Goal: Task Accomplishment & Management: Manage account settings

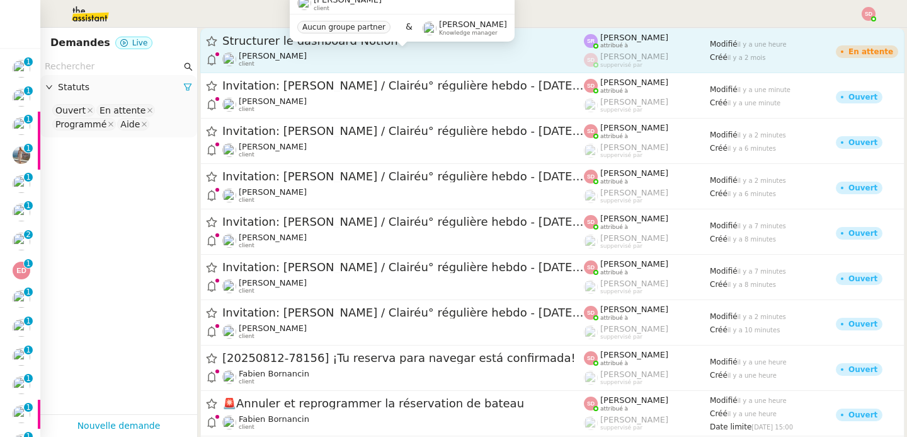
click at [419, 52] on div "[PERSON_NAME] client" at bounding box center [403, 59] width 362 height 16
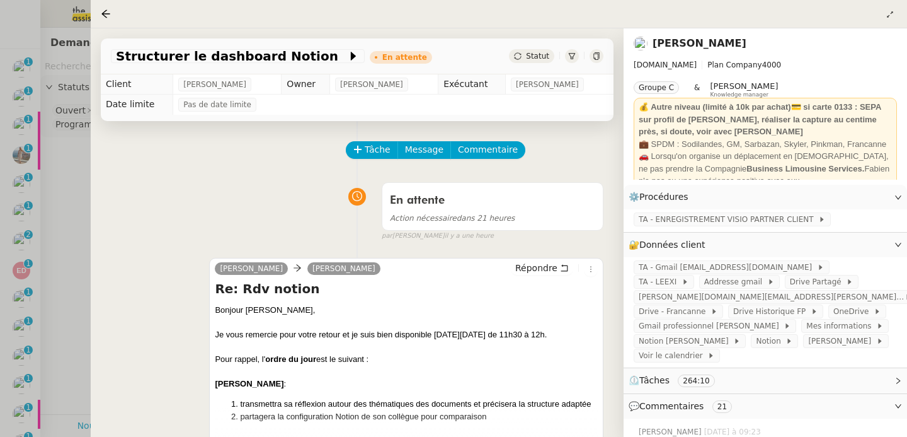
click at [51, 258] on div at bounding box center [453, 218] width 907 height 437
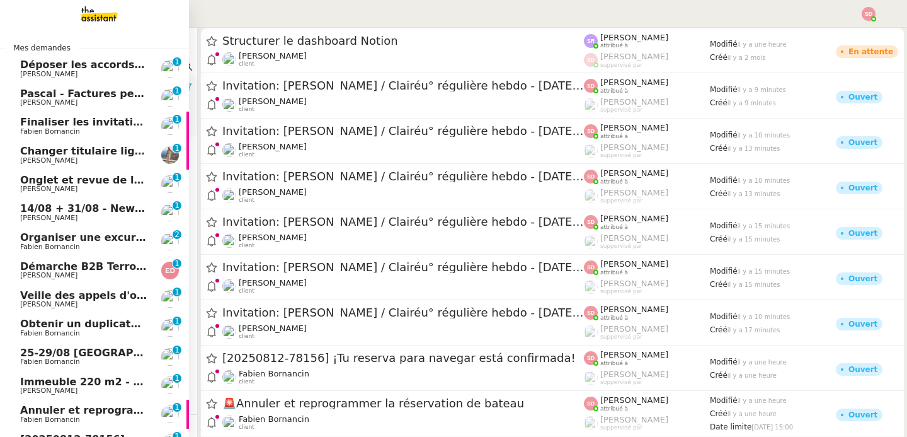
click at [161, 176] on img at bounding box center [170, 184] width 18 height 18
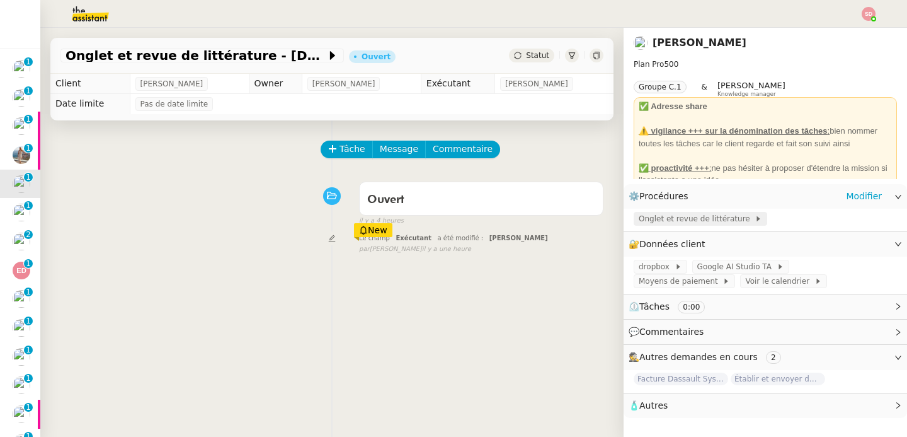
click at [682, 219] on span "Onglet et revue de littérature" at bounding box center [697, 218] width 116 height 13
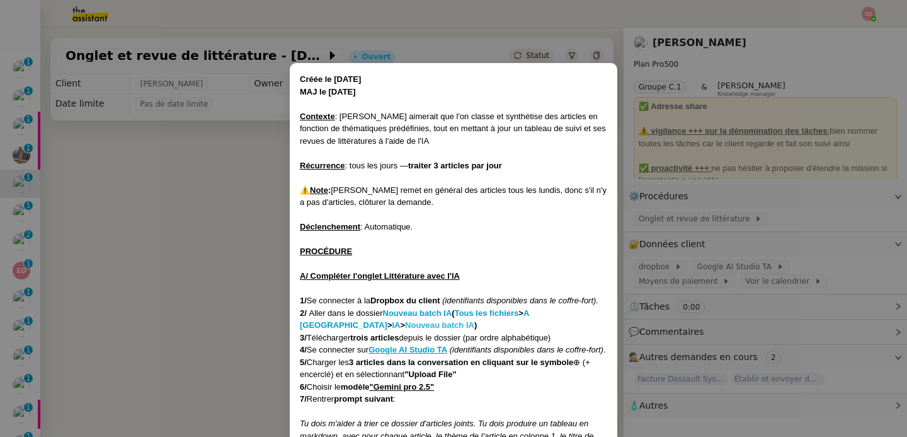
click at [405, 325] on strong "Nouveau batch IA" at bounding box center [439, 324] width 69 height 9
drag, startPoint x: 200, startPoint y: 263, endPoint x: 225, endPoint y: 238, distance: 34.7
click at [200, 263] on nz-modal-container "Créée le [DATE] MAJ le [DATE] Contexte : [PERSON_NAME] aimerait que l'on classe…" at bounding box center [453, 218] width 907 height 437
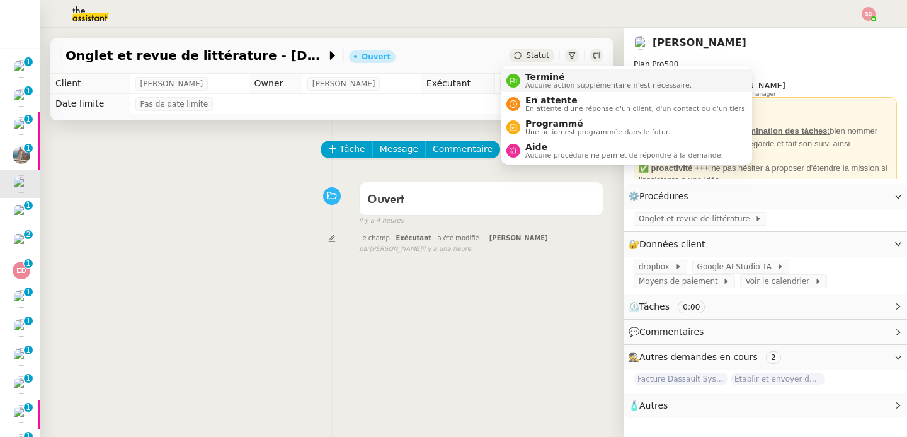
click at [522, 78] on div "Terminé Aucune action supplémentaire n'est nécessaire." at bounding box center [605, 80] width 171 height 17
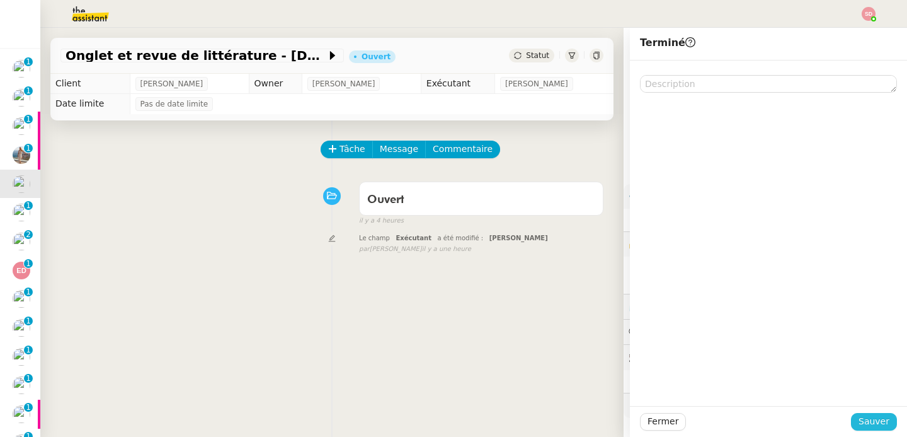
click at [877, 426] on span "Sauver" at bounding box center [874, 421] width 31 height 14
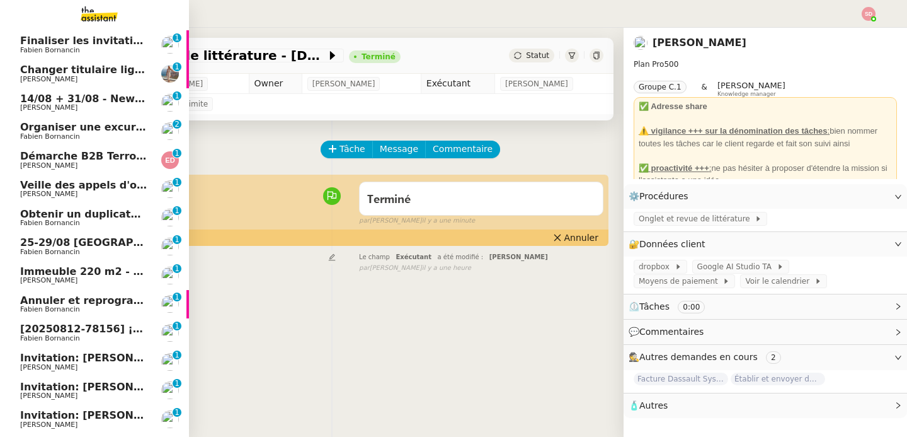
scroll to position [178, 0]
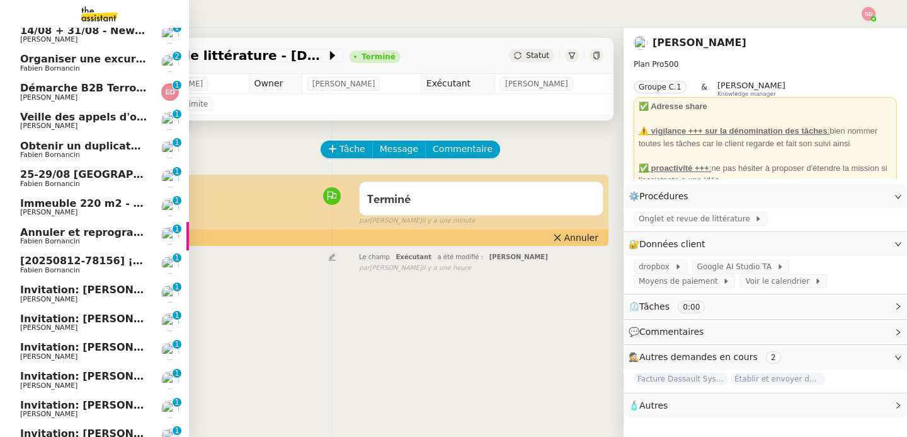
click at [112, 289] on span "Invitation: [PERSON_NAME] / Clairéu° régulière hebdo - [DATE] 3pm - 3:45pm (UTC…" at bounding box center [317, 289] width 595 height 12
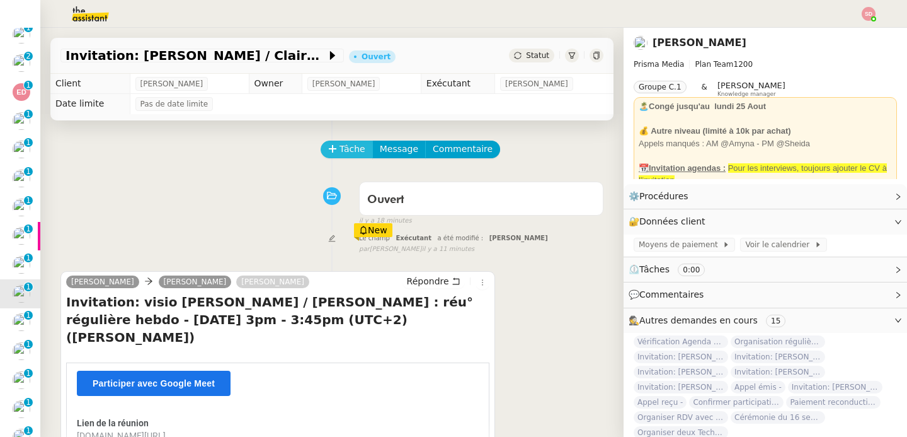
click at [342, 152] on span "Tâche" at bounding box center [353, 149] width 26 height 14
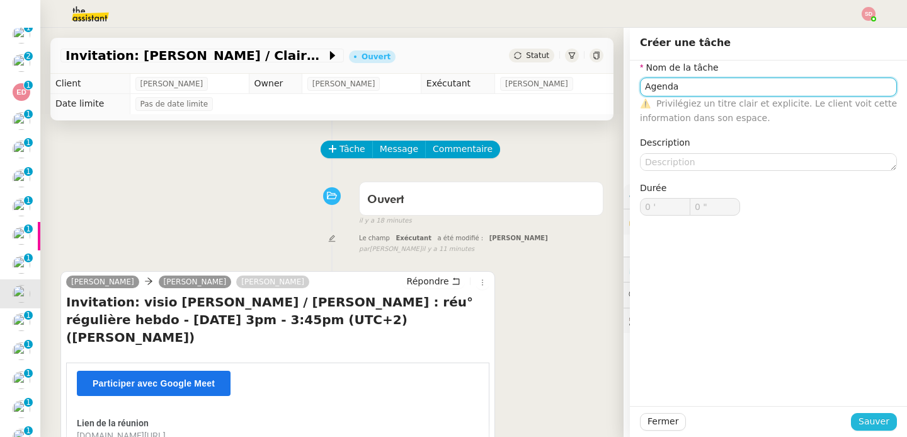
type input "Agenda"
click at [866, 419] on span "Sauver" at bounding box center [874, 421] width 31 height 14
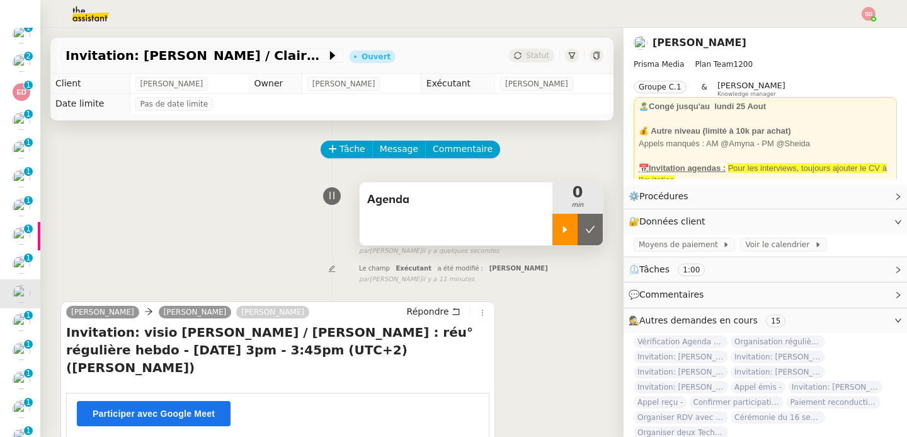
click at [563, 228] on icon at bounding box center [565, 229] width 4 height 7
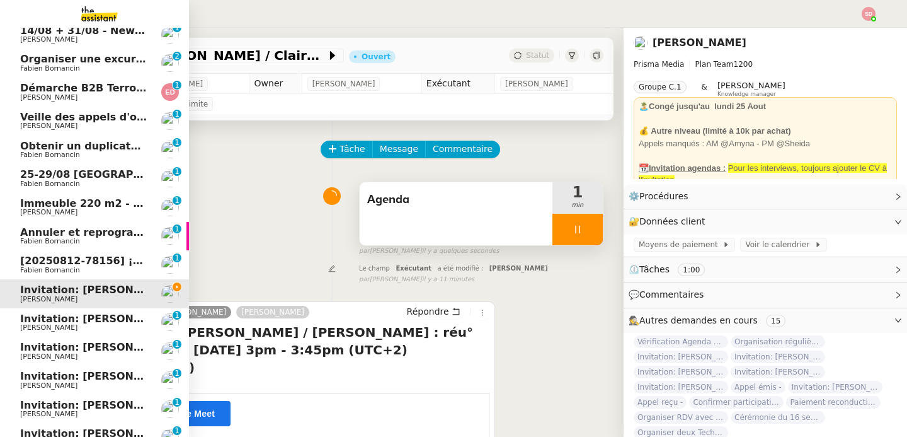
scroll to position [274, 0]
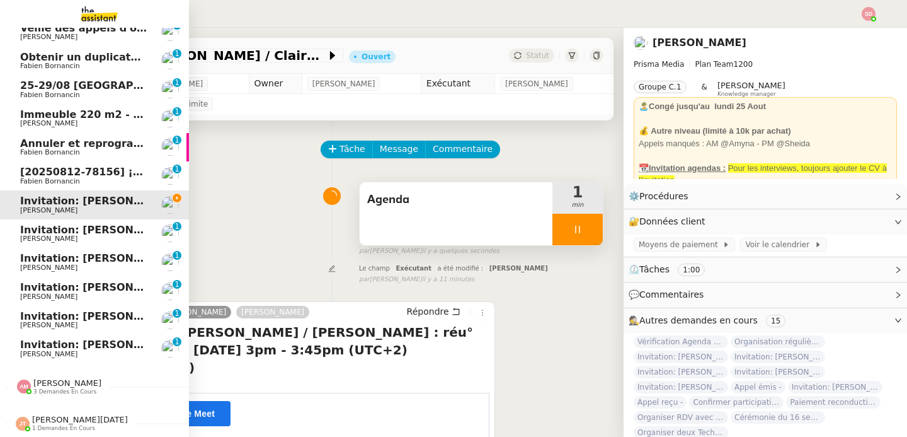
click at [147, 224] on link "Invitation: [PERSON_NAME] / Clairéu° régulière hebdo - [DATE] 3pm - 3:45pm (UTC…" at bounding box center [94, 233] width 189 height 29
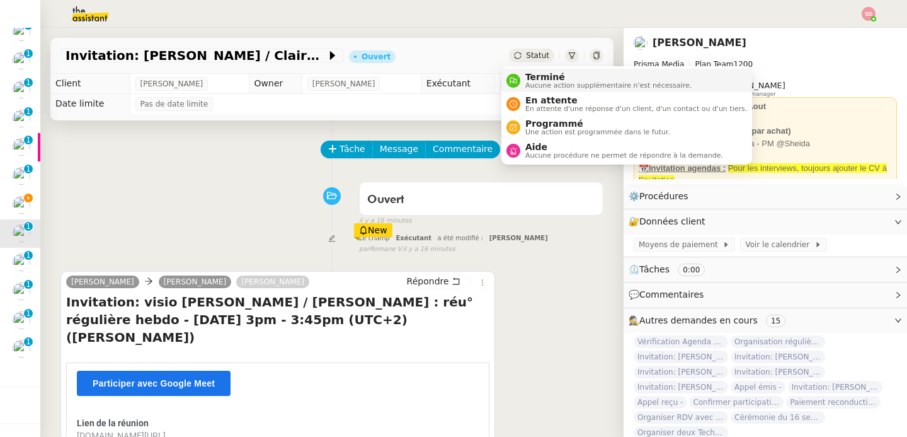
click at [533, 81] on span "Terminé" at bounding box center [608, 77] width 166 height 10
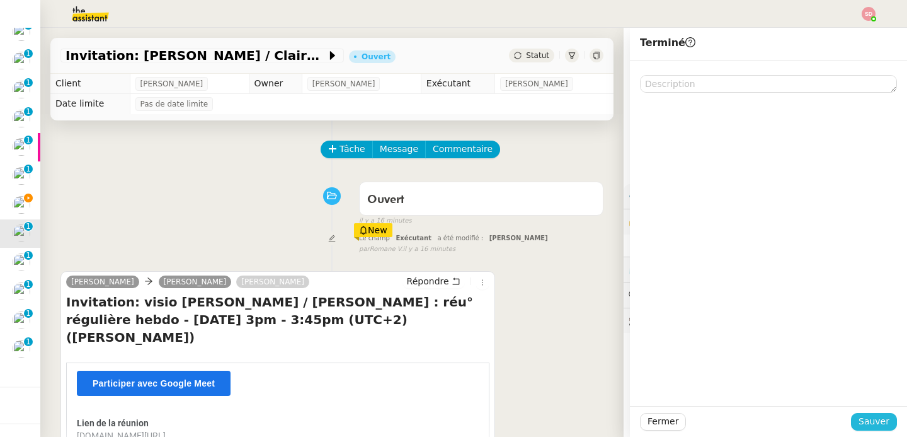
click at [874, 421] on span "Sauver" at bounding box center [874, 421] width 31 height 14
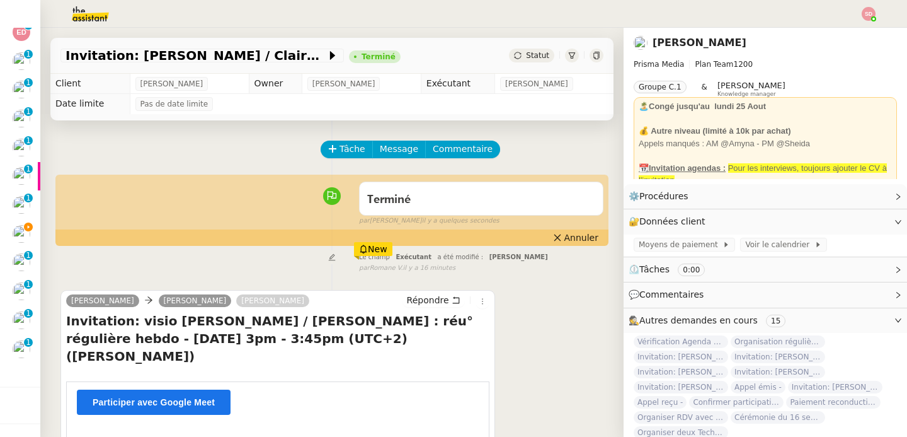
scroll to position [245, 0]
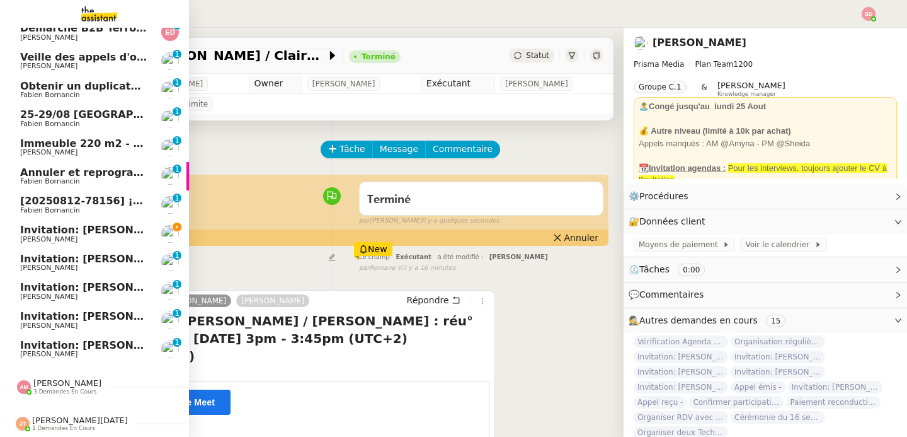
click at [20, 263] on span "[PERSON_NAME]" at bounding box center [48, 267] width 57 height 8
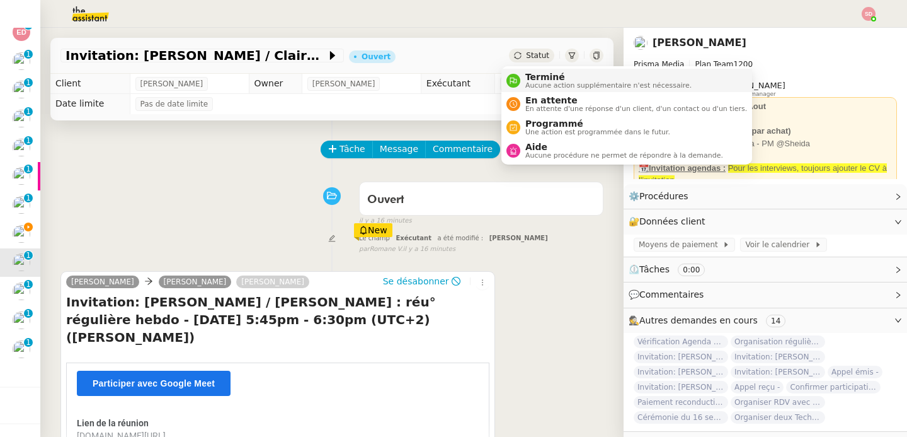
click at [538, 79] on span "Terminé" at bounding box center [608, 77] width 166 height 10
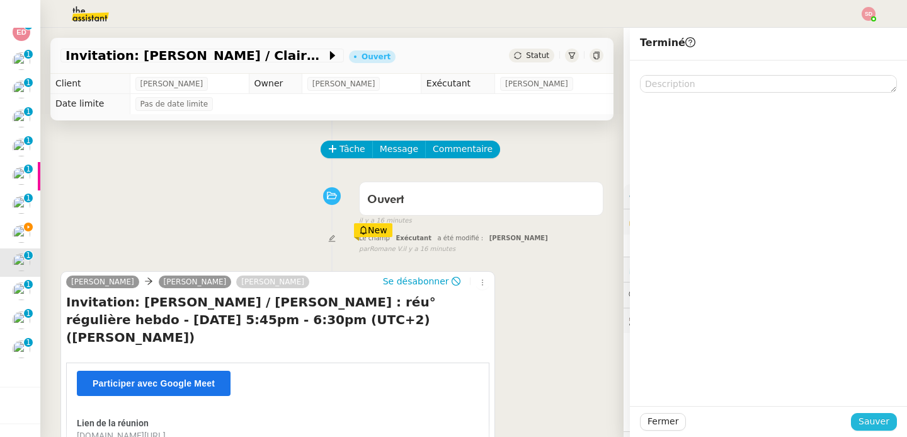
click at [867, 420] on span "Sauver" at bounding box center [874, 421] width 31 height 14
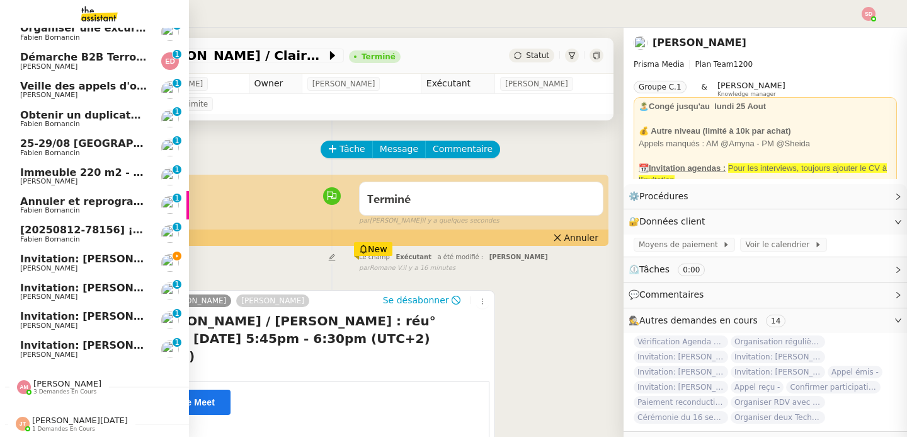
scroll to position [217, 0]
click at [11, 283] on link "Invitation: [PERSON_NAME] / Clairéu° régulière hebdo - [DATE] 4pm - 4:45pm (UTC…" at bounding box center [94, 291] width 189 height 29
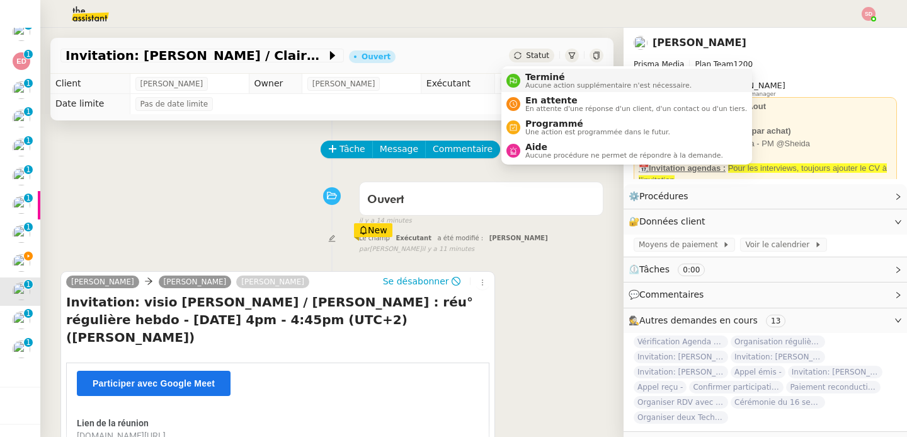
click at [544, 77] on span "Terminé" at bounding box center [608, 77] width 166 height 10
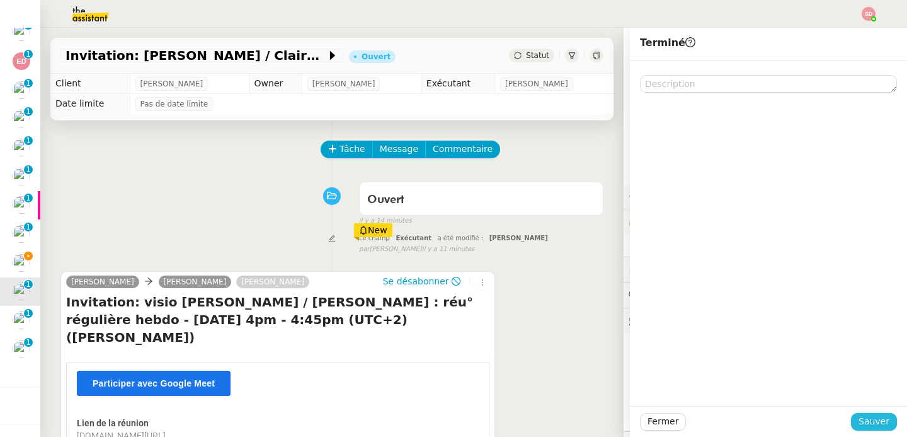
click at [876, 423] on span "Sauver" at bounding box center [874, 421] width 31 height 14
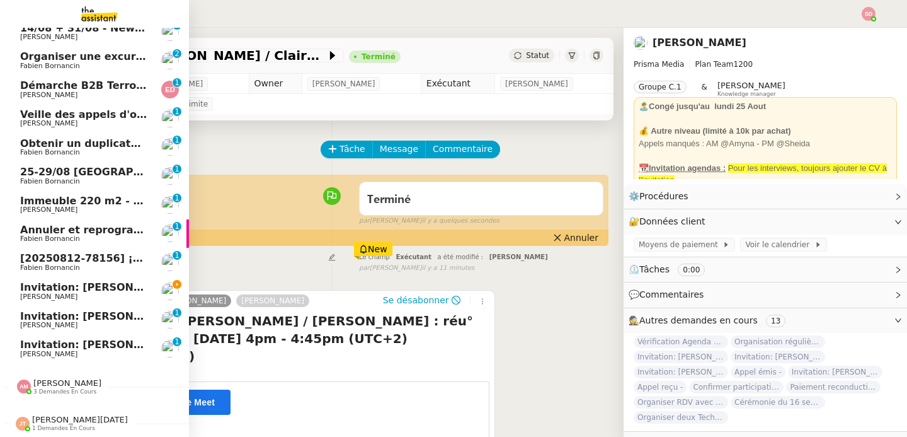
scroll to position [188, 0]
click at [60, 312] on span "Invitation: [PERSON_NAME] / Clairéu° régulière hebdo - [DATE] 5pm - 5:45pm (UTC…" at bounding box center [317, 316] width 595 height 12
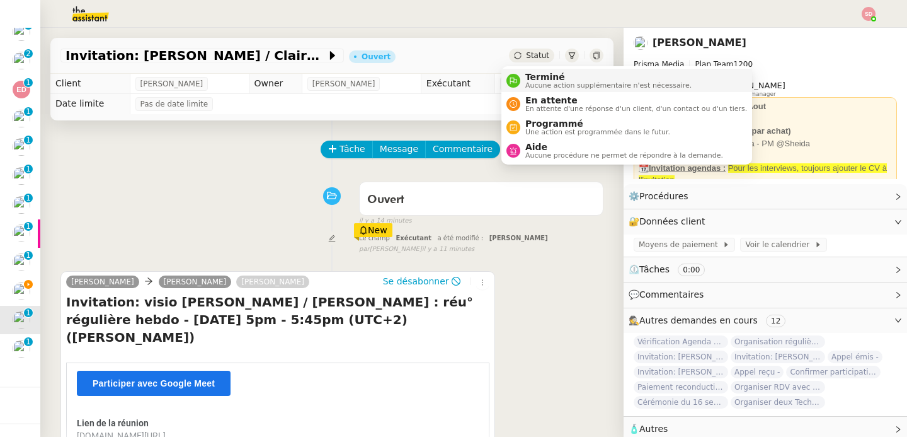
click at [513, 75] on nz-avatar at bounding box center [513, 81] width 14 height 14
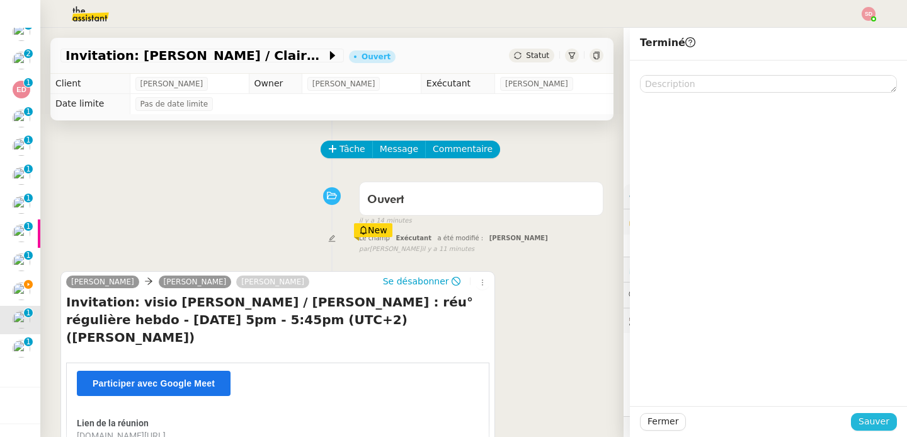
click at [876, 416] on span "Sauver" at bounding box center [874, 421] width 31 height 14
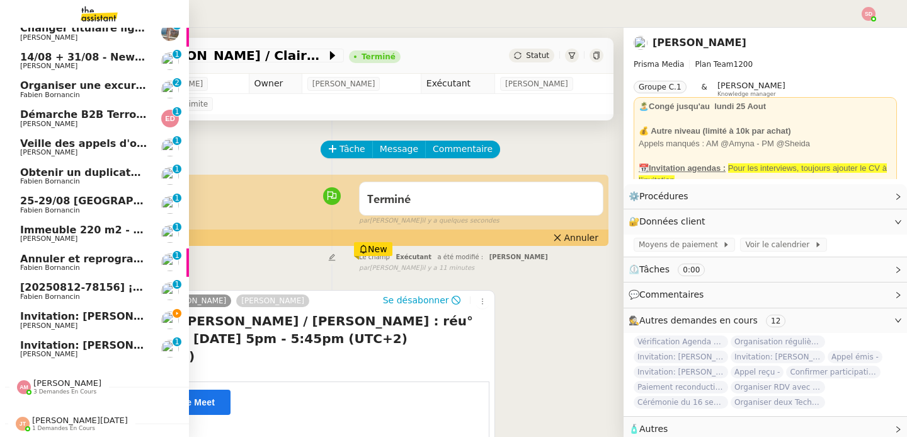
scroll to position [159, 0]
click at [42, 340] on span "Invitation: [PERSON_NAME] / Clairéu° régulière hebdo - [DATE] 9:30am - 10:15am …" at bounding box center [329, 345] width 619 height 12
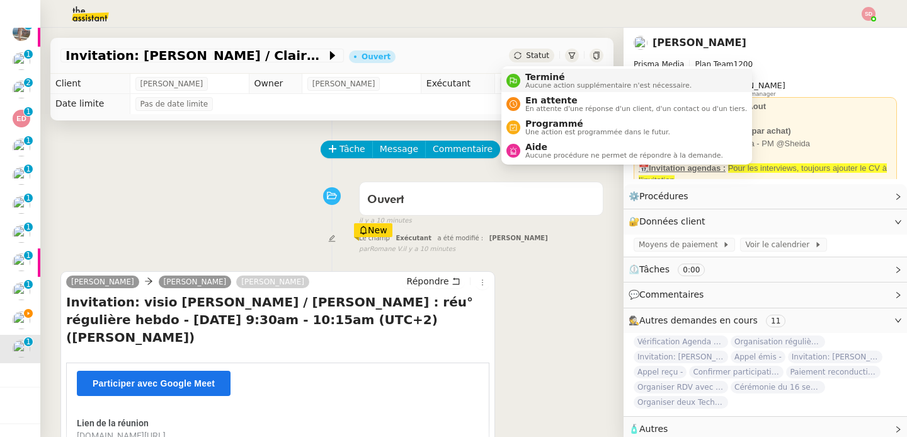
click at [527, 74] on span "Terminé" at bounding box center [608, 77] width 166 height 10
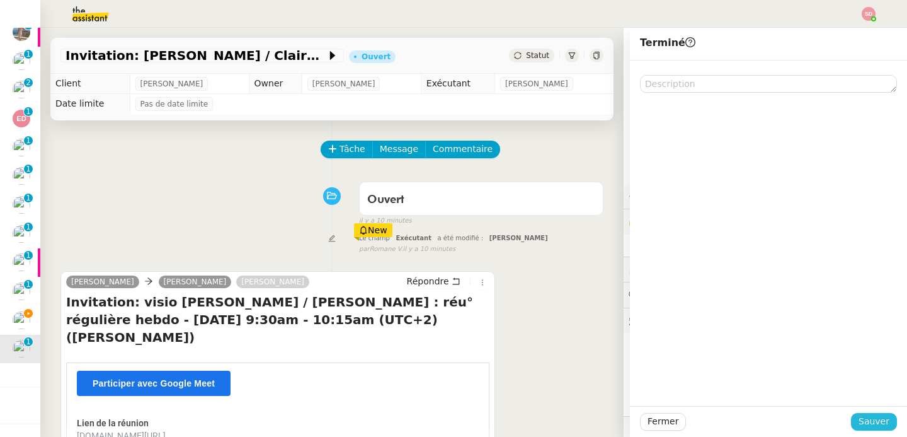
click at [859, 417] on span "Sauver" at bounding box center [874, 421] width 31 height 14
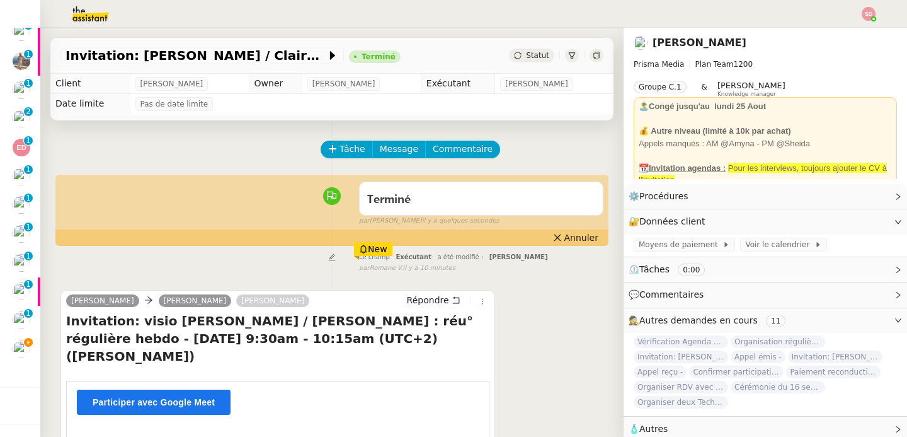
scroll to position [130, 0]
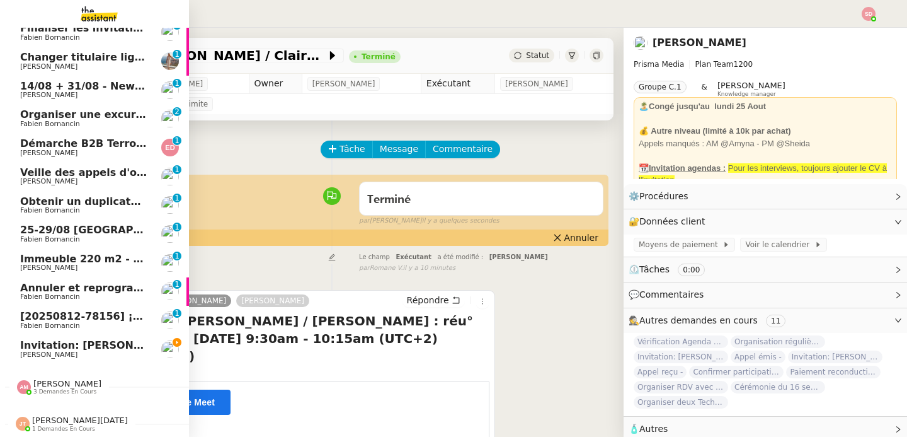
click at [56, 388] on span "3 demandes en cours" at bounding box center [64, 391] width 63 height 7
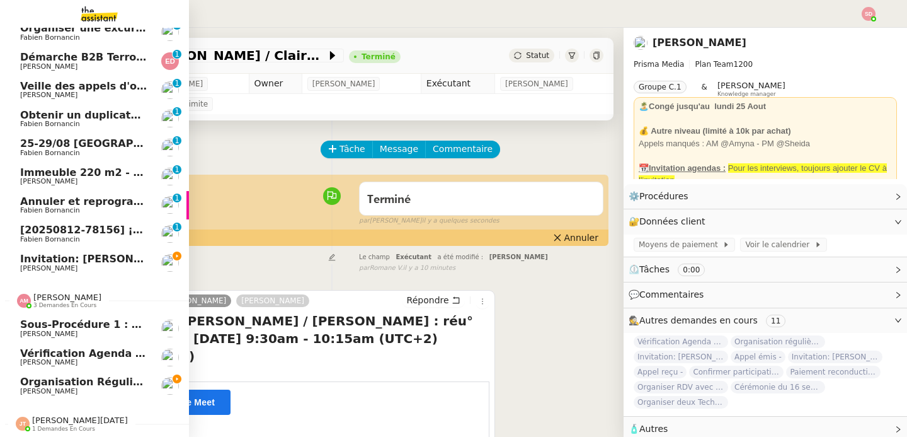
scroll to position [217, 0]
click at [84, 387] on span "[PERSON_NAME]" at bounding box center [83, 391] width 127 height 8
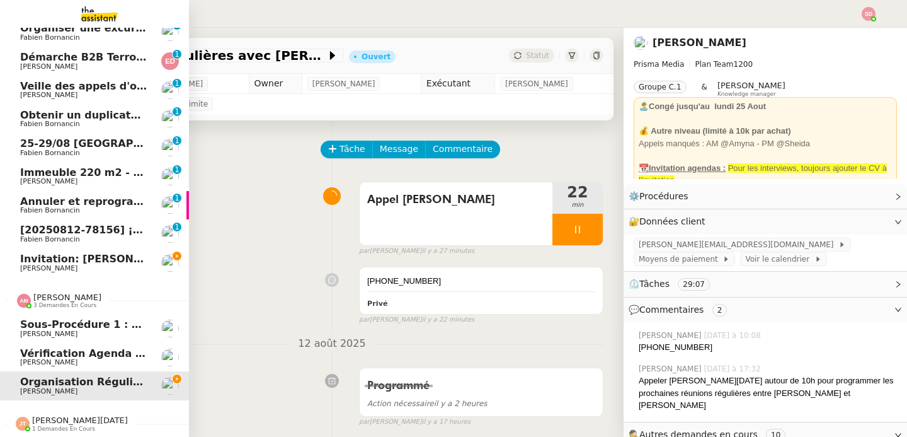
click at [26, 297] on div "[PERSON_NAME] 3 demandes en cours" at bounding box center [59, 300] width 84 height 16
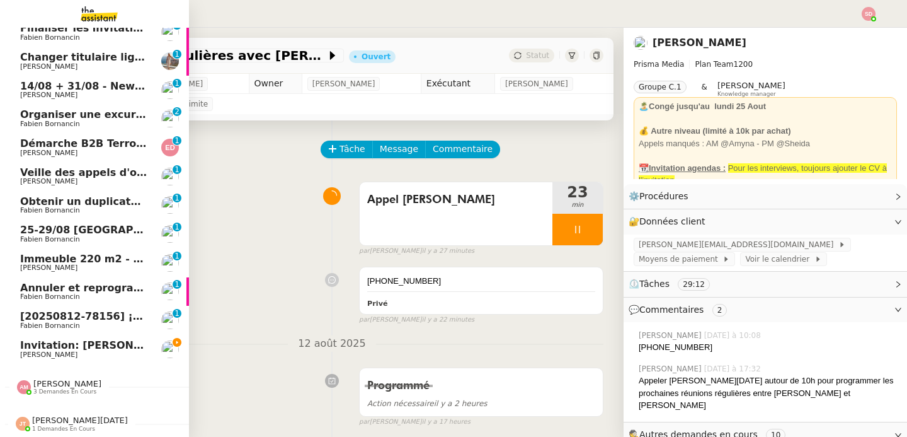
click at [138, 342] on span "Invitation: [PERSON_NAME] / Clairéu° régulière hebdo - [DATE] 3pm - 3:45pm (UTC…" at bounding box center [317, 345] width 595 height 12
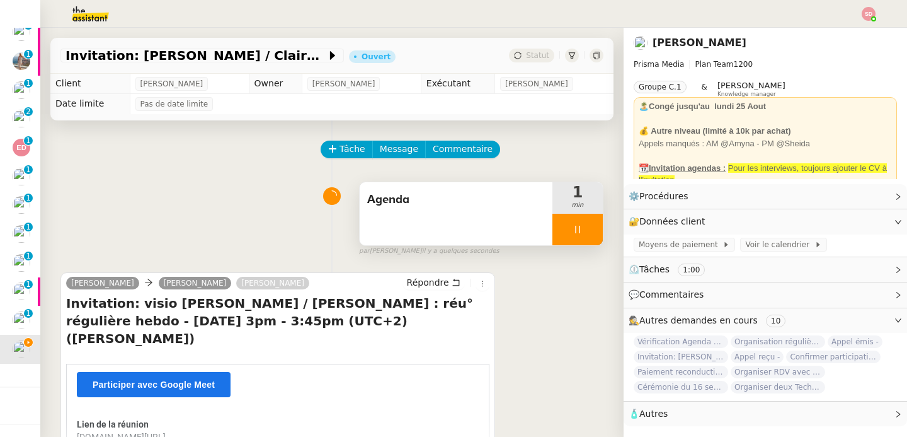
click at [574, 235] on div at bounding box center [577, 229] width 50 height 31
click at [578, 235] on button at bounding box center [590, 229] width 25 height 31
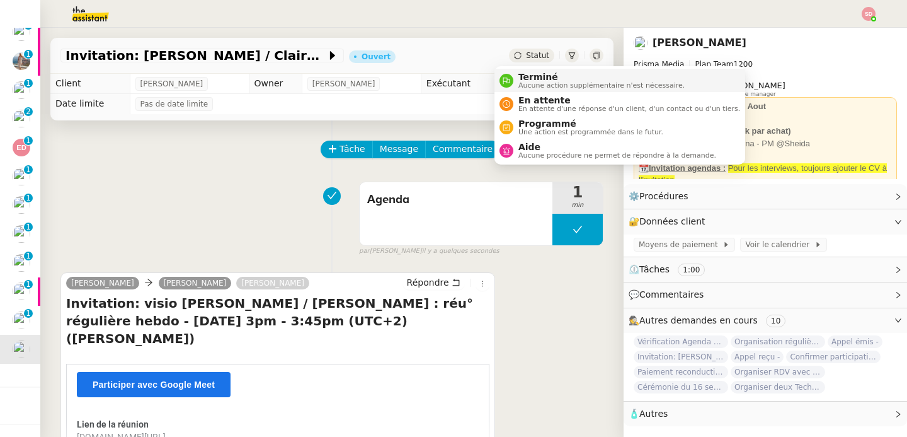
click at [503, 74] on nz-avatar at bounding box center [507, 81] width 14 height 14
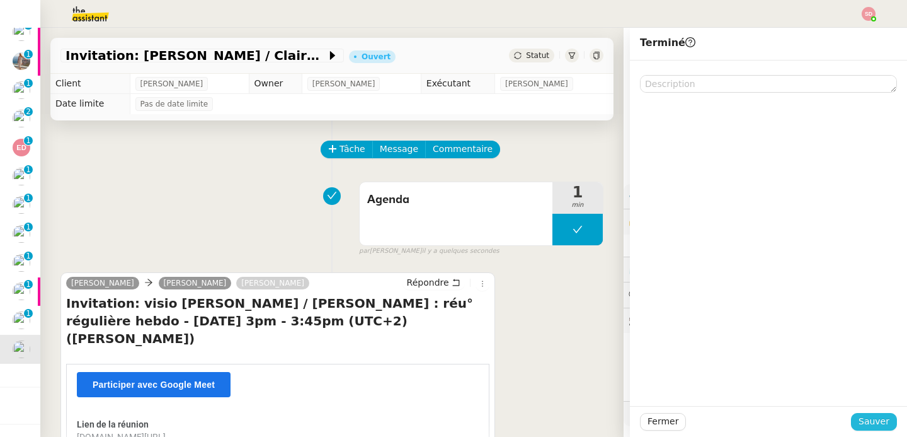
click at [859, 422] on span "Sauver" at bounding box center [874, 421] width 31 height 14
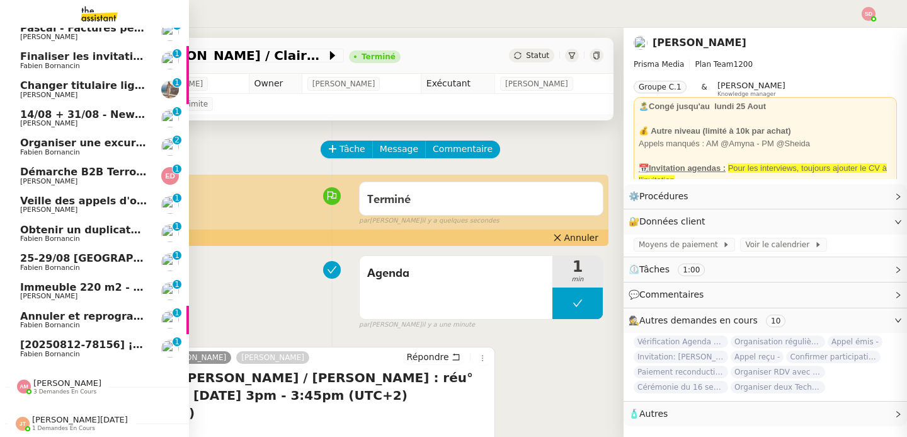
scroll to position [101, 0]
click at [65, 338] on span "[20250812-78156] ¡Tu reserva para navegar está confirmada!" at bounding box center [195, 344] width 351 height 12
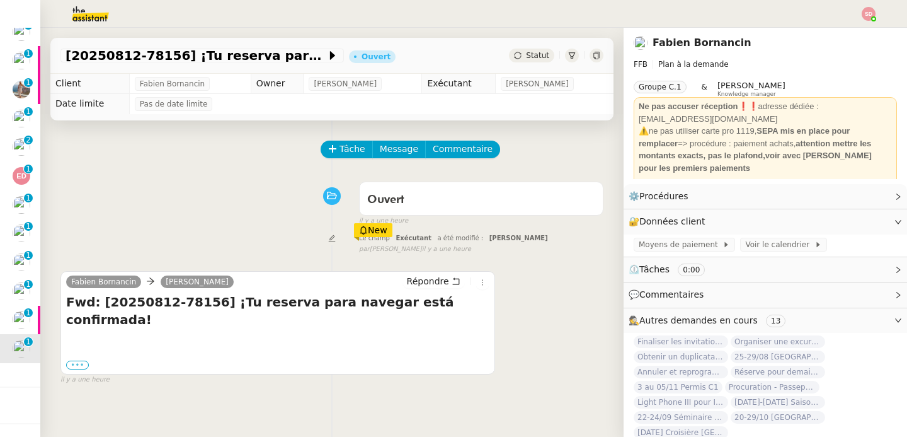
click at [79, 360] on label "•••" at bounding box center [77, 364] width 23 height 9
click at [0, 0] on input "•••" at bounding box center [0, 0] width 0 height 0
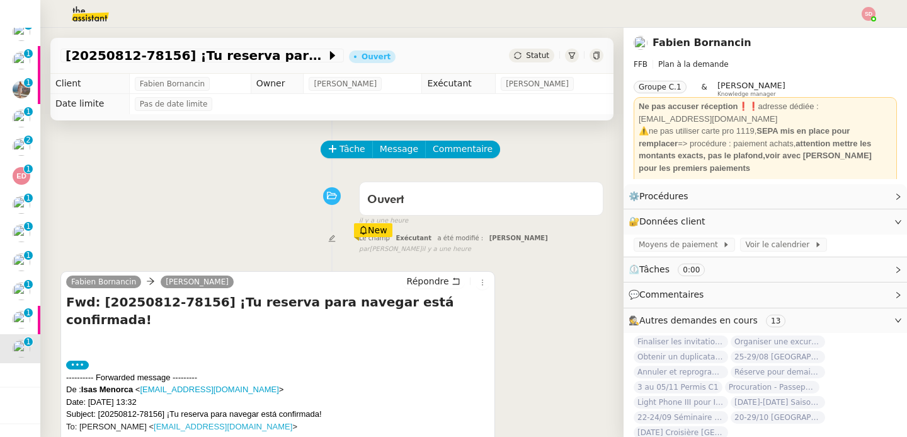
scroll to position [167, 0]
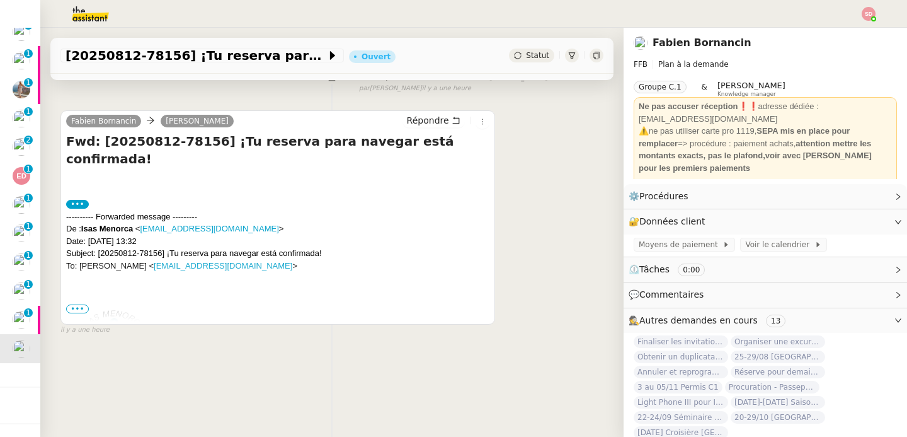
click at [81, 304] on span "•••" at bounding box center [77, 308] width 23 height 9
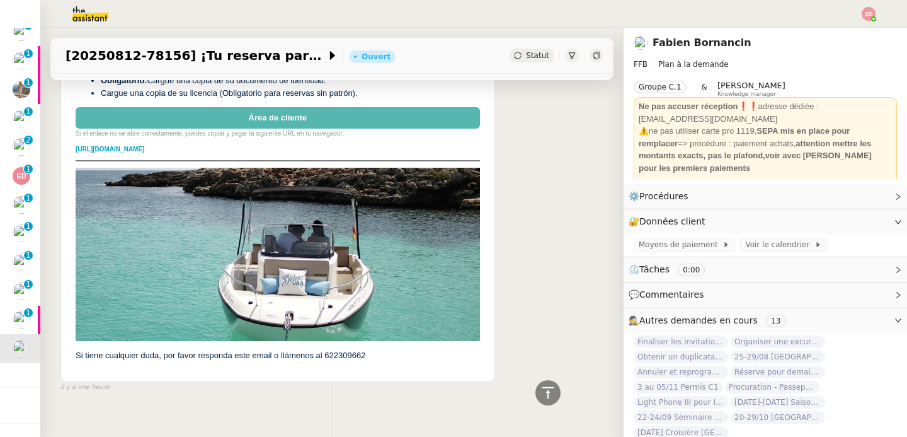
scroll to position [21, 0]
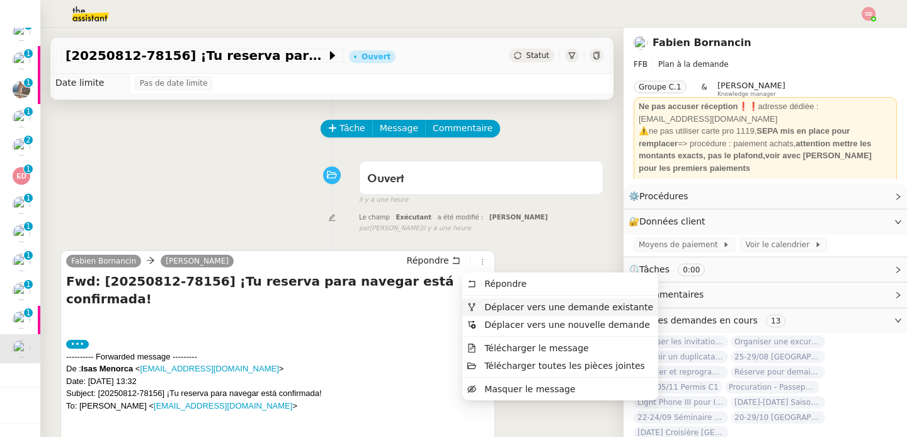
click at [500, 309] on span "Déplacer vers une demande existante" at bounding box center [568, 307] width 169 height 10
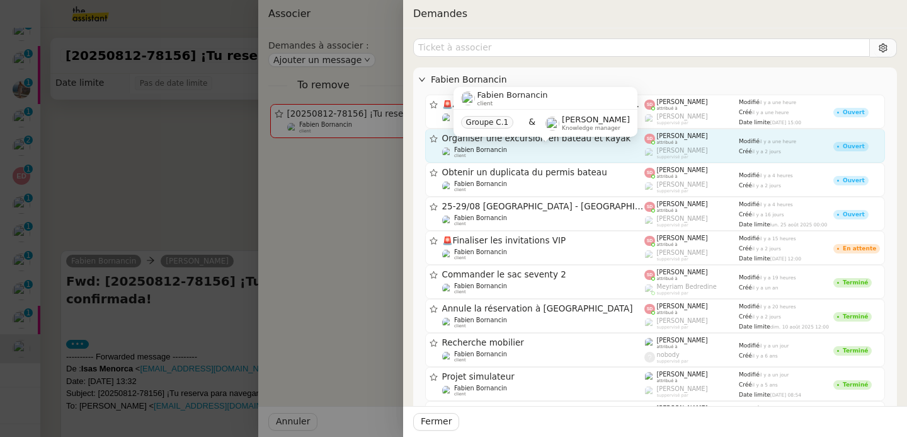
click at [615, 154] on div "[PERSON_NAME] client" at bounding box center [543, 152] width 203 height 13
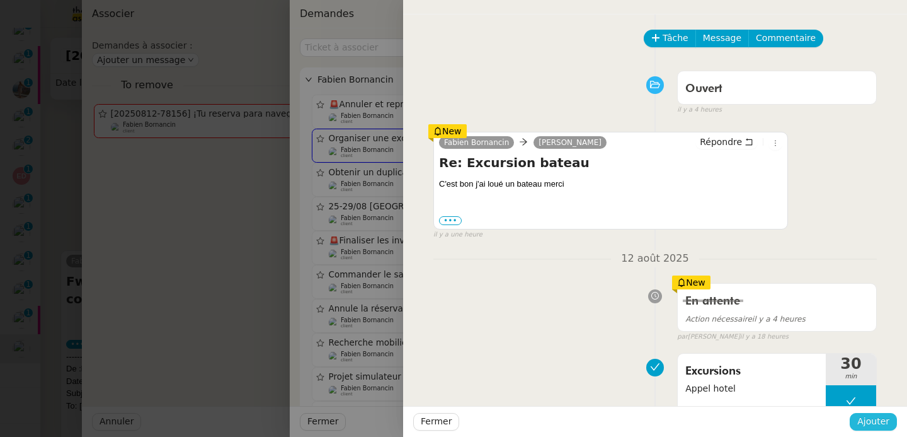
click at [884, 429] on button "Ajouter" at bounding box center [873, 422] width 47 height 18
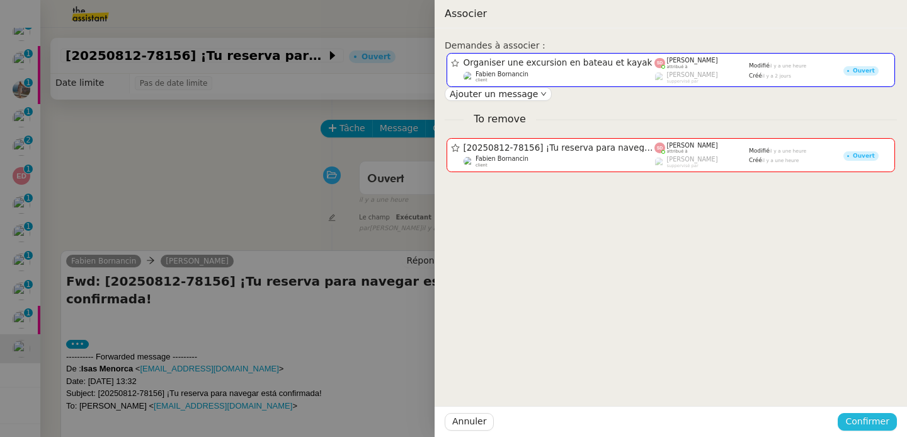
click at [884, 429] on button "Confirmer" at bounding box center [867, 422] width 59 height 18
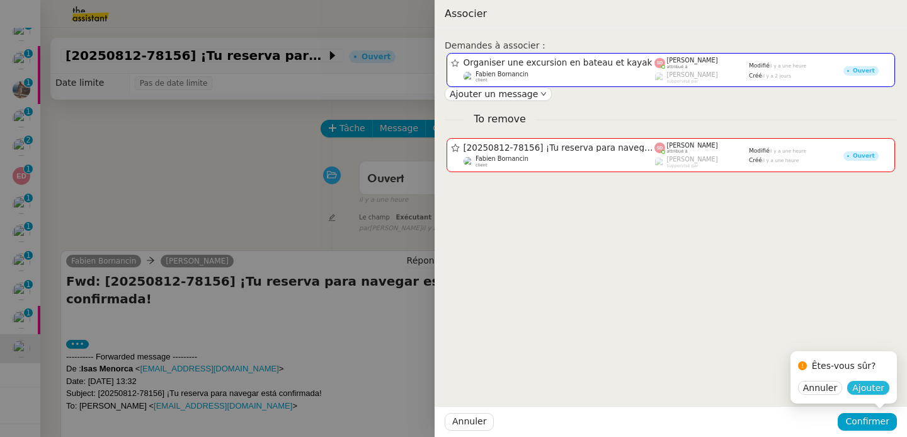
click at [885, 389] on button "Ajouter" at bounding box center [868, 387] width 42 height 14
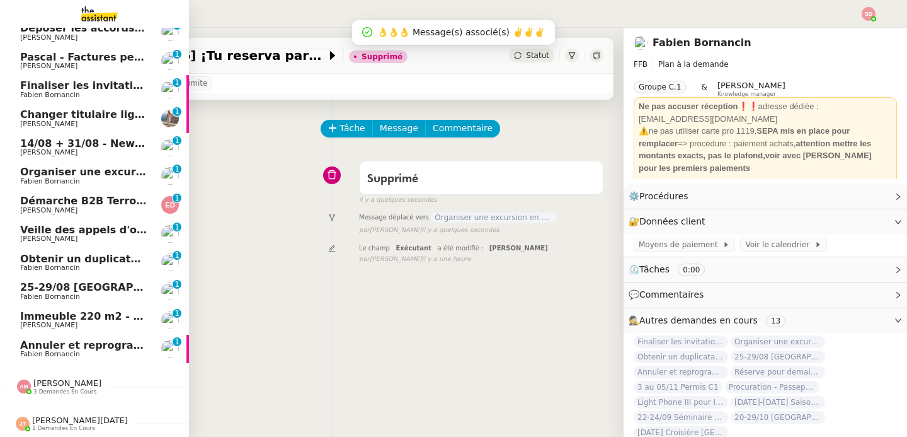
scroll to position [0, 0]
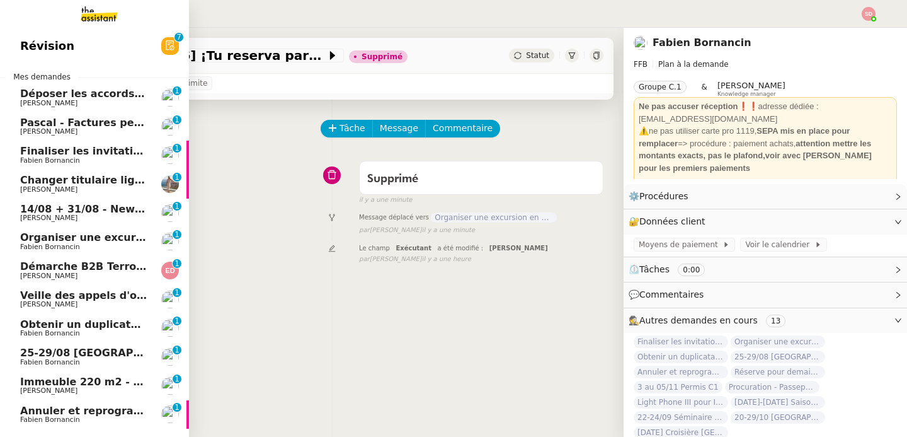
click at [67, 242] on span "Organiser une excursion en bateau et kayak" at bounding box center [146, 237] width 252 height 12
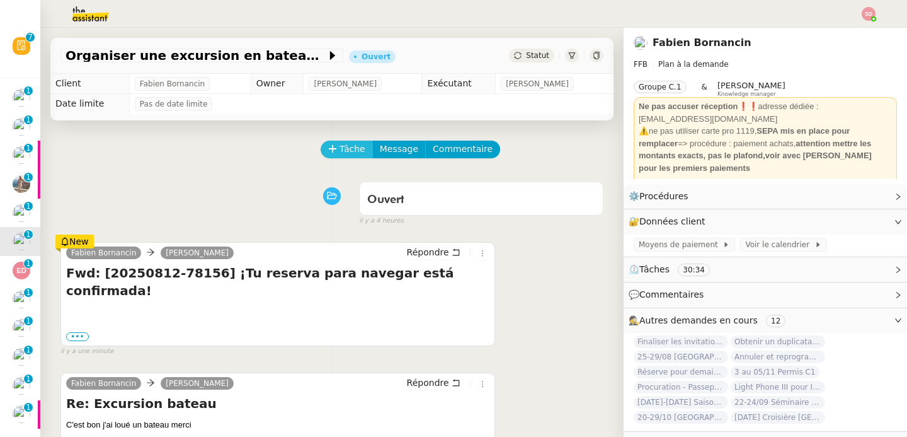
click at [328, 147] on icon at bounding box center [332, 148] width 9 height 9
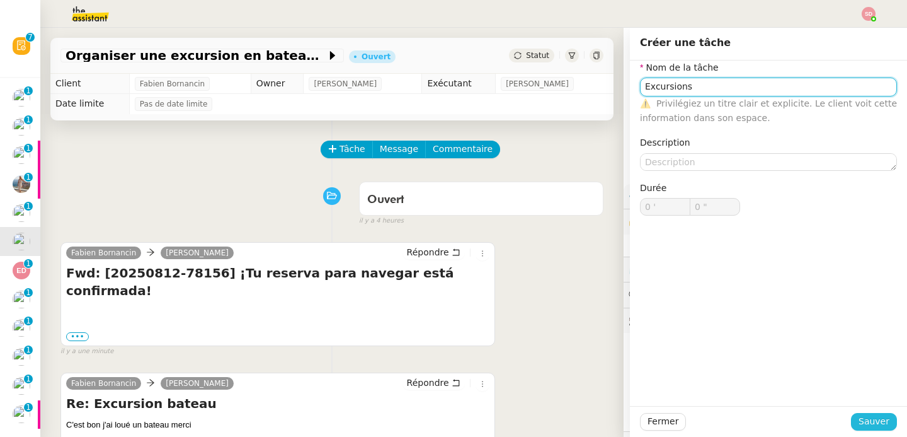
type input "Excursions"
click at [869, 414] on span "Sauver" at bounding box center [874, 421] width 31 height 14
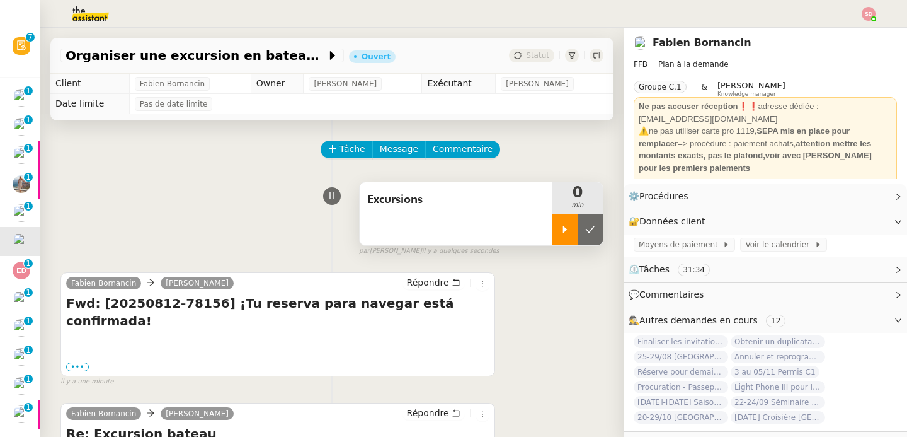
click at [560, 227] on icon at bounding box center [565, 229] width 10 height 10
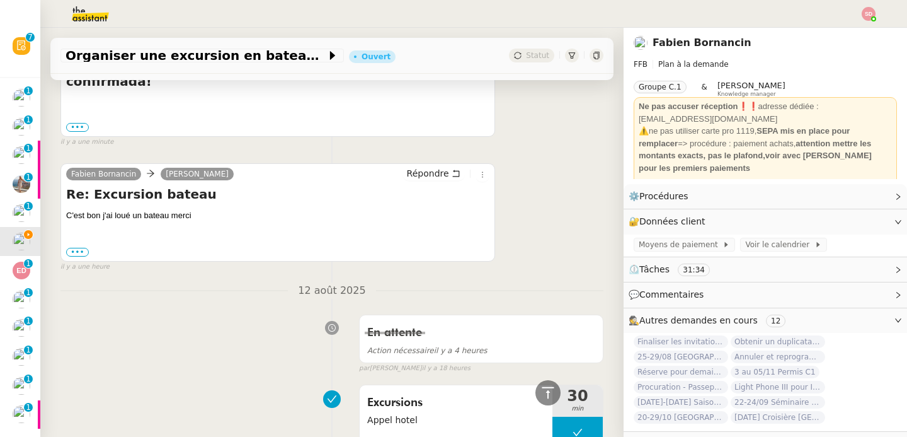
scroll to position [116, 0]
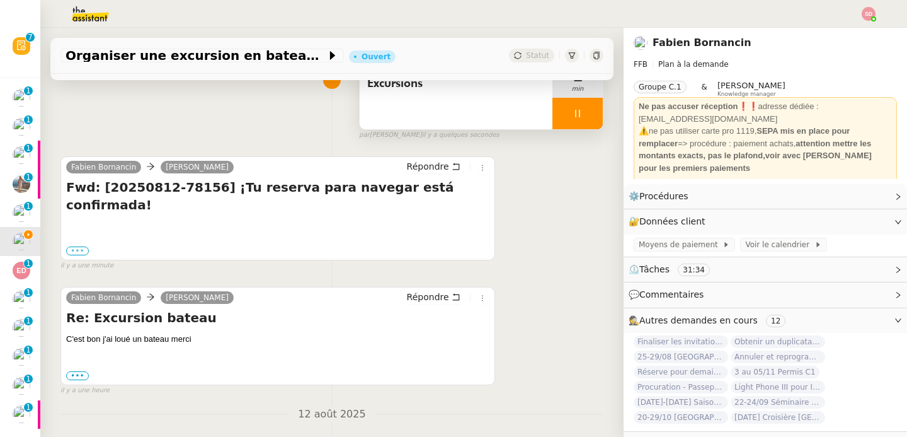
click at [71, 246] on label "•••" at bounding box center [77, 250] width 23 height 9
click at [0, 0] on input "•••" at bounding box center [0, 0] width 0 height 0
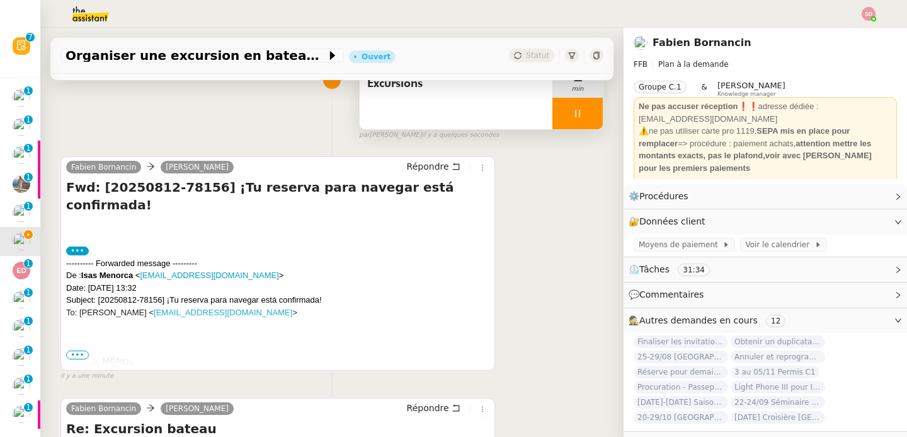
click at [76, 351] on span "•••" at bounding box center [77, 354] width 23 height 9
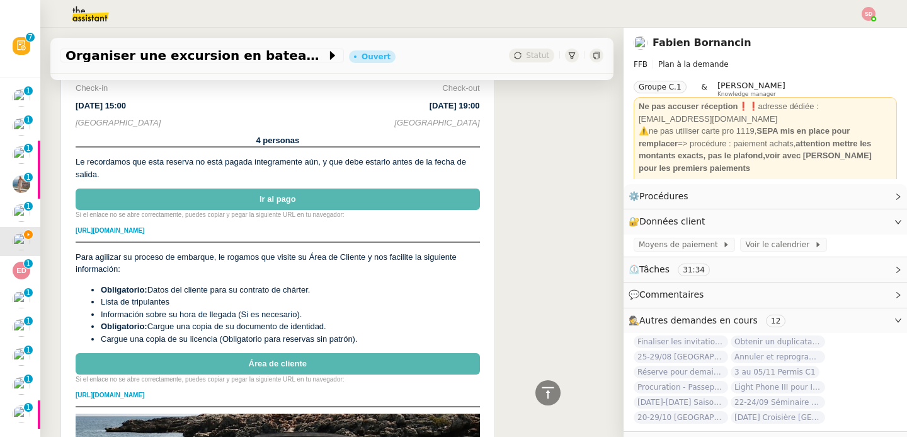
scroll to position [513, 0]
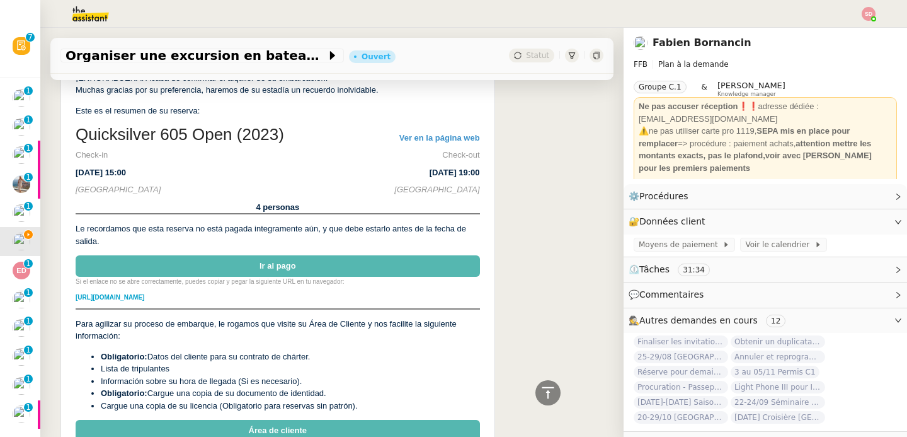
click at [261, 255] on link "Ir al pago" at bounding box center [278, 265] width 404 height 21
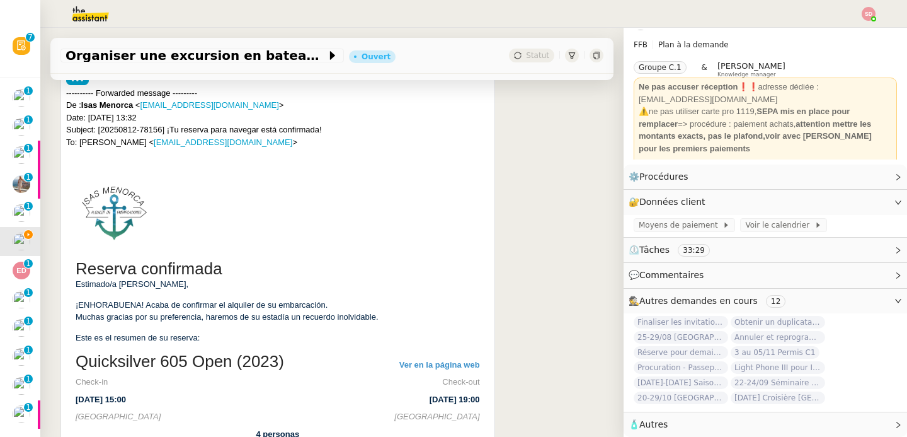
scroll to position [350, 0]
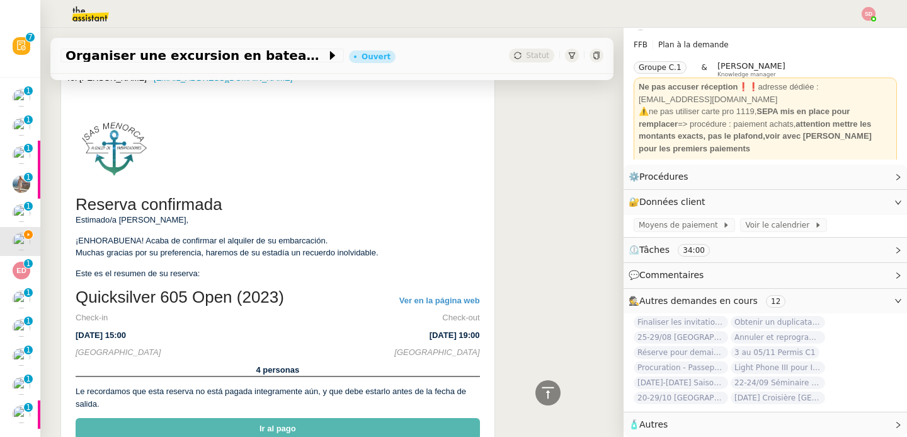
click at [546, 262] on div "[PERSON_NAME] [PERSON_NAME] Fwd: [20250812-78156] ¡Tu reserva para navegar está…" at bounding box center [331, 389] width 543 height 956
click at [540, 394] on icon at bounding box center [547, 392] width 15 height 15
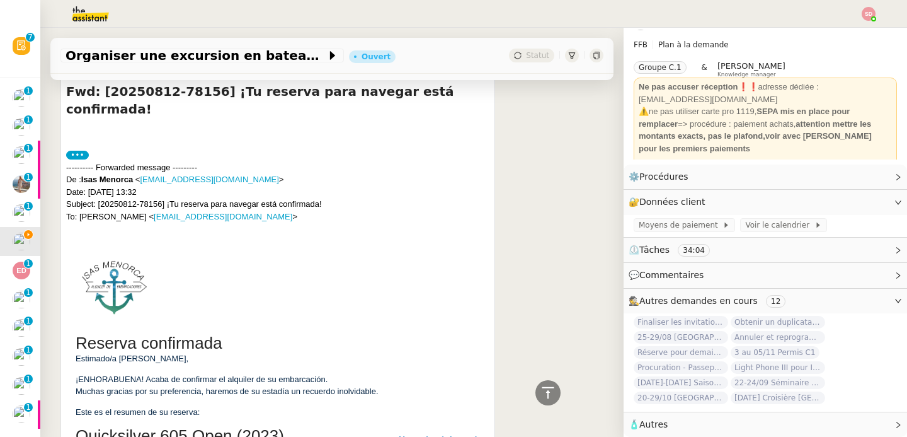
scroll to position [0, 0]
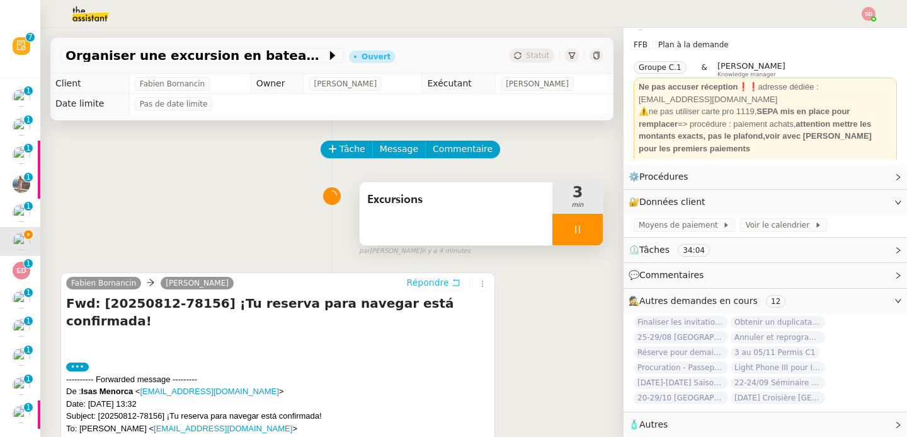
click at [420, 281] on span "Répondre" at bounding box center [428, 282] width 42 height 13
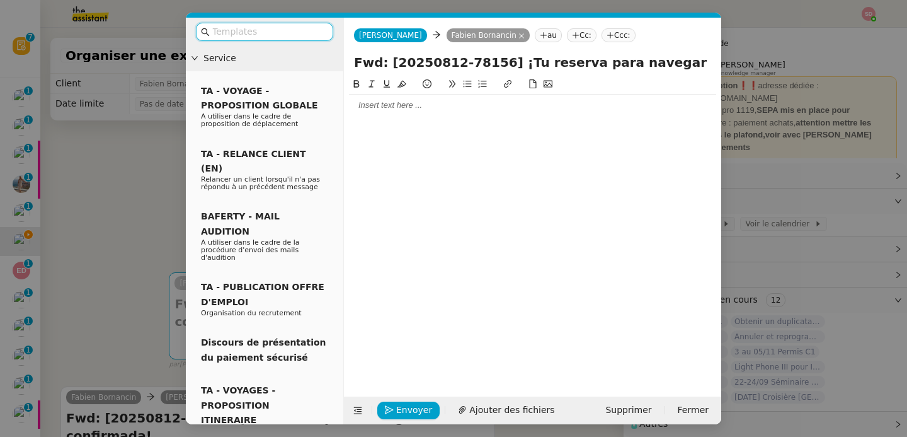
click at [433, 103] on div at bounding box center [532, 105] width 367 height 11
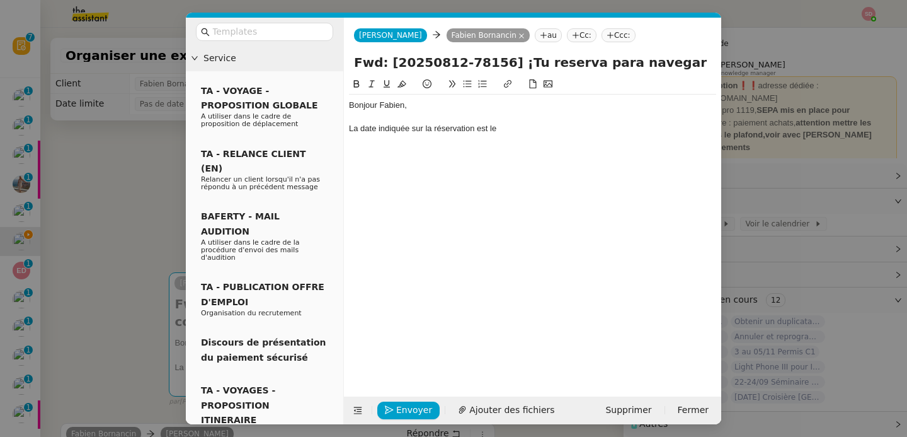
click at [123, 224] on nz-modal-container "Service TA - VOYAGE - PROPOSITION GLOBALE A utiliser dans le cadre de propositi…" at bounding box center [453, 218] width 907 height 437
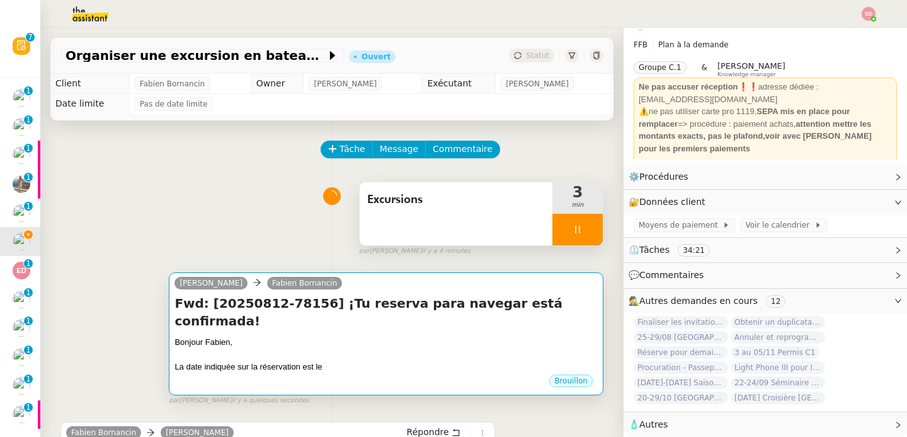
click at [376, 348] on div at bounding box center [385, 354] width 423 height 13
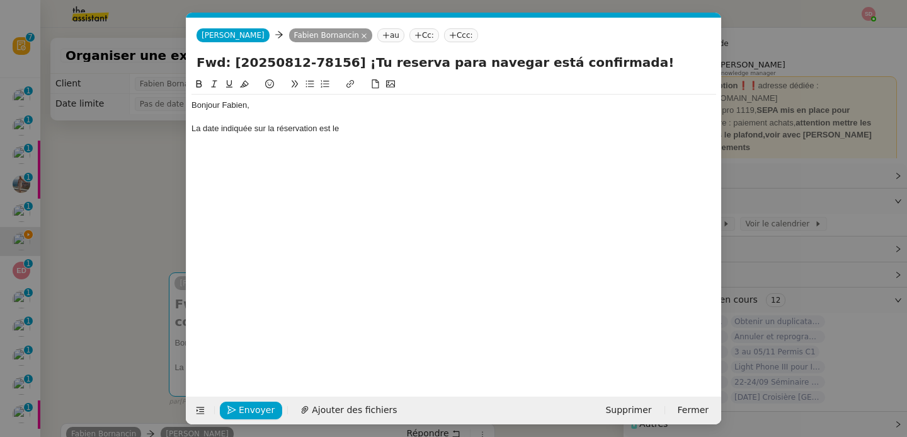
scroll to position [0, 26]
click at [378, 122] on div at bounding box center [453, 116] width 525 height 11
click at [374, 142] on div "Bonjour Fabien, La date indiquée sur la réservation est le" at bounding box center [453, 227] width 525 height 300
click at [374, 135] on div "Bonjour Fabien, La date indiquée sur la réservation est le" at bounding box center [453, 116] width 525 height 45
click at [306, 90] on button at bounding box center [309, 84] width 15 height 14
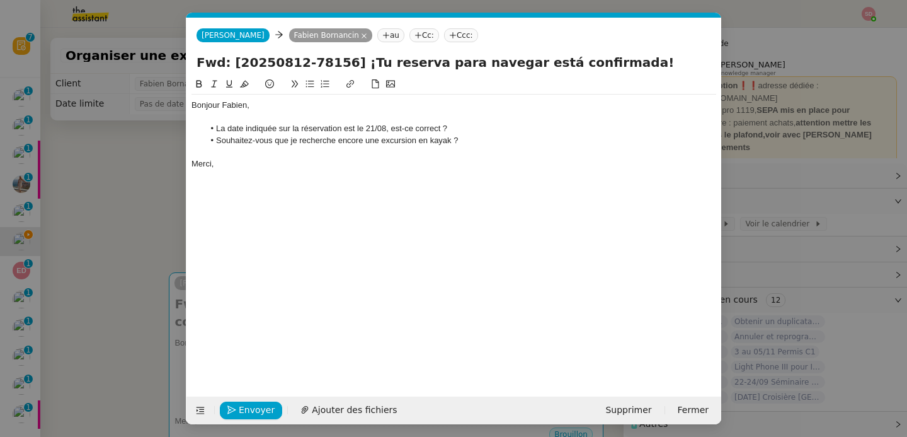
click at [443, 129] on li "La date indiquée sur la réservation est le 21/08, est-ce correct ?" at bounding box center [460, 128] width 513 height 11
click at [251, 401] on button "Envoyer" at bounding box center [251, 410] width 62 height 18
click at [251, 401] on button "Confirmer l'envoi" at bounding box center [271, 410] width 102 height 18
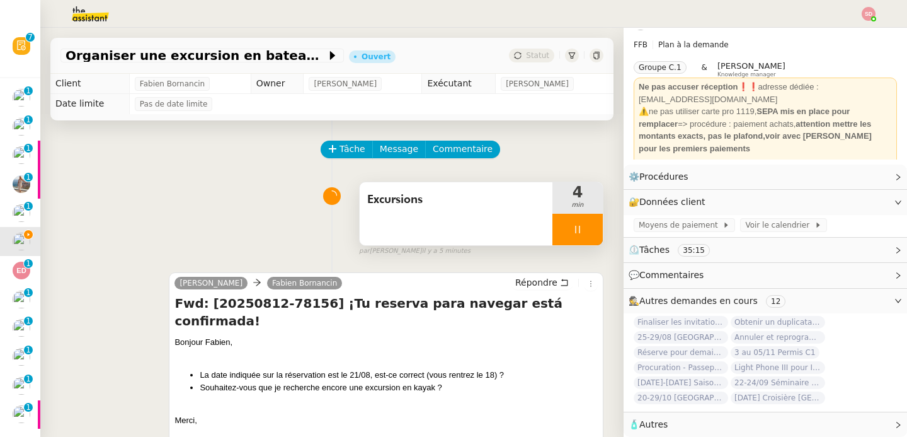
click at [577, 217] on div at bounding box center [577, 229] width 50 height 31
click at [578, 217] on button at bounding box center [590, 229] width 25 height 31
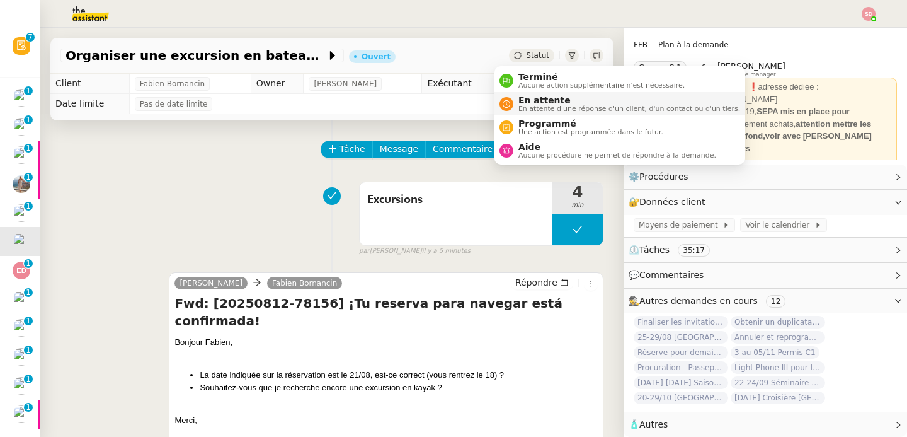
click at [512, 101] on nz-avatar at bounding box center [507, 104] width 14 height 14
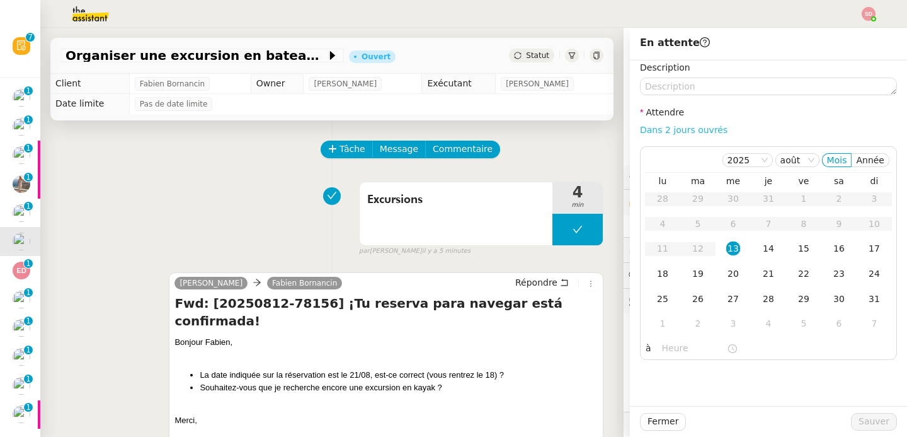
click at [657, 129] on link "Dans 2 jours ouvrés" at bounding box center [684, 130] width 88 height 10
type input "07:00"
click at [656, 278] on div "18" at bounding box center [663, 273] width 14 height 14
click at [869, 425] on span "Sauver" at bounding box center [874, 421] width 31 height 14
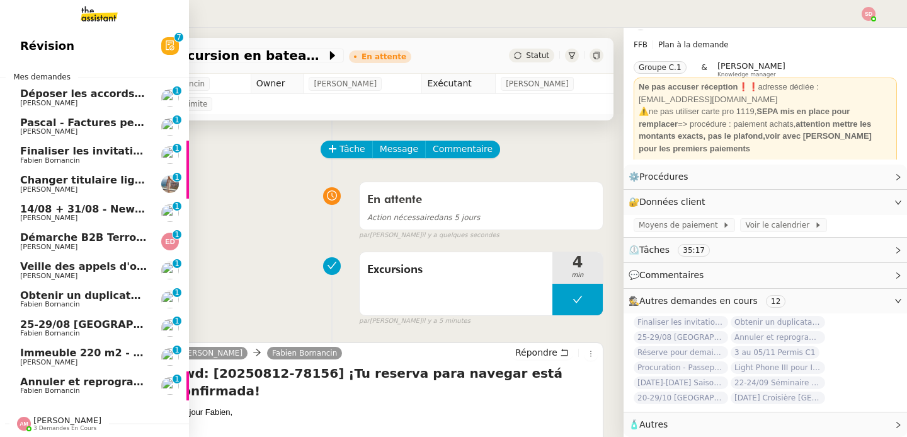
click at [78, 390] on span "Fabien Bornancin" at bounding box center [83, 391] width 127 height 8
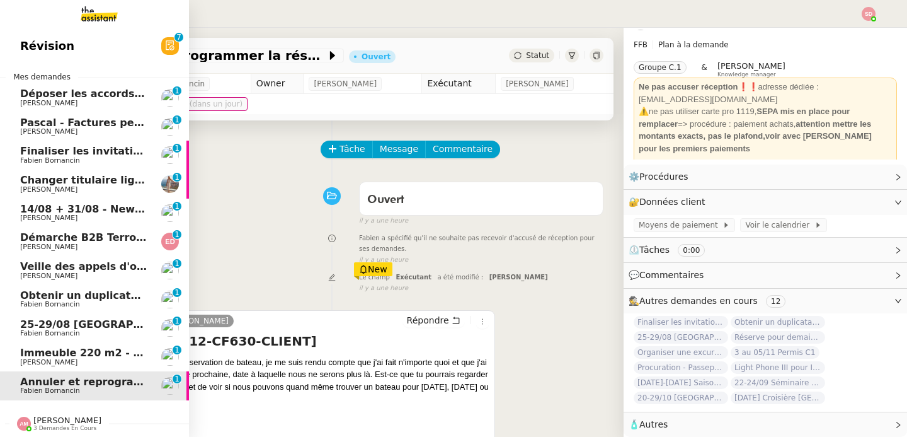
click at [20, 44] on span "Révision" at bounding box center [47, 46] width 54 height 19
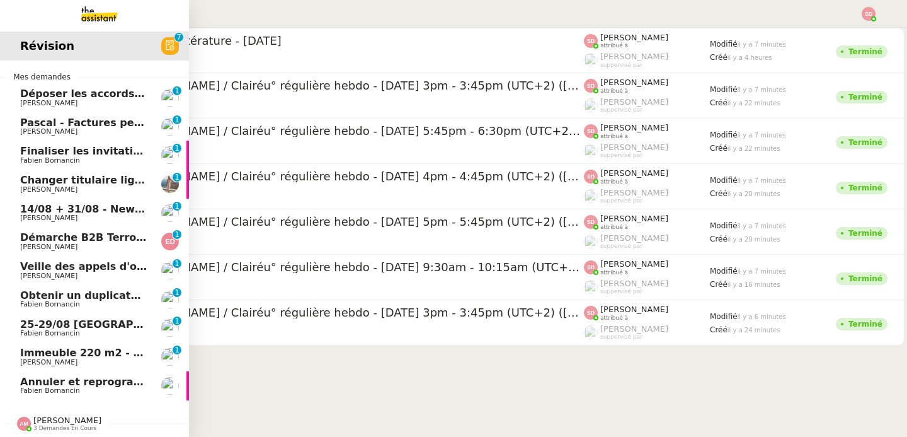
click at [33, 387] on span "Fabien Bornancin" at bounding box center [50, 390] width 60 height 8
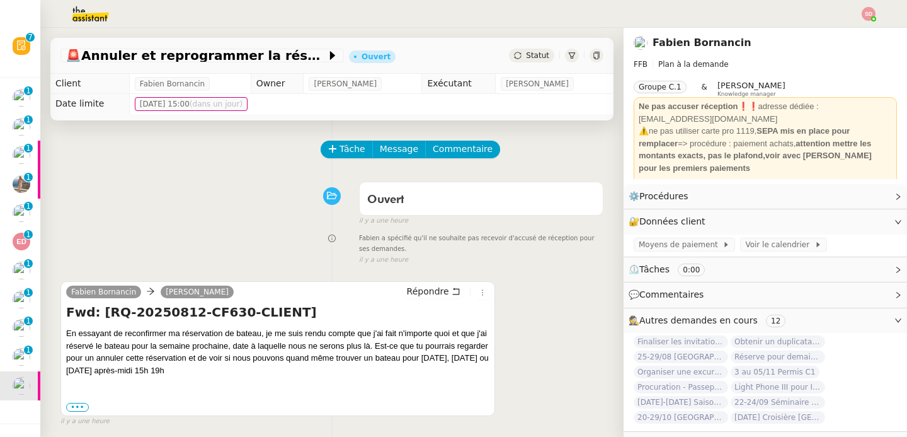
scroll to position [104, 0]
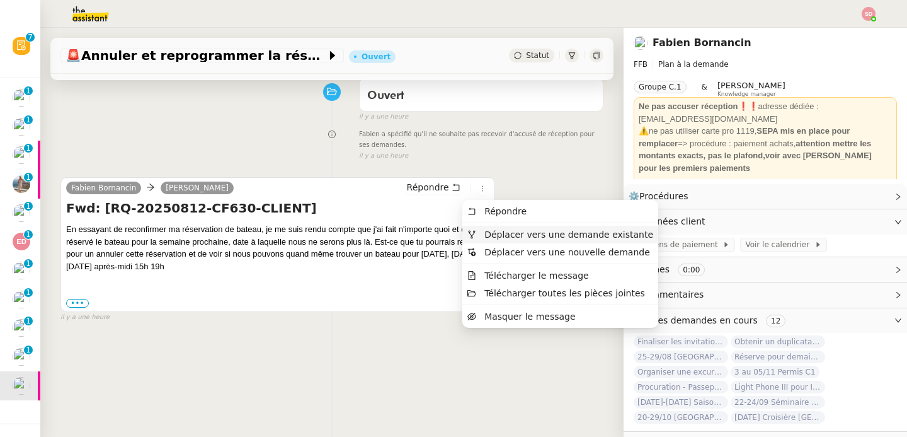
click at [477, 231] on span "Déplacer vers une demande existante" at bounding box center [560, 234] width 186 height 11
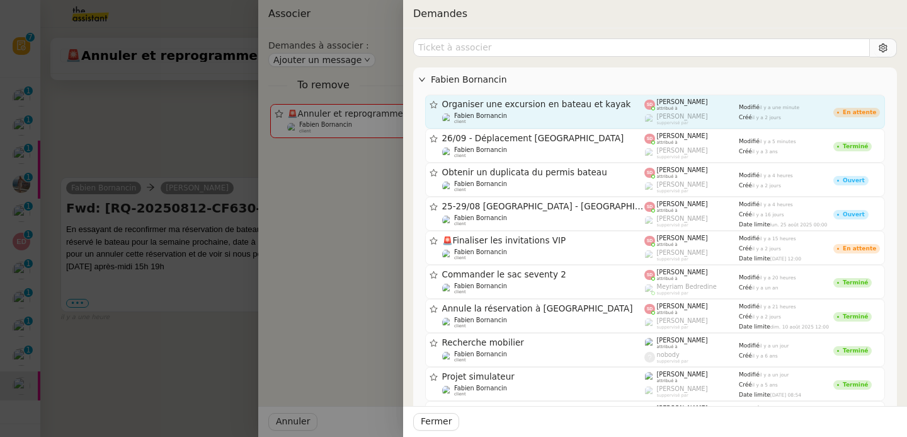
click at [566, 107] on span "Organiser une excursion en bateau et kayak" at bounding box center [543, 104] width 203 height 9
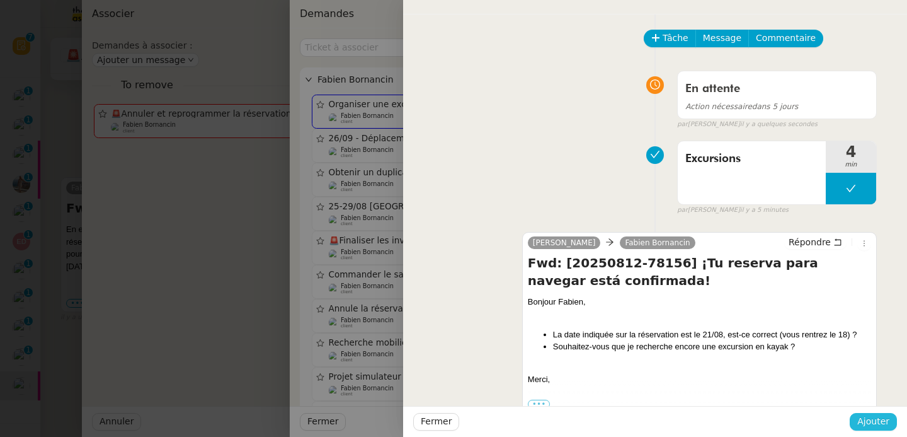
click at [882, 416] on span "Ajouter" at bounding box center [873, 421] width 32 height 14
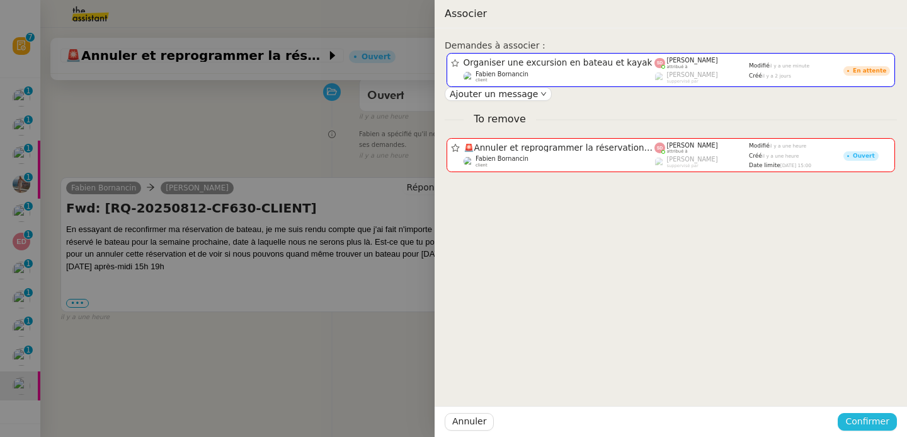
click at [882, 416] on span "Confirmer" at bounding box center [867, 421] width 44 height 14
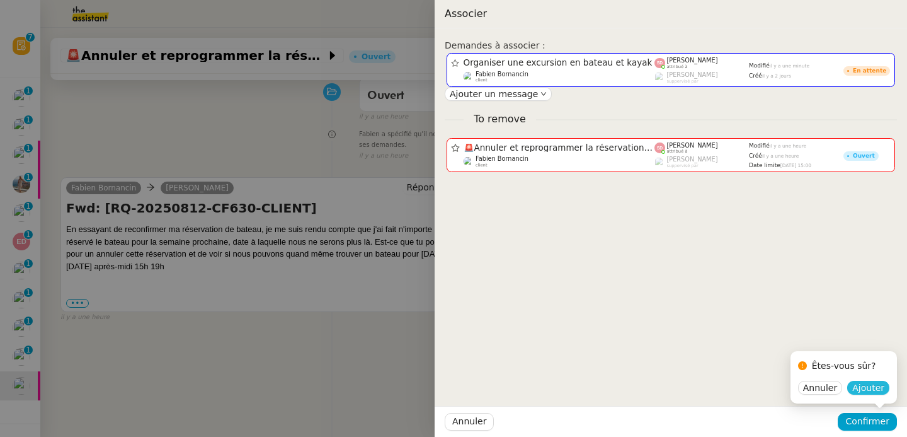
click at [879, 391] on span "Ajouter" at bounding box center [868, 387] width 32 height 13
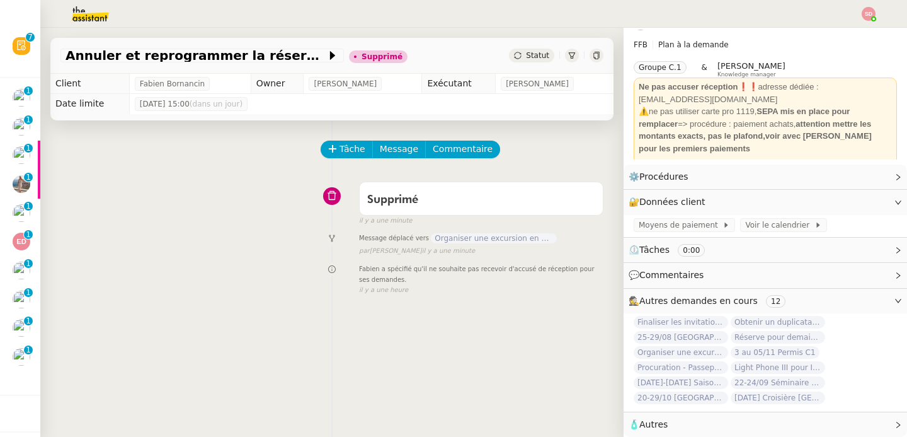
scroll to position [26, 0]
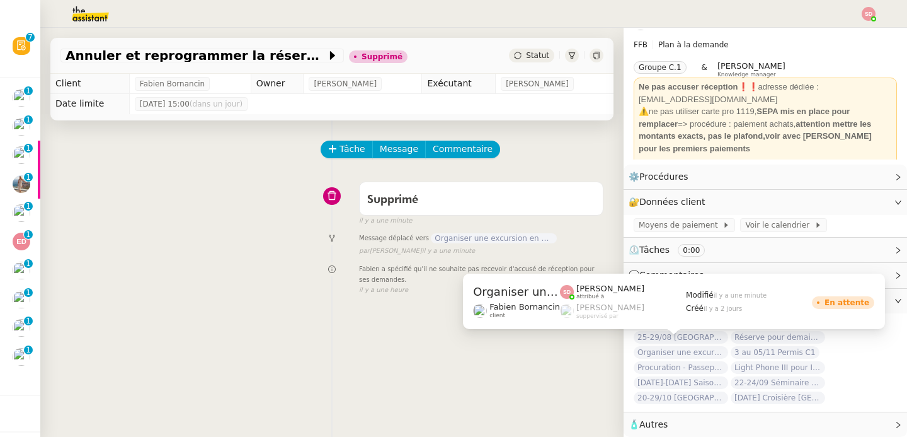
click at [639, 346] on span "Organiser une excursion en bateau et kayak" at bounding box center [681, 352] width 94 height 13
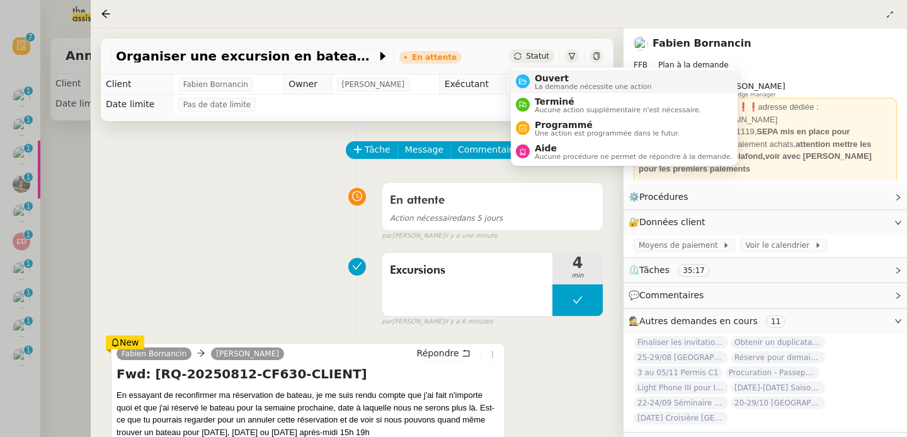
click at [528, 84] on nz-avatar at bounding box center [523, 81] width 14 height 14
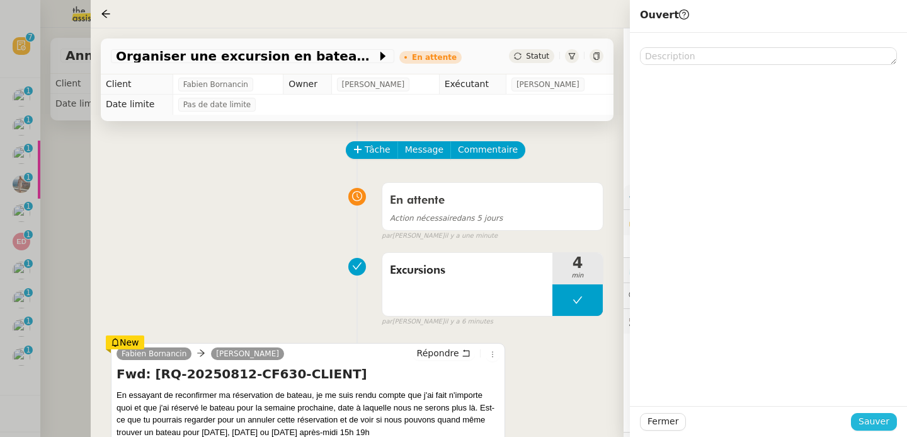
click at [870, 428] on span "Sauver" at bounding box center [874, 421] width 31 height 14
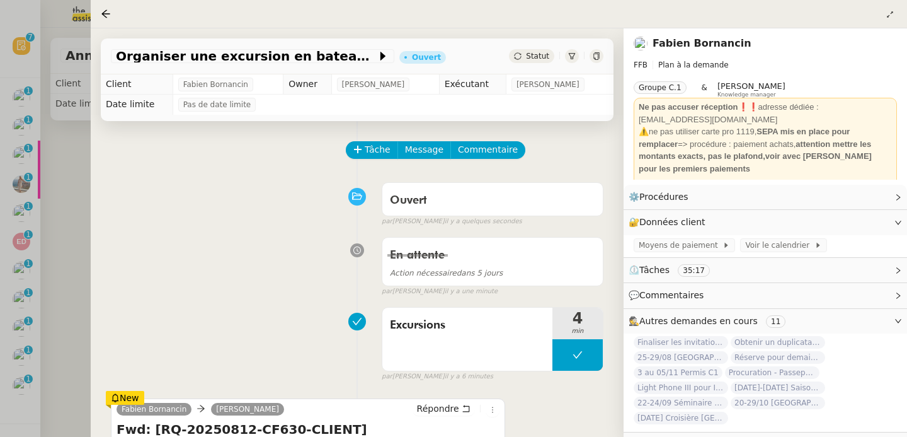
click at [46, 291] on div at bounding box center [453, 218] width 907 height 437
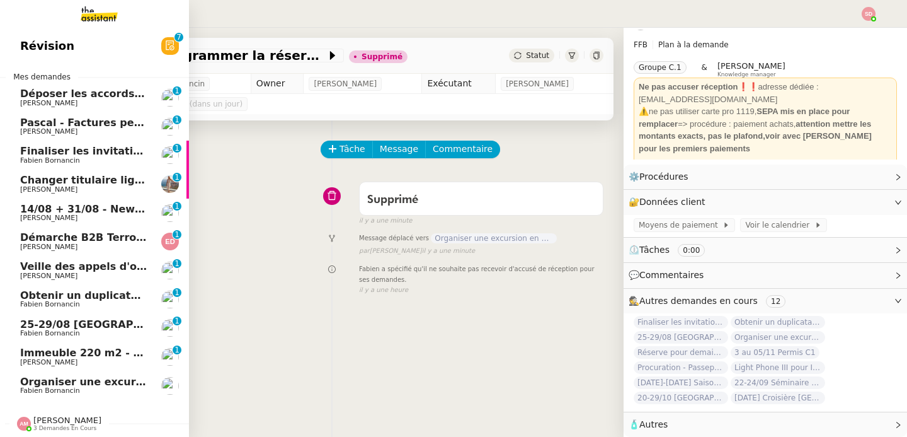
click at [38, 388] on span "Fabien Bornancin" at bounding box center [50, 390] width 60 height 8
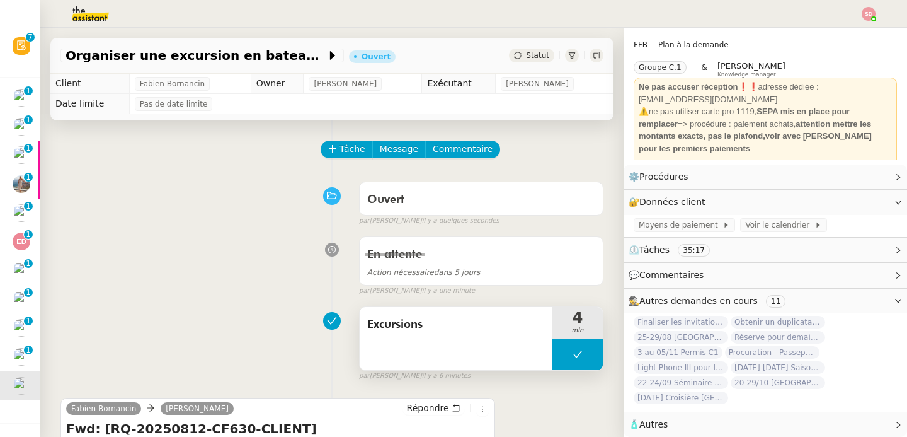
click at [555, 347] on button at bounding box center [577, 353] width 50 height 31
click at [555, 347] on div at bounding box center [564, 353] width 25 height 31
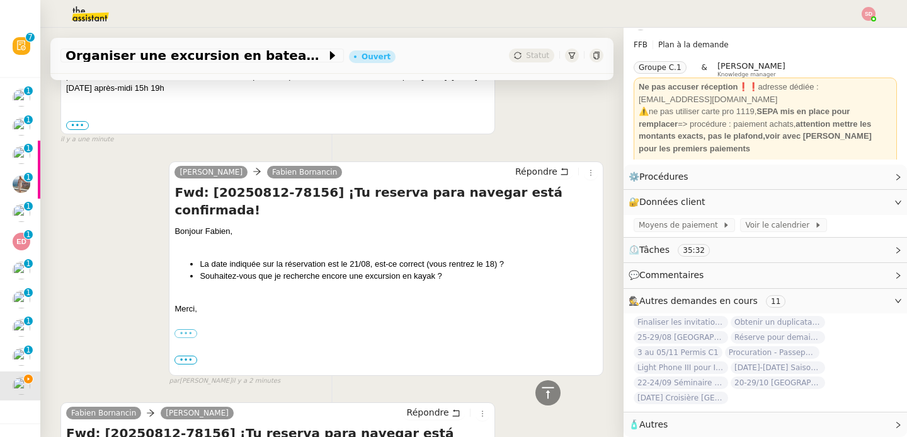
scroll to position [247, 0]
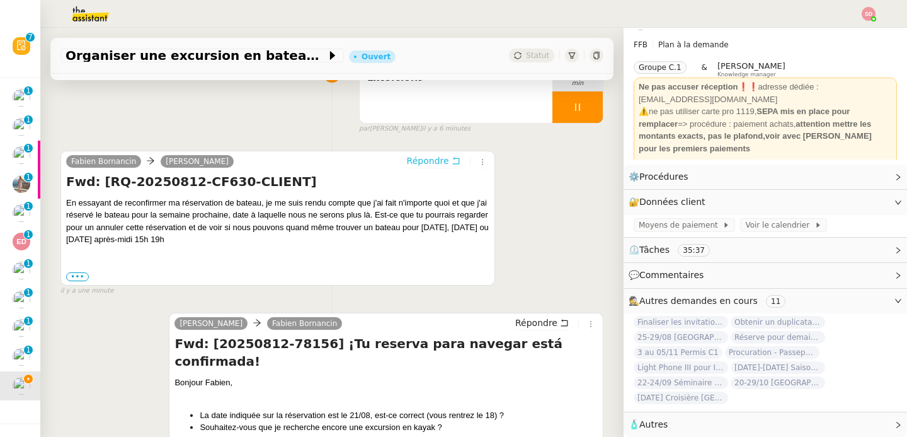
click at [430, 159] on span "Répondre" at bounding box center [428, 160] width 42 height 13
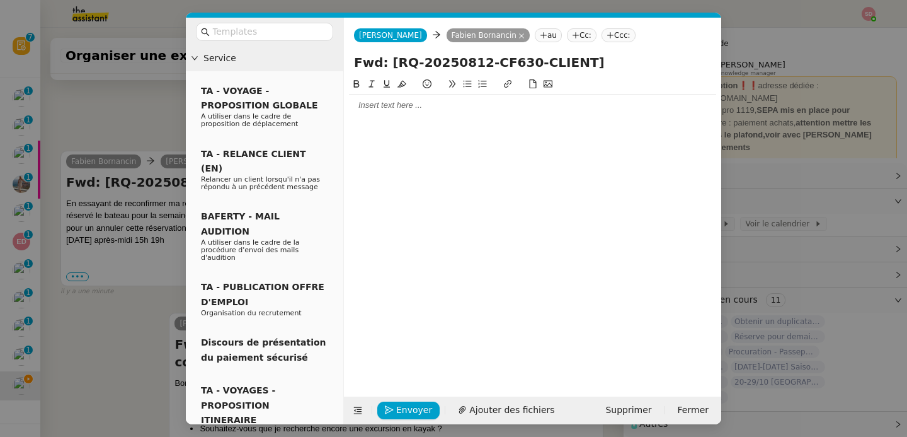
click at [418, 113] on div at bounding box center [532, 104] width 367 height 21
click at [403, 415] on span "Envoyer" at bounding box center [414, 410] width 36 height 14
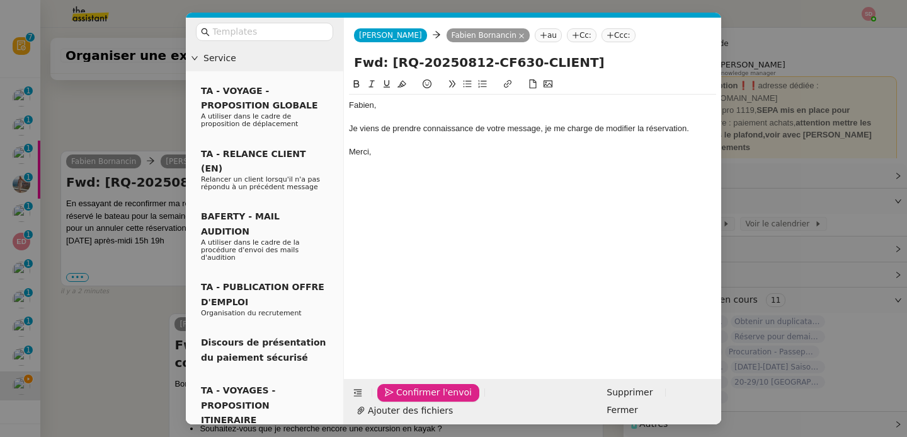
click at [403, 399] on span "Confirmer l'envoi" at bounding box center [434, 392] width 76 height 14
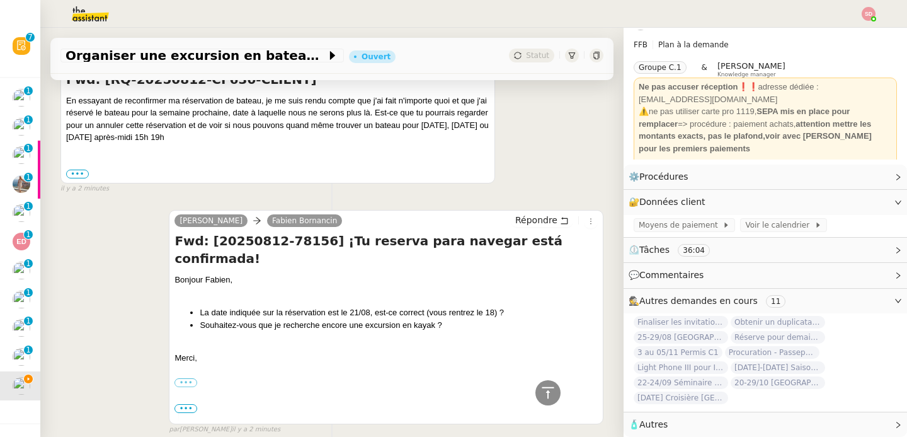
scroll to position [952, 0]
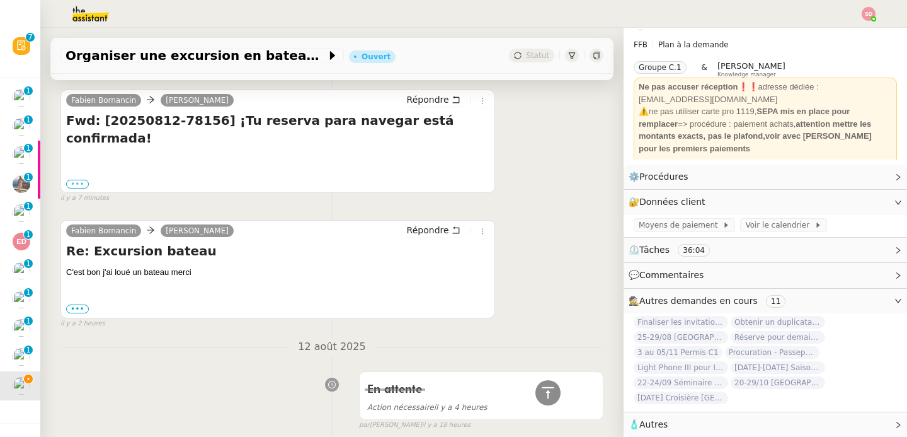
click at [78, 180] on label "•••" at bounding box center [77, 184] width 23 height 9
click at [0, 0] on input "•••" at bounding box center [0, 0] width 0 height 0
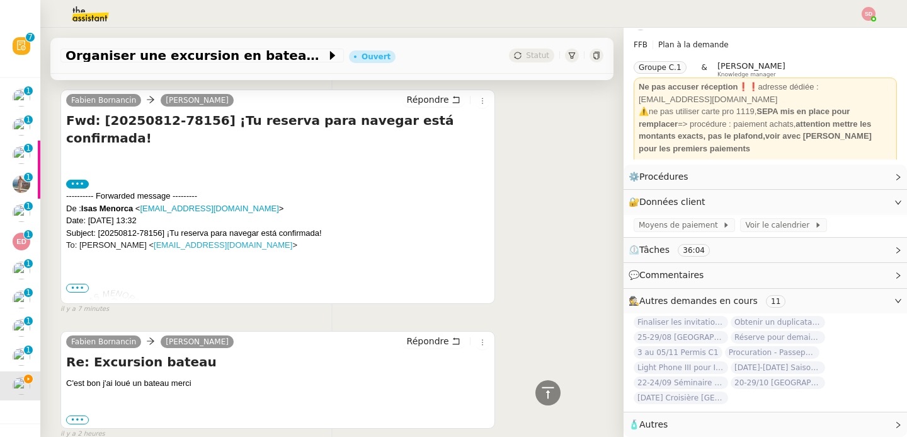
click at [83, 289] on span "•••" at bounding box center [77, 287] width 23 height 9
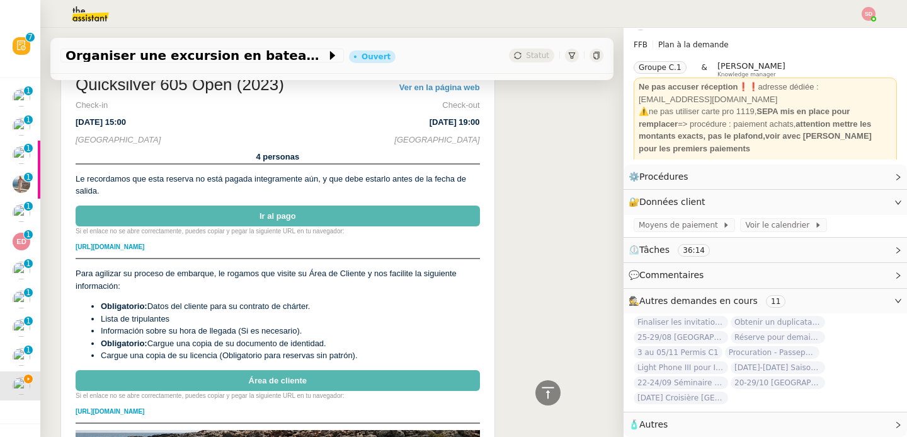
scroll to position [1417, 0]
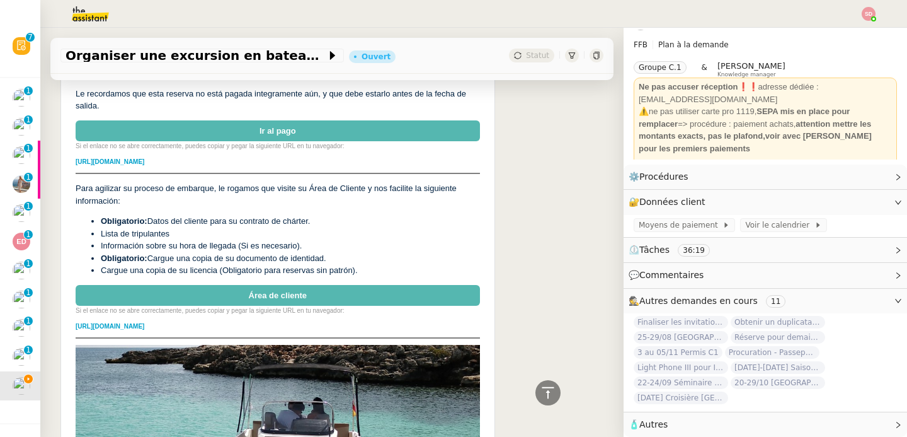
click at [222, 285] on link "Área de cliente" at bounding box center [278, 295] width 404 height 21
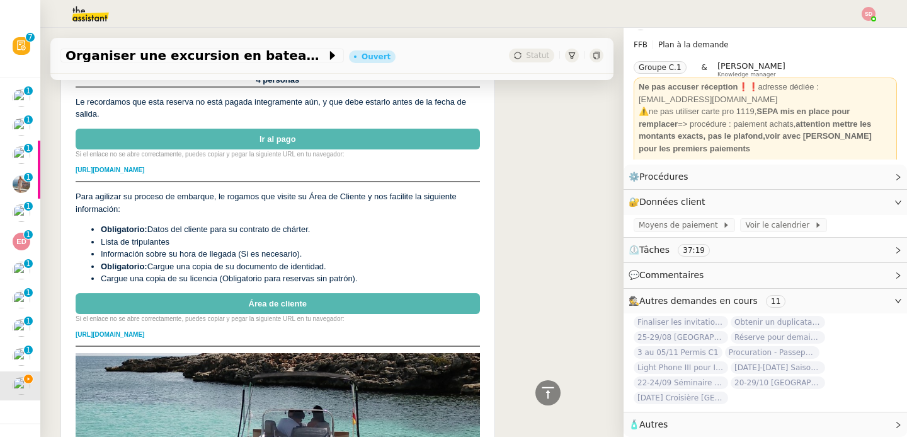
scroll to position [1408, 0]
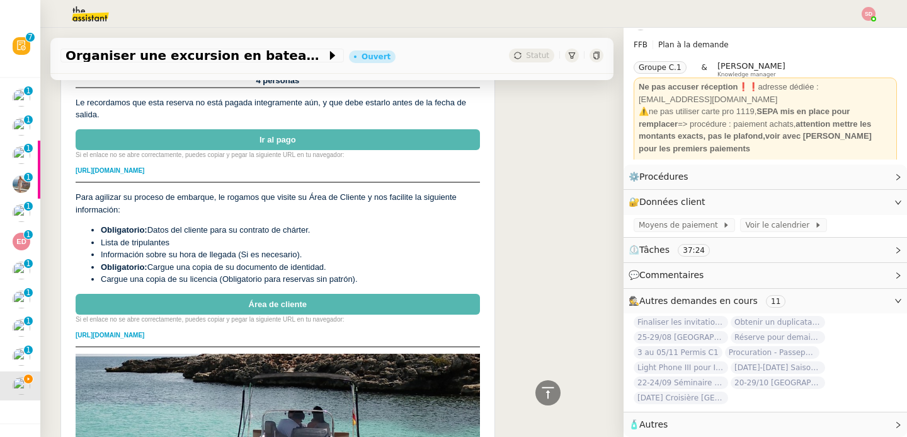
click at [271, 129] on link "Ir al pago" at bounding box center [278, 139] width 404 height 21
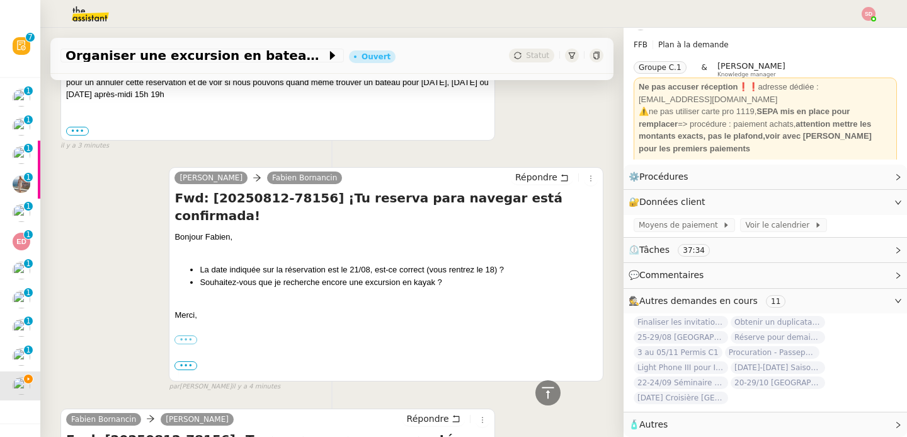
scroll to position [0, 0]
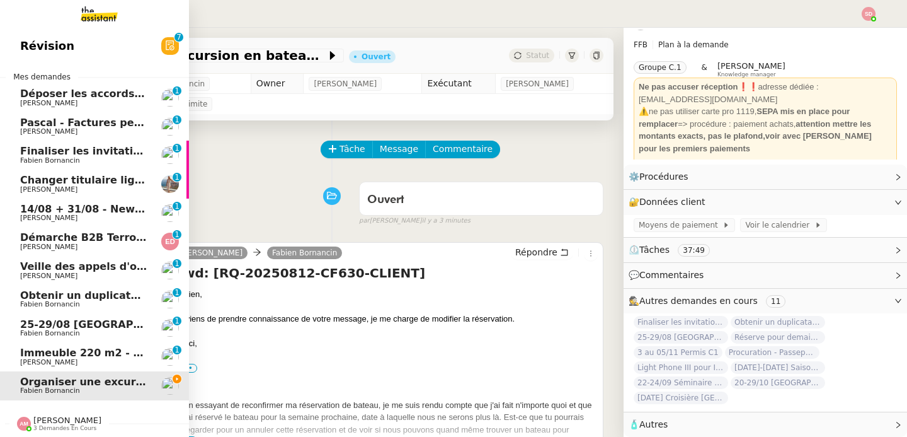
click at [81, 327] on span "25-29/08 [GEOGRAPHIC_DATA] - [GEOGRAPHIC_DATA]" at bounding box center [170, 324] width 300 height 12
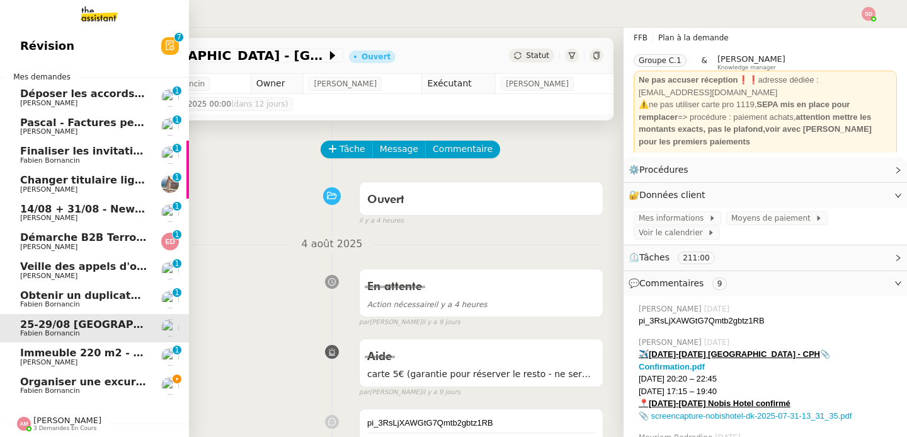
click at [24, 292] on span "Obtenir un duplicata du permis bateau" at bounding box center [130, 295] width 221 height 12
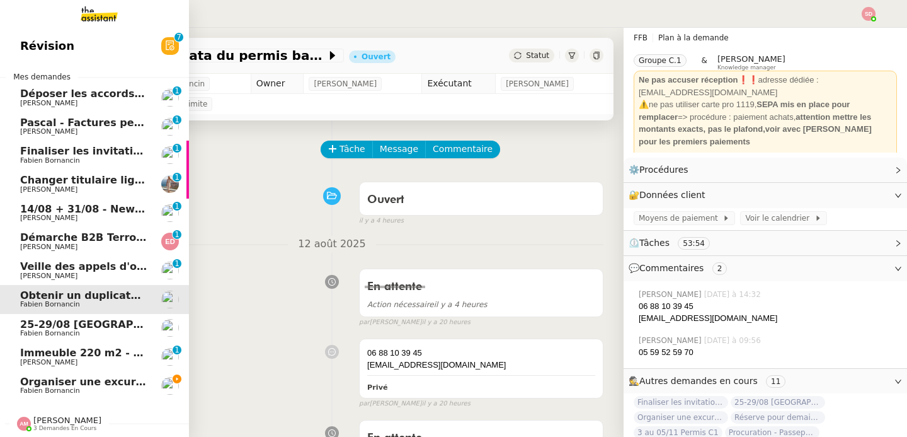
click at [93, 119] on span "Pascal - Factures perso 2021" at bounding box center [101, 123] width 163 height 12
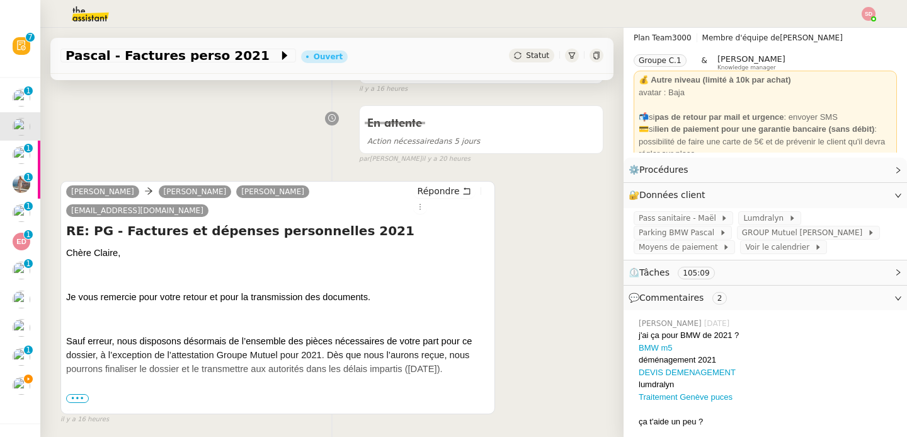
scroll to position [181, 0]
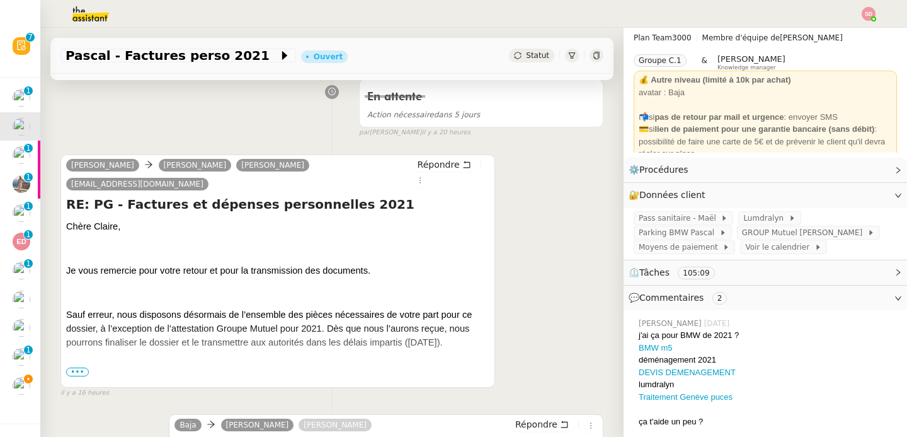
click at [84, 367] on span "•••" at bounding box center [77, 371] width 23 height 9
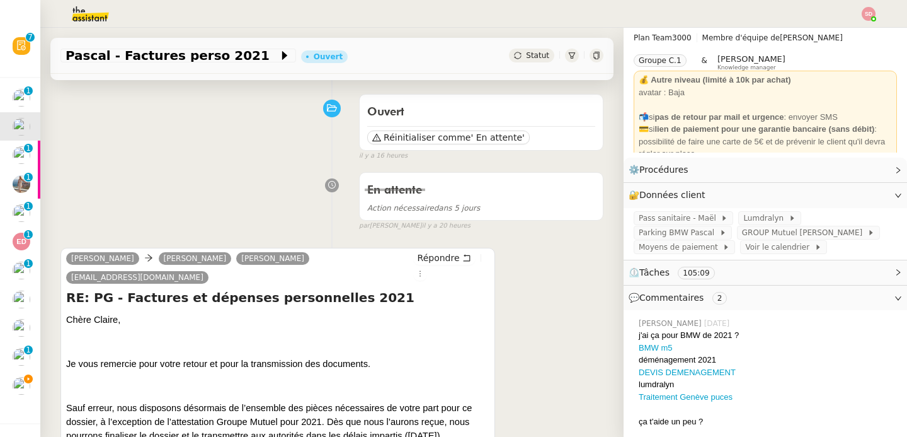
scroll to position [0, 0]
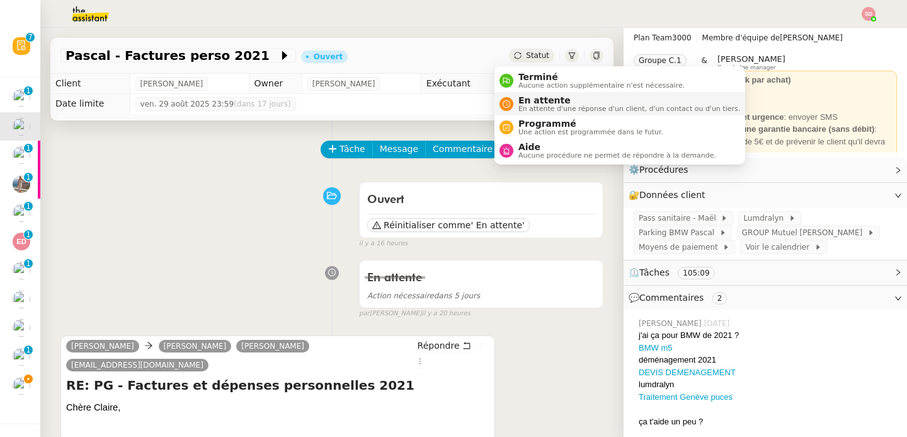
click at [535, 106] on span "En attente d'une réponse d'un client, d'un contact ou d'un tiers." at bounding box center [629, 108] width 222 height 7
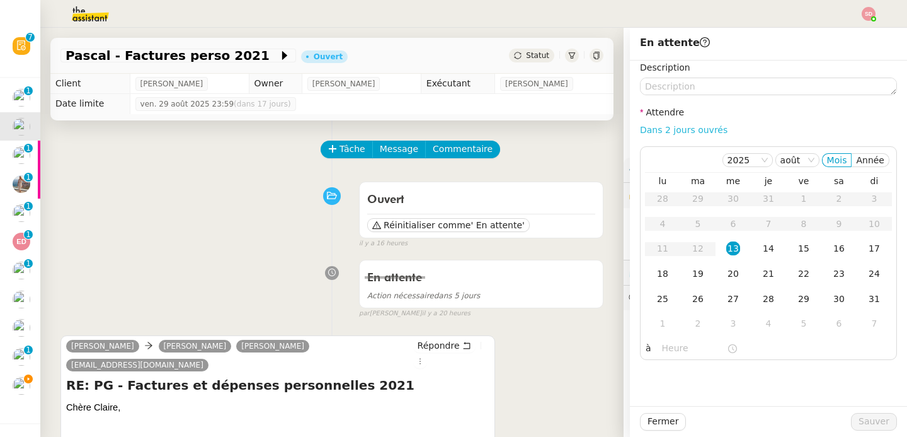
click at [694, 132] on link "Dans 2 jours ouvrés" at bounding box center [684, 130] width 88 height 10
type input "07:00"
click at [762, 249] on div "14" at bounding box center [769, 248] width 14 height 14
click at [862, 422] on span "Sauver" at bounding box center [874, 421] width 31 height 14
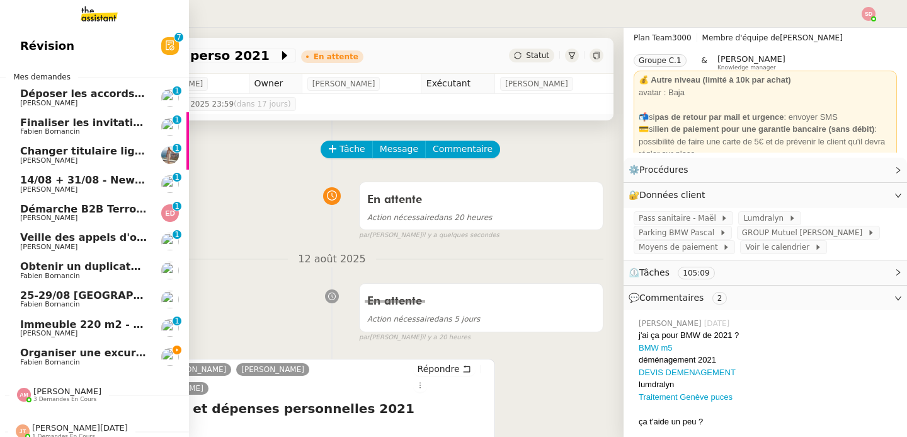
click at [163, 359] on img at bounding box center [170, 357] width 18 height 18
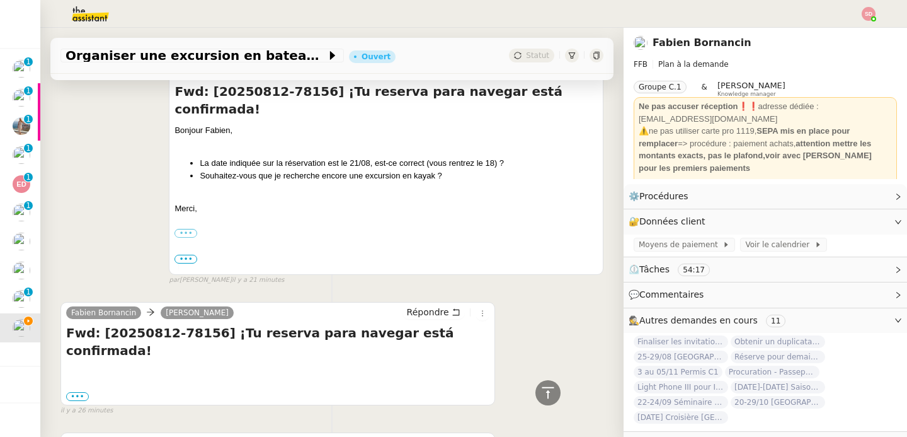
scroll to position [822, 0]
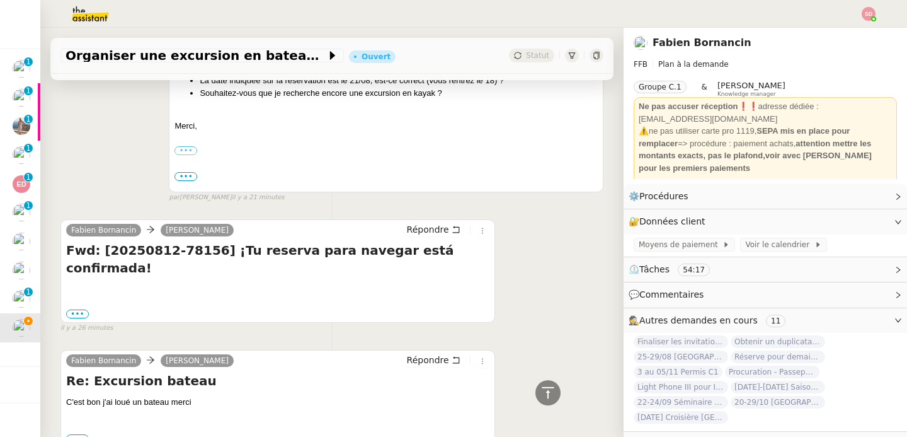
click at [81, 307] on div "••• ---------- Forwarded message --------- De : [PERSON_NAME] < [EMAIL_ADDRESS]…" at bounding box center [277, 313] width 423 height 13
click at [81, 309] on label "•••" at bounding box center [77, 313] width 23 height 9
click at [0, 0] on input "•••" at bounding box center [0, 0] width 0 height 0
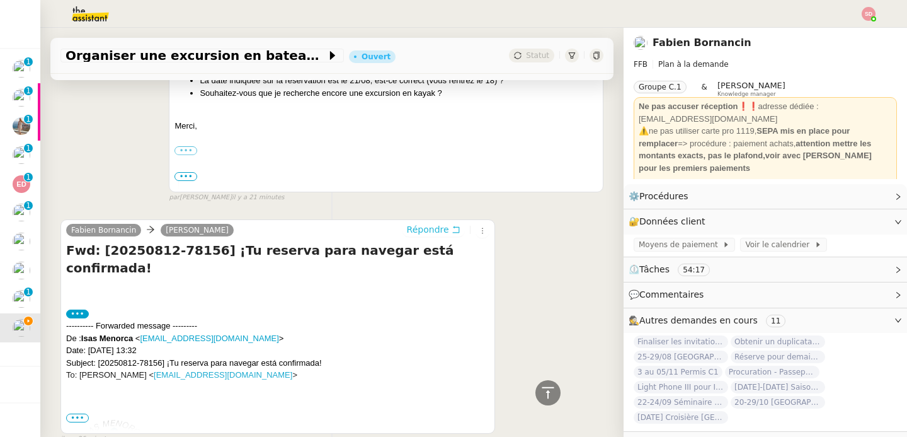
click at [424, 236] on button "Répondre" at bounding box center [434, 229] width 62 height 14
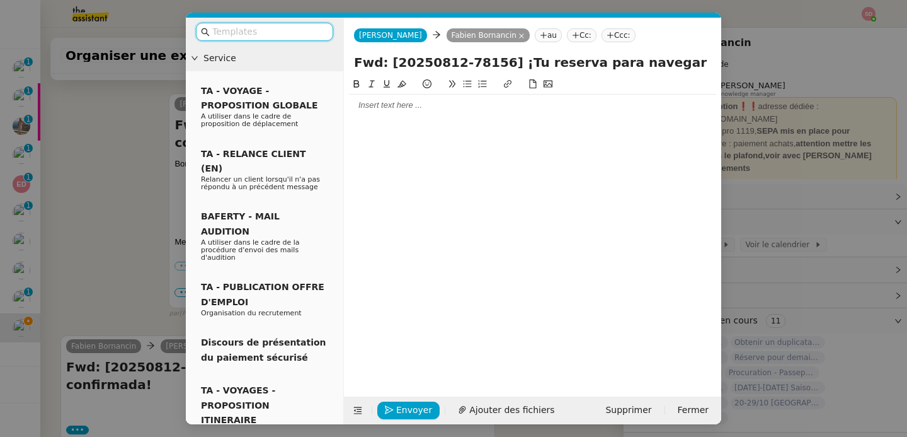
scroll to position [920, 0]
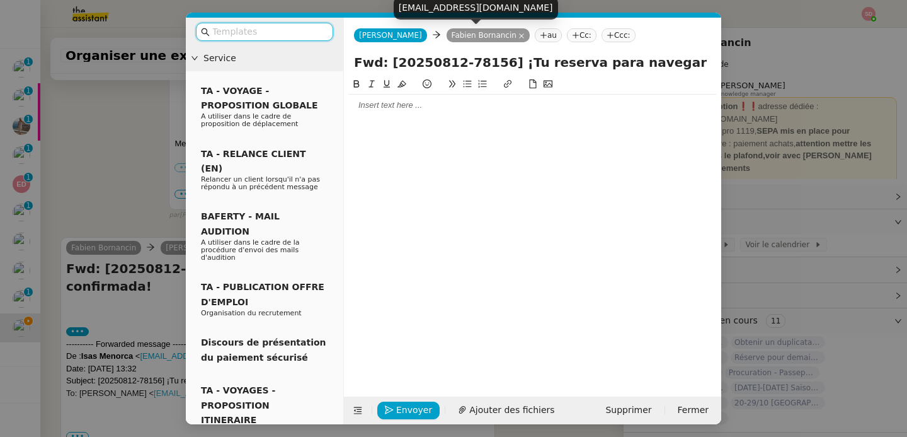
click at [518, 36] on icon at bounding box center [521, 36] width 6 height 6
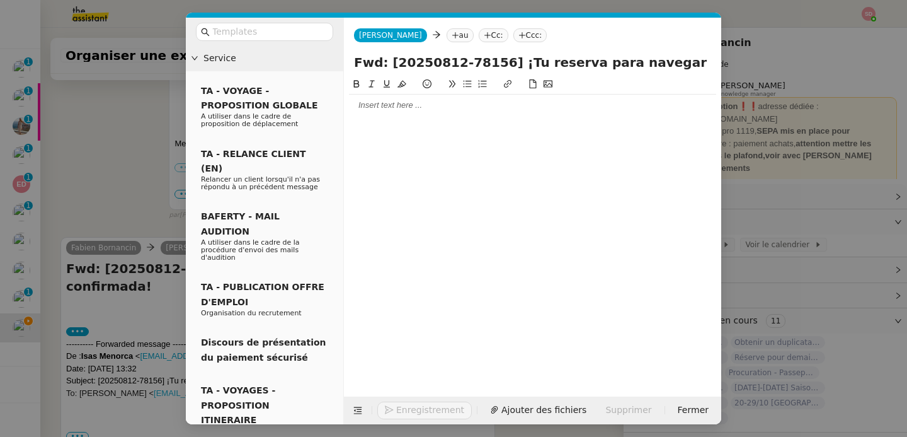
click at [447, 35] on nz-tag "au" at bounding box center [460, 35] width 27 height 14
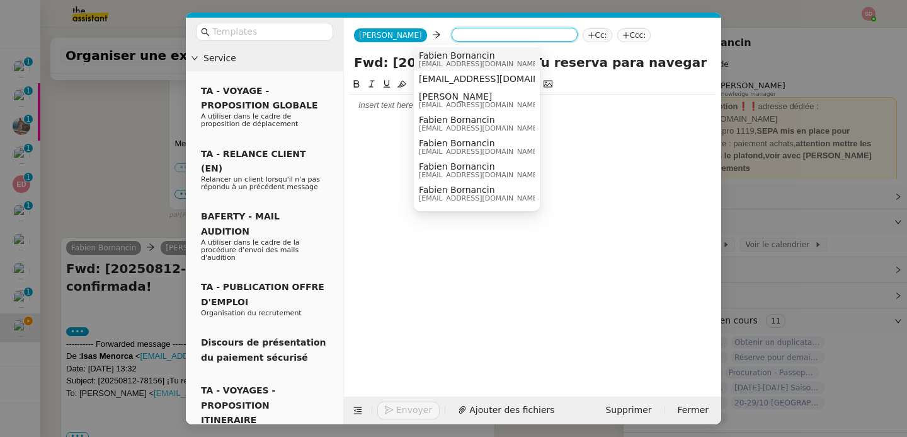
paste input "[EMAIL_ADDRESS][DOMAIN_NAME]"
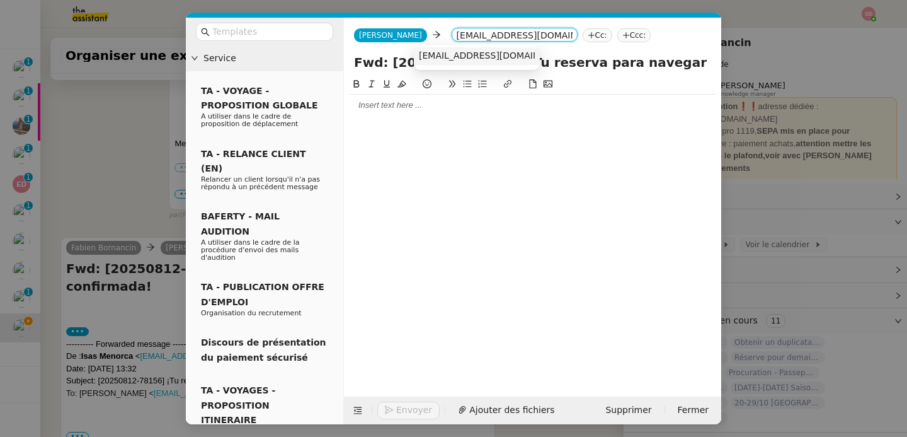
type input "[EMAIL_ADDRESS][DOMAIN_NAME]"
click at [437, 57] on span "[EMAIL_ADDRESS][DOMAIN_NAME]" at bounding box center [496, 55] width 154 height 10
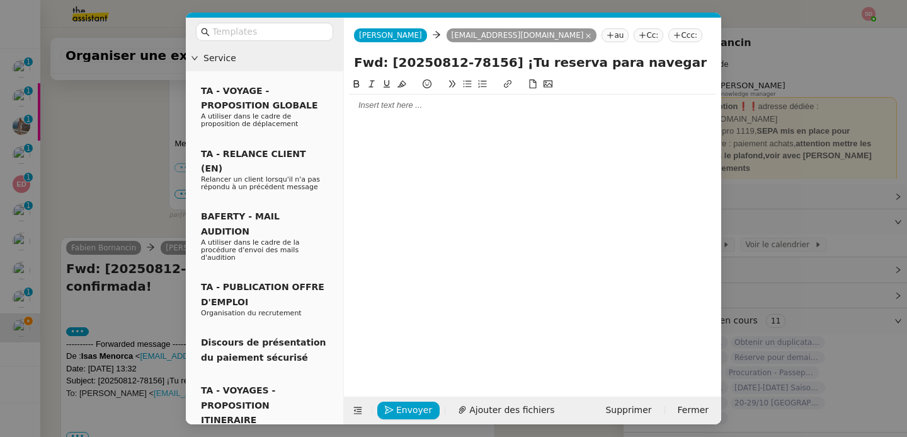
click at [421, 104] on div at bounding box center [532, 105] width 367 height 11
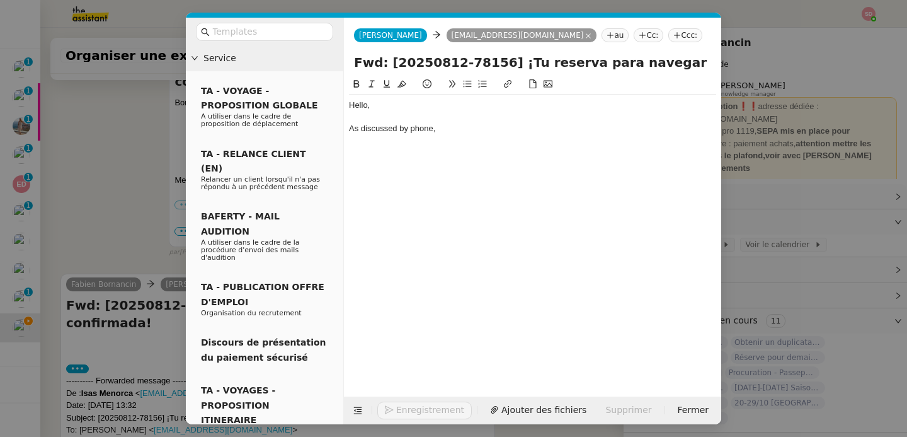
scroll to position [957, 0]
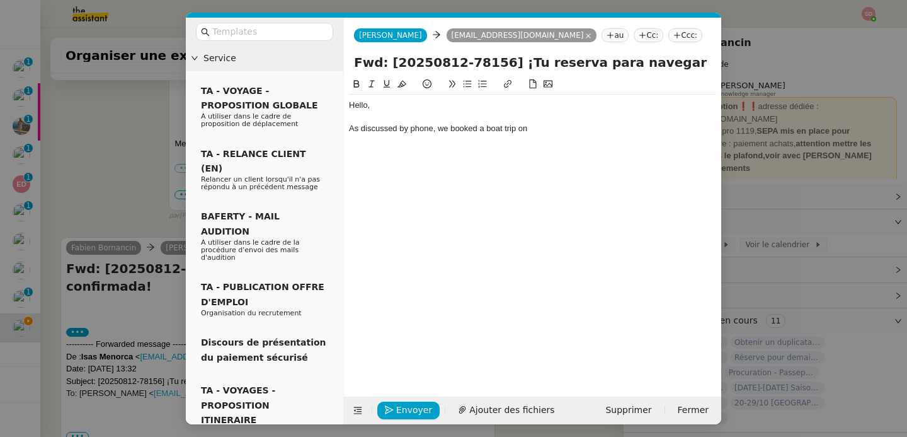
click at [133, 355] on nz-modal-container "Service TA - VOYAGE - PROPOSITION GLOBALE A utiliser dans le cadre de propositi…" at bounding box center [453, 218] width 907 height 437
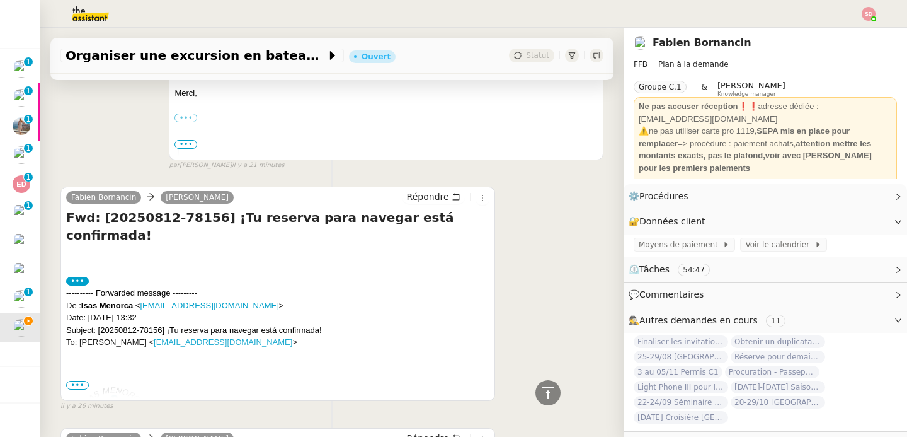
click at [79, 380] on span "•••" at bounding box center [77, 384] width 23 height 9
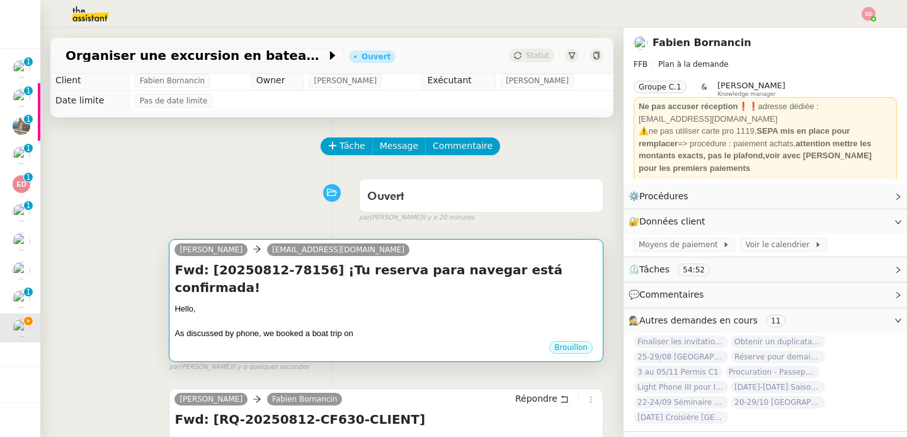
scroll to position [0, 0]
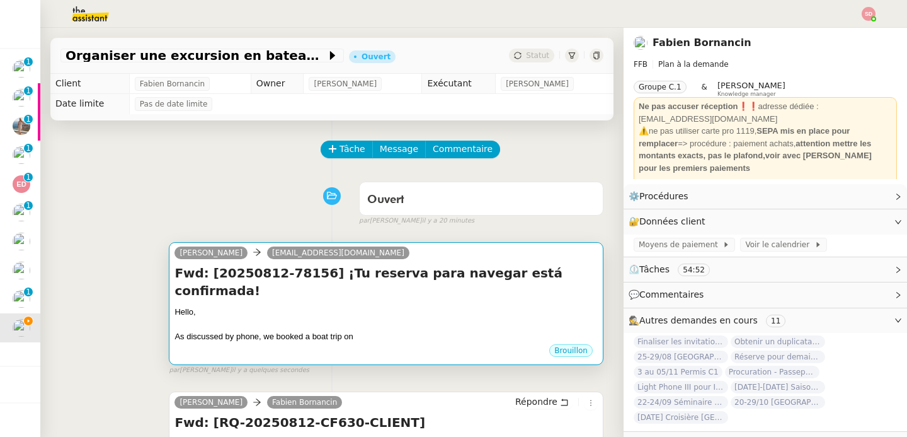
click at [342, 285] on div "Fwd: [20250812-78156] ¡Tu reserva para navegar está confirmada! Hello, As discu…" at bounding box center [385, 303] width 423 height 79
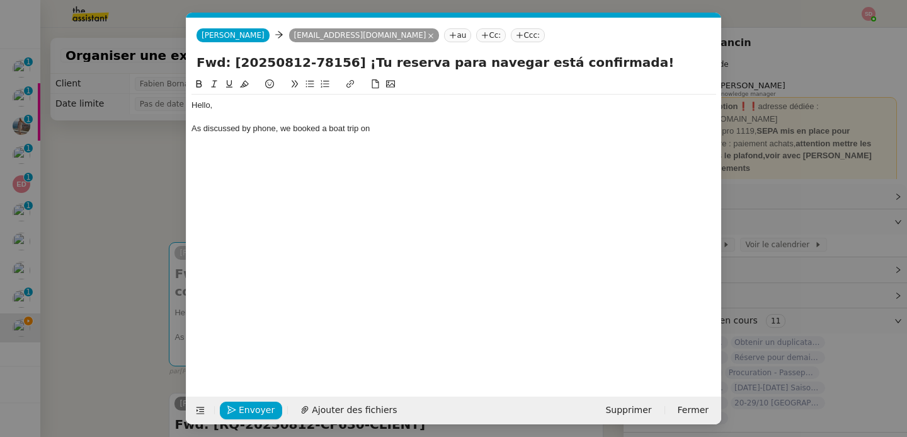
scroll to position [0, 26]
click at [403, 132] on div "As discussed by phone, we booked a boat trip on" at bounding box center [453, 128] width 525 height 11
click at [408, 128] on div "As discussed by phone, we booked a boat trip on 21/08 but we are leaving the is…" at bounding box center [453, 128] width 525 height 11
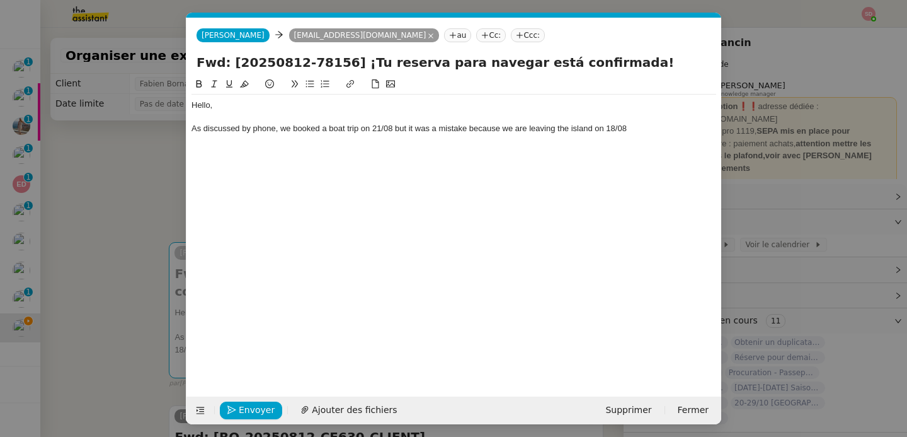
click at [663, 123] on div "As discussed by phone, we booked a boat trip on 21/08 but it was a mistake beca…" at bounding box center [453, 128] width 525 height 11
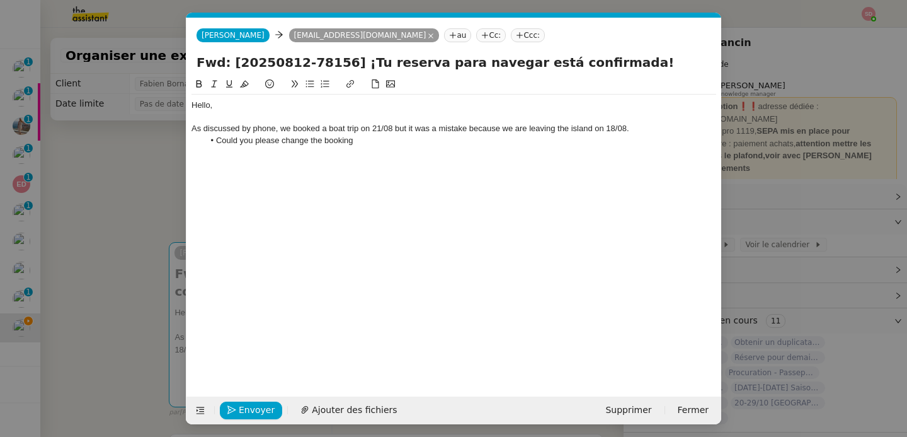
click at [83, 198] on nz-modal-container "Service TA - VOYAGE - PROPOSITION GLOBALE A utiliser dans le cadre de propositi…" at bounding box center [453, 218] width 907 height 437
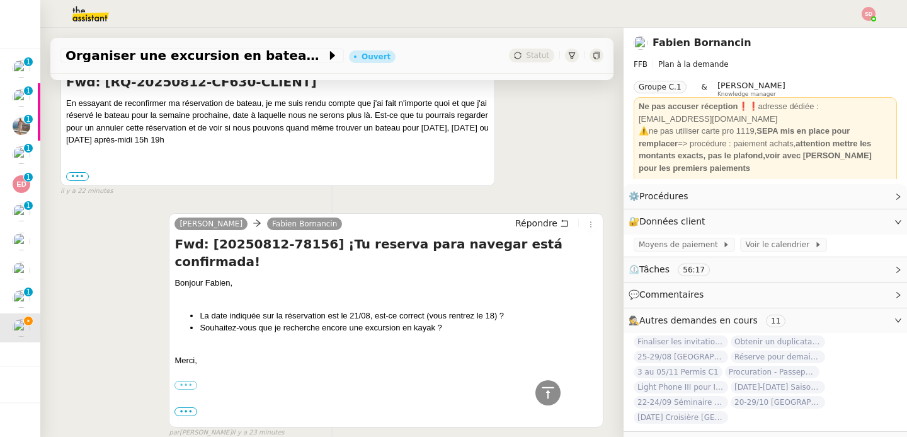
scroll to position [704, 0]
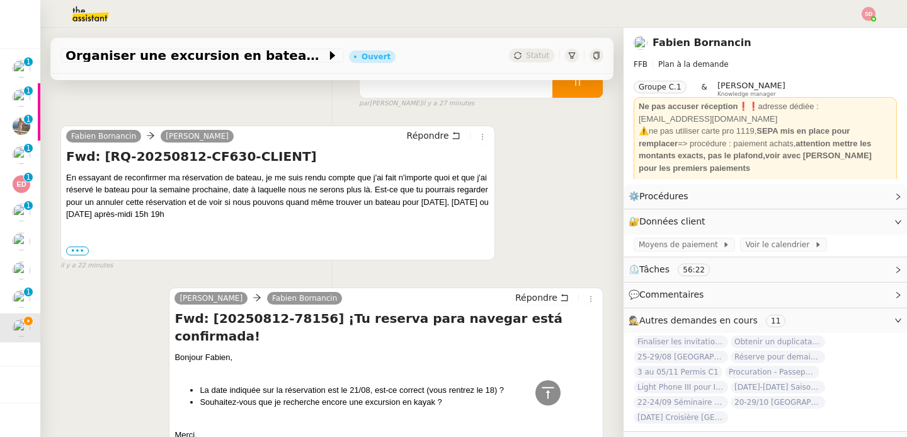
drag, startPoint x: 455, startPoint y: 187, endPoint x: 464, endPoint y: 198, distance: 14.8
click at [464, 198] on div "En essayant de reconfirmer ma réservation de bateau, je me suis rendu compte qu…" at bounding box center [277, 195] width 423 height 49
copy div "[DATE], [DATE] ou [DATE] après-midi 15h 19h"
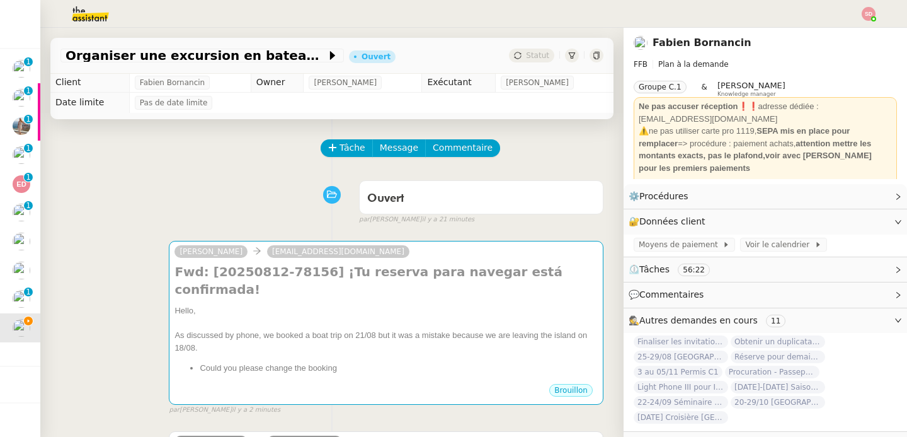
scroll to position [0, 0]
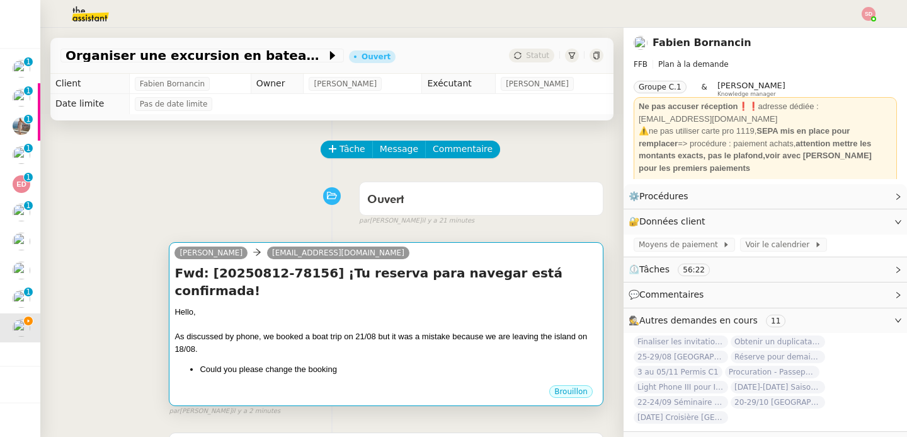
click at [457, 270] on h4 "Fwd: [20250812-78156] ¡Tu reserva para navegar está confirmada!" at bounding box center [385, 281] width 423 height 35
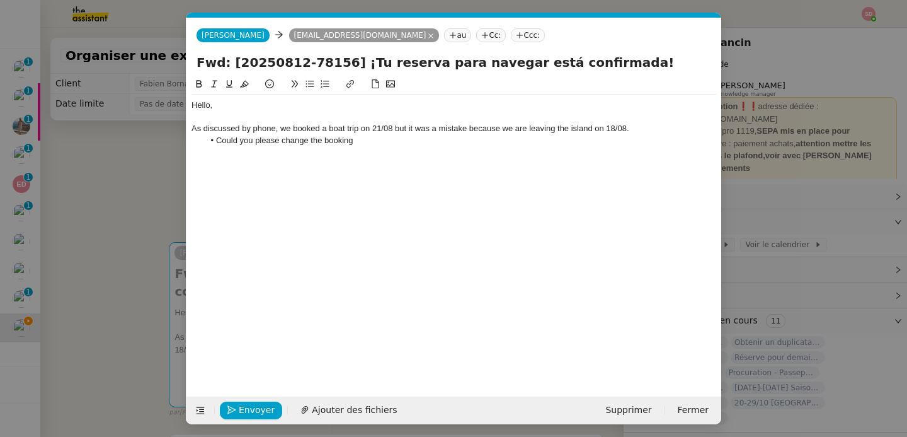
scroll to position [0, 26]
click at [377, 144] on li "Could you please change the booking" at bounding box center [460, 140] width 513 height 11
paste div
click at [372, 142] on li "Could you please change the booking for [DATE], [DATE] ou [DATE] après-midi 15h…" at bounding box center [460, 140] width 513 height 11
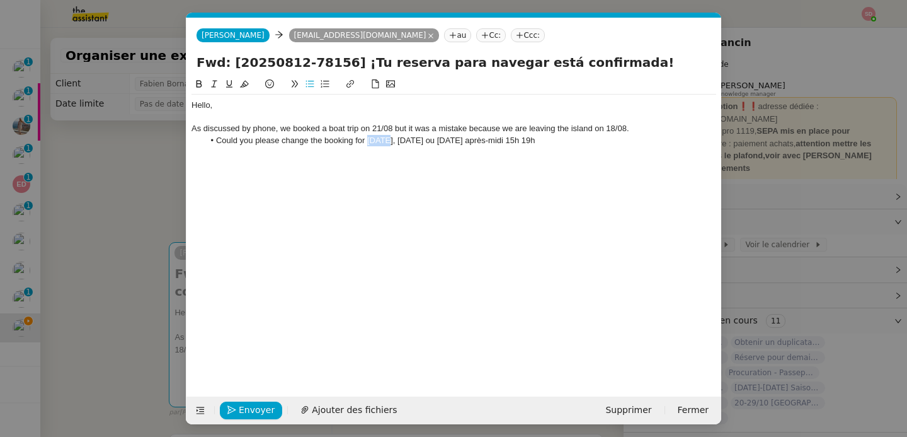
click at [372, 142] on li "Could you please change the booking for [DATE], [DATE] ou [DATE] après-midi 15h…" at bounding box center [460, 140] width 513 height 11
click at [422, 139] on li "Could you please change the booking for [DATE], [DATE] ou [DATE] après-midi 15h…" at bounding box center [460, 140] width 513 height 11
click at [433, 141] on li "Could you please change the booking for [DATE], [DATE] ou [DATE] après-midi 15h…" at bounding box center [460, 140] width 513 height 11
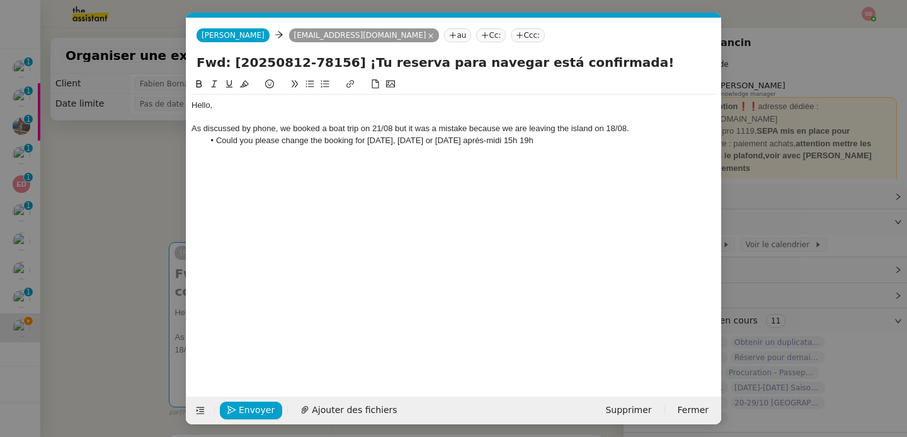
click at [408, 142] on li "Could you please change the booking for [DATE], [DATE] or [DATE] après-midi 15h…" at bounding box center [460, 140] width 513 height 11
click at [454, 140] on li "Could you please change the booking for [DATE], [DATE] or [DATE] après-midi 15h…" at bounding box center [460, 140] width 513 height 11
drag, startPoint x: 475, startPoint y: 143, endPoint x: 515, endPoint y: 143, distance: 39.7
click at [515, 143] on li "Could you please change the booking for [DATE], [DATE] or [DATE] après-midi 15h…" at bounding box center [460, 140] width 513 height 11
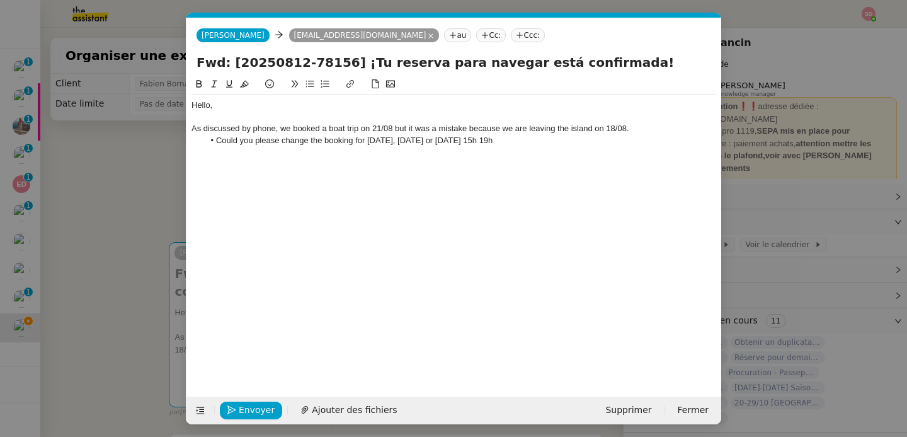
click at [488, 141] on li "Could you please change the booking for [DATE], [DATE] or [DATE] 15h 19h" at bounding box center [460, 140] width 513 height 11
click at [522, 139] on li "Could you please change the booking for [DATE], [DATE] or [DATE] 15:00-19h" at bounding box center [460, 140] width 513 height 11
click at [222, 37] on span "[PERSON_NAME]" at bounding box center [233, 35] width 63 height 9
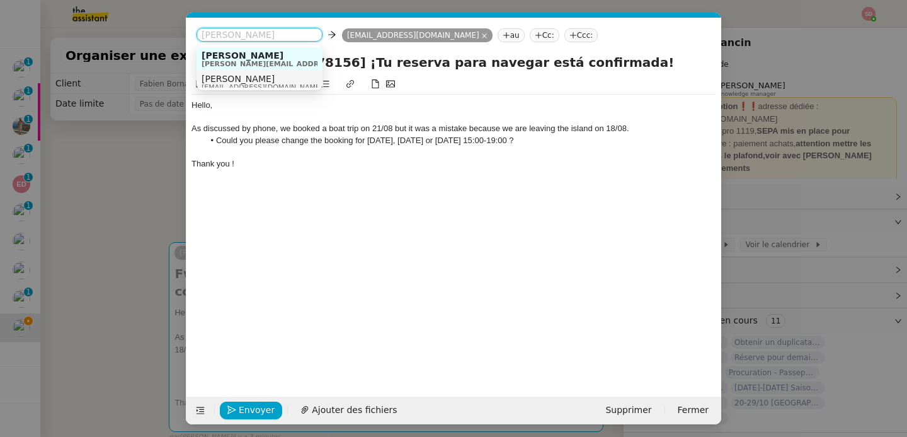
click at [219, 79] on span "[PERSON_NAME]" at bounding box center [262, 79] width 121 height 10
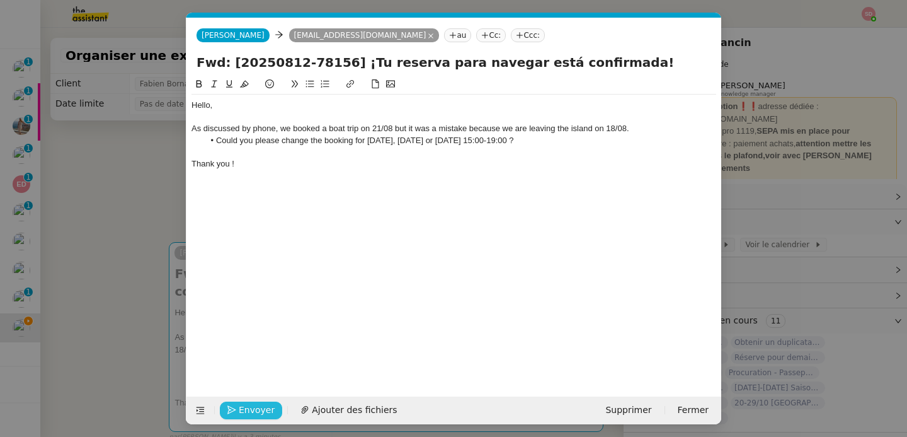
click at [253, 416] on span "Envoyer" at bounding box center [257, 410] width 36 height 14
click at [253, 416] on span "Confirmer l'envoi" at bounding box center [277, 410] width 76 height 14
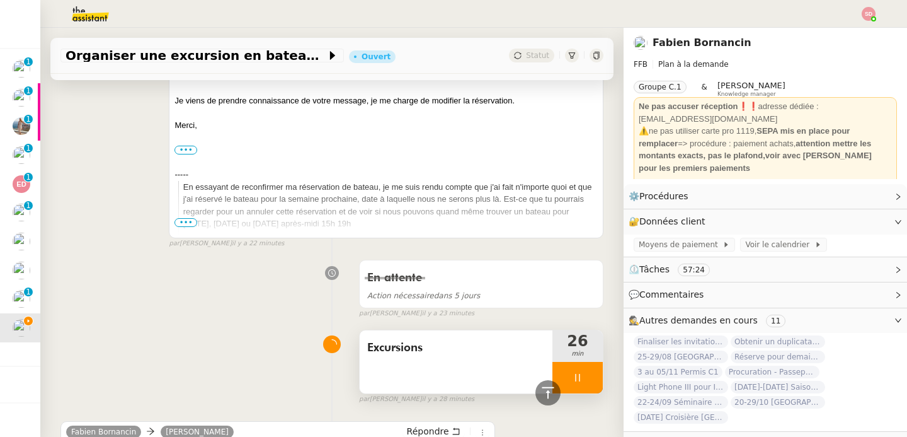
scroll to position [614, 0]
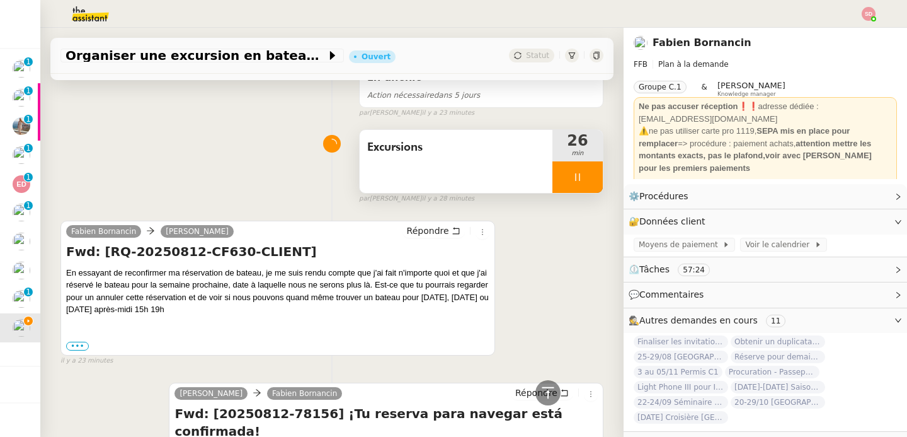
click at [574, 161] on div at bounding box center [577, 176] width 50 height 31
click at [585, 172] on icon at bounding box center [590, 177] width 10 height 10
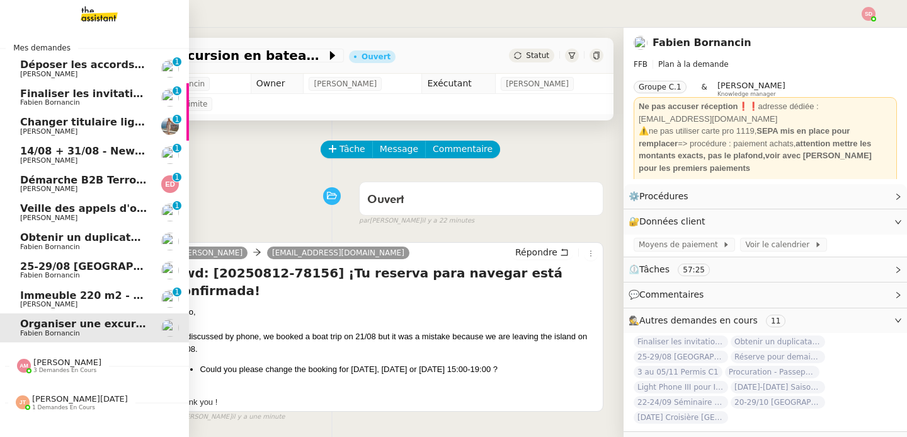
click at [87, 304] on span "[PERSON_NAME]" at bounding box center [83, 304] width 127 height 8
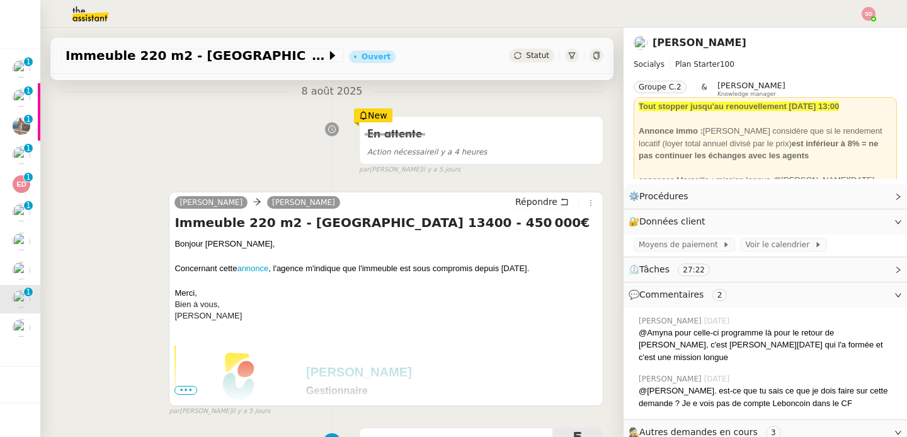
scroll to position [231, 0]
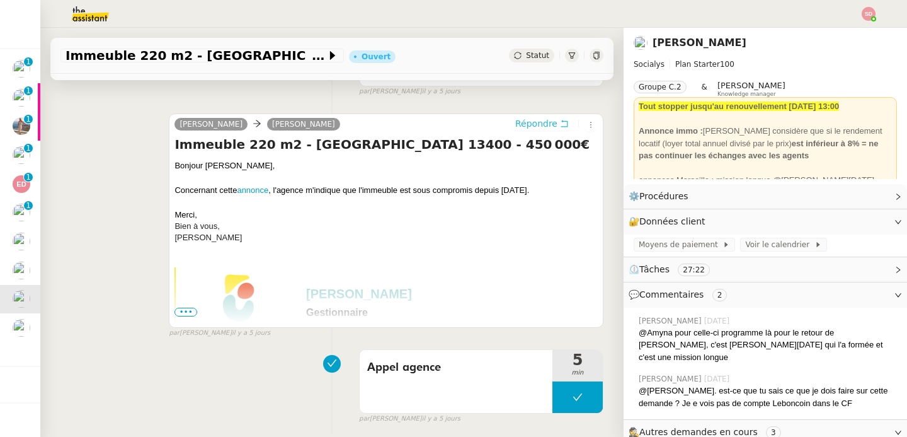
click at [538, 117] on button "Répondre" at bounding box center [542, 124] width 62 height 14
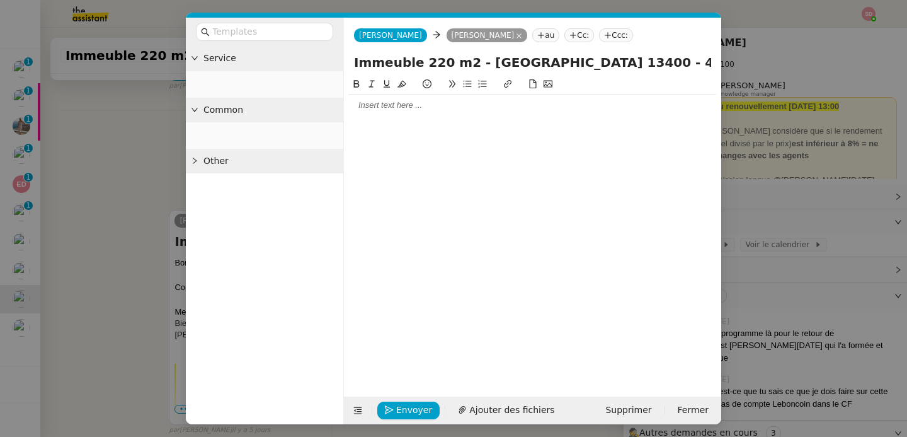
scroll to position [327, 0]
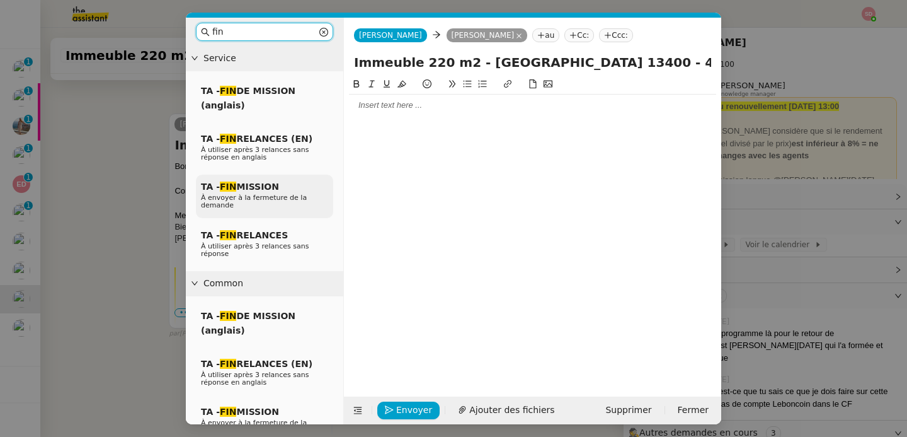
type input "fin"
click at [268, 198] on span "À envoyer à la fermeture de la demande" at bounding box center [254, 201] width 106 height 16
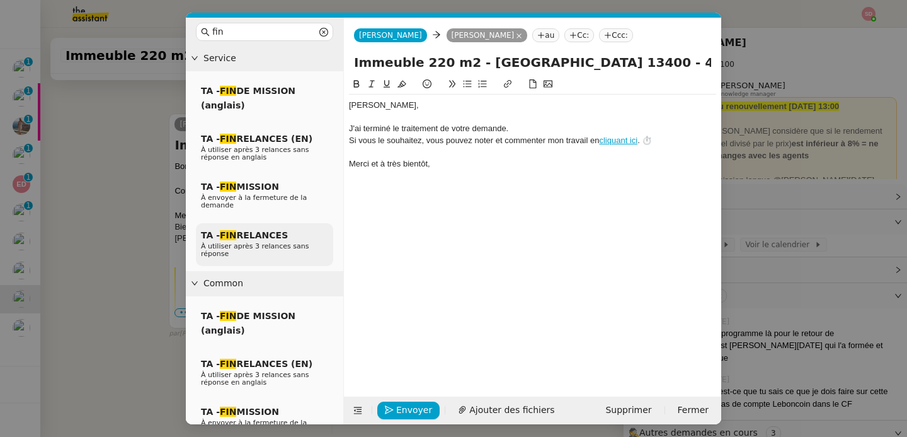
scroll to position [401, 0]
click at [137, 319] on nz-modal-container "fin Service TA - FIN DE MISSION (anglais) TA - FIN RELANCES (EN) À utiliser apr…" at bounding box center [453, 218] width 907 height 437
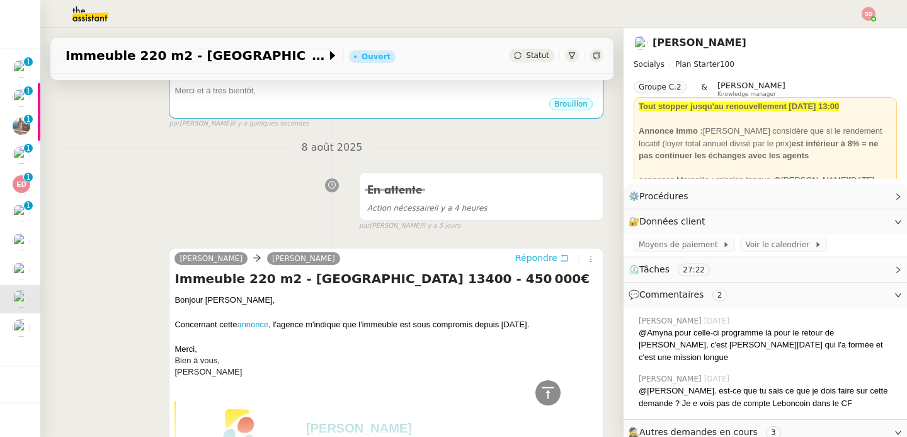
scroll to position [0, 0]
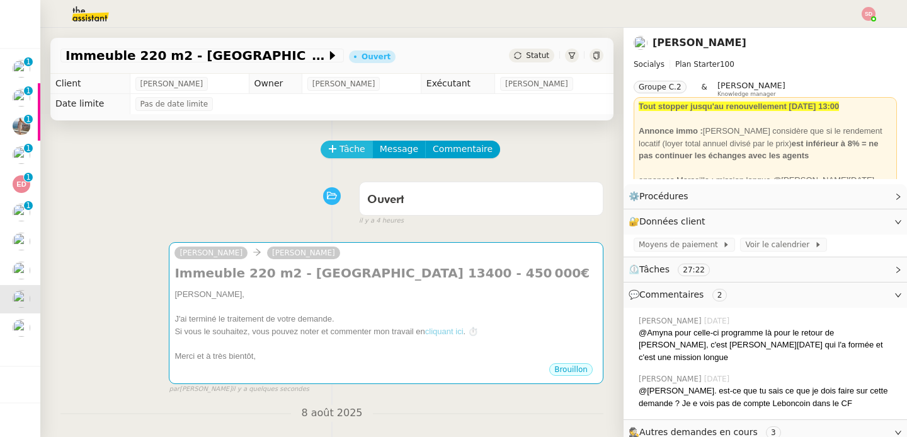
click at [328, 144] on icon at bounding box center [332, 148] width 9 height 9
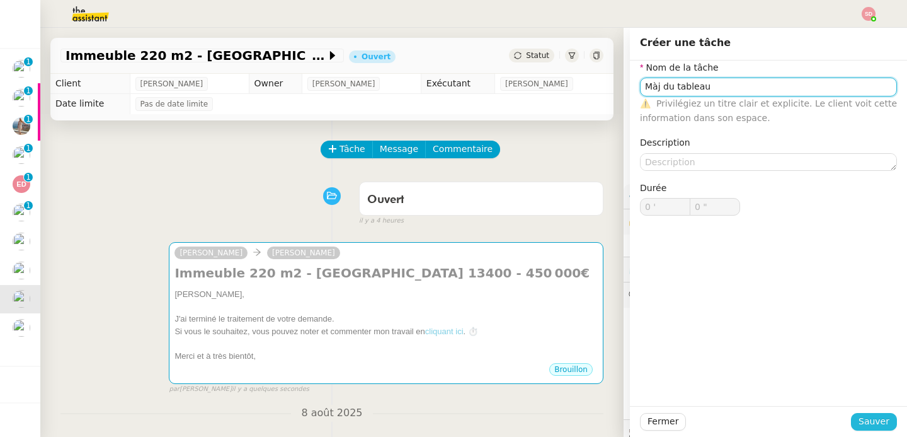
type input "Màj du tableau"
click at [851, 428] on button "Sauver" at bounding box center [874, 422] width 46 height 18
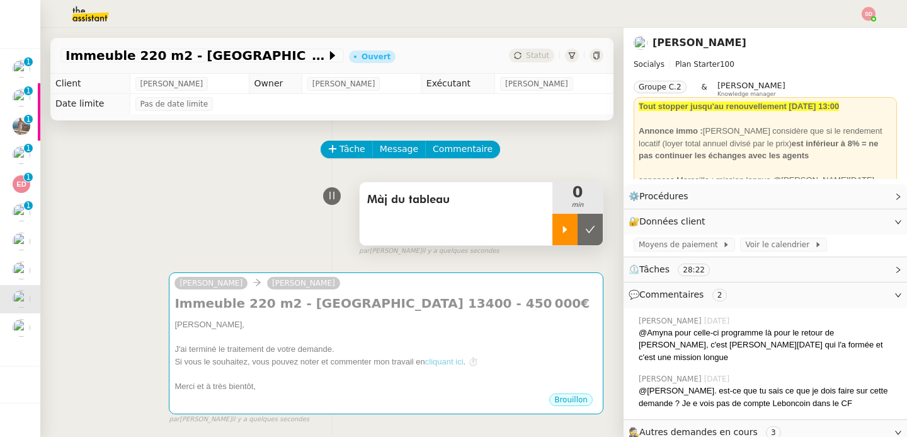
click at [552, 214] on div at bounding box center [564, 229] width 25 height 31
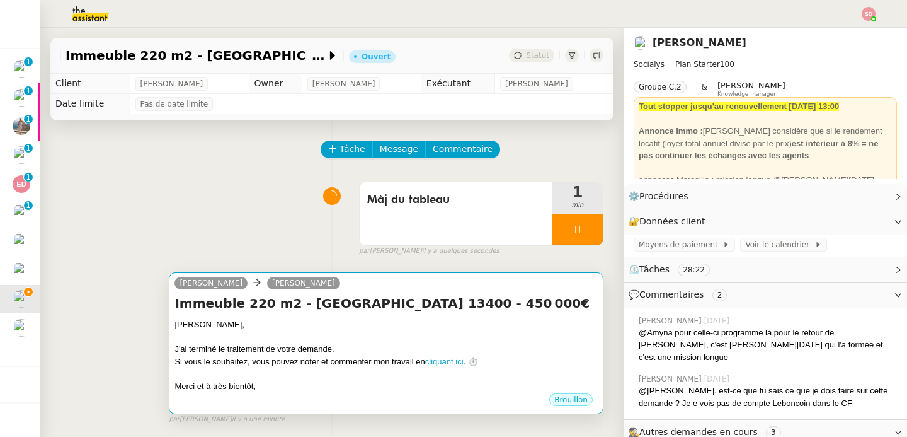
click at [407, 301] on h4 "Immeuble 220 m2 - [GEOGRAPHIC_DATA] 13400 - 450 000€" at bounding box center [385, 303] width 423 height 18
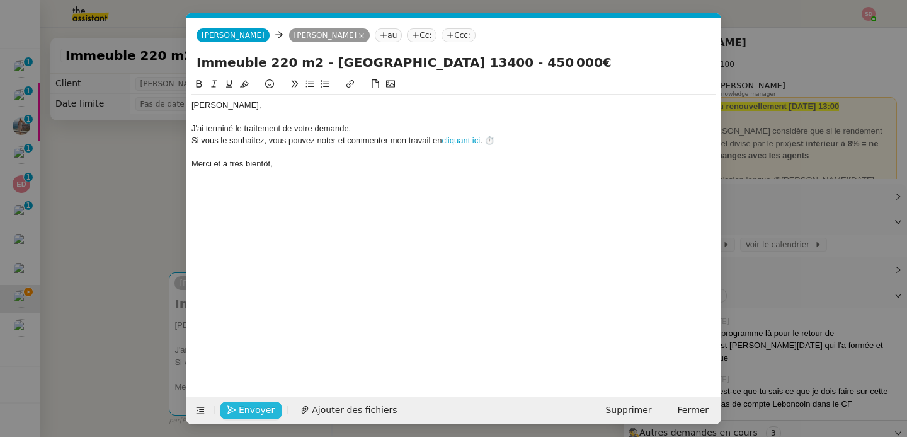
scroll to position [0, 37]
click at [253, 410] on span "Envoyer" at bounding box center [257, 410] width 36 height 14
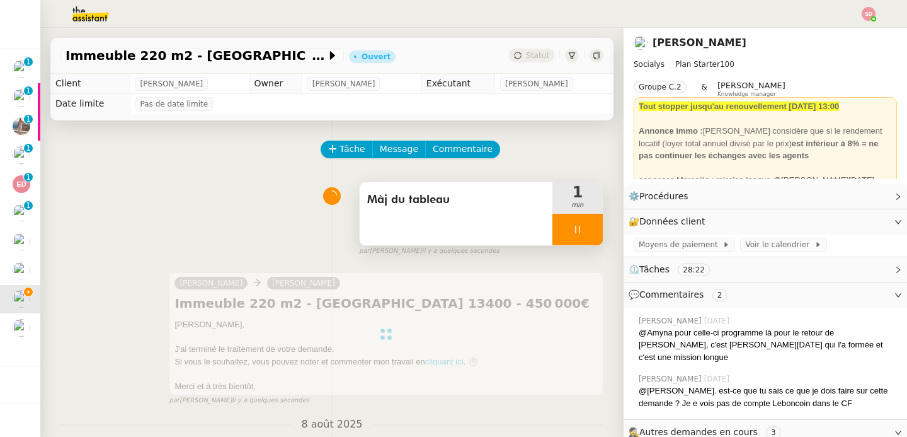
click at [578, 227] on div at bounding box center [577, 229] width 50 height 31
click at [585, 227] on icon at bounding box center [590, 229] width 10 height 10
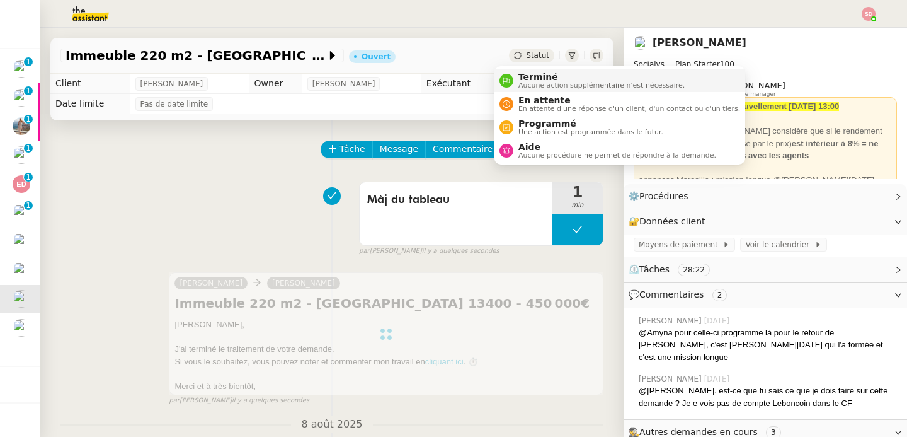
click at [527, 79] on span "Terminé" at bounding box center [601, 77] width 166 height 10
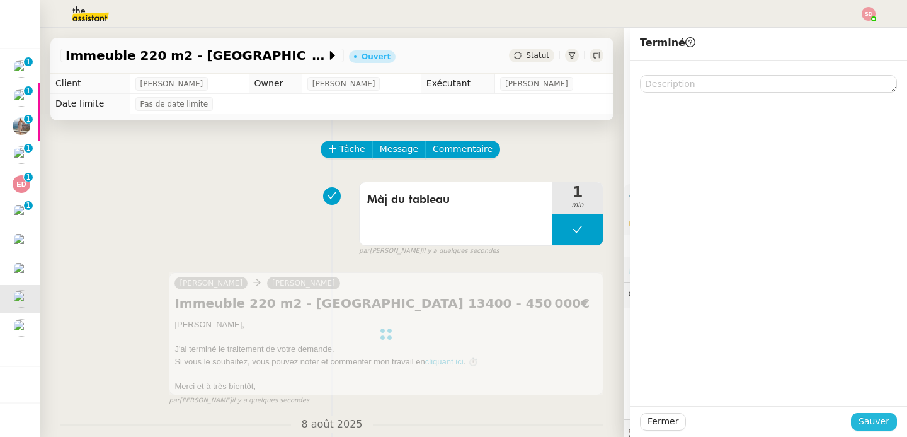
click at [873, 421] on span "Sauver" at bounding box center [874, 421] width 31 height 14
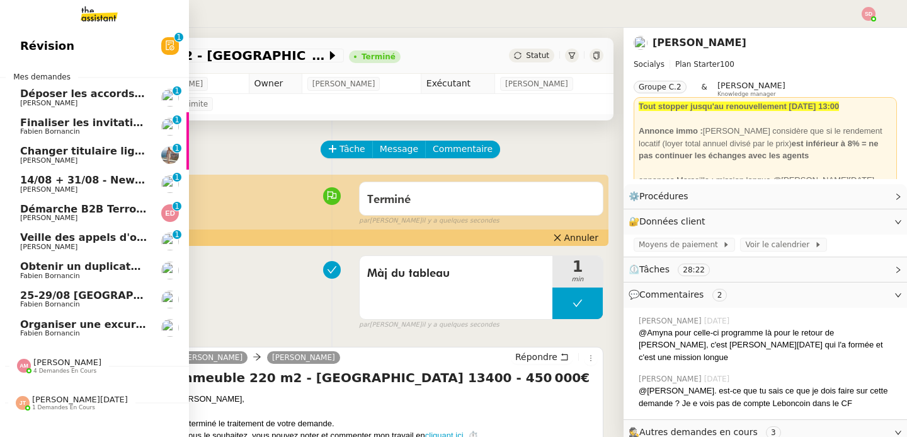
click at [59, 253] on link "Veille des appels d'offre - [DATE] [PERSON_NAME] 0 1 2 3 4 5 6 7 8 9" at bounding box center [94, 241] width 189 height 29
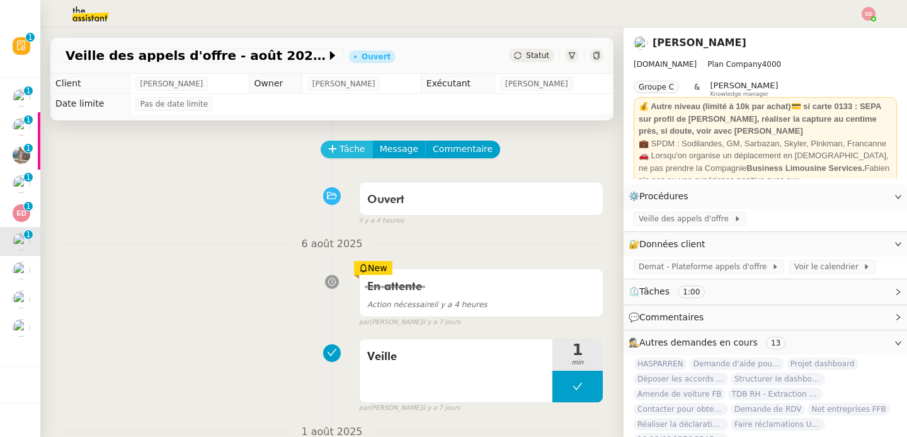
click at [346, 151] on span "Tâche" at bounding box center [353, 149] width 26 height 14
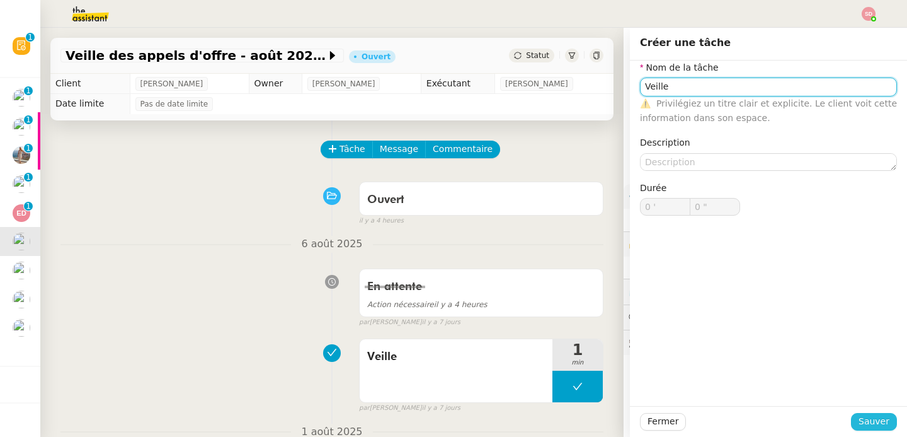
type input "Veille"
click at [856, 413] on button "Sauver" at bounding box center [874, 422] width 46 height 18
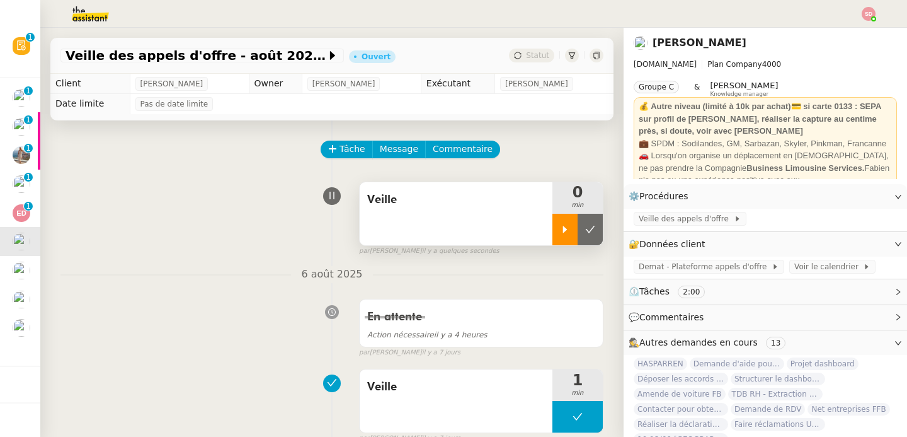
click at [560, 231] on icon at bounding box center [565, 229] width 10 height 10
click at [663, 267] on span "Demat - Plateforme appels d'offre" at bounding box center [705, 266] width 133 height 13
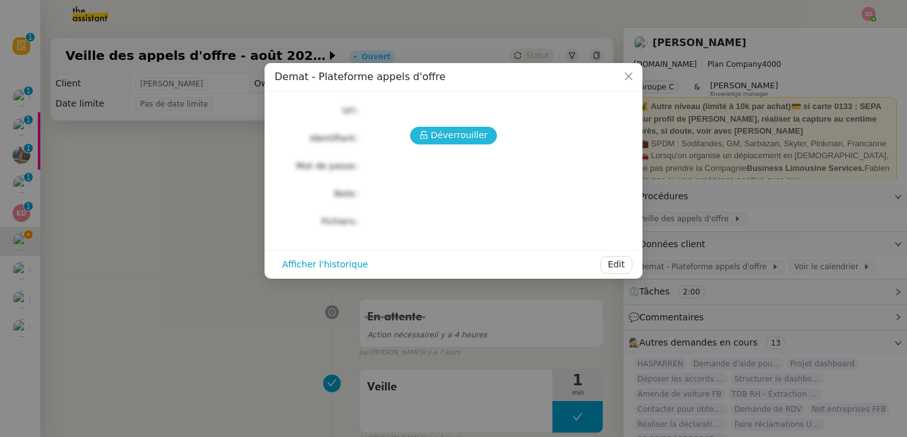
click at [466, 131] on span "Déverrouiller" at bounding box center [459, 135] width 57 height 14
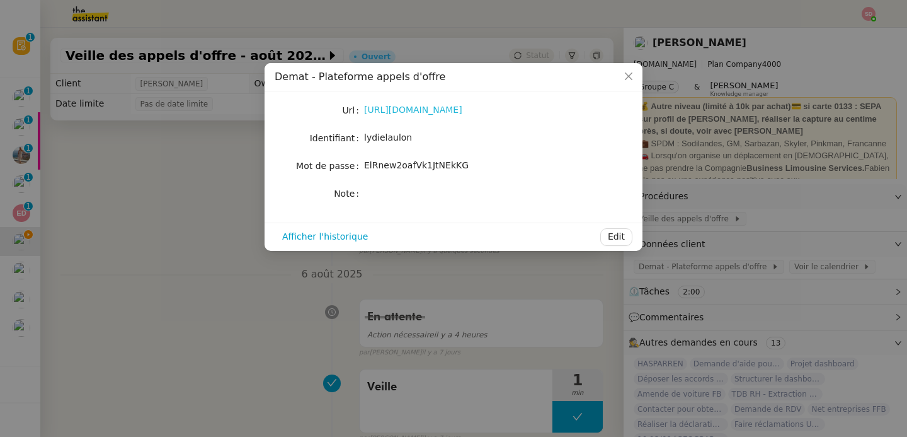
click at [462, 110] on link "[URL][DOMAIN_NAME]" at bounding box center [413, 110] width 98 height 10
click at [258, 336] on nz-modal-container "Demat - Plateforme appels d'offre Url [URL][DOMAIN_NAME] Identifiant lydielaulo…" at bounding box center [453, 218] width 907 height 437
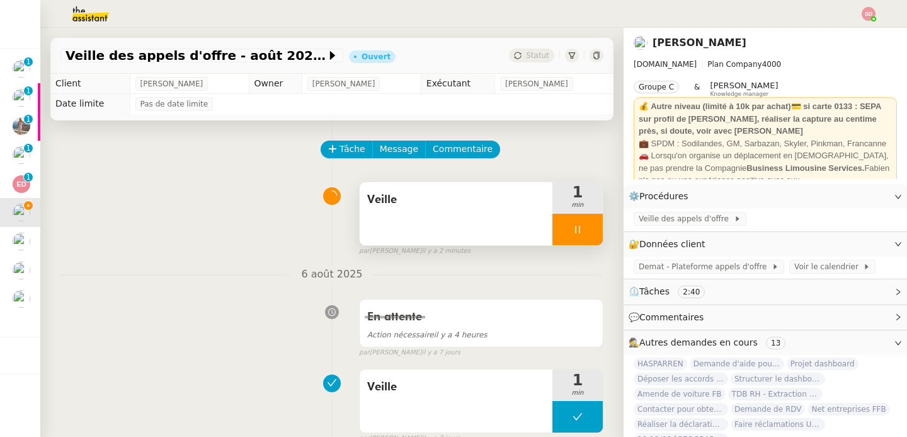
click at [574, 230] on div at bounding box center [577, 229] width 50 height 31
click at [586, 230] on icon at bounding box center [590, 229] width 9 height 7
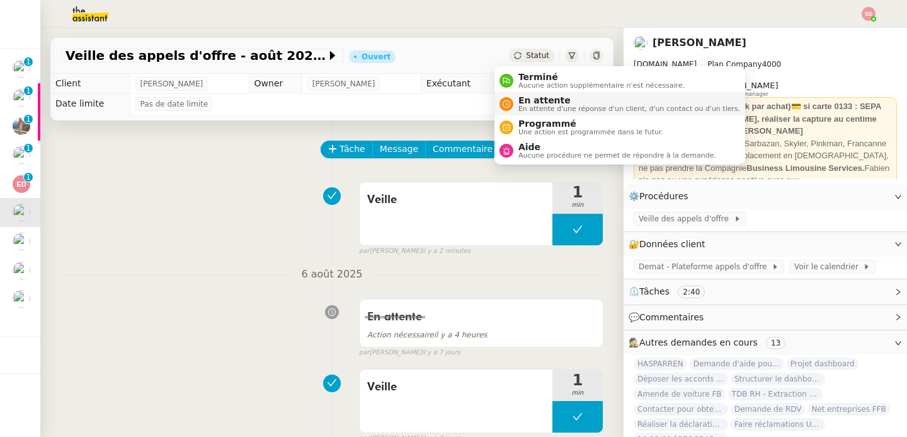
click at [533, 110] on span "En attente d'une réponse d'un client, d'un contact ou d'un tiers." at bounding box center [629, 108] width 222 height 7
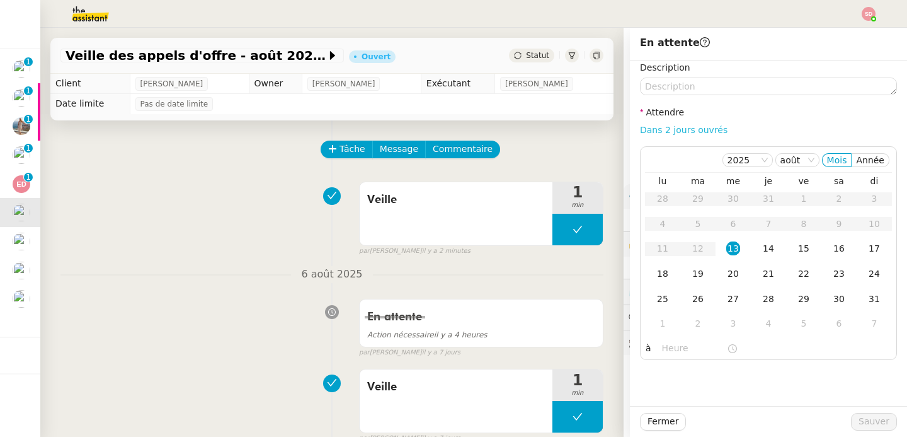
click at [700, 132] on link "Dans 2 jours ouvrés" at bounding box center [684, 130] width 88 height 10
type input "07:00"
click at [729, 274] on div "20" at bounding box center [733, 273] width 14 height 14
click at [866, 424] on span "Sauver" at bounding box center [874, 421] width 31 height 14
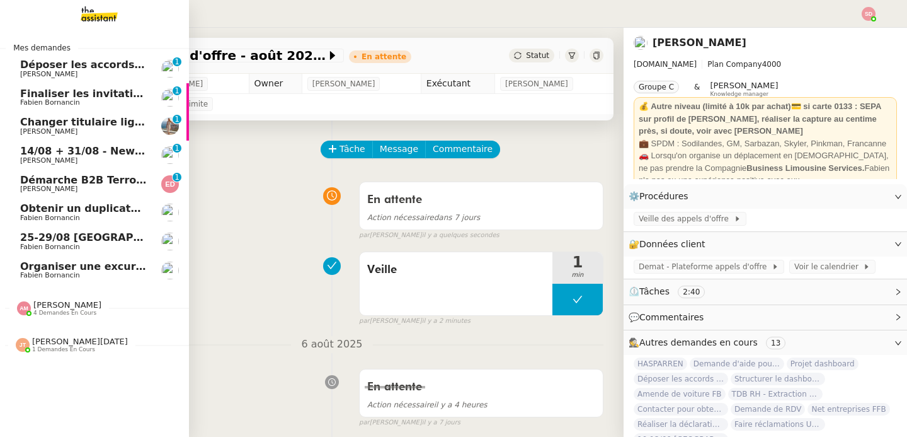
click at [54, 185] on span "Démarche B2B Terroir d'[PERSON_NAME]" at bounding box center [136, 180] width 232 height 12
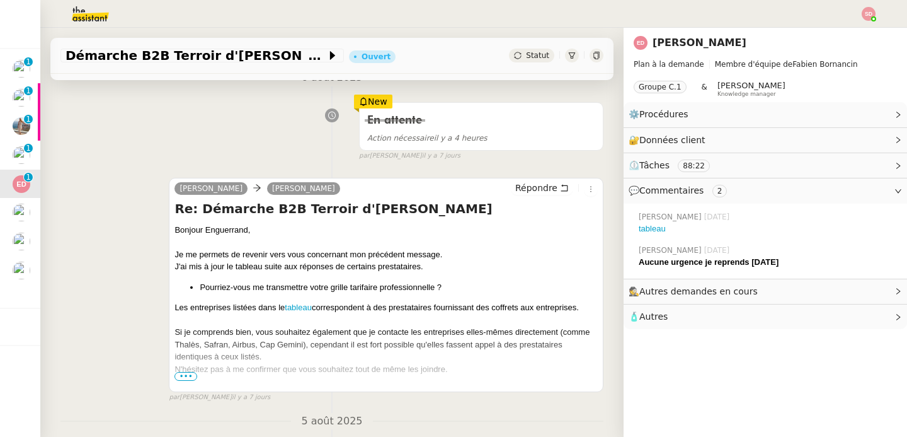
scroll to position [218, 0]
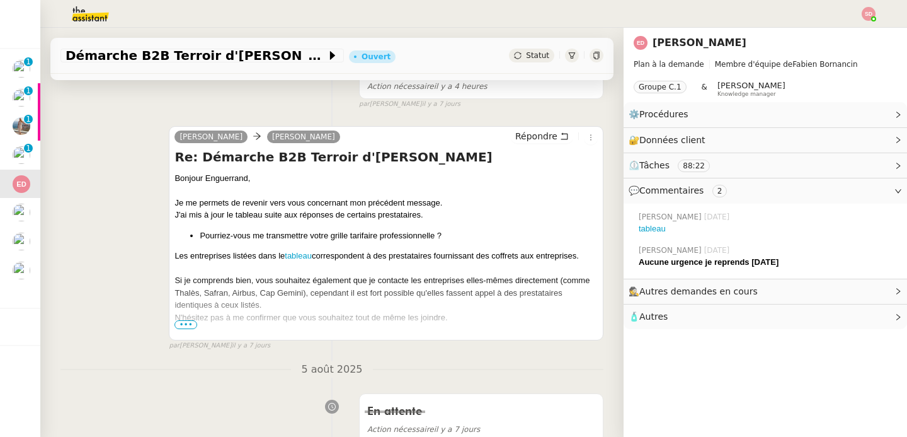
click at [190, 324] on span "•••" at bounding box center [185, 324] width 23 height 9
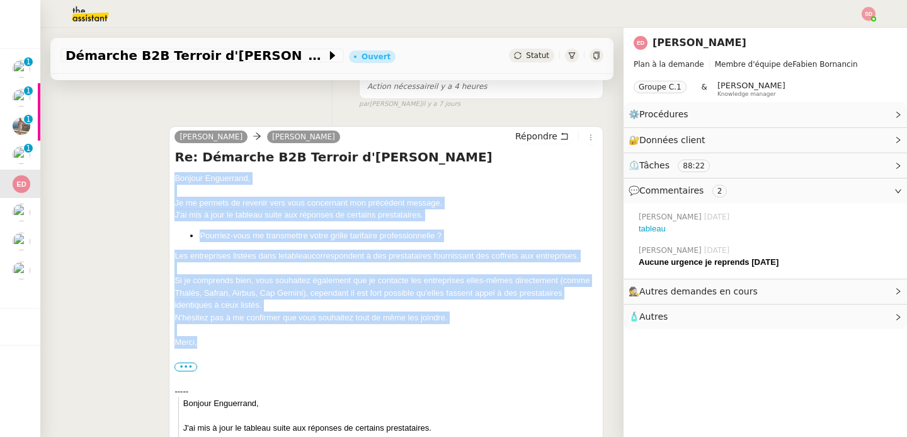
drag, startPoint x: 173, startPoint y: 176, endPoint x: 211, endPoint y: 340, distance: 167.6
copy div "Bonjour ﻿[PERSON_NAME]﻿, Je me permets de revenir vers vous concernant mon préc…"
click at [528, 133] on span "Répondre" at bounding box center [536, 136] width 42 height 13
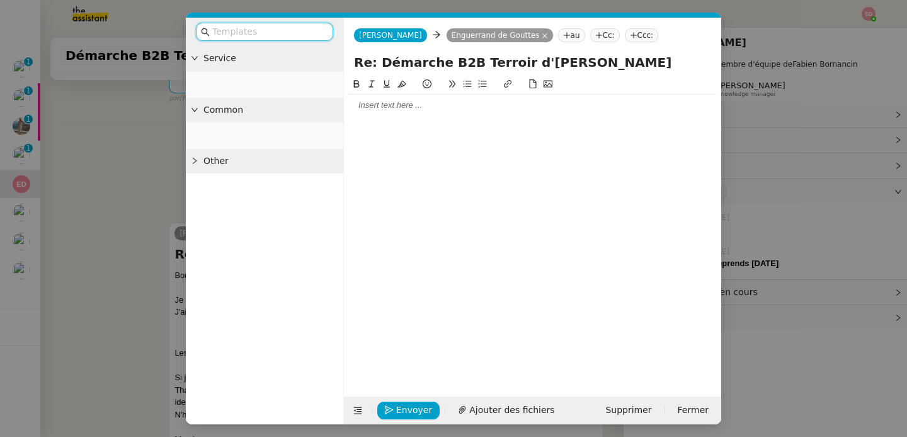
scroll to position [314, 0]
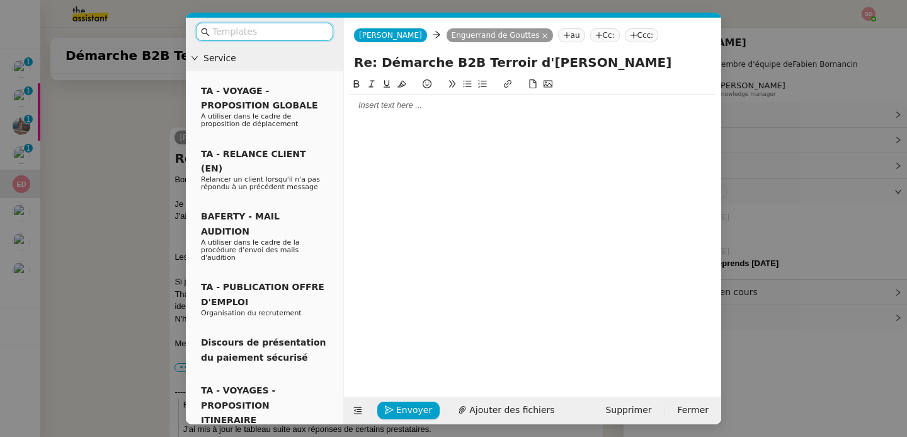
click at [451, 110] on div at bounding box center [532, 105] width 367 height 11
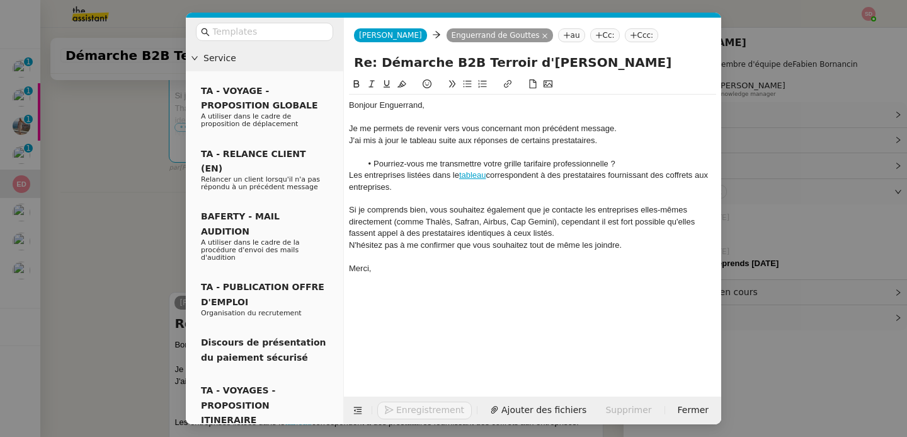
scroll to position [479, 0]
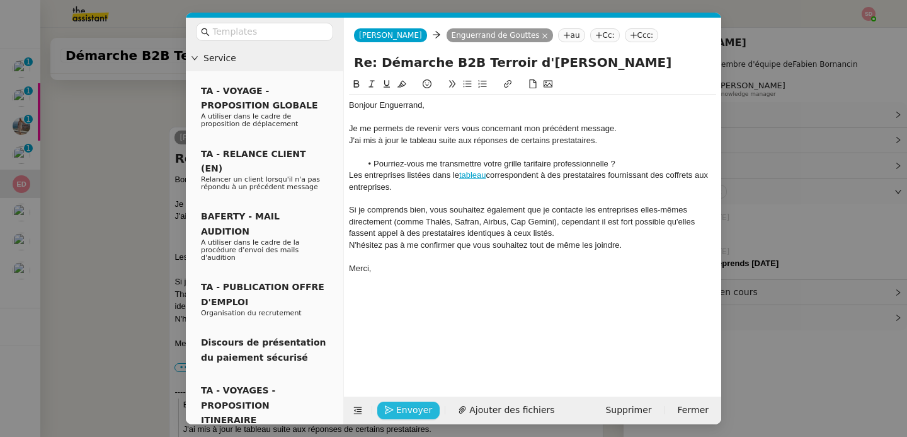
click at [396, 413] on span "Envoyer" at bounding box center [414, 410] width 36 height 14
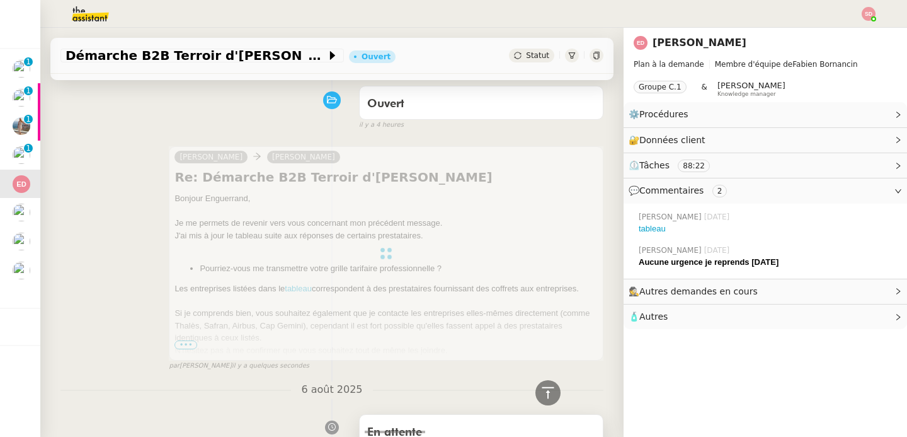
scroll to position [0, 0]
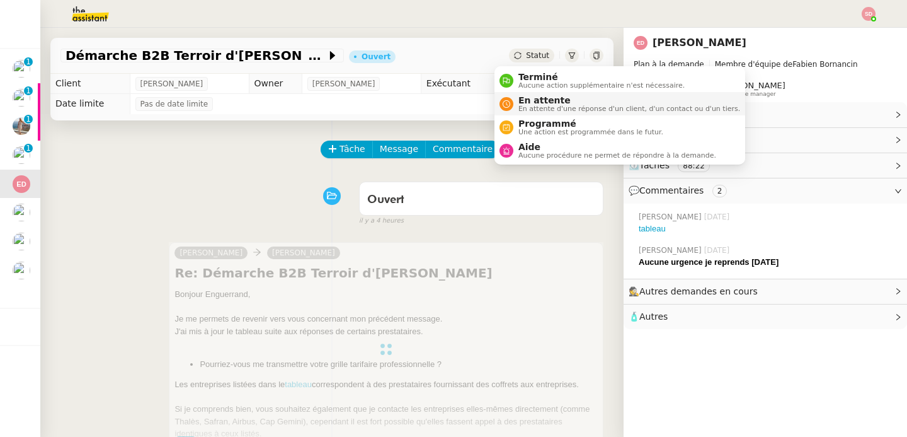
click at [538, 99] on span "En attente" at bounding box center [629, 100] width 222 height 10
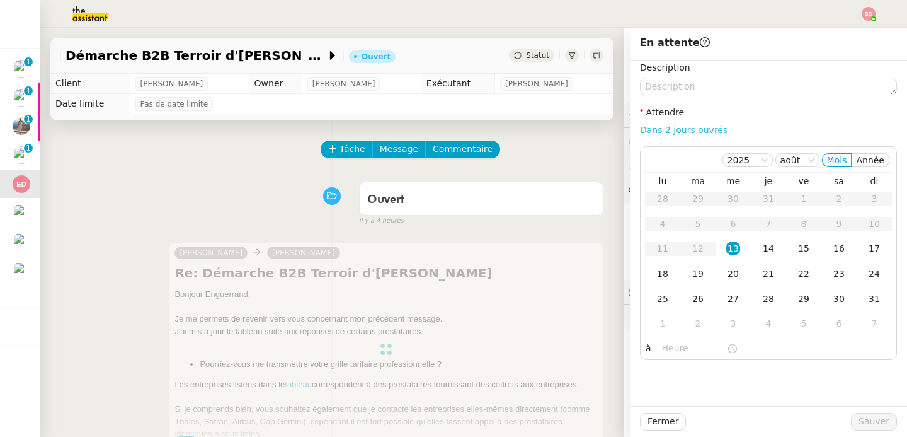
click at [692, 129] on link "Dans 2 jours ouvrés" at bounding box center [684, 130] width 88 height 10
type input "07:00"
click at [762, 275] on div "21" at bounding box center [769, 273] width 14 height 14
click at [874, 421] on span "Sauver" at bounding box center [874, 421] width 31 height 14
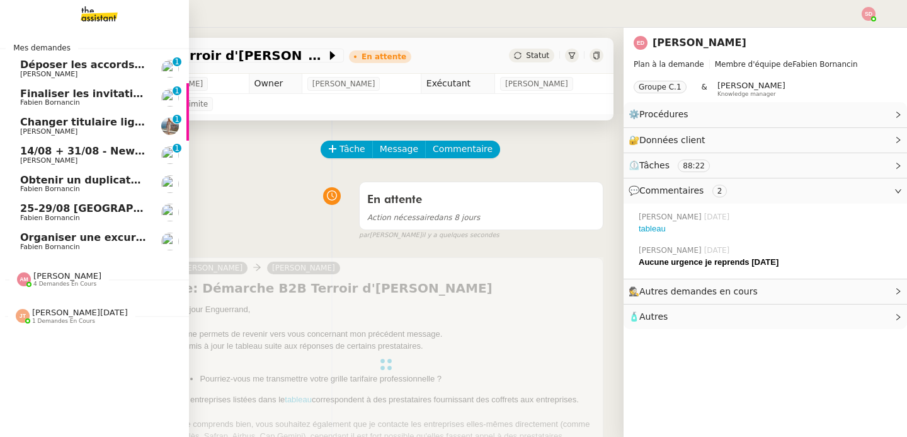
click at [20, 154] on span "14/08 + 31/08 - New flight request - [PERSON_NAME]" at bounding box center [170, 151] width 300 height 12
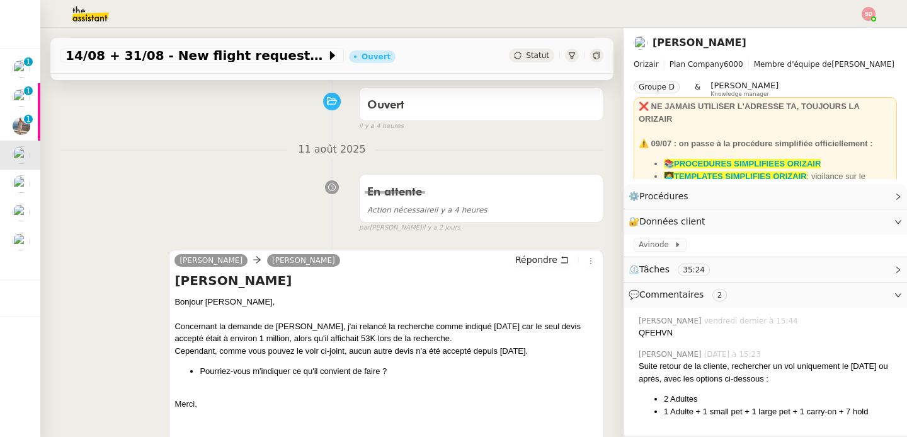
scroll to position [256, 0]
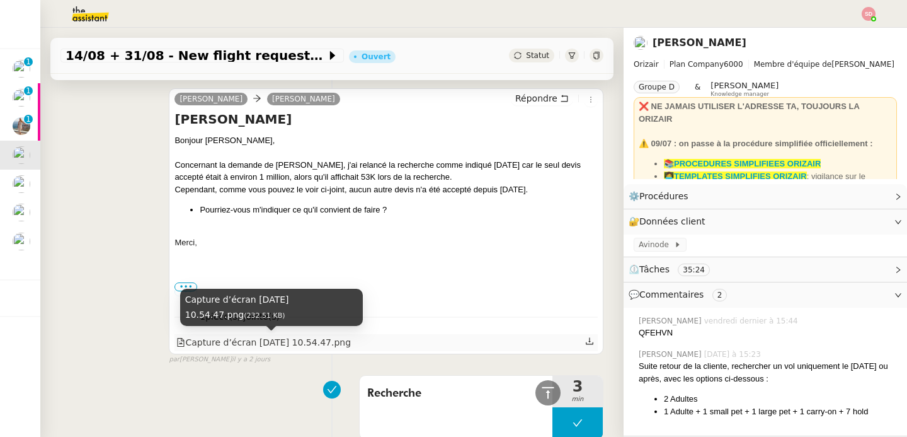
click at [277, 340] on div "Capture d’écran [DATE] 10.54.47.png" at bounding box center [263, 342] width 174 height 14
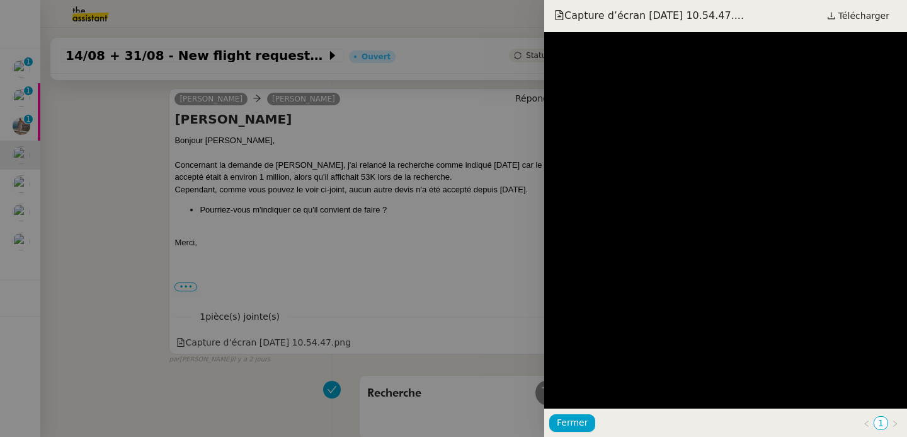
click at [241, 226] on div at bounding box center [453, 218] width 907 height 437
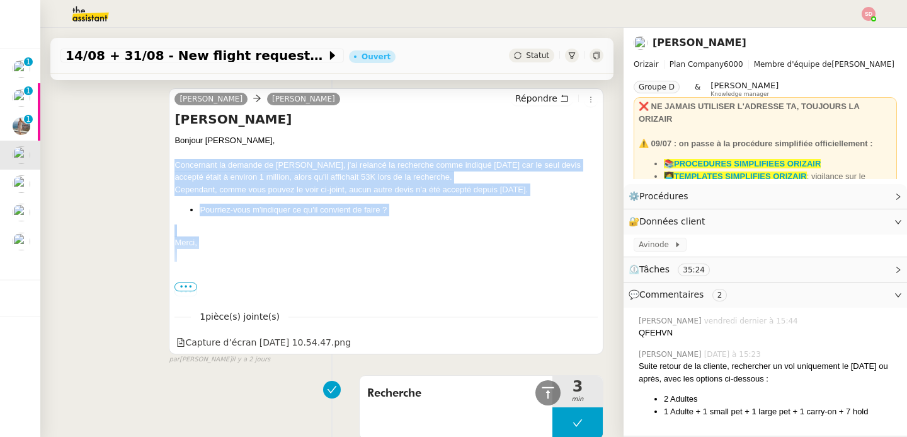
drag, startPoint x: 168, startPoint y: 162, endPoint x: 227, endPoint y: 252, distance: 107.5
click at [227, 252] on div "[PERSON_NAME] Répondre Demande [PERSON_NAME] Bonjour [PERSON_NAME], Concernant …" at bounding box center [386, 221] width 435 height 266
copy div "Concernant la demande de [PERSON_NAME], j'ai relancé la recherche comme indiqué…"
click at [518, 100] on span "Répondre" at bounding box center [536, 98] width 42 height 13
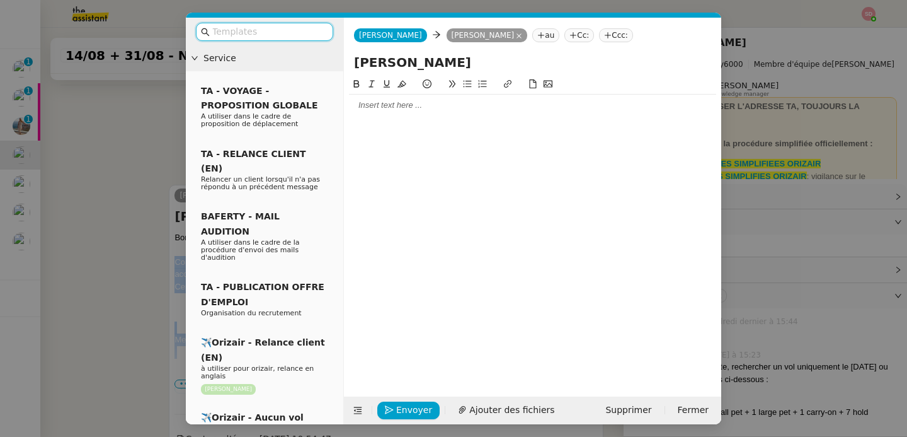
scroll to position [352, 0]
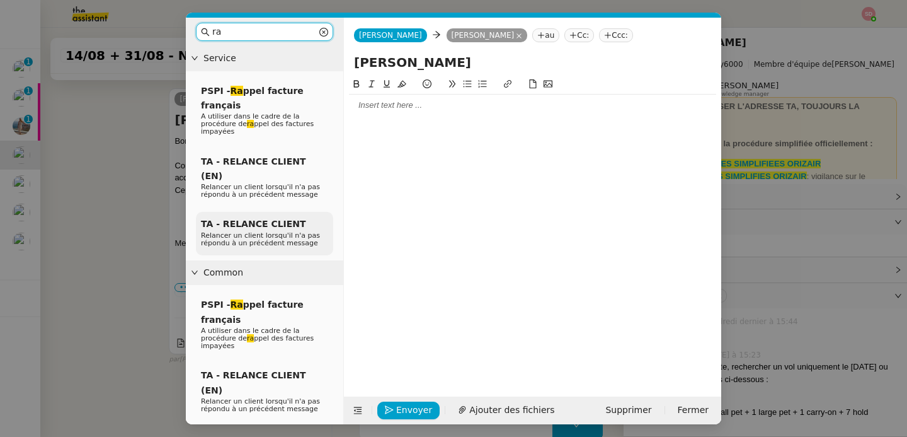
type input "ra"
click at [297, 231] on span "Relancer un client lorsqu'il n'a pas répondu à un précédent message" at bounding box center [260, 239] width 119 height 16
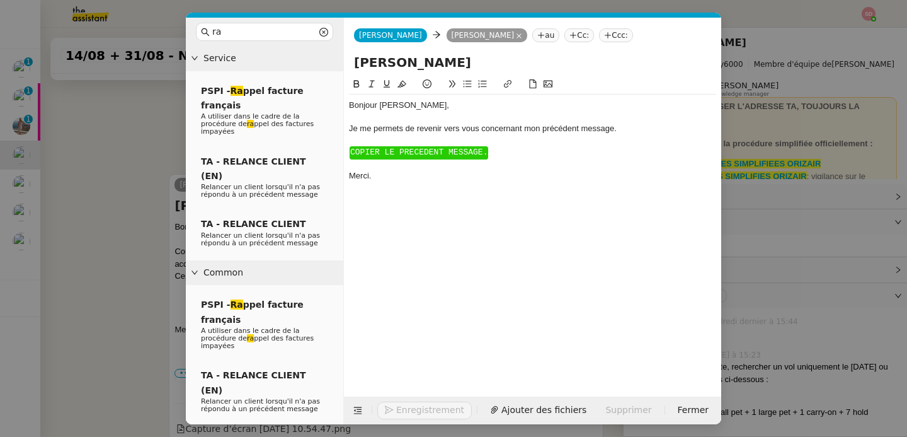
scroll to position [438, 0]
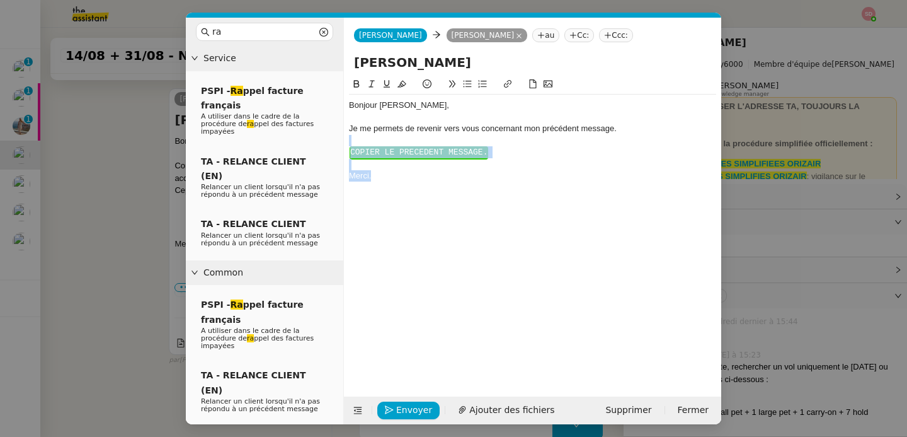
drag, startPoint x: 384, startPoint y: 190, endPoint x: 348, endPoint y: 140, distance: 61.0
click at [348, 140] on nz-spin "Bonjour ﻿[PERSON_NAME]﻿, Je me permets de revenir vers vous concernant mon préc…" at bounding box center [532, 229] width 377 height 305
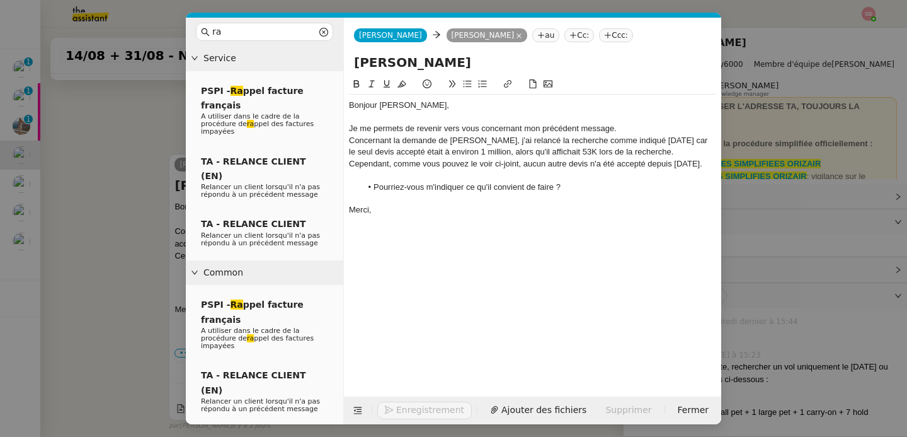
scroll to position [503, 0]
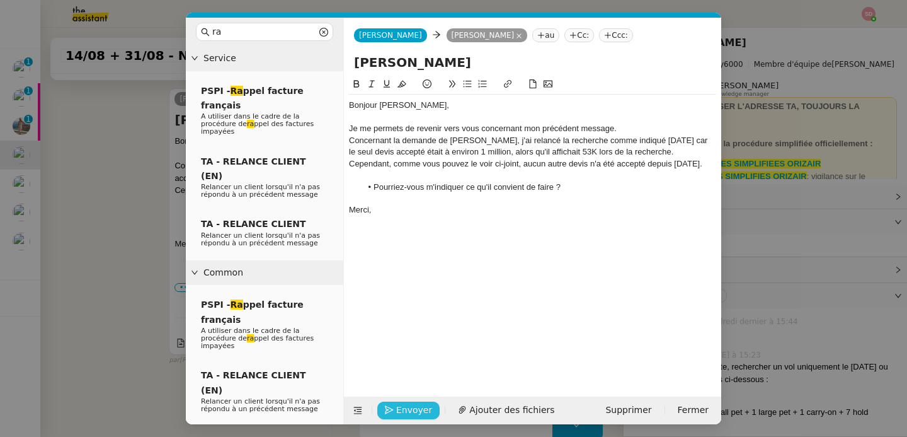
click at [388, 409] on icon "button" at bounding box center [389, 409] width 9 height 9
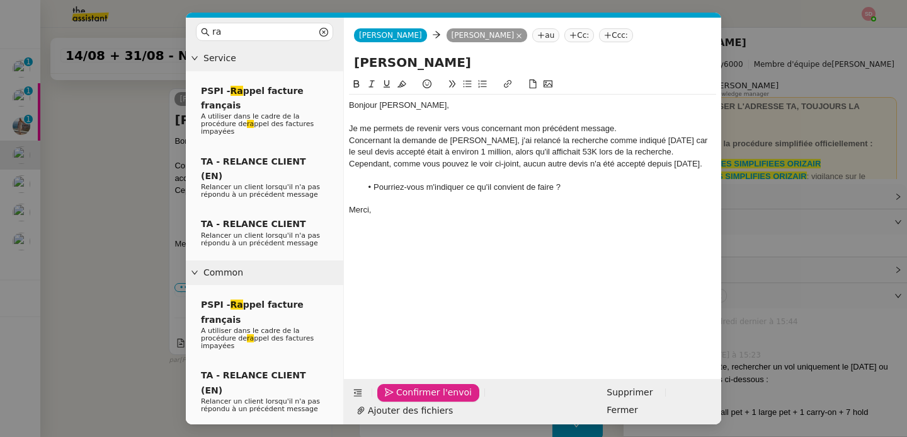
click at [388, 397] on icon "button" at bounding box center [389, 392] width 9 height 9
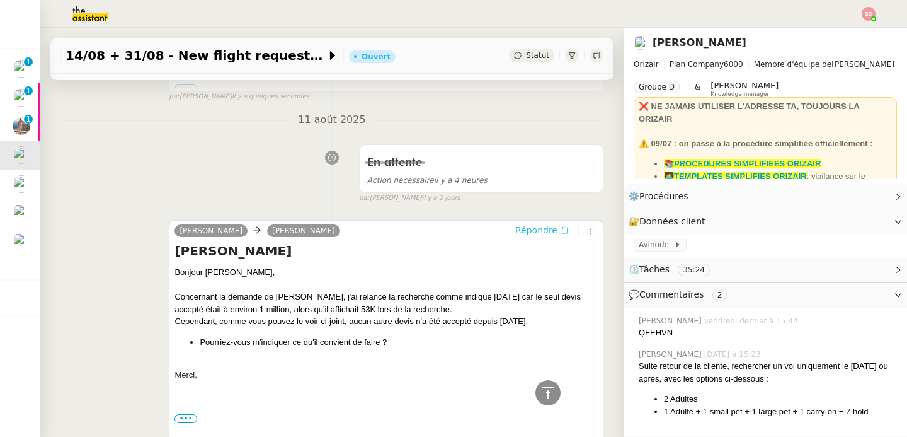
scroll to position [65, 0]
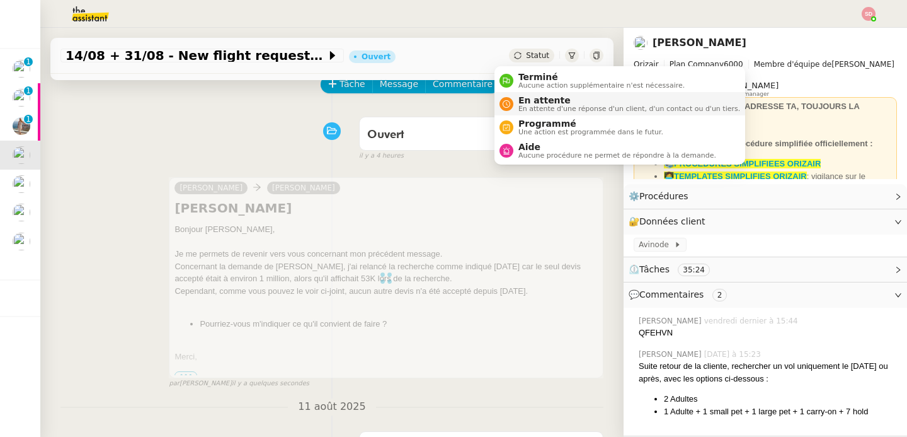
click at [528, 100] on span "En attente" at bounding box center [629, 100] width 222 height 10
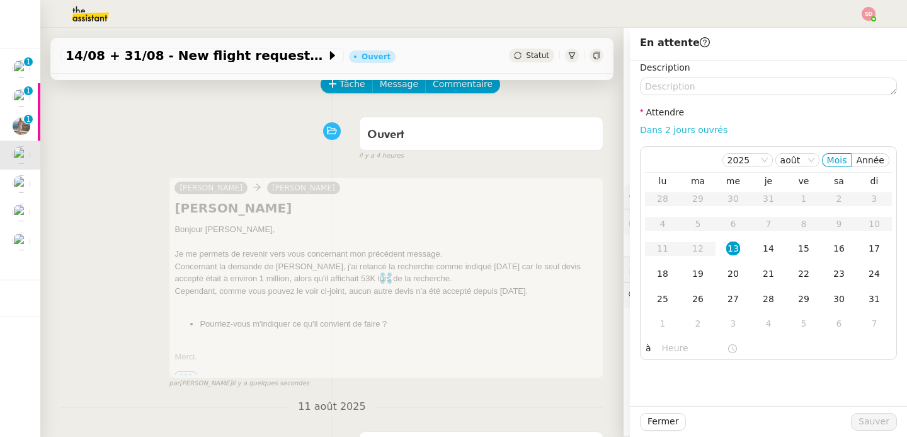
click at [661, 129] on link "Dans 2 jours ouvrés" at bounding box center [684, 130] width 88 height 10
type input "07:00"
click at [656, 269] on div "18" at bounding box center [663, 273] width 14 height 14
click at [872, 416] on span "Sauver" at bounding box center [874, 421] width 31 height 14
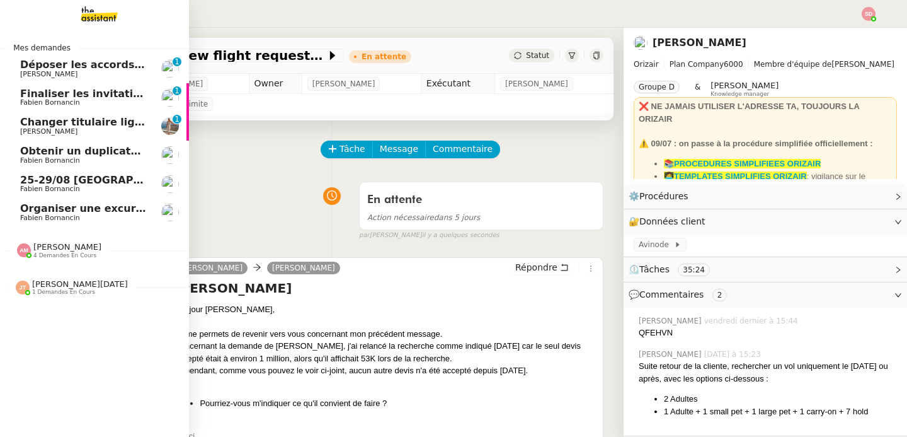
click at [77, 64] on span "Déposer les accords d'intéressement" at bounding box center [125, 65] width 210 height 12
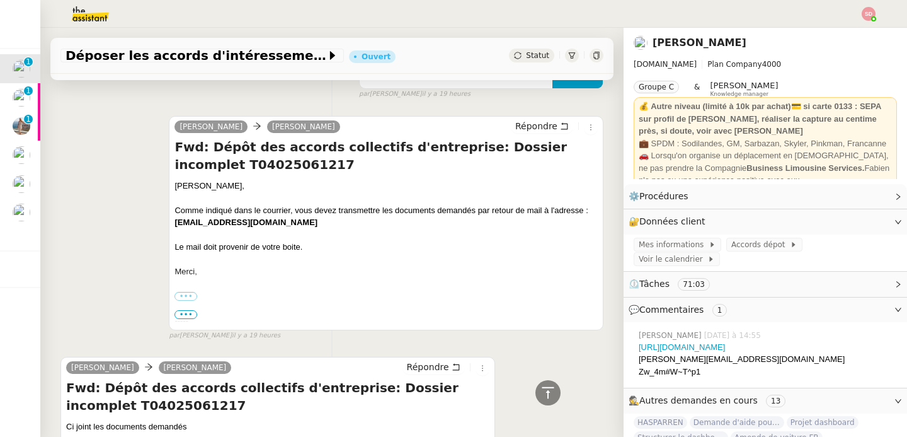
scroll to position [74, 0]
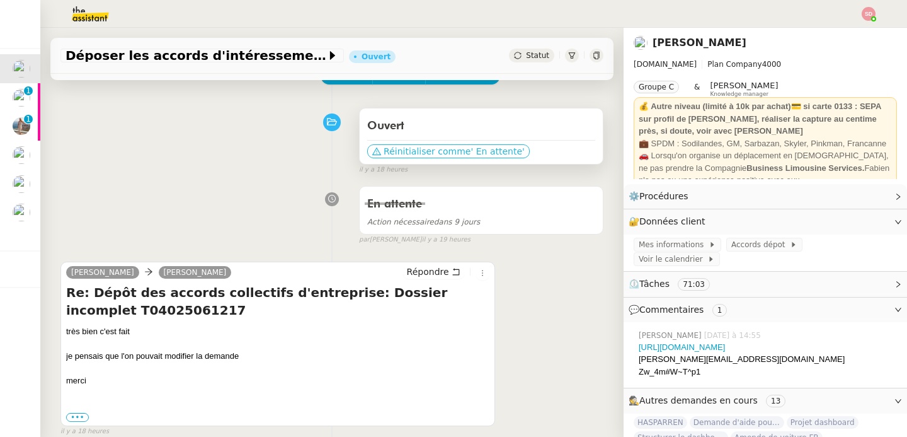
click at [410, 153] on span "Réinitialiser comme" at bounding box center [427, 151] width 87 height 13
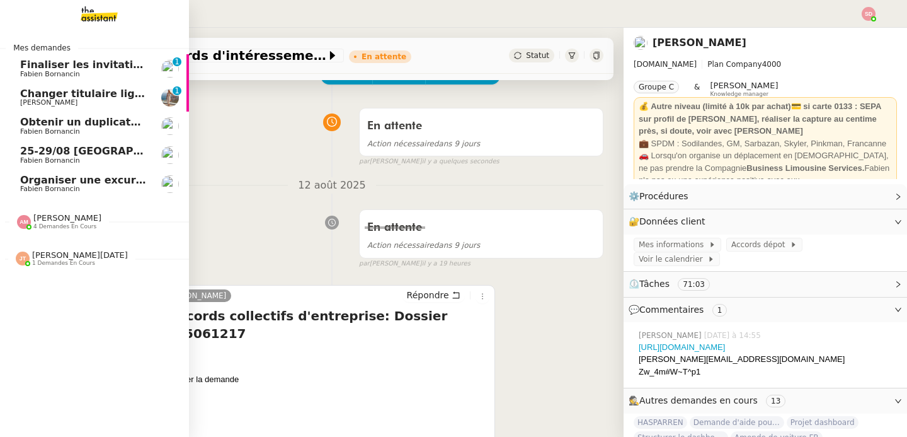
click at [35, 70] on span "Fabien Bornancin" at bounding box center [50, 74] width 60 height 8
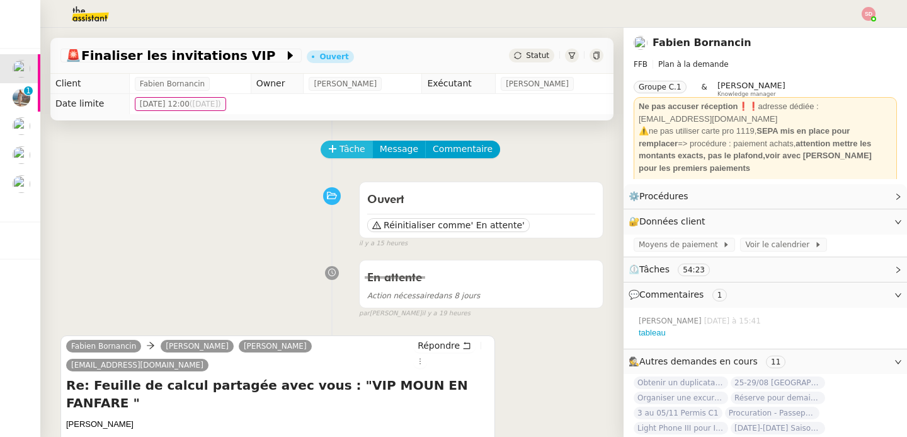
click at [340, 144] on span "Tâche" at bounding box center [353, 149] width 26 height 14
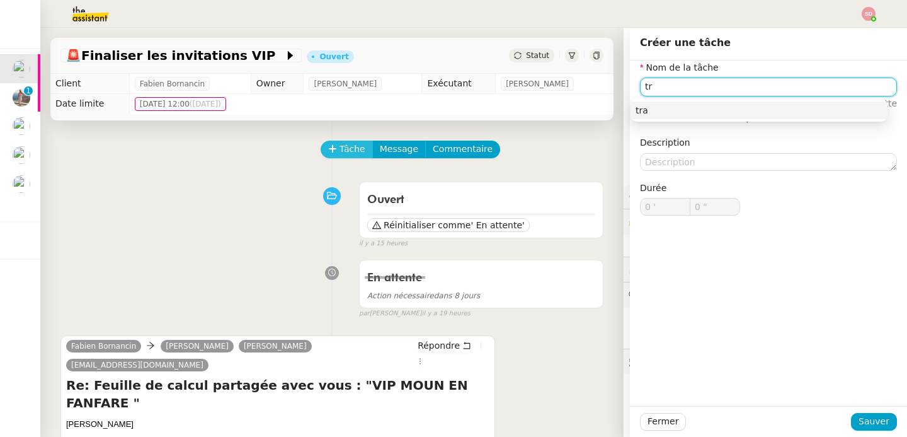
type input "t"
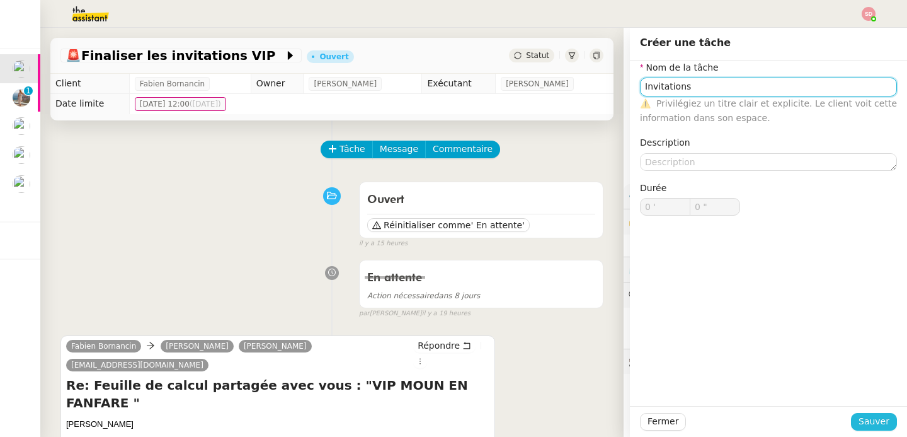
type input "Invitations"
click at [875, 420] on span "Sauver" at bounding box center [874, 421] width 31 height 14
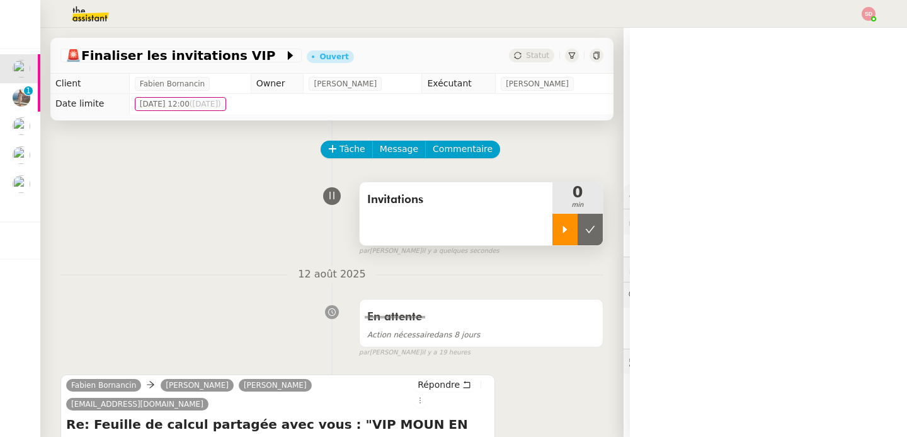
click at [555, 224] on div at bounding box center [564, 229] width 25 height 31
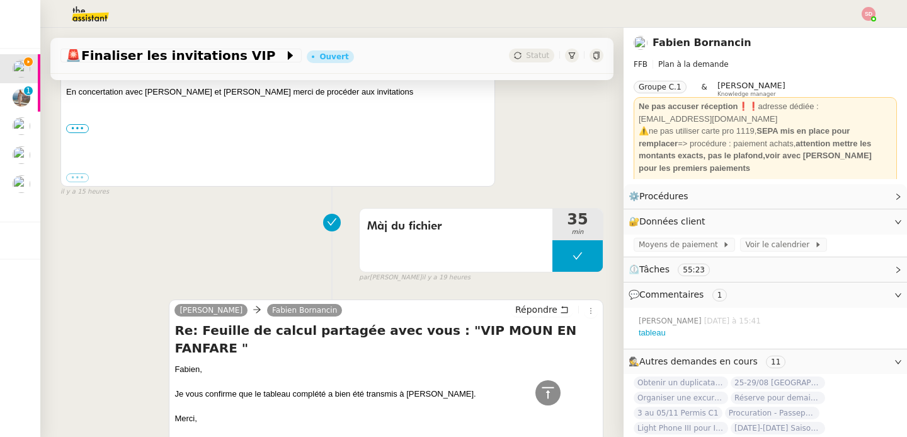
scroll to position [106, 0]
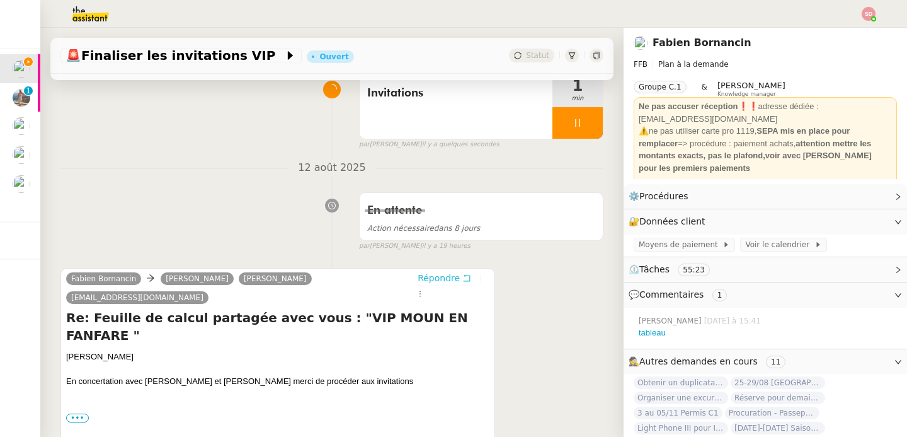
click at [418, 281] on span "Répondre" at bounding box center [439, 277] width 42 height 13
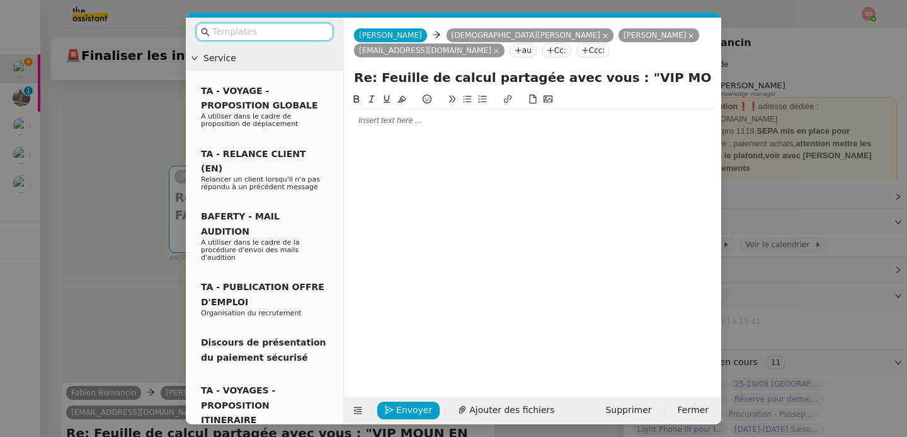
click at [410, 127] on div at bounding box center [532, 120] width 367 height 21
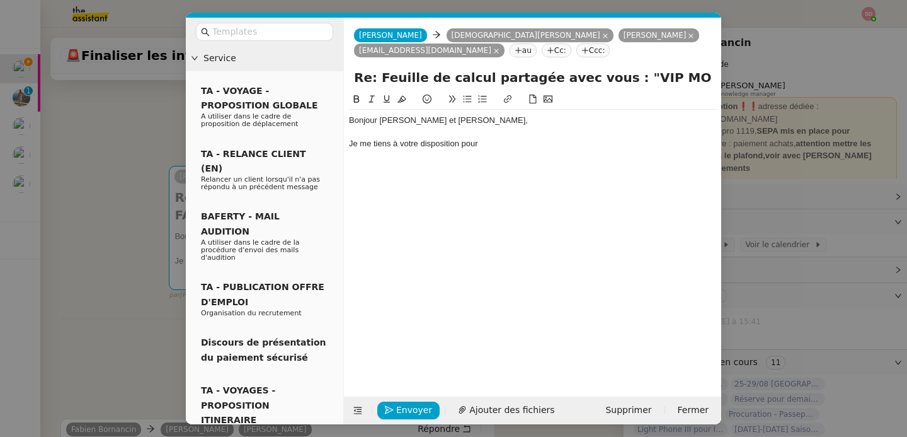
click at [446, 147] on div "Je me tiens à votre disposition pour" at bounding box center [532, 143] width 367 height 11
click at [518, 147] on div "N'hésitez pas à m'indiquer les instructions afin de procéder aux invitations." at bounding box center [532, 143] width 367 height 11
click at [684, 138] on div "N'hésitez pas à m'indiquer les instructions afin de vous aider à procéder aux i…" at bounding box center [532, 143] width 367 height 11
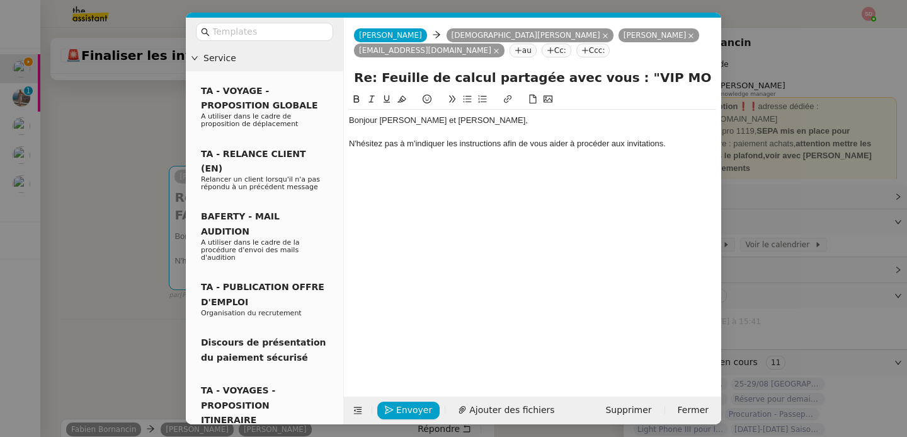
click at [684, 142] on div "N'hésitez pas à m'indiquer les instructions afin de vous aider à procéder aux i…" at bounding box center [532, 143] width 367 height 11
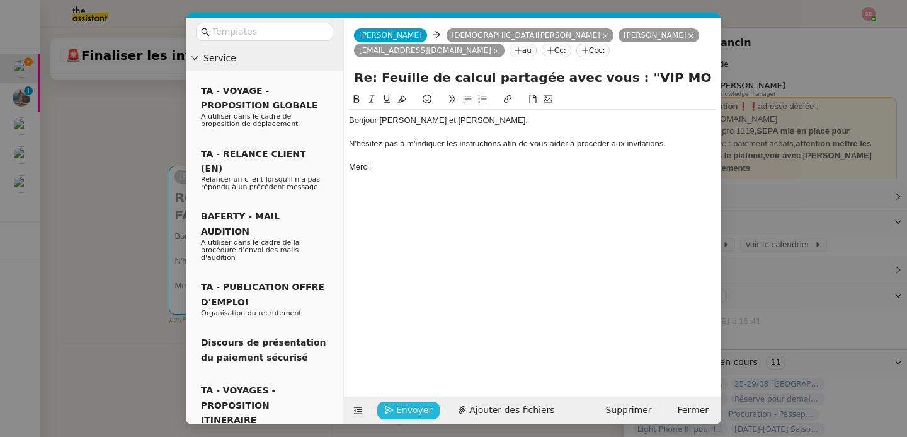
click at [413, 409] on span "Envoyer" at bounding box center [414, 410] width 36 height 14
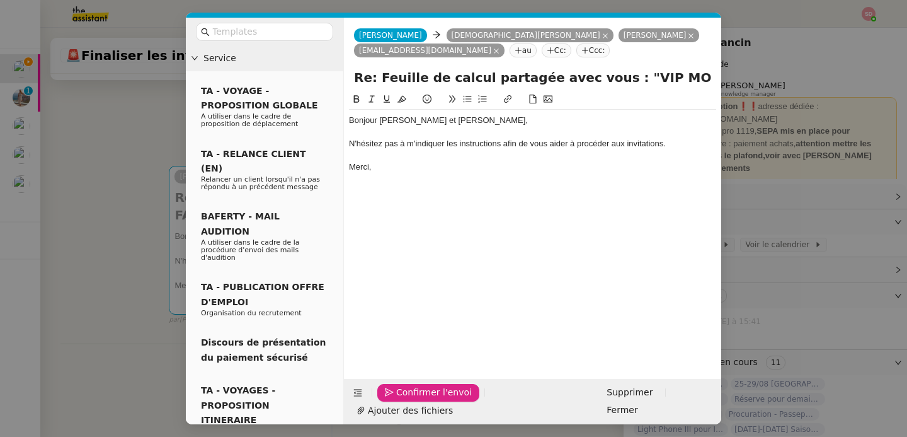
click at [413, 399] on span "Confirmer l'envoi" at bounding box center [434, 392] width 76 height 14
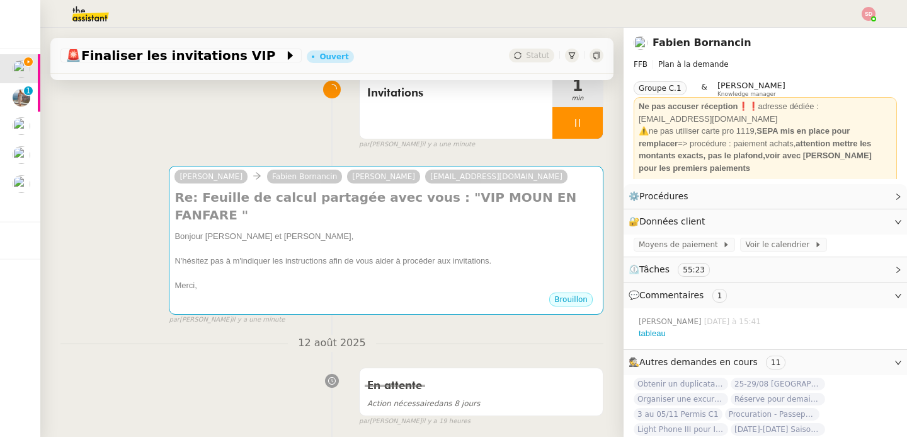
scroll to position [119, 0]
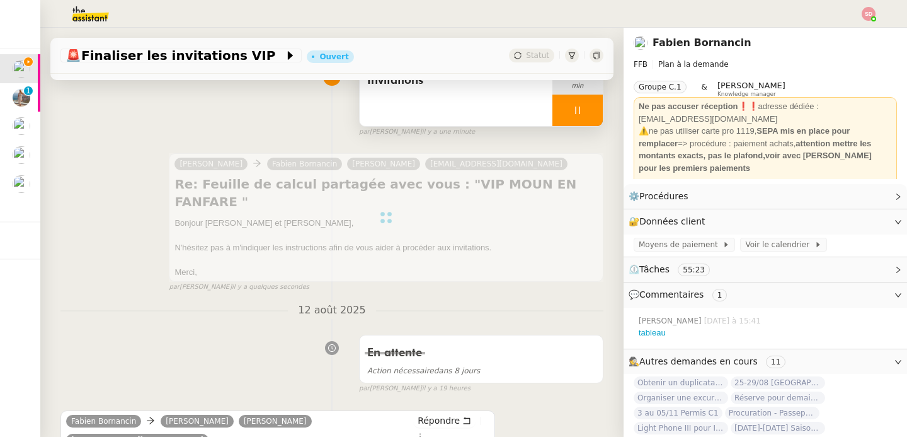
click at [573, 110] on div at bounding box center [577, 109] width 50 height 31
click at [585, 110] on icon at bounding box center [590, 110] width 10 height 10
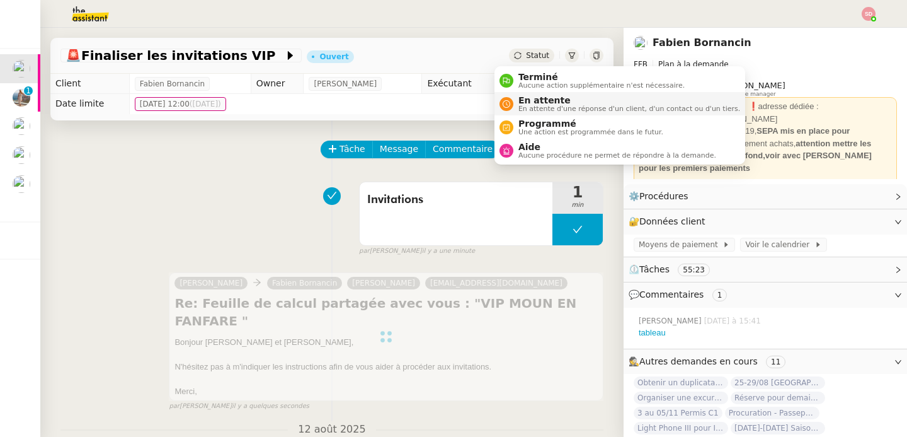
click at [535, 106] on span "En attente d'une réponse d'un client, d'un contact ou d'un tiers." at bounding box center [629, 108] width 222 height 7
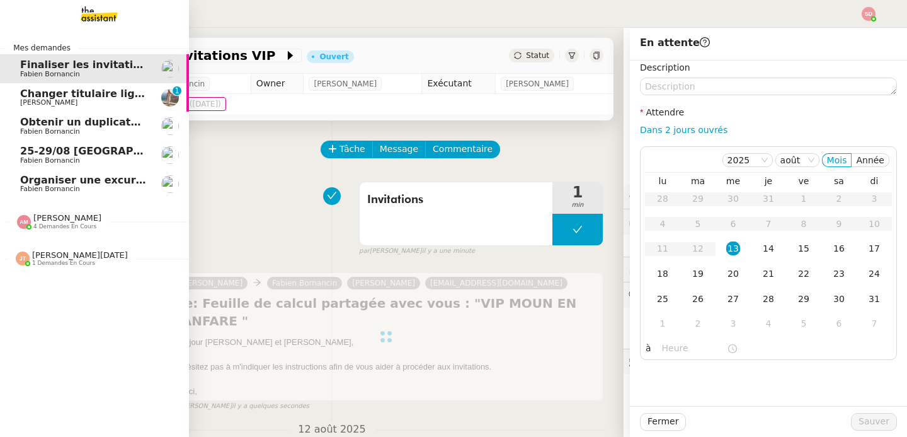
click at [23, 219] on img at bounding box center [24, 222] width 14 height 14
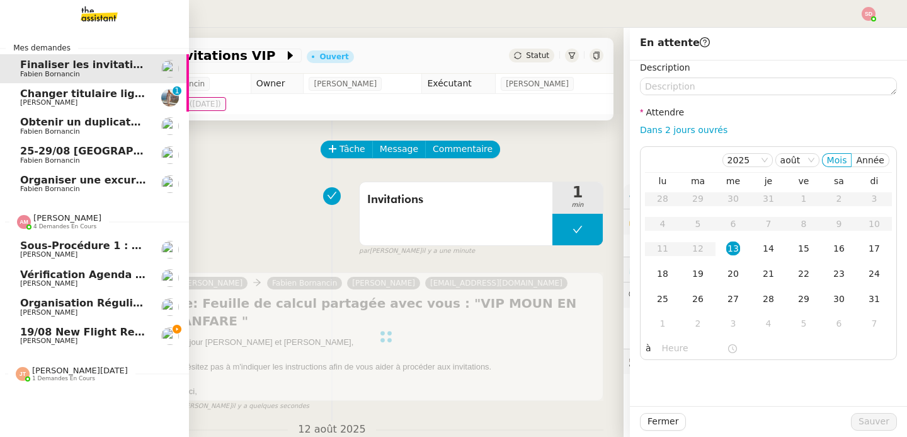
click at [23, 219] on img at bounding box center [24, 222] width 14 height 14
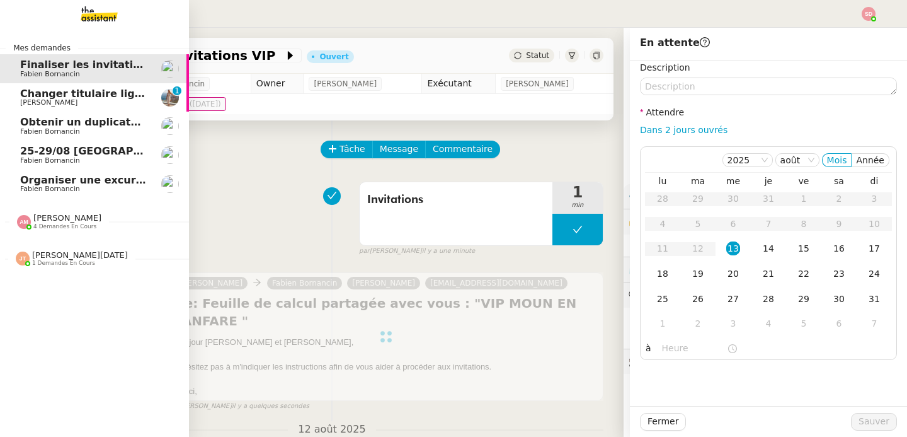
click at [59, 256] on span "[PERSON_NAME][DATE]" at bounding box center [80, 254] width 96 height 9
click at [57, 250] on span "[PERSON_NAME][DATE]" at bounding box center [80, 254] width 96 height 9
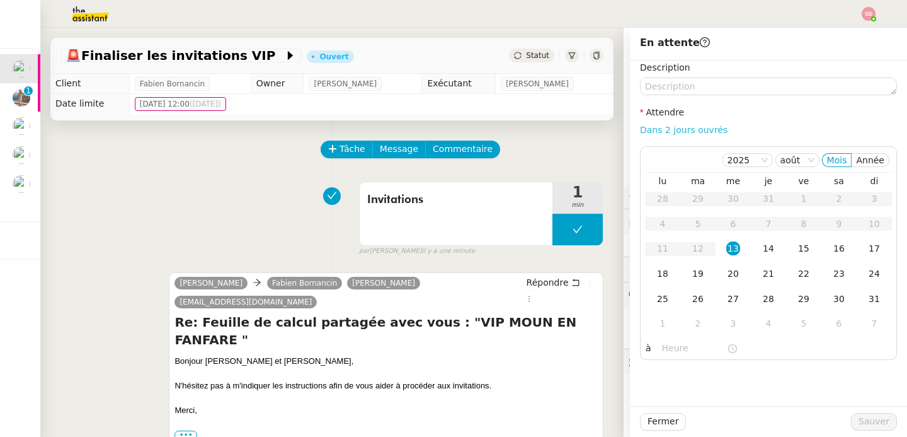
click at [687, 129] on link "Dans 2 jours ouvrés" at bounding box center [684, 130] width 88 height 10
type input "07:00"
click at [726, 269] on div "20" at bounding box center [733, 273] width 14 height 14
click at [869, 421] on span "Sauver" at bounding box center [874, 421] width 31 height 14
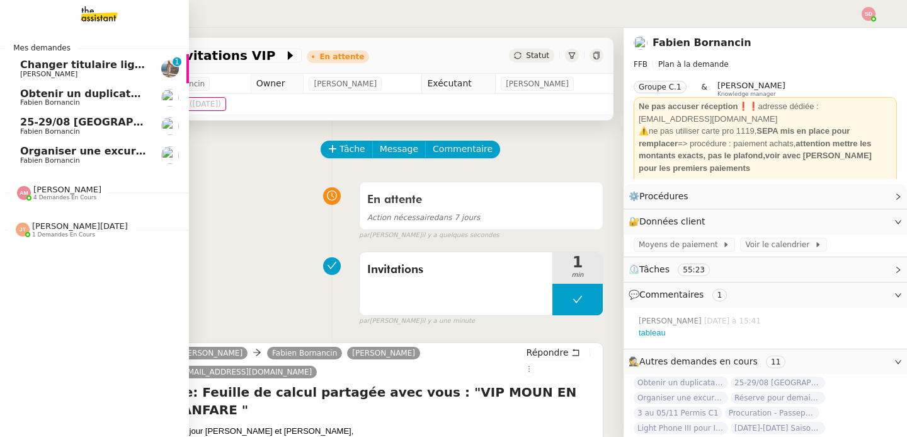
click at [55, 69] on span "Changer titulaire ligne EDF" at bounding box center [97, 65] width 154 height 12
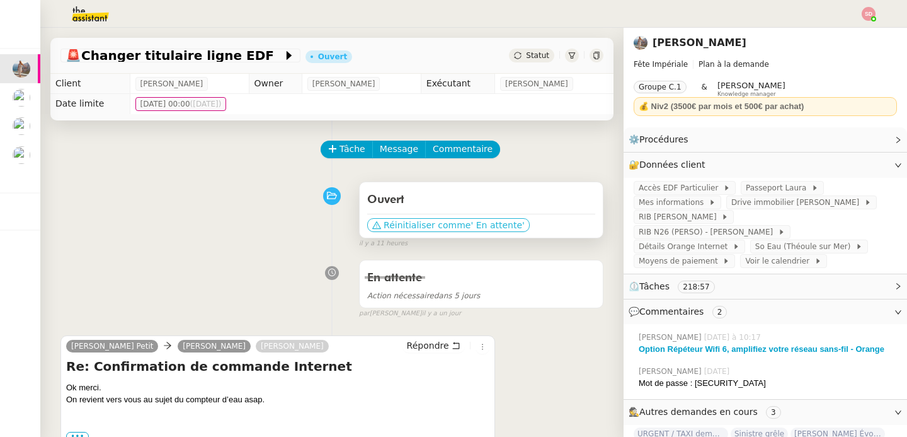
click at [435, 230] on span "Réinitialiser comme" at bounding box center [427, 225] width 87 height 13
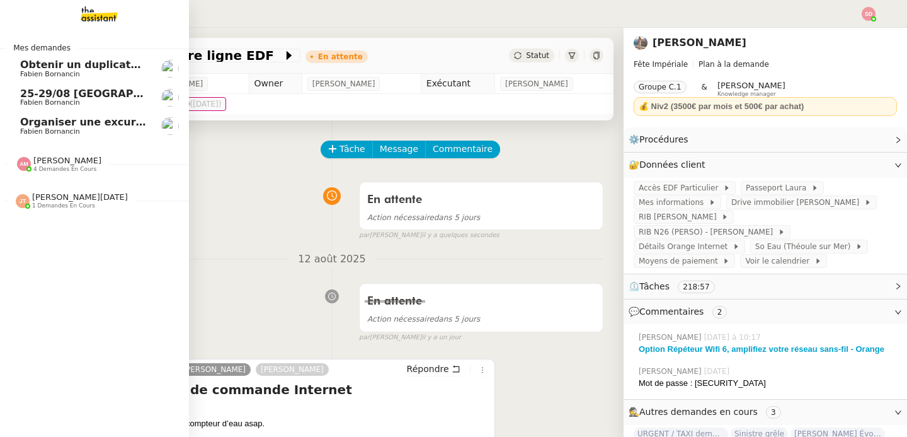
click at [107, 129] on span "Fabien Bornancin" at bounding box center [83, 132] width 127 height 8
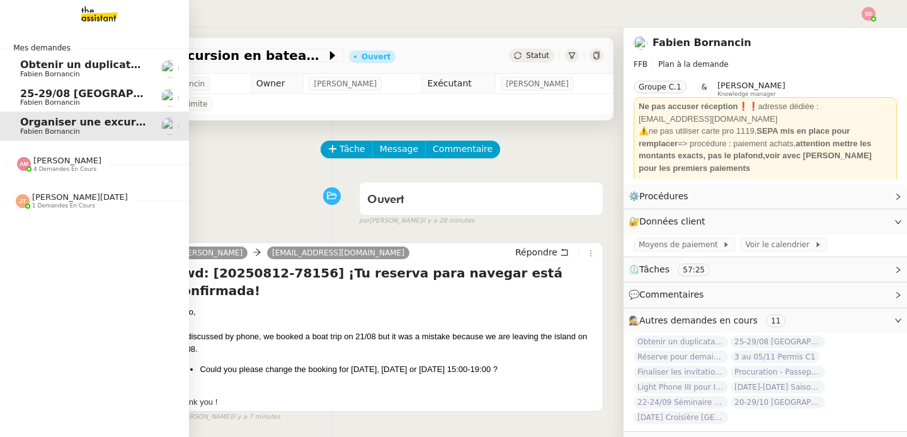
click at [103, 66] on span "Obtenir un duplicata du permis bateau" at bounding box center [130, 65] width 221 height 12
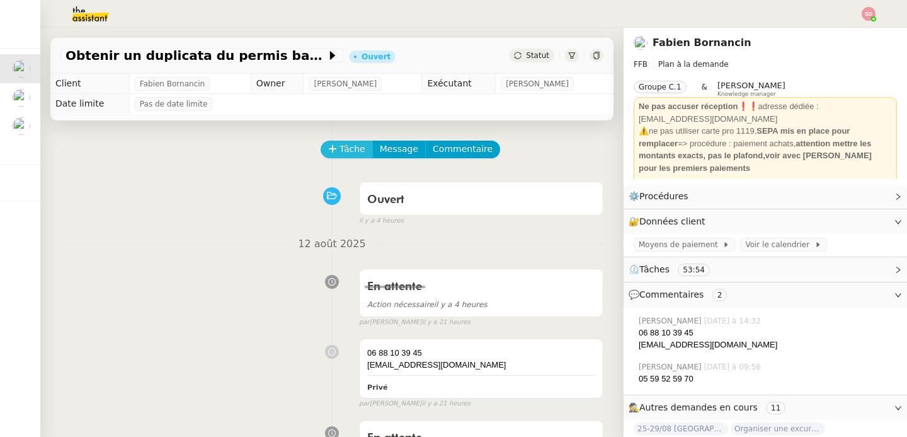
click at [345, 142] on span "Tâche" at bounding box center [353, 149] width 26 height 14
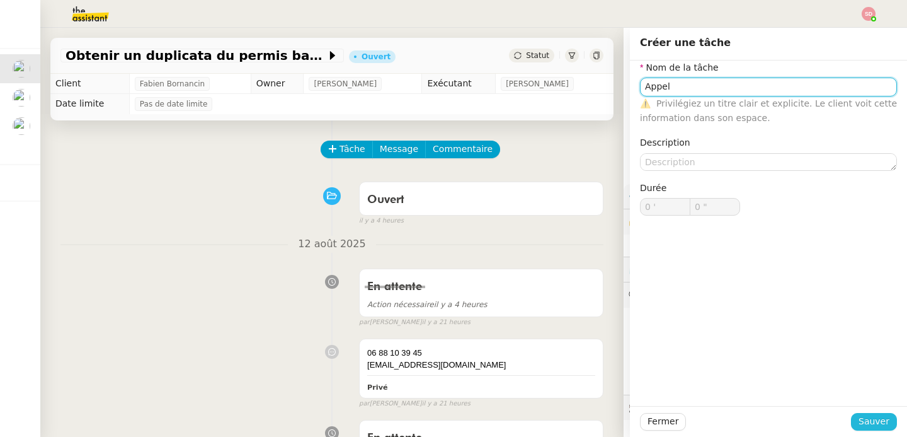
type input "Appel"
click at [859, 423] on span "Sauver" at bounding box center [874, 421] width 31 height 14
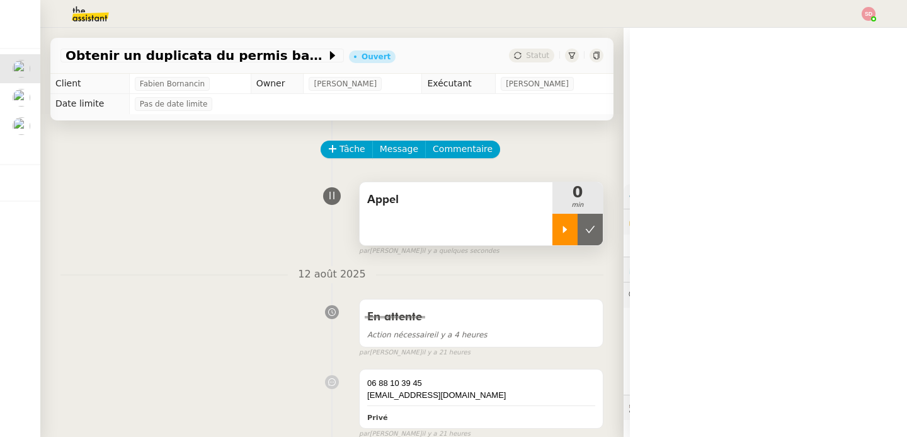
click at [552, 220] on div at bounding box center [564, 229] width 25 height 31
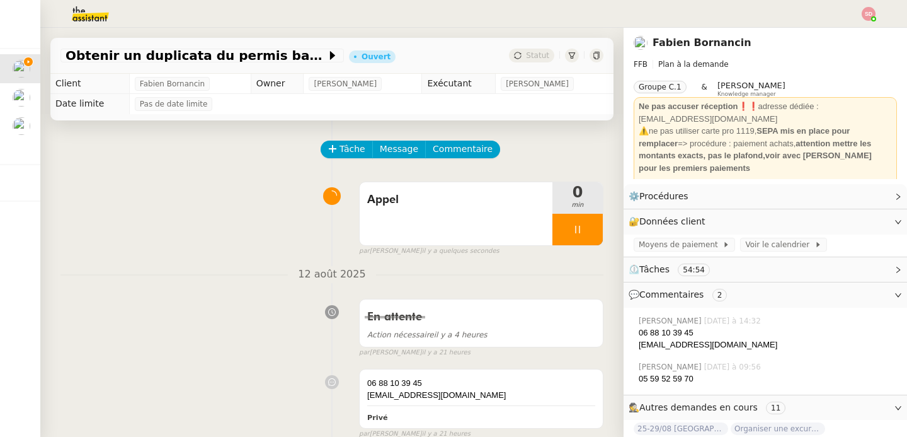
click at [666, 327] on div "06 88 10 39 45" at bounding box center [768, 332] width 258 height 13
copy div "06 88 10 39 45"
click at [722, 302] on span "💬 Commentaires 2" at bounding box center [755, 294] width 253 height 14
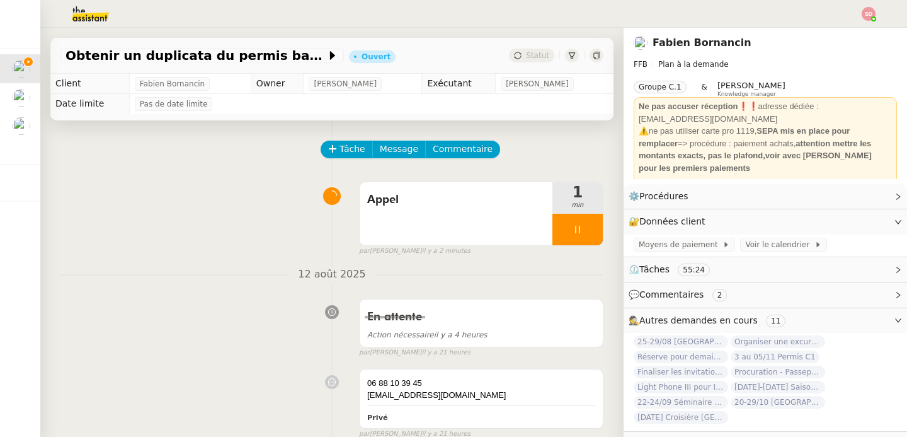
click at [714, 319] on span "Autres demandes en cours" at bounding box center [698, 320] width 118 height 10
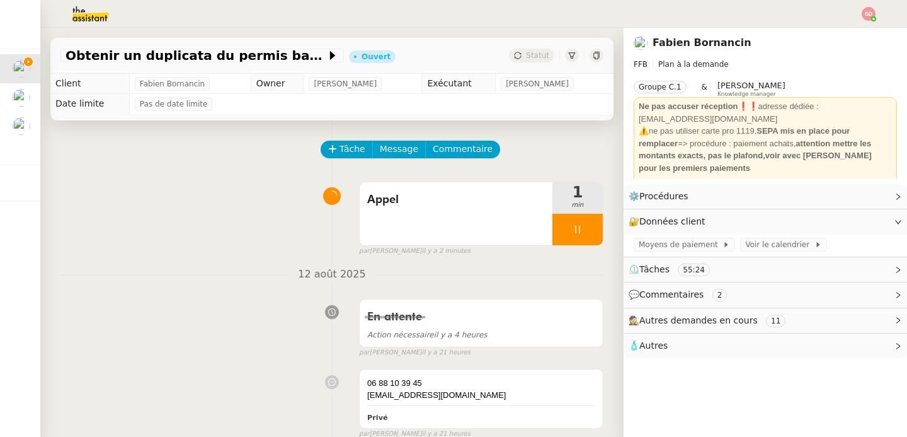
click at [673, 353] on div "🧴 Autres" at bounding box center [765, 345] width 283 height 25
click at [239, 53] on span "Obtenir un duplicata du permis bateau" at bounding box center [196, 55] width 261 height 13
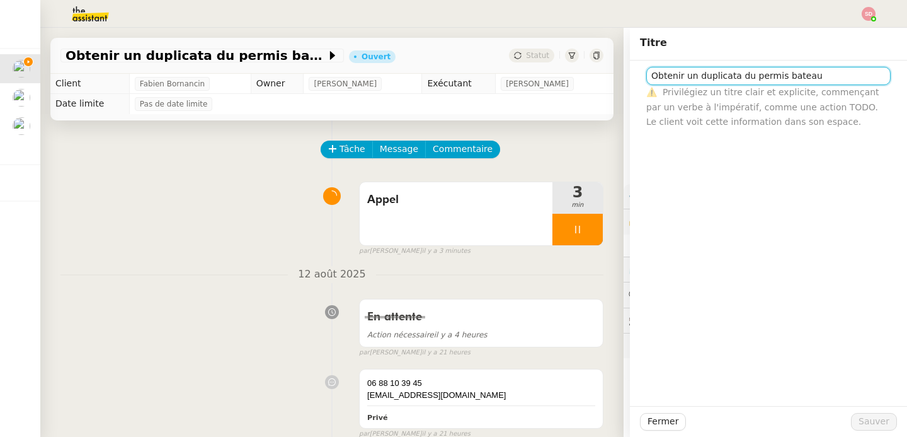
drag, startPoint x: 692, startPoint y: 76, endPoint x: 638, endPoint y: 74, distance: 53.6
click at [646, 74] on input "Obtenir un duplicata du permis bateau" at bounding box center [768, 76] width 244 height 18
type input "Duplicata du permis bateau"
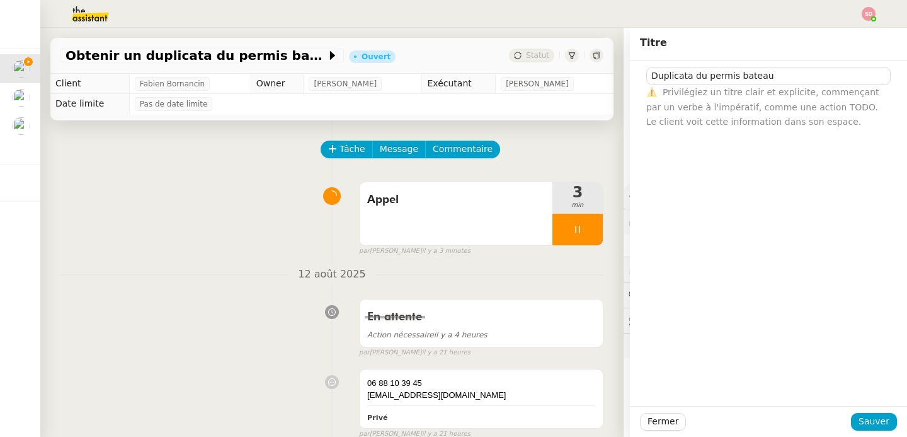
click at [868, 412] on div "Fermer Sauver" at bounding box center [768, 421] width 277 height 31
click at [867, 419] on span "Sauver" at bounding box center [874, 421] width 31 height 14
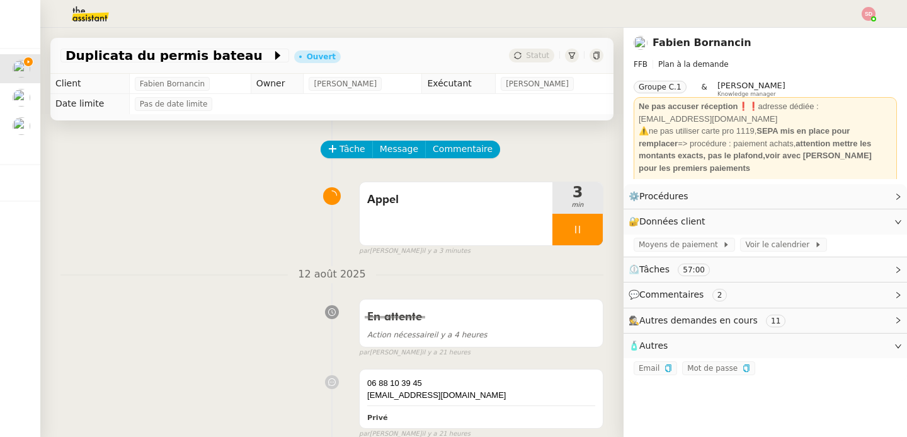
click at [144, 206] on div "Appel 3 min false par [PERSON_NAME] il y a 3 minutes" at bounding box center [331, 216] width 543 height 81
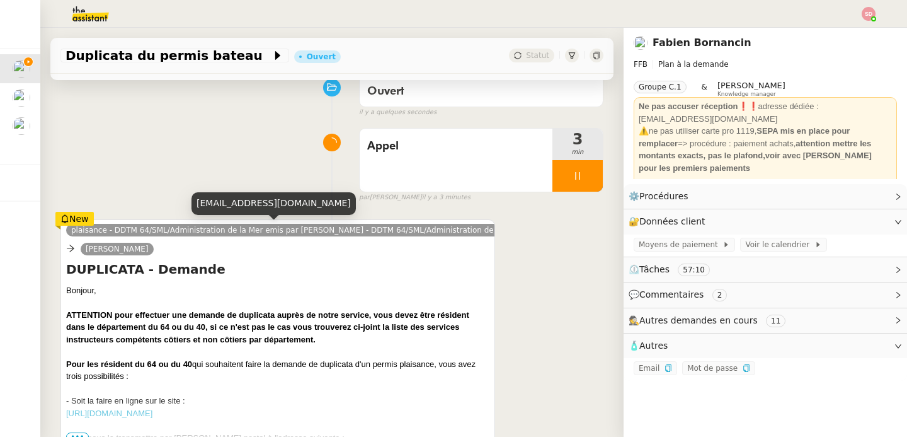
scroll to position [222, 0]
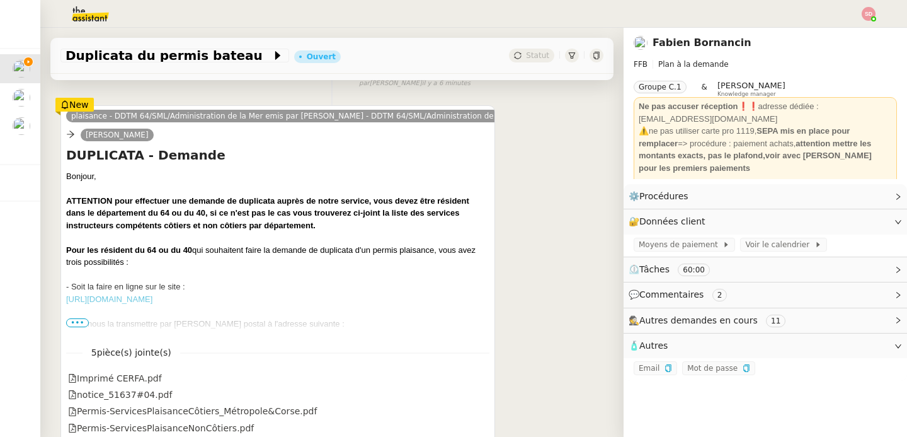
click at [77, 321] on span "•••" at bounding box center [77, 322] width 23 height 9
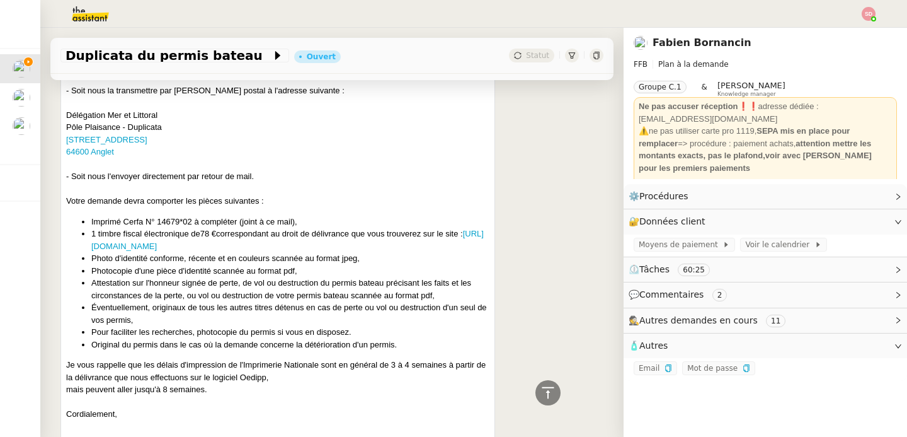
scroll to position [471, 0]
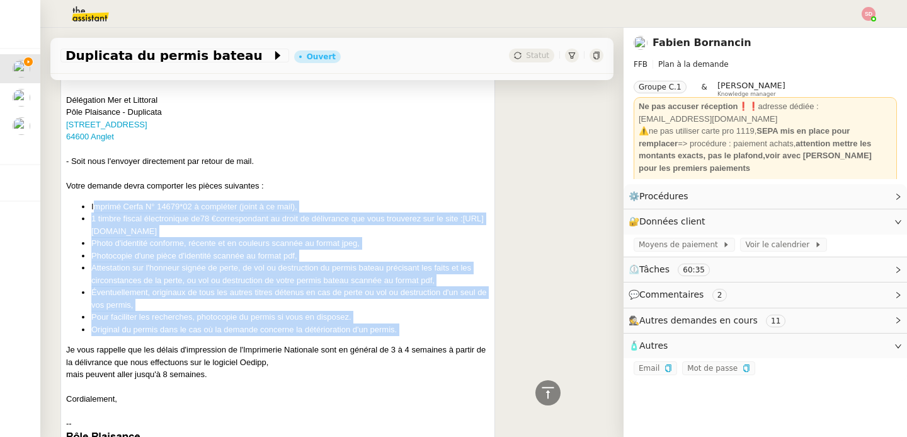
drag, startPoint x: 76, startPoint y: 205, endPoint x: 413, endPoint y: 336, distance: 361.9
click at [413, 336] on div "Bonjour, ATTENTION pour effectuer une demande de duplicata auprès de notre serv…" at bounding box center [277, 266] width 423 height 689
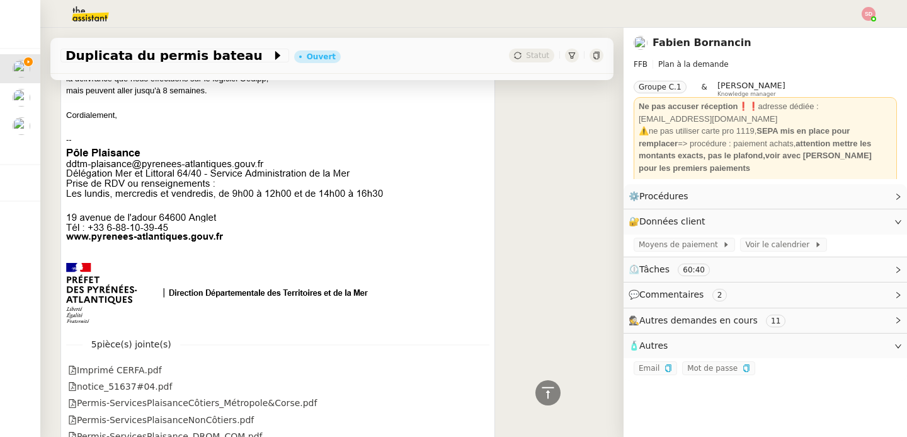
scroll to position [825, 0]
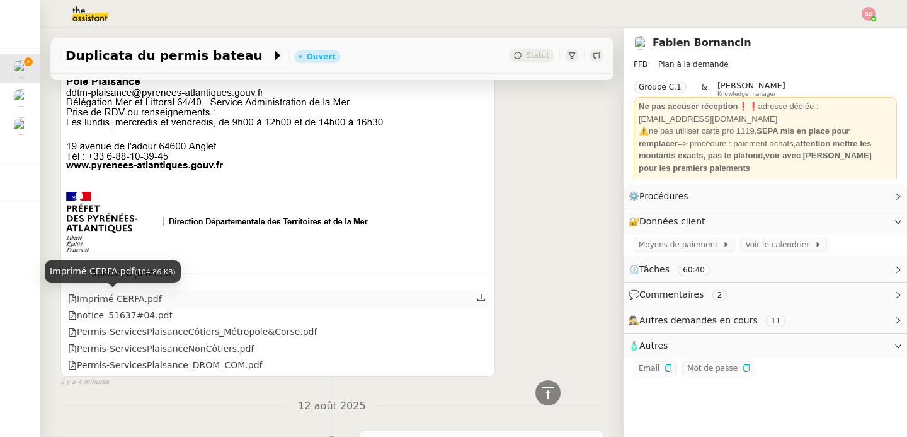
click at [125, 298] on div "Imprimé CERFA.pdf" at bounding box center [115, 299] width 94 height 14
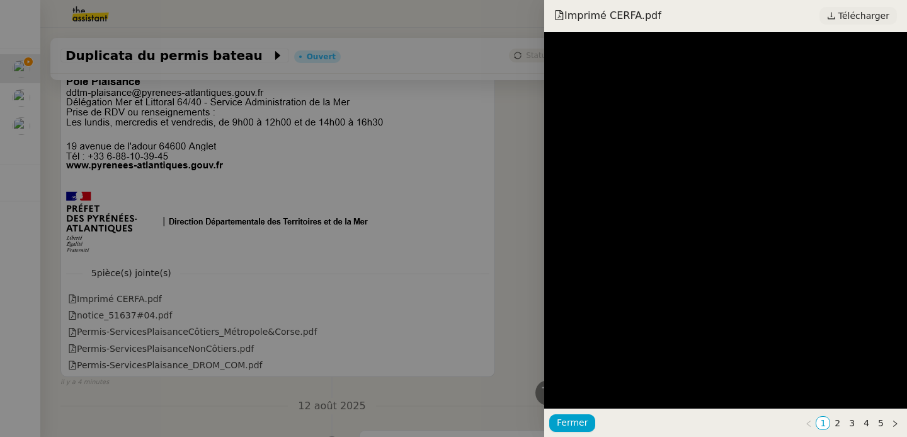
click at [864, 18] on span "Télécharger" at bounding box center [863, 16] width 51 height 16
click at [359, 168] on div at bounding box center [453, 218] width 907 height 437
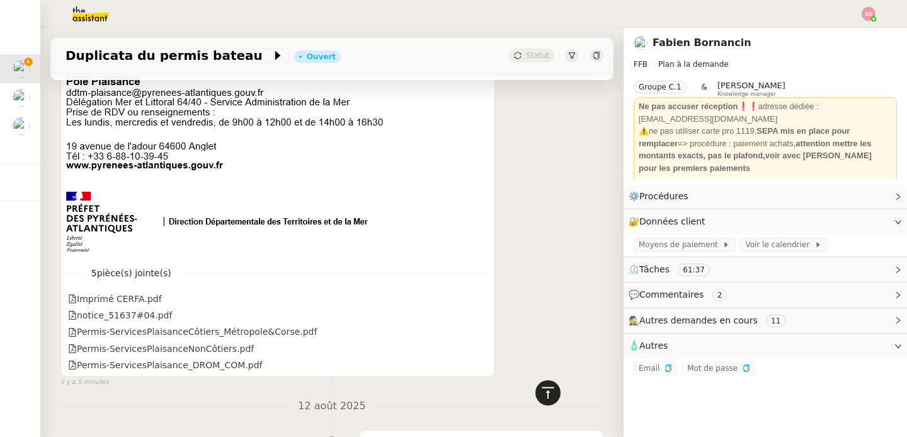
click at [540, 396] on icon at bounding box center [547, 392] width 15 height 15
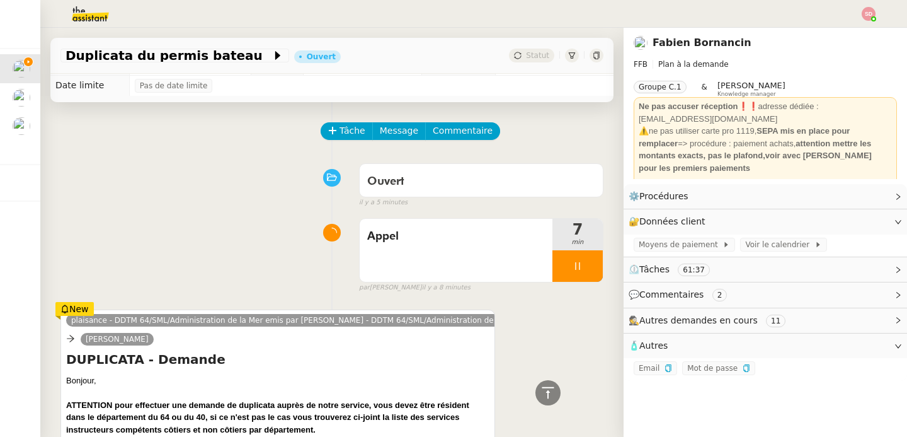
scroll to position [0, 0]
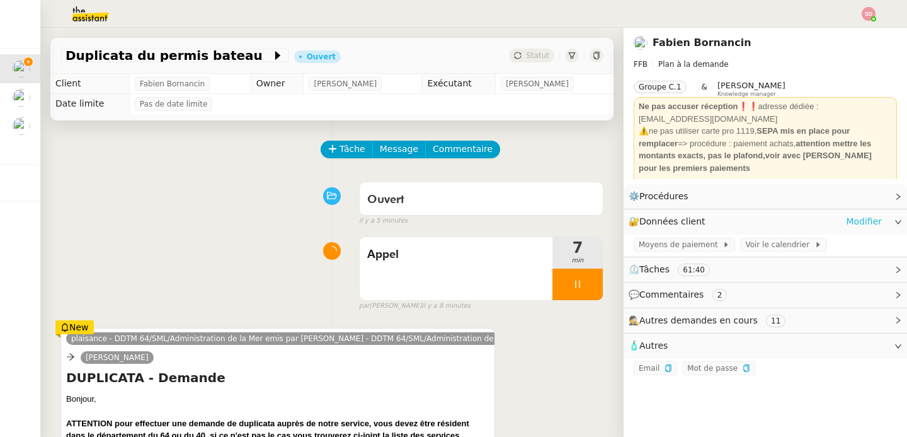
click at [846, 215] on link "Modifier" at bounding box center [864, 221] width 36 height 14
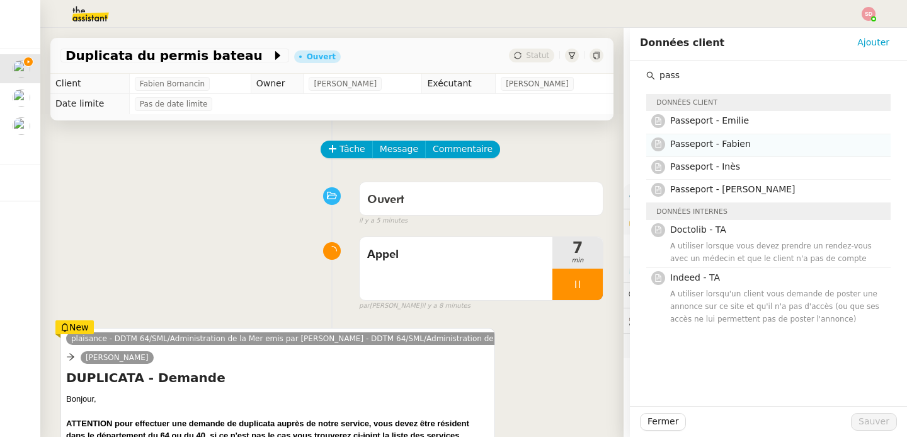
type input "pass"
click at [731, 142] on span "Passeport - Fabien" at bounding box center [710, 144] width 81 height 10
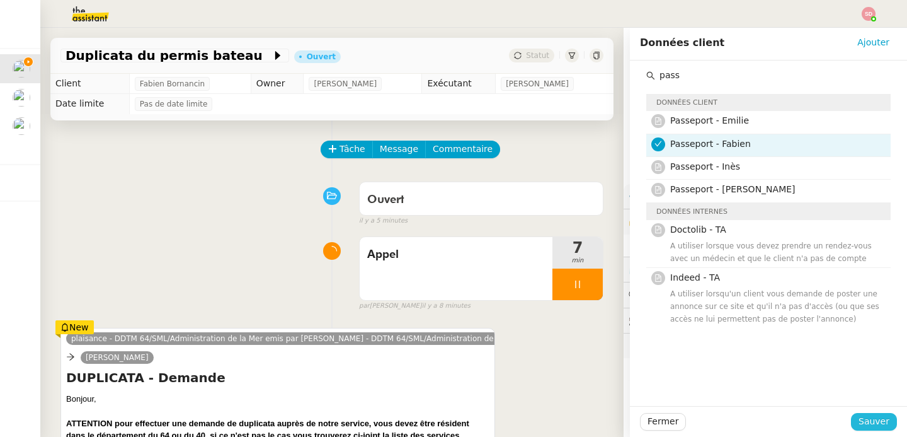
click at [861, 422] on span "Sauver" at bounding box center [874, 421] width 31 height 14
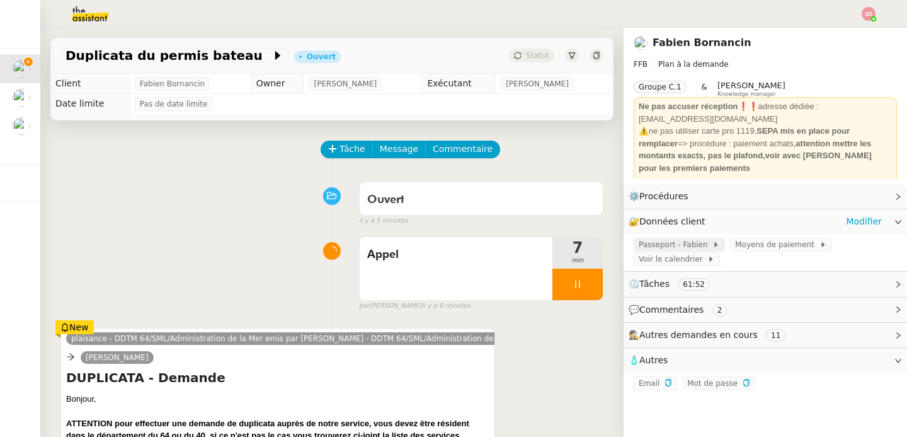
click at [654, 238] on span "Passeport - Fabien" at bounding box center [676, 244] width 74 height 13
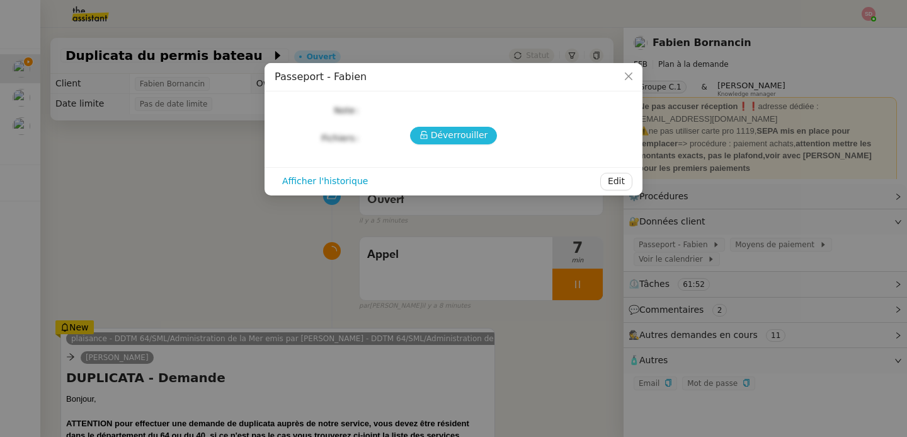
click at [439, 134] on span "Déverrouiller" at bounding box center [459, 135] width 57 height 14
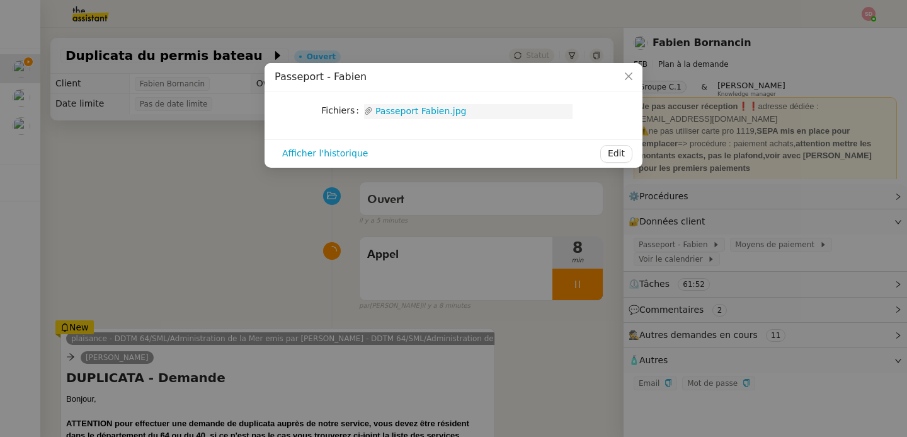
click at [422, 108] on link "Passeport Fabien.jpg" at bounding box center [473, 111] width 200 height 14
click at [212, 207] on nz-modal-container "Passeport - [PERSON_NAME] Upload Passeport Fabien.jpg Afficher l'historique Edit" at bounding box center [453, 218] width 907 height 437
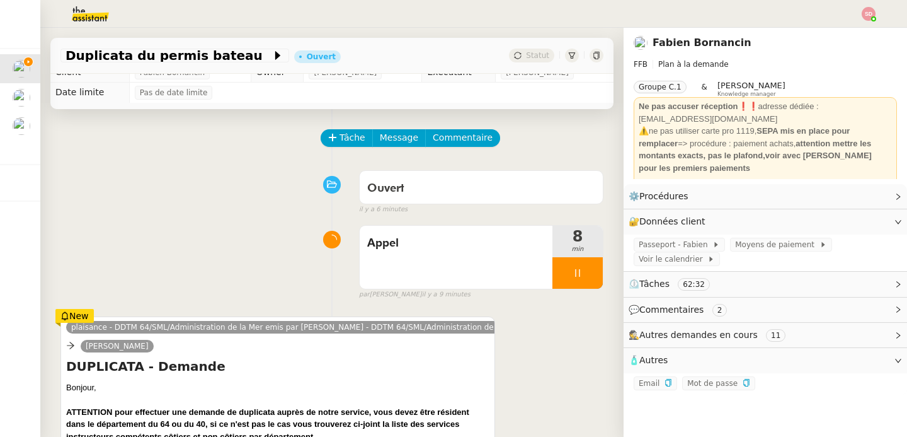
scroll to position [179, 0]
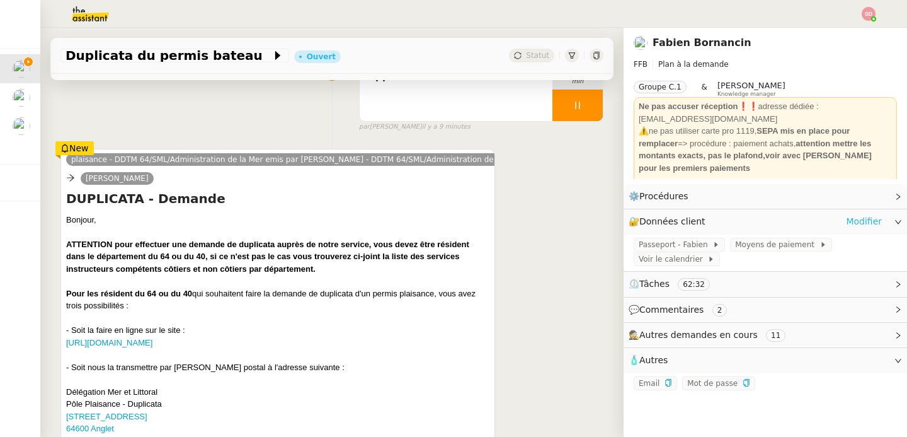
click at [846, 224] on link "Modifier" at bounding box center [864, 221] width 36 height 14
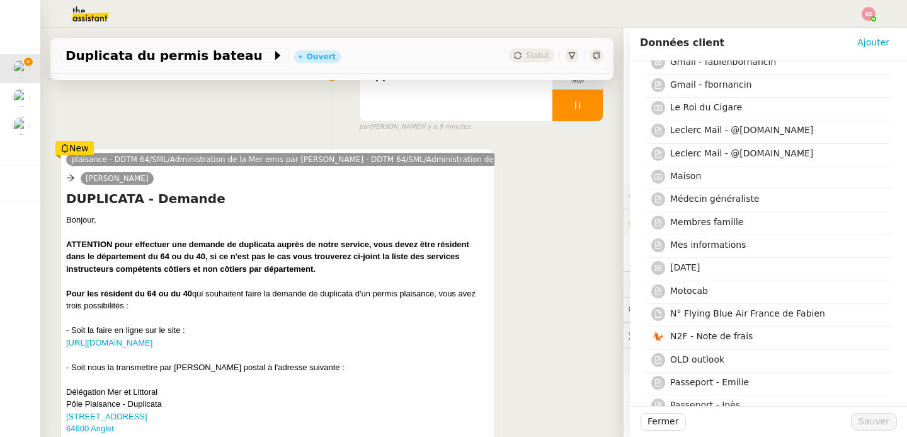
scroll to position [810, 0]
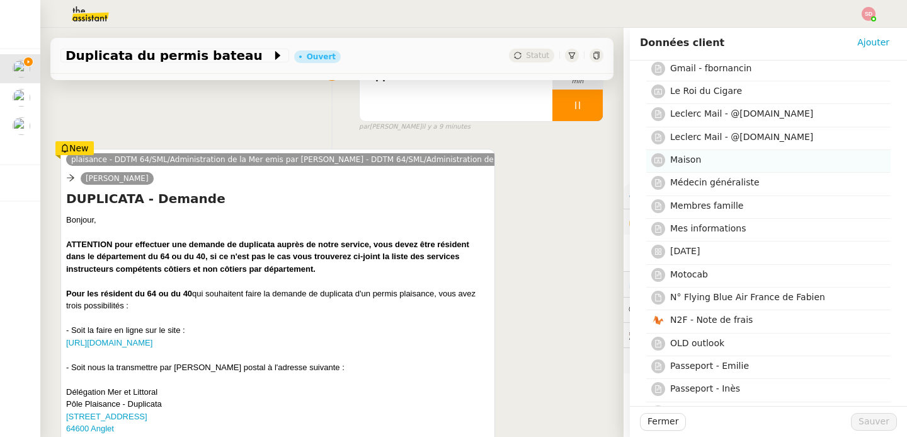
click at [682, 167] on h4 "Maison" at bounding box center [776, 159] width 213 height 14
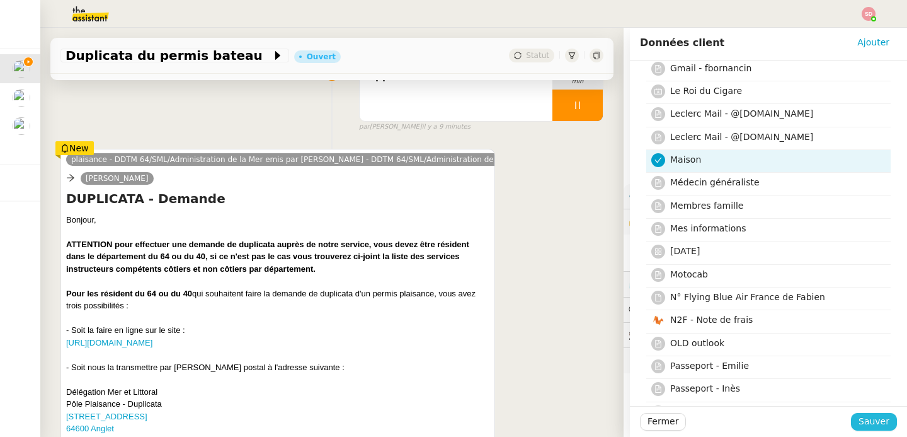
click at [859, 421] on span "Sauver" at bounding box center [874, 421] width 31 height 14
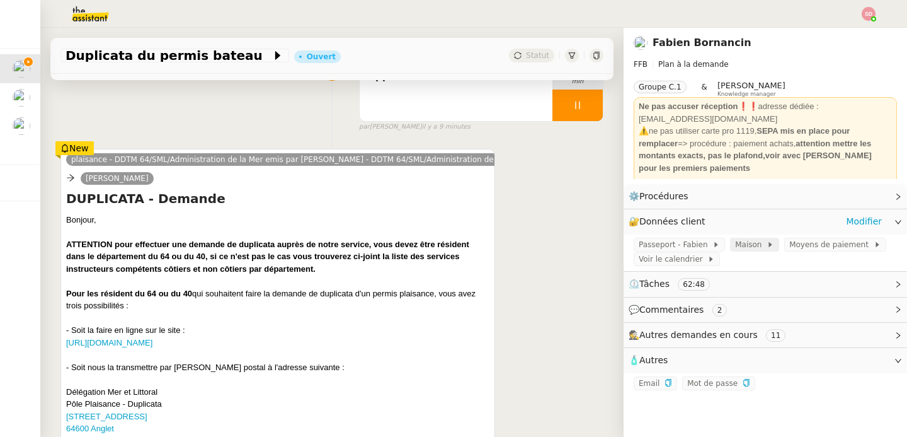
click at [747, 247] on span "Maison" at bounding box center [750, 244] width 31 height 13
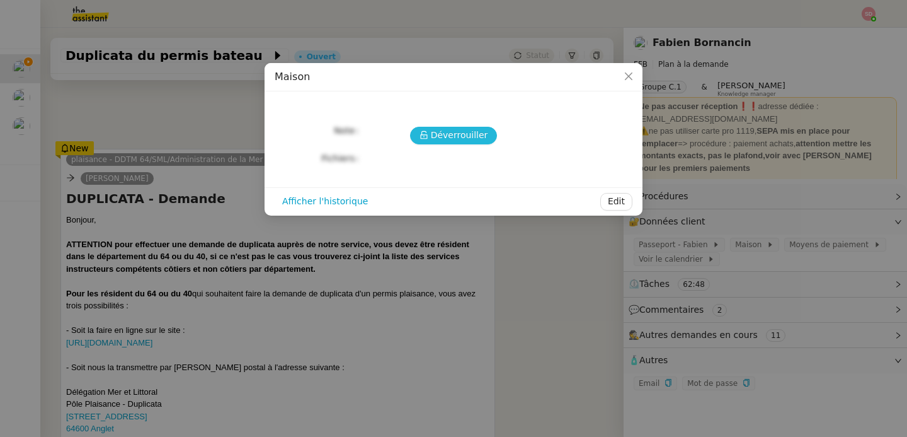
click at [425, 136] on icon at bounding box center [424, 134] width 9 height 9
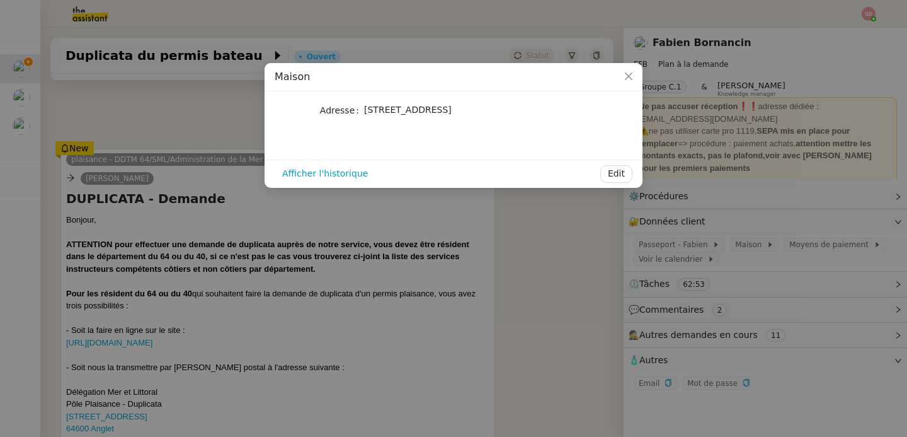
drag, startPoint x: 383, startPoint y: 110, endPoint x: 471, endPoint y: 110, distance: 87.6
click at [452, 110] on span "[STREET_ADDRESS]" at bounding box center [408, 110] width 88 height 10
copy span "Avenue de l'Armagnac"
click at [370, 115] on span "[STREET_ADDRESS]" at bounding box center [408, 110] width 88 height 10
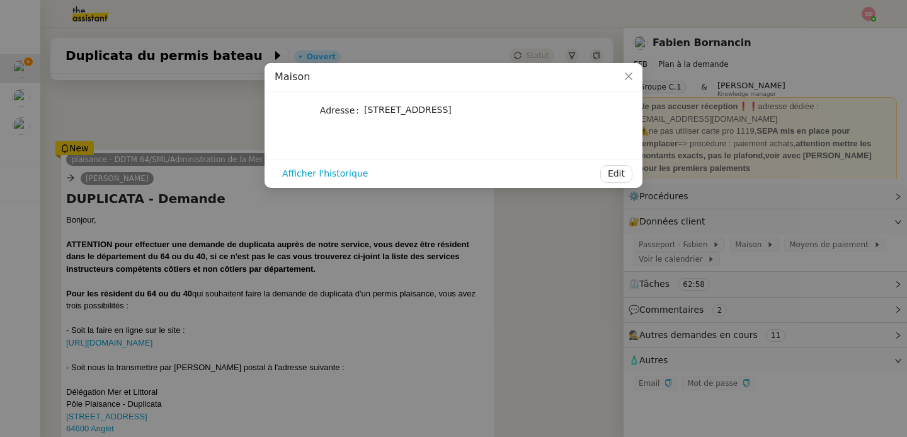
copy span "40280"
click at [407, 115] on span "[STREET_ADDRESS]" at bounding box center [408, 110] width 88 height 10
copy span "Benquet"
click at [557, 306] on nz-modal-container "Maison Adresse [STREET_ADDRESS] Afficher l'historique Edit" at bounding box center [453, 218] width 907 height 437
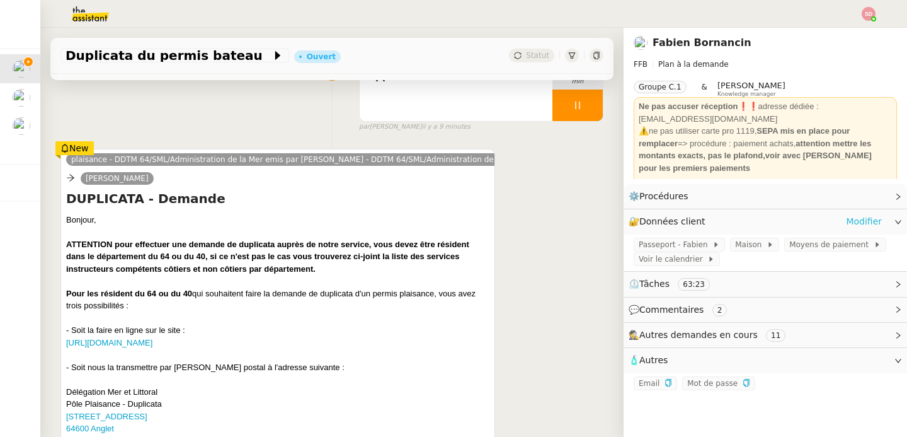
click at [846, 219] on link "Modifier" at bounding box center [864, 221] width 36 height 14
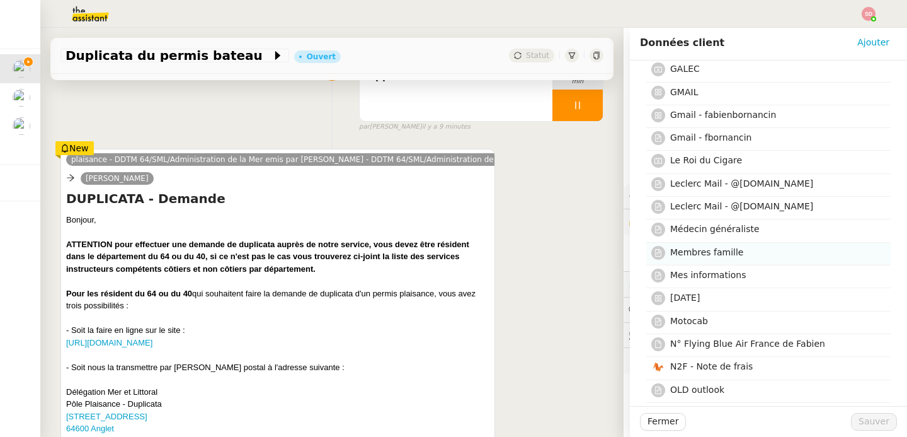
scroll to position [764, 0]
click at [726, 284] on div "Mes informations" at bounding box center [776, 275] width 213 height 17
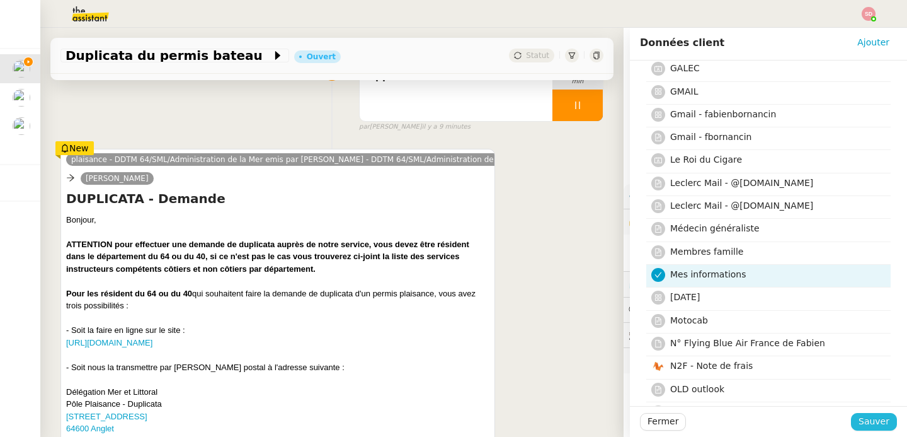
click at [851, 425] on button "Sauver" at bounding box center [874, 422] width 46 height 18
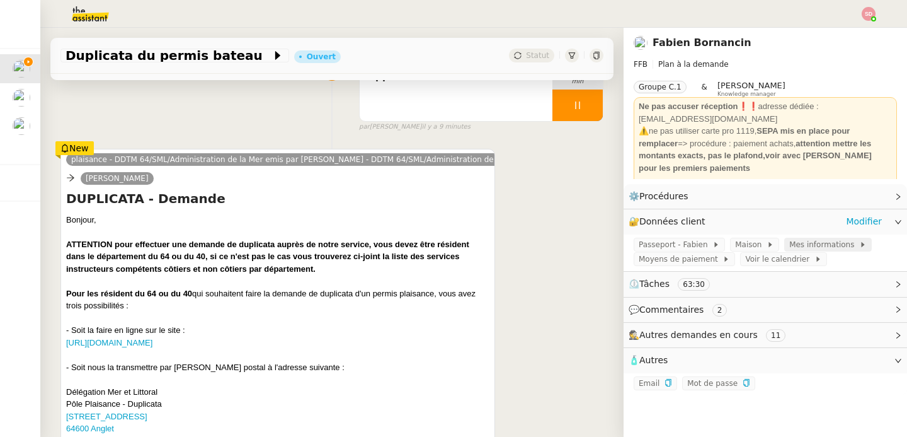
click at [811, 246] on span "Mes informations" at bounding box center [824, 244] width 70 height 13
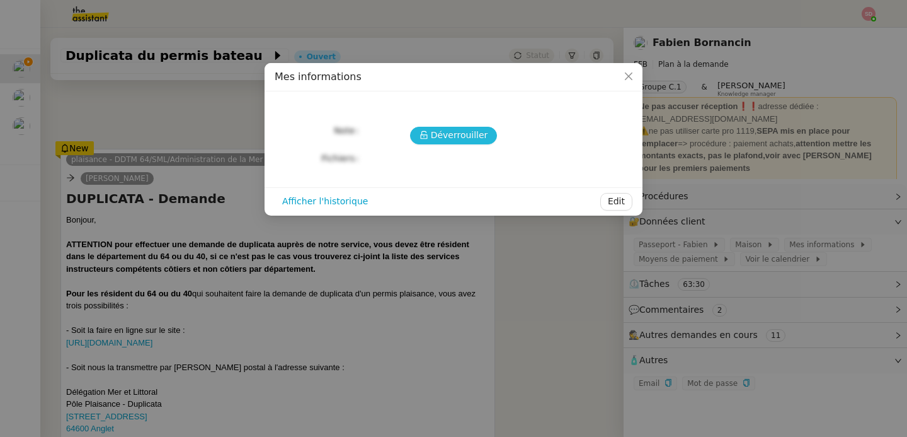
click at [468, 132] on span "Déverrouiller" at bounding box center [459, 135] width 57 height 14
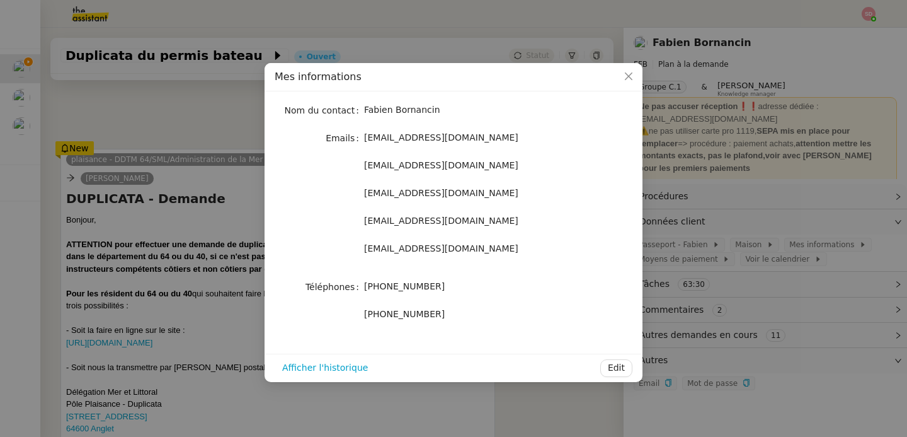
click at [371, 284] on span "[PHONE_NUMBER]" at bounding box center [404, 286] width 81 height 10
click at [381, 290] on span "[PHONE_NUMBER]" at bounding box center [404, 286] width 81 height 10
drag, startPoint x: 381, startPoint y: 289, endPoint x: 457, endPoint y: 286, distance: 75.6
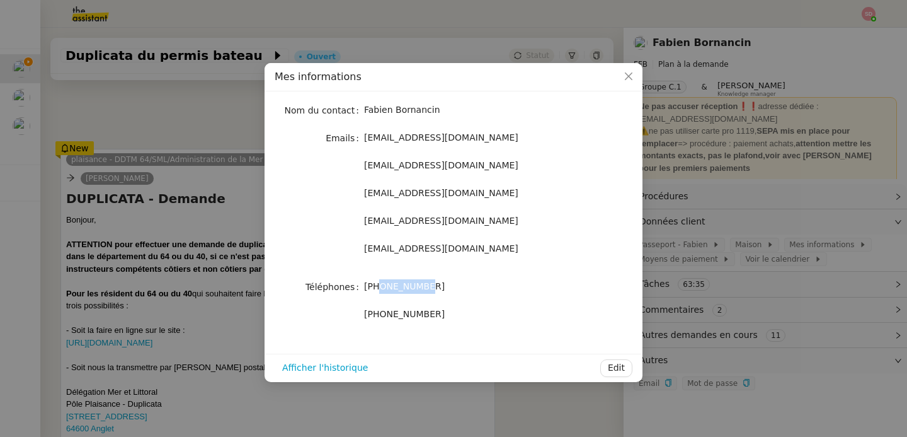
click at [457, 286] on div "[PHONE_NUMBER]" at bounding box center [468, 286] width 209 height 14
copy span "673077153"
click at [207, 139] on nz-modal-container "Mes informations Nom du contact [PERSON_NAME] Emails [EMAIL_ADDRESS][DOMAIN_NAM…" at bounding box center [453, 218] width 907 height 437
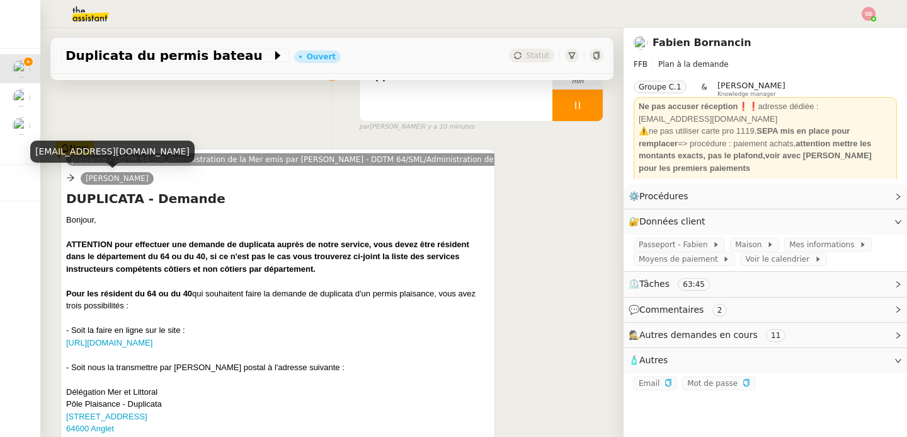
click at [105, 149] on div "[EMAIL_ADDRESS][DOMAIN_NAME]" at bounding box center [112, 151] width 164 height 22
copy div "[EMAIL_ADDRESS][DOMAIN_NAME]"
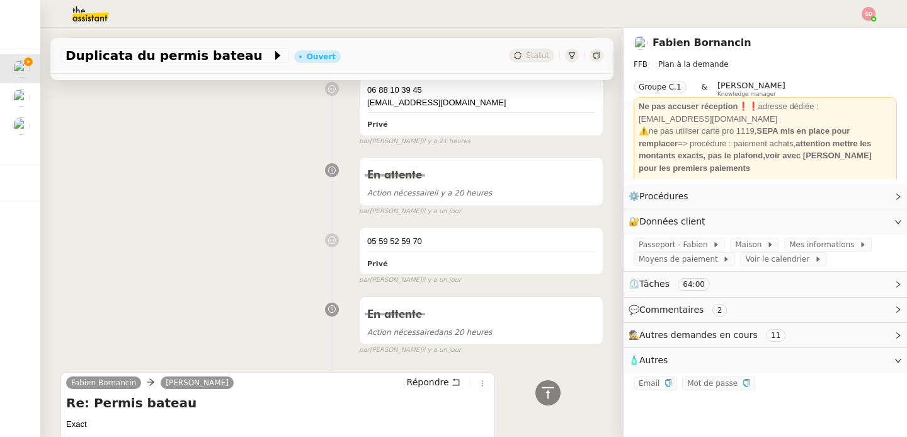
scroll to position [1439, 0]
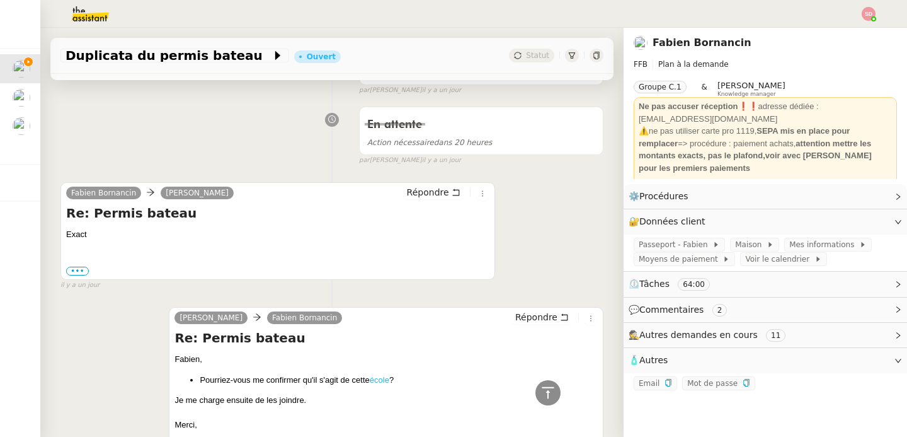
click at [375, 377] on link "école" at bounding box center [380, 379] width 20 height 9
click at [203, 167] on div "Tâche Message Commentaire Veuillez patienter une erreur s'est produite 👌👌👌 mess…" at bounding box center [331, 18] width 583 height 2673
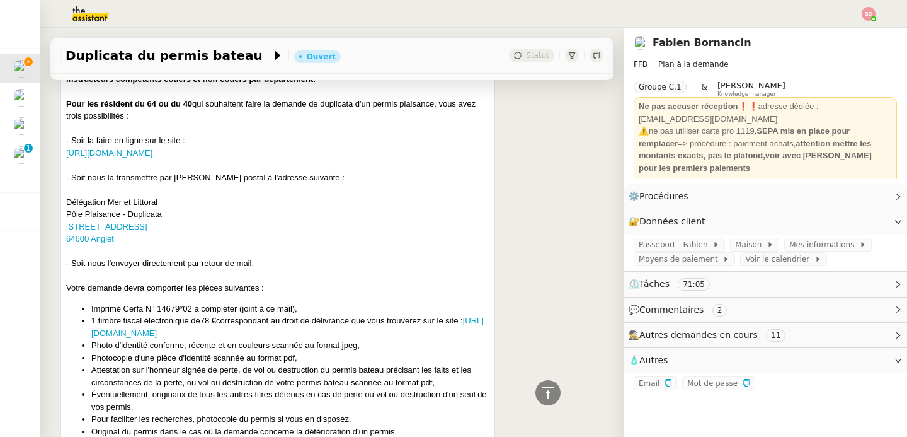
scroll to position [401, 0]
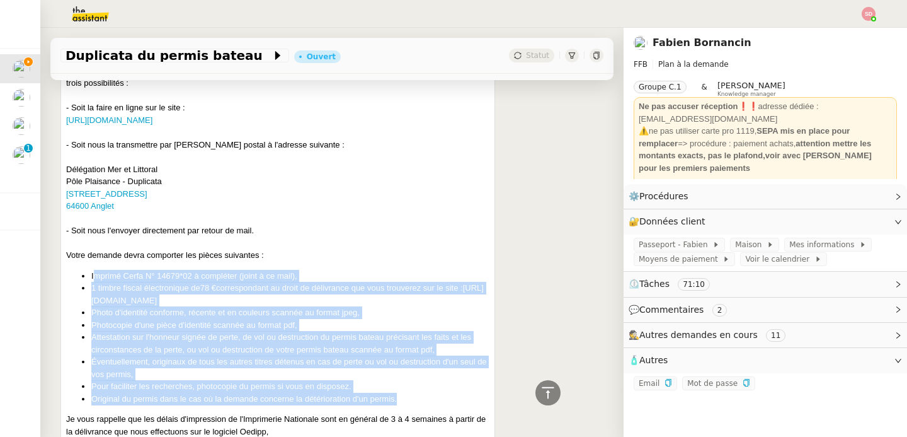
drag, startPoint x: 81, startPoint y: 273, endPoint x: 430, endPoint y: 401, distance: 371.7
click at [430, 401] on ul "Imprimé Cerfa N° 14679*02 à compléter (joint à ce mail), 1 timbre fiscal électr…" at bounding box center [277, 337] width 423 height 135
copy ul "Imprimé Cerfa N° 14679*02 à compléter (joint à ce mail), 1 timbre fiscal électr…"
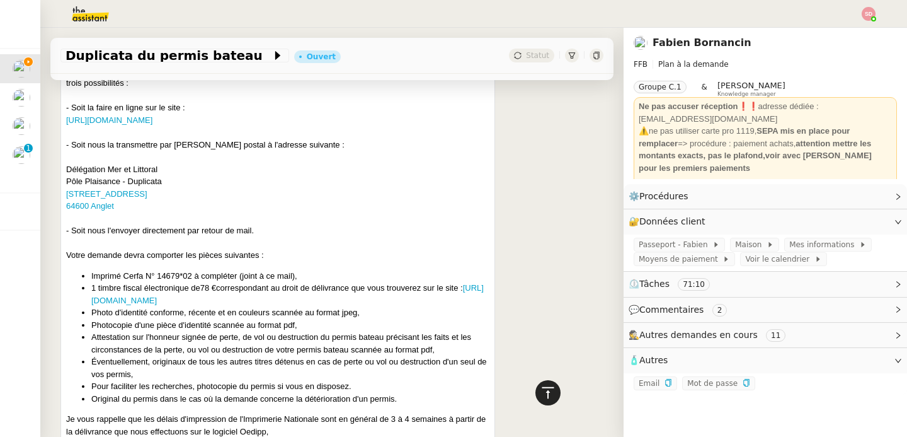
click at [548, 391] on div at bounding box center [547, 392] width 25 height 25
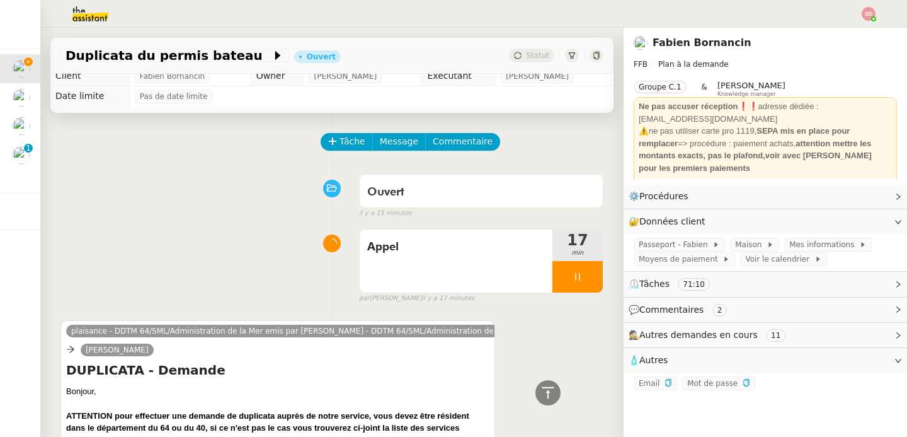
scroll to position [0, 0]
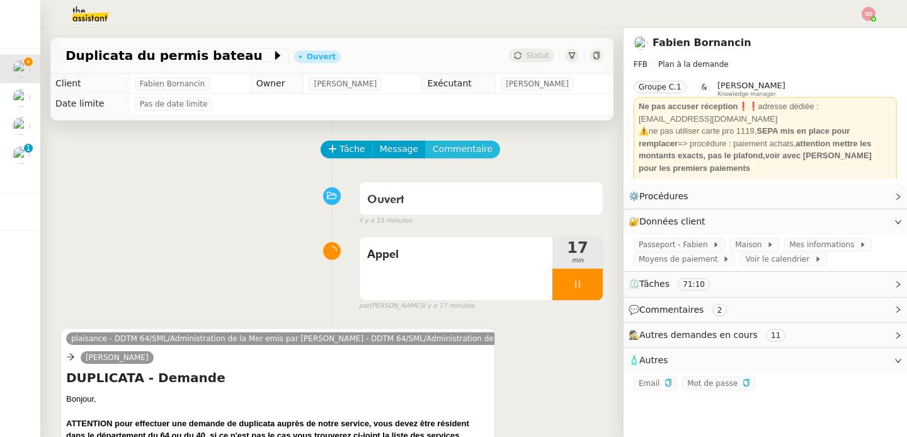
click at [464, 141] on button "Commentaire" at bounding box center [462, 149] width 75 height 18
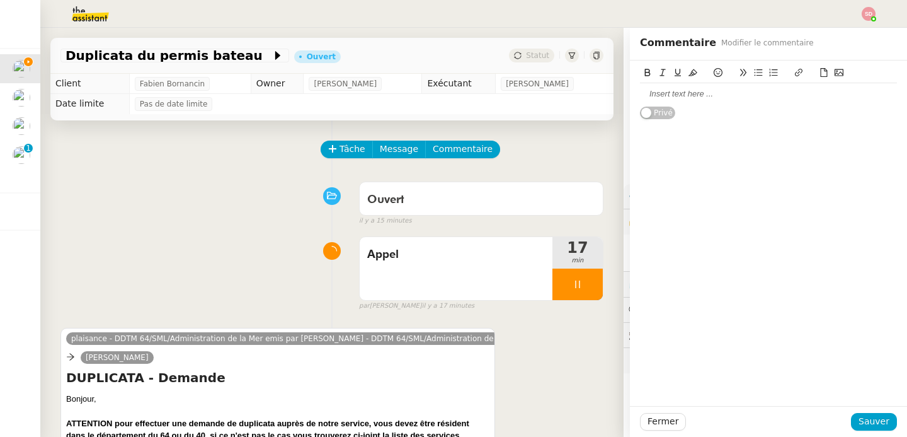
click at [708, 99] on div at bounding box center [768, 93] width 257 height 11
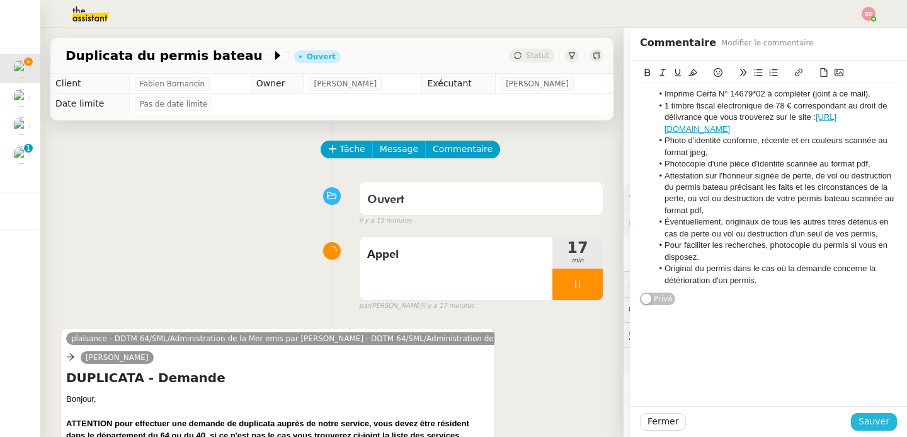
click at [879, 418] on span "Sauver" at bounding box center [874, 421] width 31 height 14
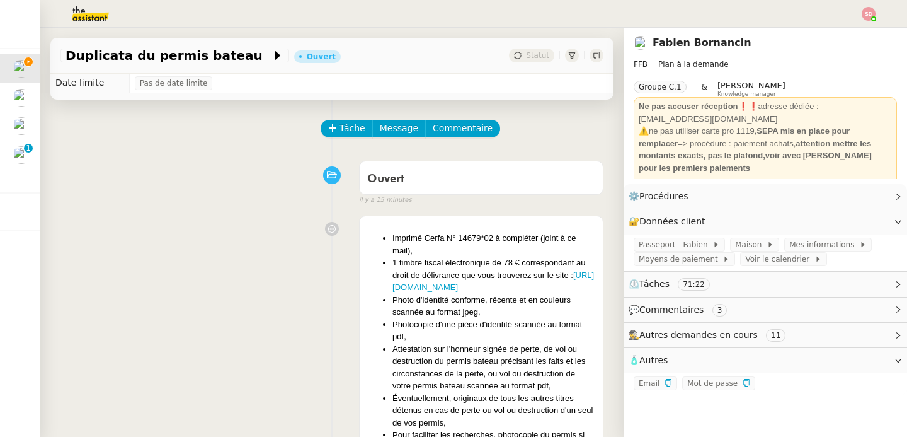
scroll to position [336, 0]
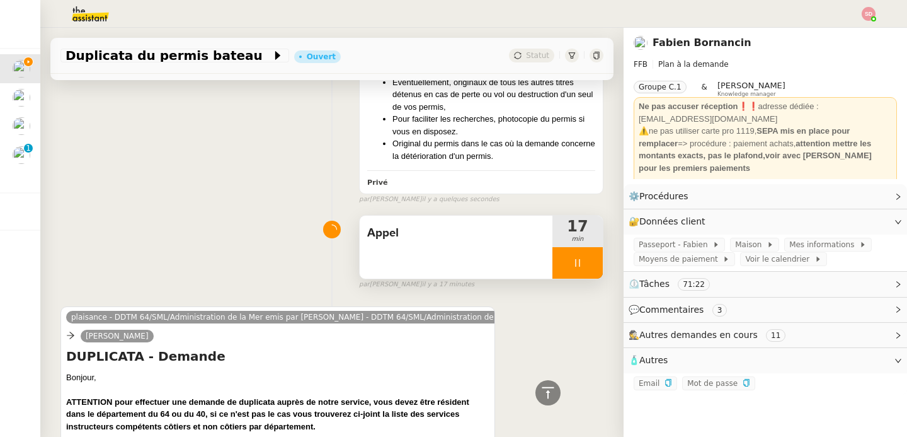
click at [474, 264] on div "Appel" at bounding box center [456, 246] width 193 height 63
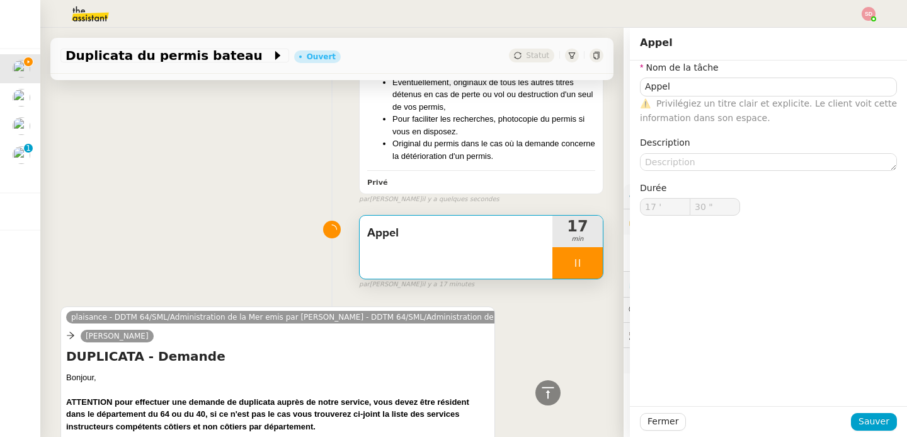
type input "31 ""
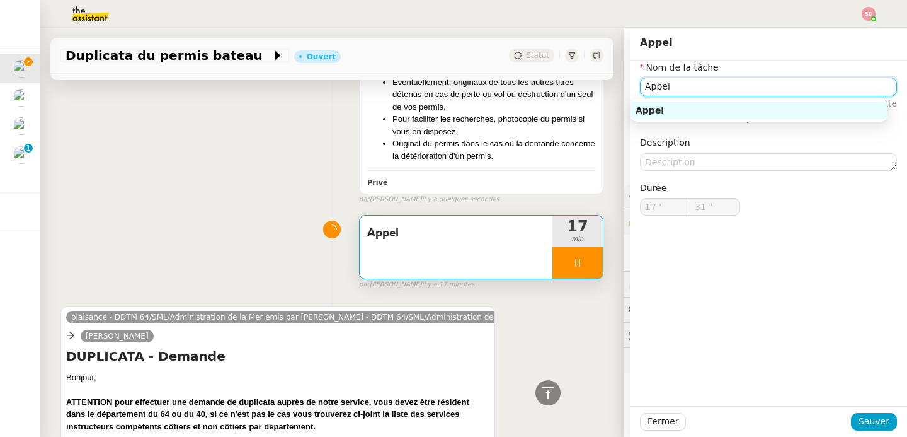
click at [671, 83] on input "Appel" at bounding box center [768, 86] width 257 height 18
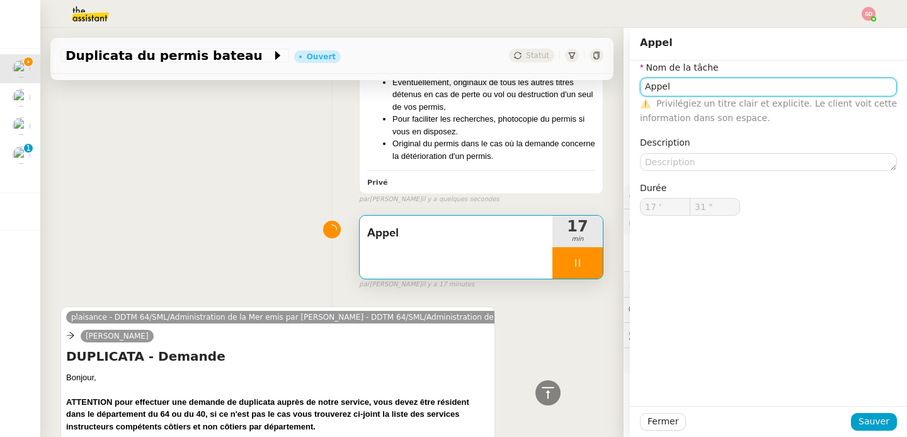
type input "Appel"
type input "33 ""
type input "Appel"
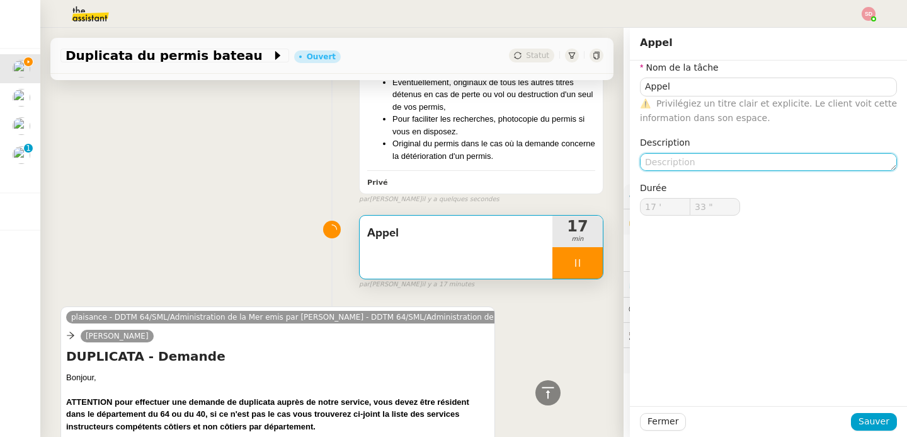
click at [670, 165] on textarea at bounding box center [768, 162] width 257 height 18
type input "34 ""
type textarea "&"
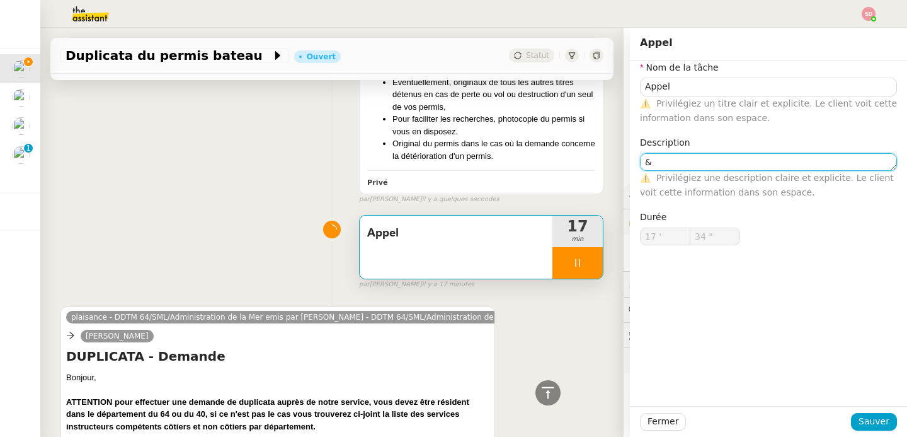
type input "35 ""
type textarea "&"
type input "37 ""
type textarea "& ^"
type input "38 ""
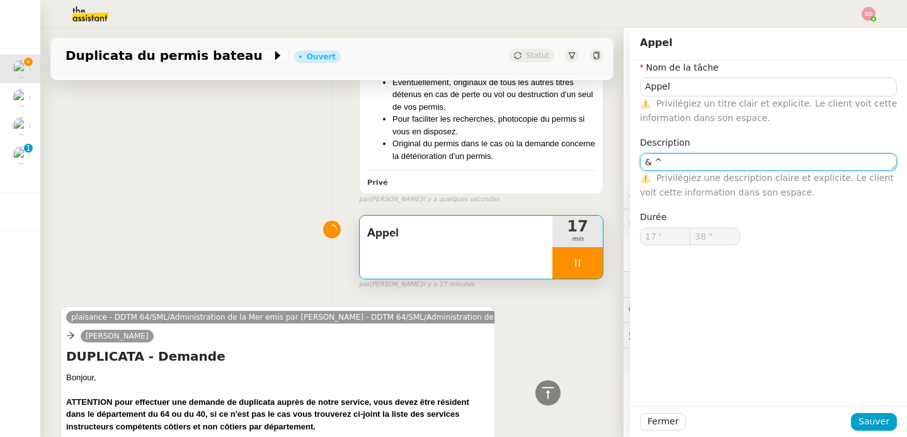
type textarea "&"
type input "41 ""
type textarea "& do"
type input "42 ""
type textarea "& dossier"
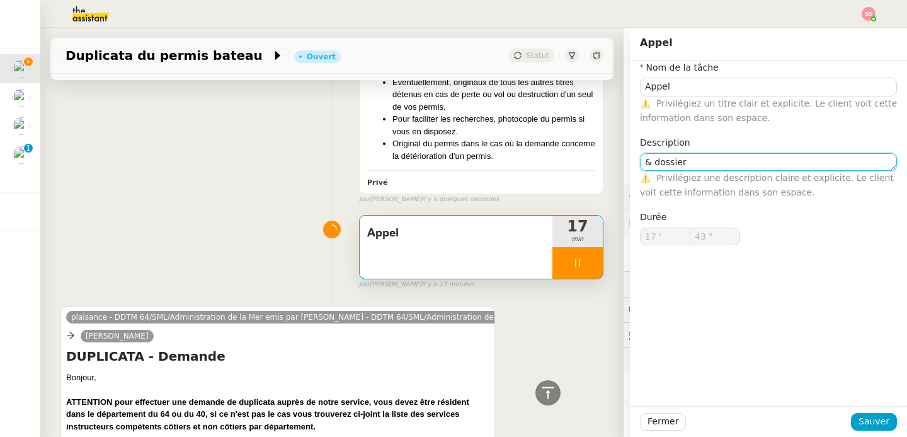
type input "44 ""
type textarea "& dossier dupl"
type input "45 ""
type textarea "& dossier duplicata"
type input "47 ""
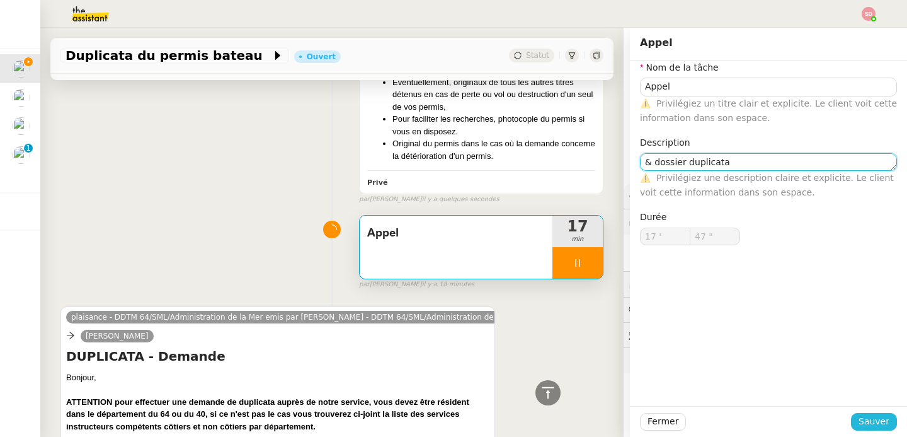
type textarea "& dossier duplicata"
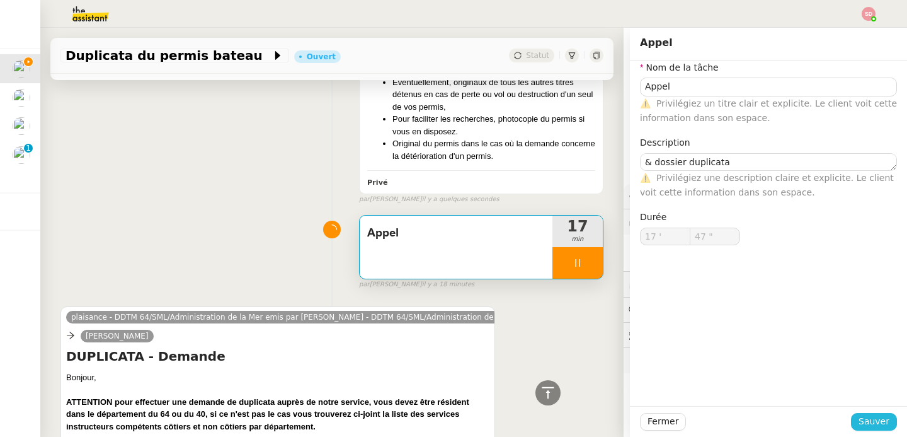
click at [866, 421] on span "Sauver" at bounding box center [874, 421] width 31 height 14
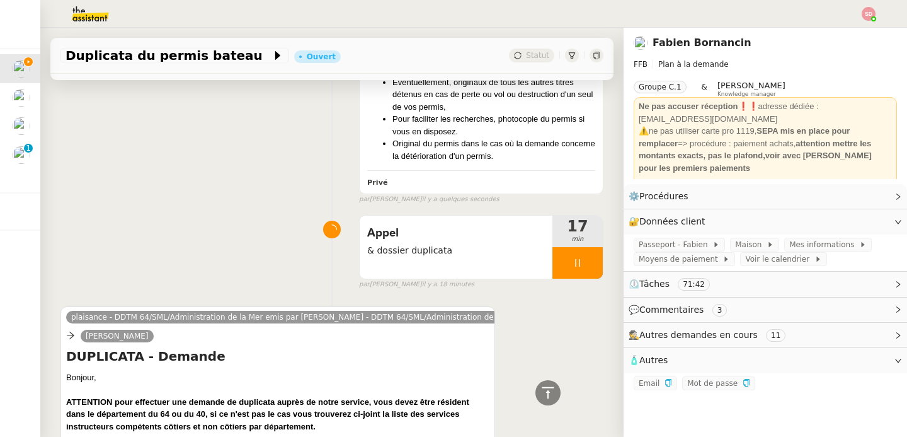
click at [721, 311] on span "💬 Commentaires 3" at bounding box center [755, 309] width 253 height 14
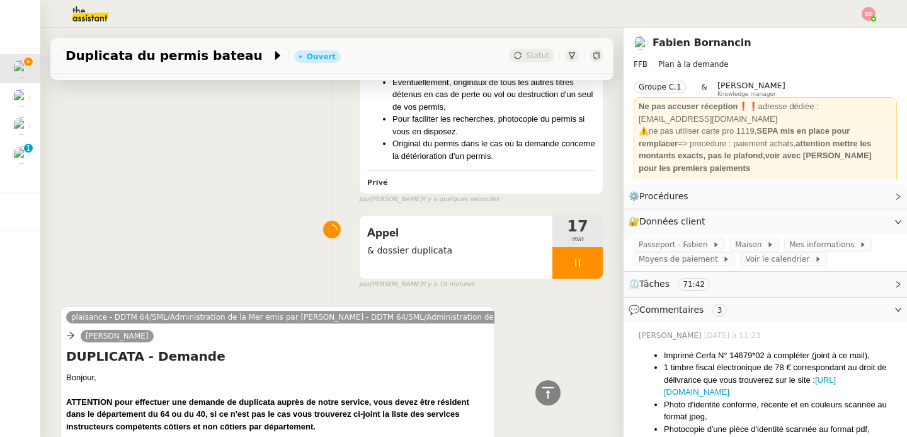
scroll to position [179, 0]
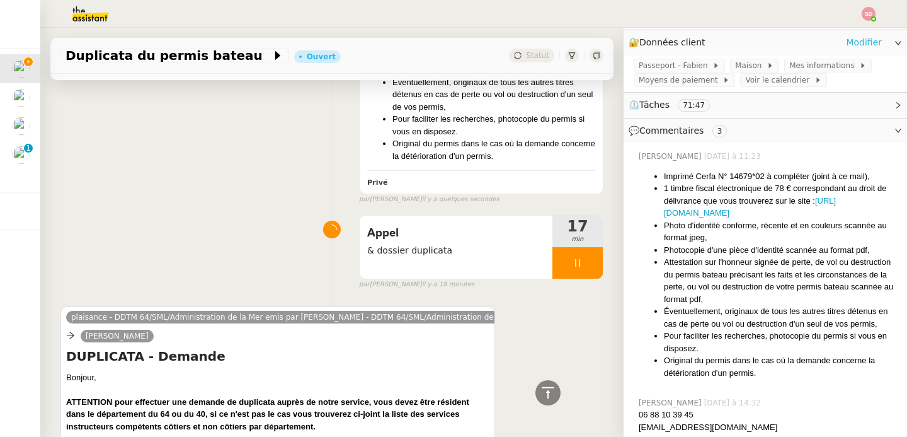
click at [846, 45] on link "Modifier" at bounding box center [864, 42] width 36 height 14
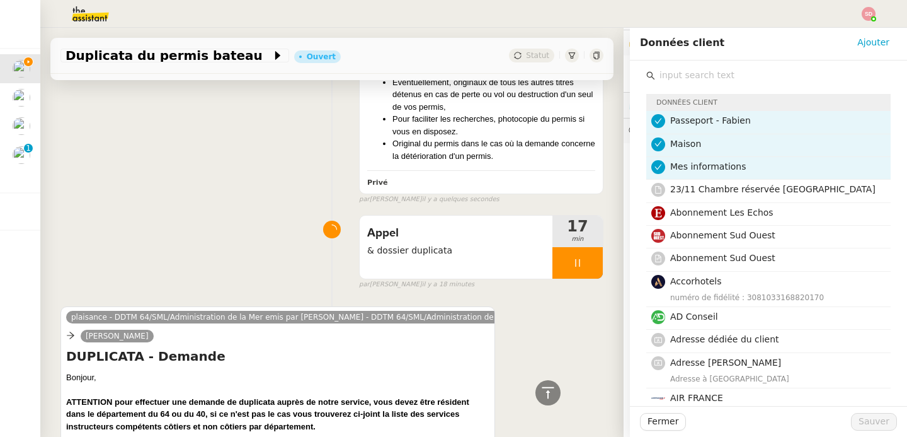
click at [709, 81] on input "text" at bounding box center [773, 75] width 236 height 17
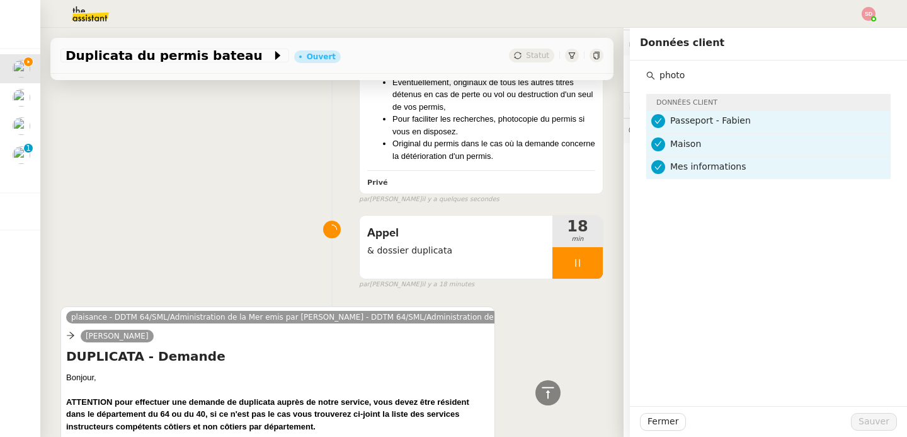
type input "photo"
click at [198, 172] on div "Imprimé Cerfa N° 14679*02 à compléter (joint à ce mail), 1 timbre fiscal électr…" at bounding box center [331, 49] width 543 height 310
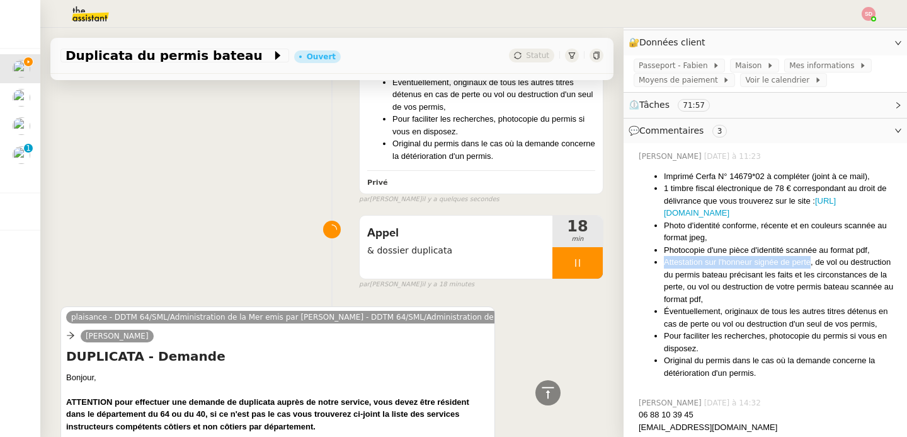
drag, startPoint x: 654, startPoint y: 265, endPoint x: 801, endPoint y: 261, distance: 146.8
click at [801, 261] on li "Attestation sur l'honneur signée de perte, de vol ou destruction du permis bate…" at bounding box center [780, 280] width 233 height 49
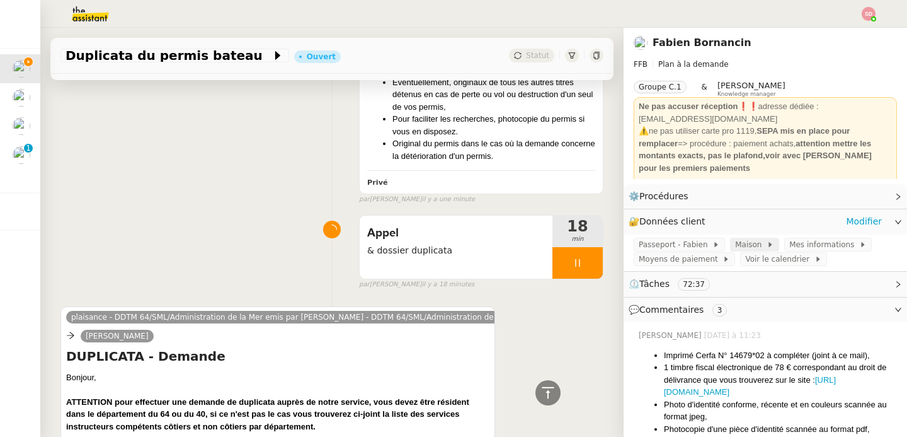
click at [740, 244] on span "Maison" at bounding box center [750, 244] width 31 height 13
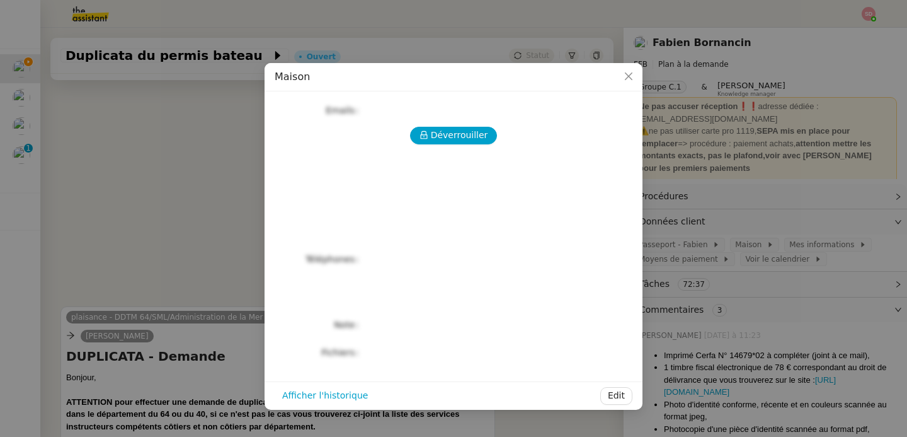
click at [452, 125] on div "Déverrouiller Emails Téléphones Note Fichiers Upload" at bounding box center [454, 231] width 358 height 260
click at [448, 136] on span "Déverrouiller" at bounding box center [459, 135] width 57 height 14
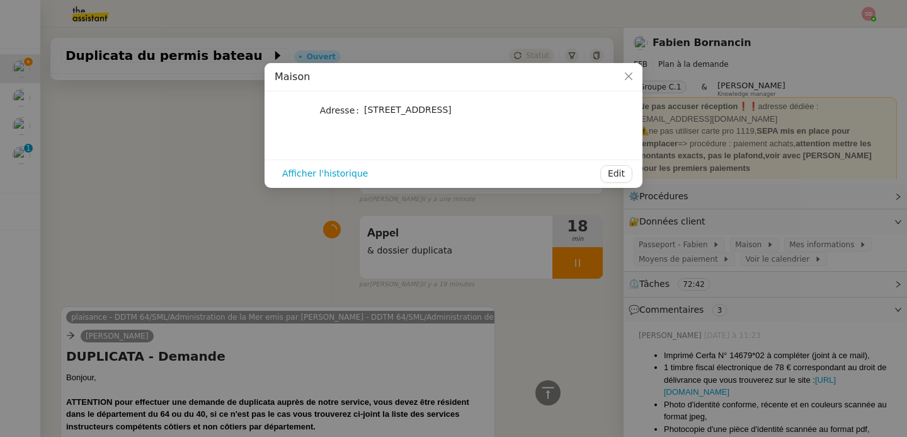
drag, startPoint x: 367, startPoint y: 110, endPoint x: 475, endPoint y: 112, distance: 107.7
click at [452, 112] on span "[STREET_ADDRESS]" at bounding box center [408, 110] width 88 height 10
drag, startPoint x: 365, startPoint y: 108, endPoint x: 472, endPoint y: 112, distance: 106.5
click at [452, 112] on span "[STREET_ADDRESS]" at bounding box center [408, 110] width 88 height 10
drag, startPoint x: 363, startPoint y: 121, endPoint x: 423, endPoint y: 125, distance: 59.3
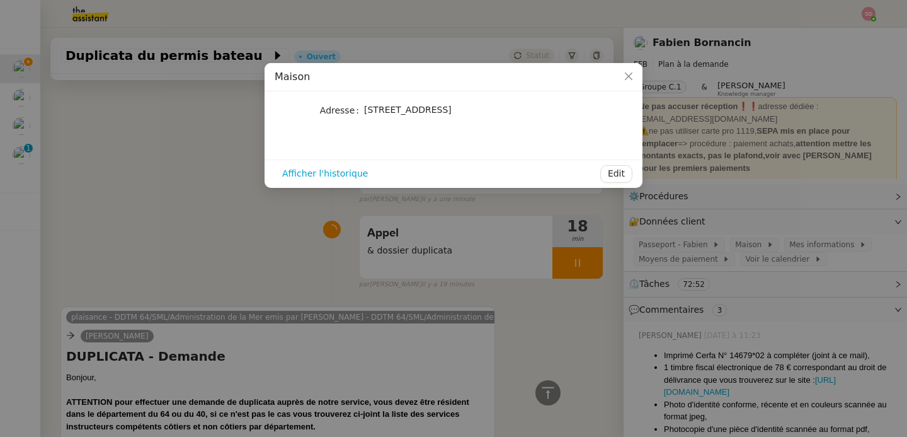
click at [423, 115] on span "[STREET_ADDRESS]" at bounding box center [408, 110] width 88 height 10
drag, startPoint x: 429, startPoint y: 123, endPoint x: 363, endPoint y: 125, distance: 65.5
click at [364, 115] on span "[STREET_ADDRESS]" at bounding box center [408, 110] width 88 height 10
click at [198, 171] on nz-modal-container "Maison Adresse [STREET_ADDRESS] Afficher l'historique Edit" at bounding box center [453, 218] width 907 height 437
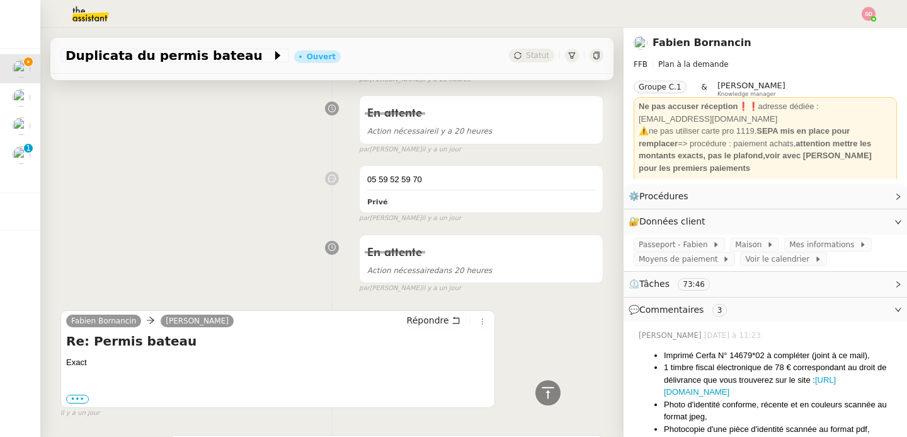
scroll to position [1910, 0]
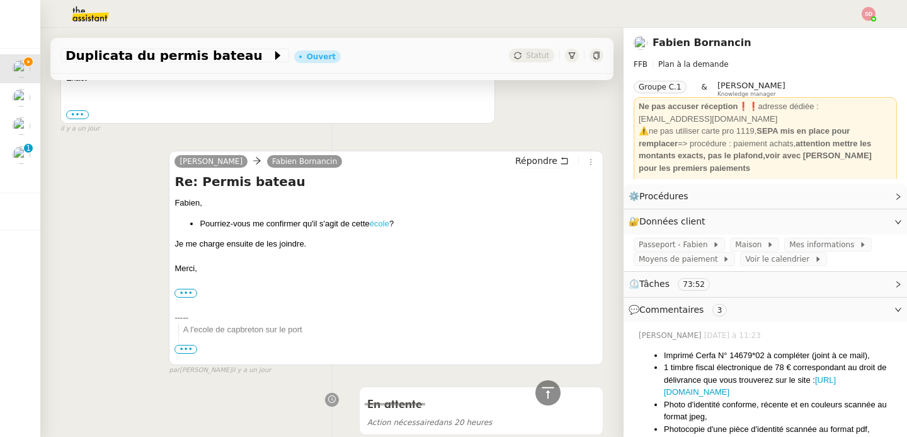
click at [384, 223] on link "école" at bounding box center [380, 223] width 20 height 9
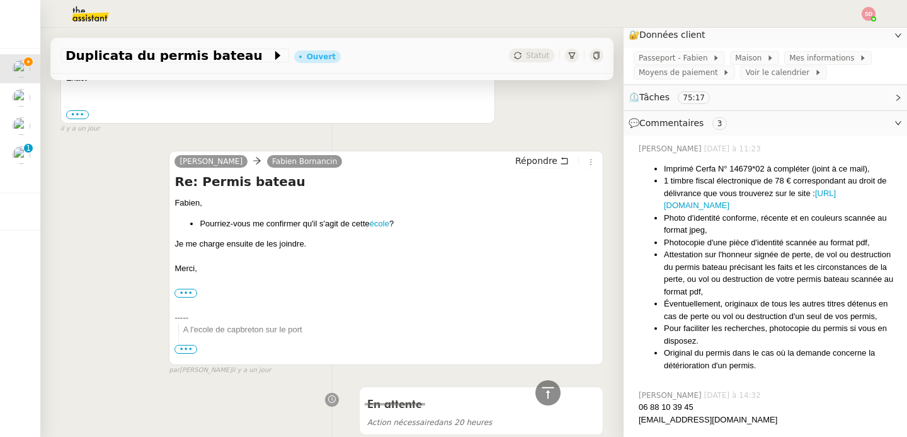
scroll to position [188, 0]
click at [540, 388] on icon at bounding box center [547, 392] width 15 height 15
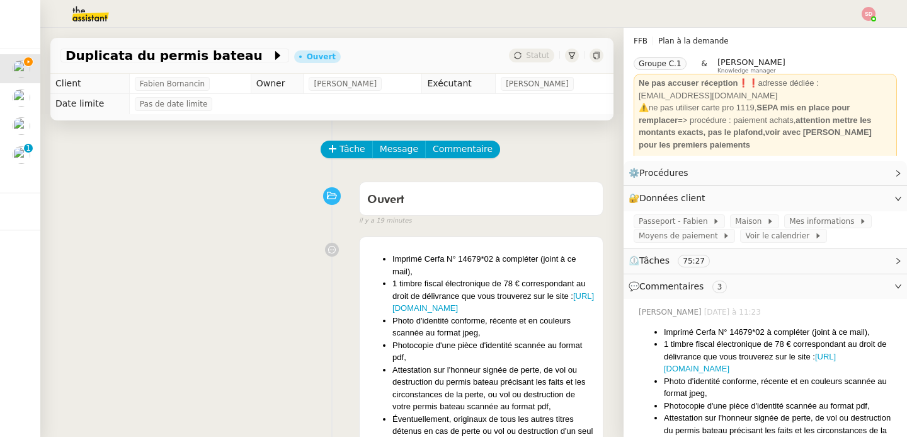
scroll to position [0, 0]
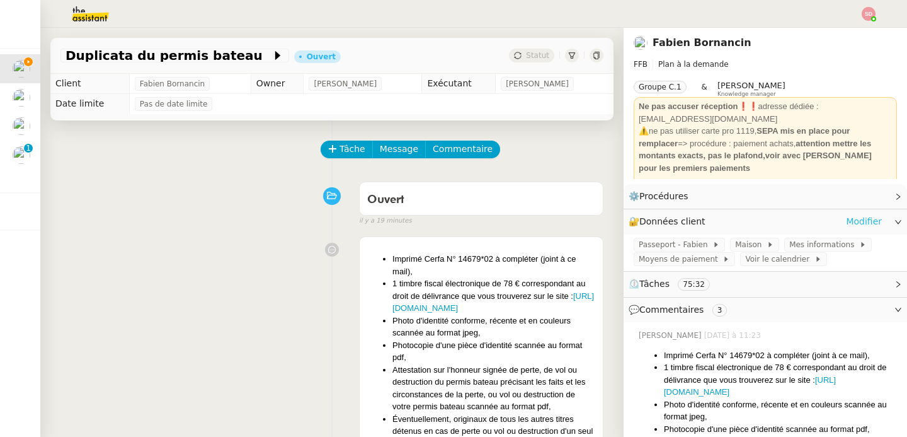
click at [846, 224] on link "Modifier" at bounding box center [864, 221] width 36 height 14
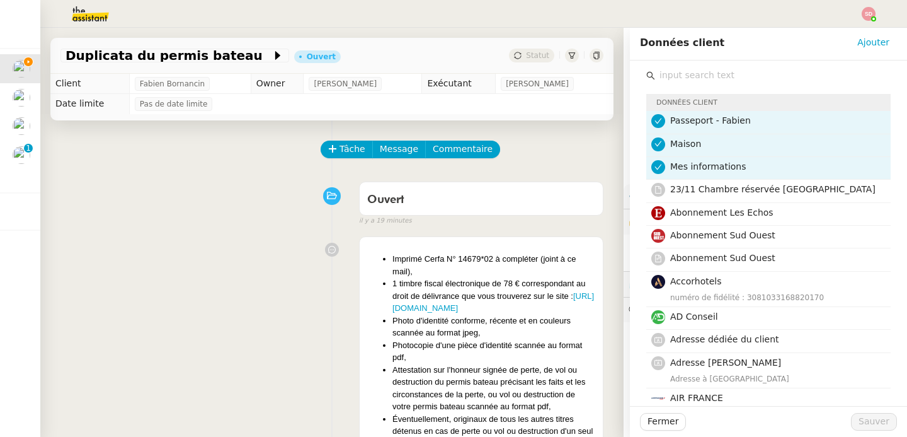
click at [685, 74] on input "text" at bounding box center [773, 75] width 236 height 17
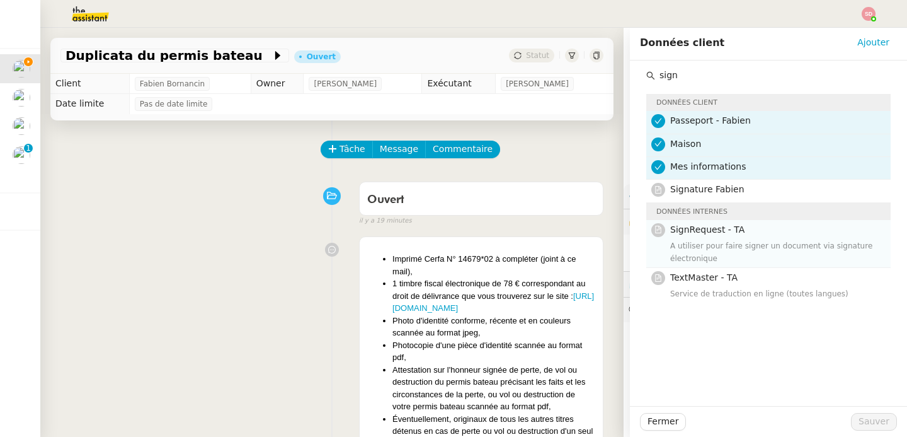
type input "sign"
click at [717, 233] on span "SignRequest - TA" at bounding box center [707, 229] width 74 height 10
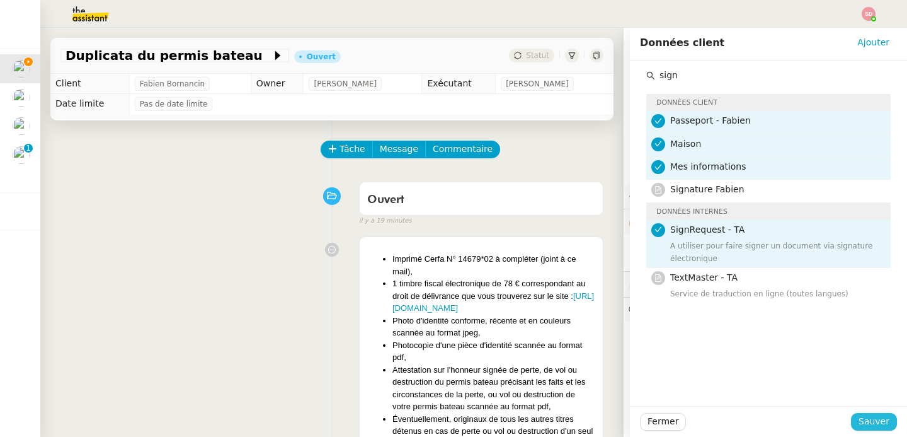
click at [860, 416] on span "Sauver" at bounding box center [874, 421] width 31 height 14
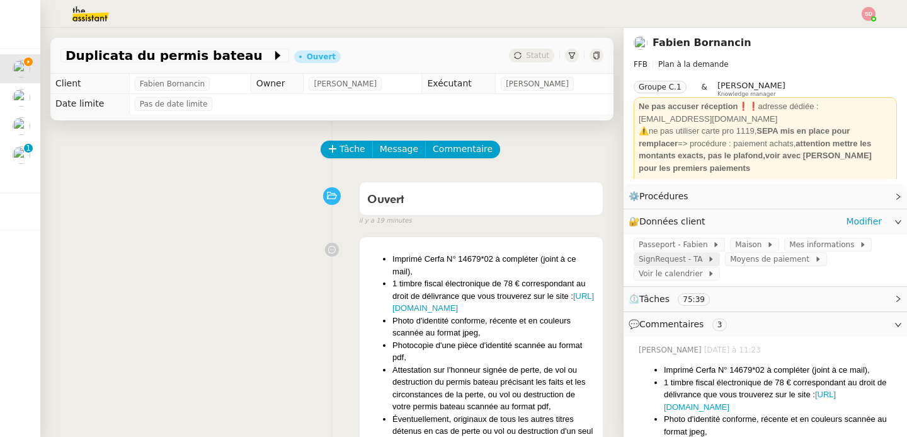
click at [685, 261] on span "SignRequest - TA" at bounding box center [673, 259] width 69 height 13
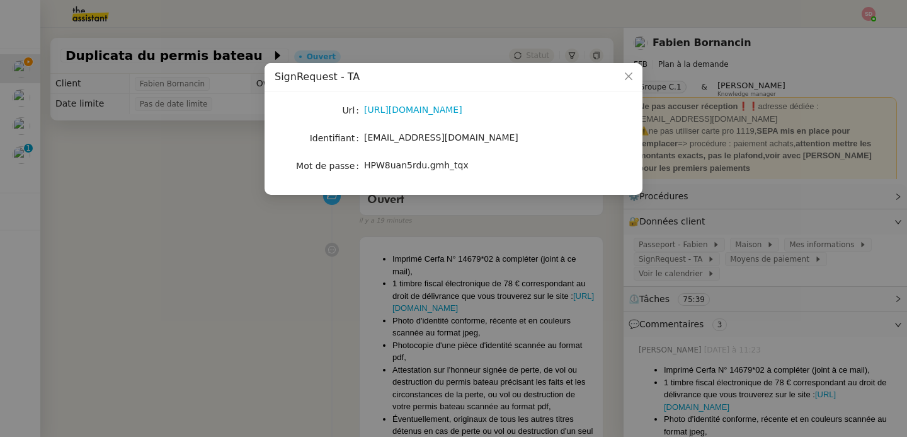
click at [424, 132] on span "[EMAIL_ADDRESS][DOMAIN_NAME]" at bounding box center [441, 137] width 154 height 10
click at [383, 165] on span "HPW8uan5rdu.gmh_tqx" at bounding box center [416, 165] width 105 height 10
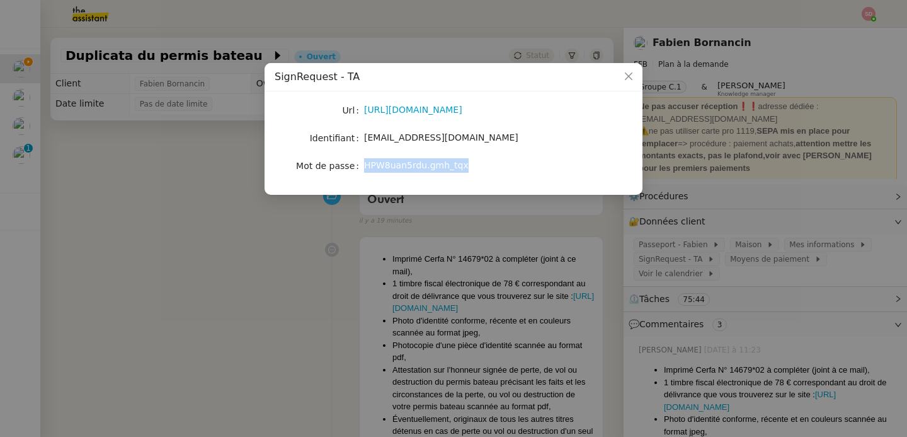
click at [383, 165] on span "HPW8uan5rdu.gmh_tqx" at bounding box center [416, 165] width 105 height 10
click at [193, 227] on nz-modal-container "SignRequest - TA Url [URL][DOMAIN_NAME] Identifiant [EMAIL_ADDRESS][DOMAIN_NAME…" at bounding box center [453, 218] width 907 height 437
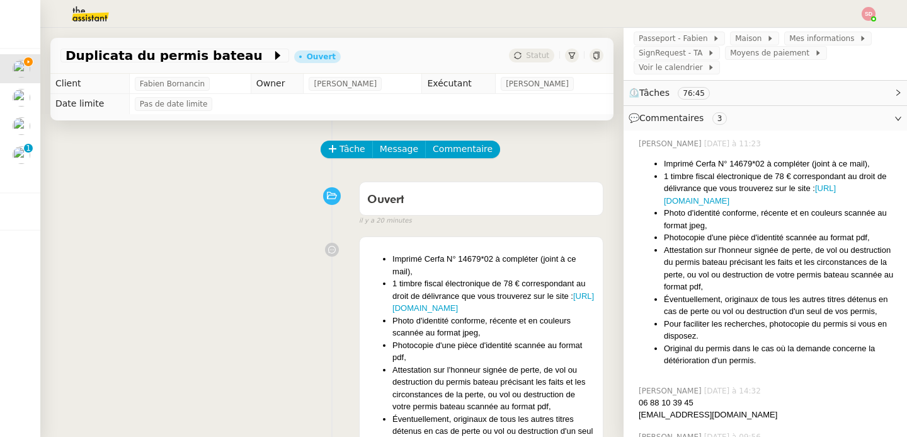
scroll to position [314, 0]
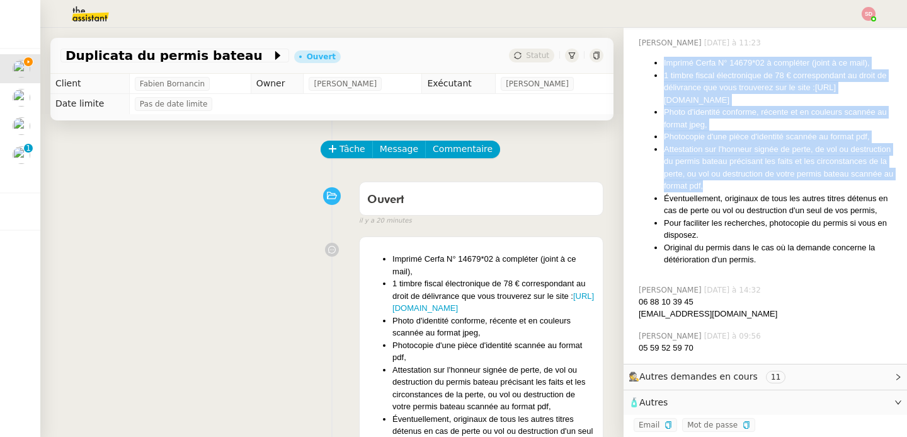
drag, startPoint x: 654, startPoint y: 55, endPoint x: 813, endPoint y: 177, distance: 199.8
click at [813, 177] on ul "Imprimé Cerfa N° 14679*02 à compléter (joint à ce mail), 1 timbre fiscal électr…" at bounding box center [768, 161] width 258 height 209
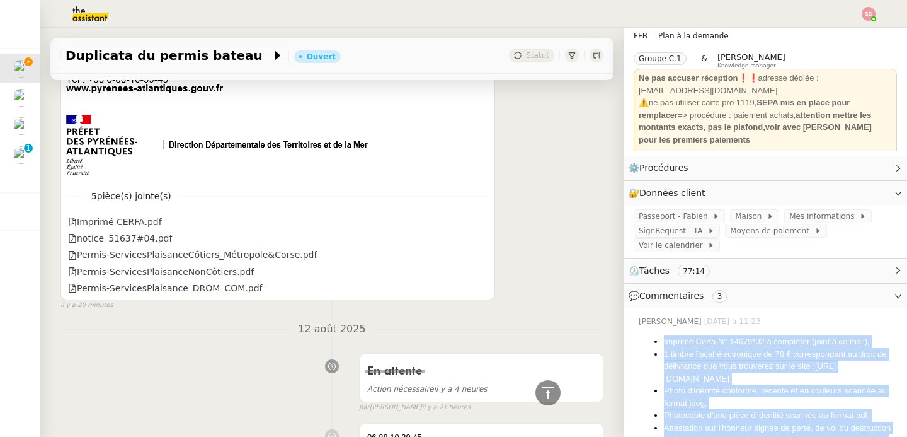
scroll to position [1645, 0]
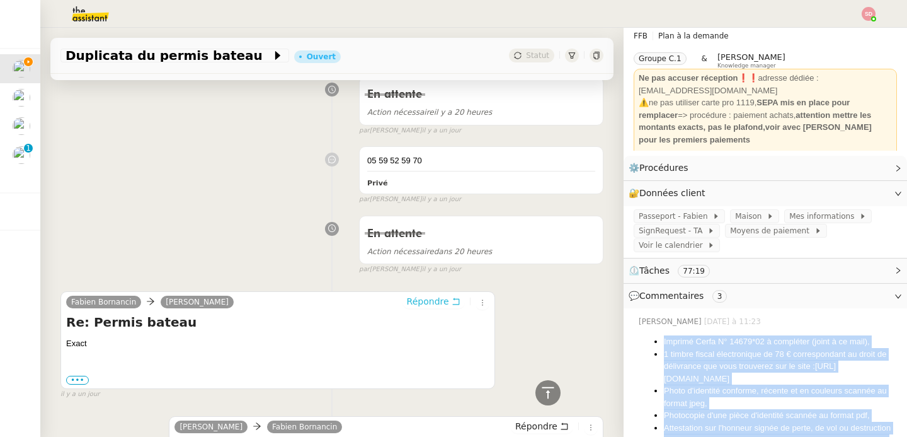
click at [438, 302] on button "Répondre" at bounding box center [434, 301] width 62 height 14
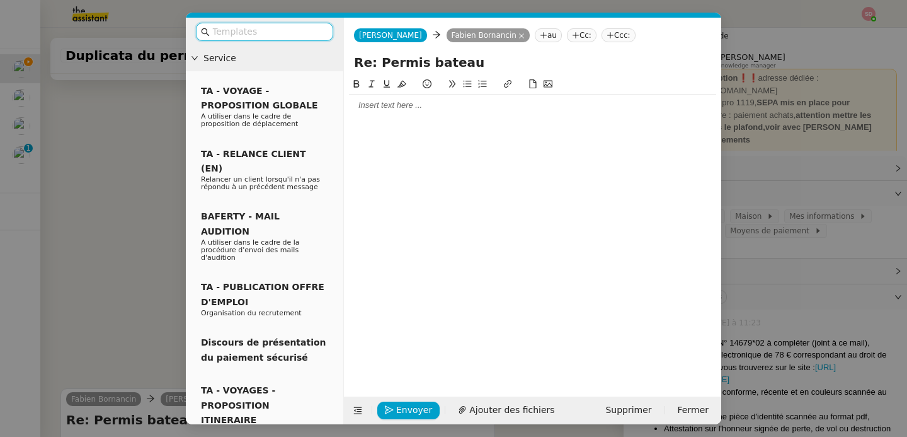
scroll to position [1742, 0]
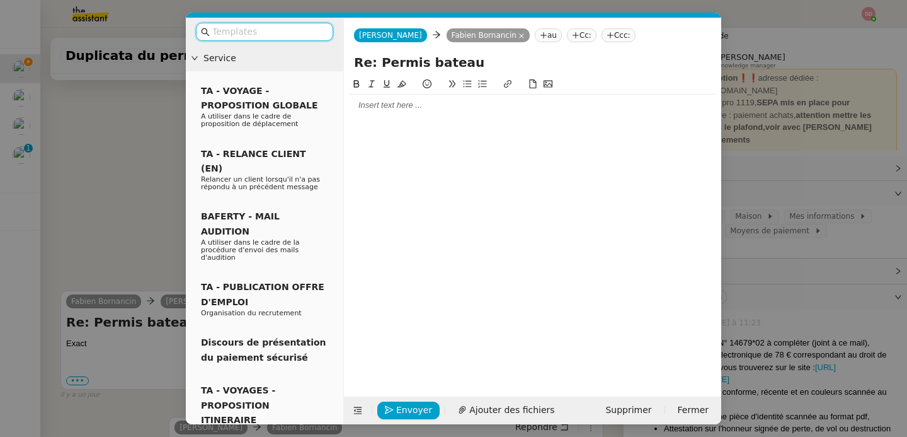
click at [405, 110] on div at bounding box center [532, 105] width 367 height 11
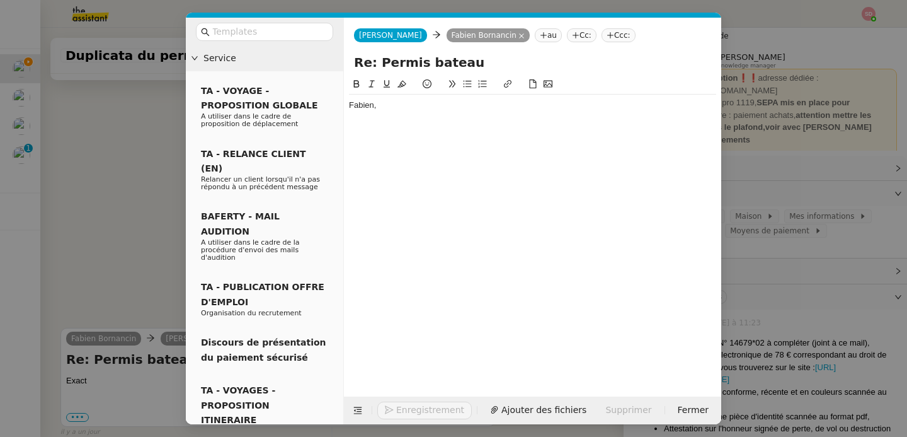
scroll to position [1779, 0]
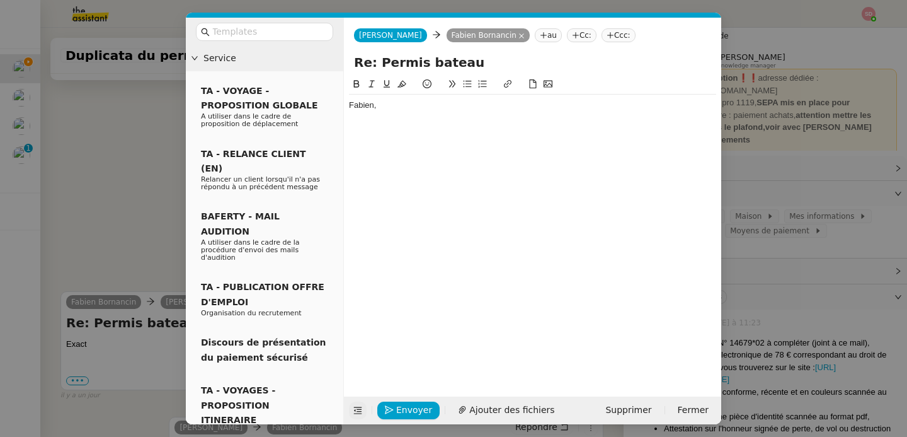
click at [353, 409] on icon at bounding box center [357, 410] width 9 height 9
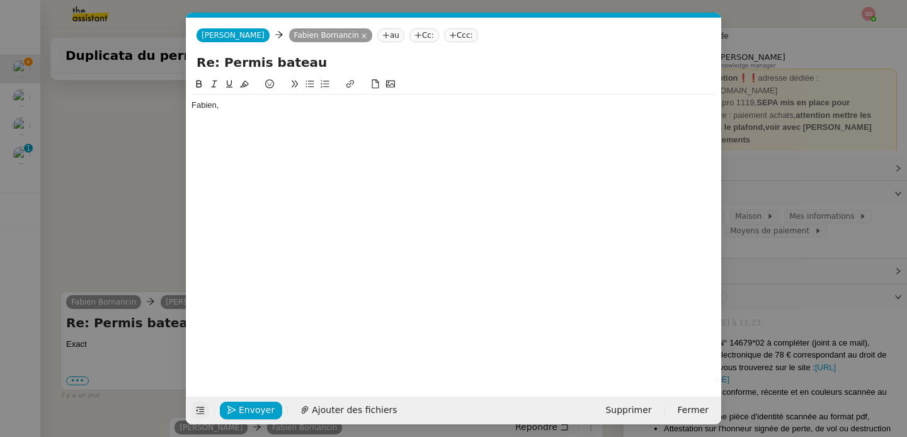
click at [221, 122] on div at bounding box center [453, 116] width 525 height 11
click at [110, 228] on nz-modal-container "Service TA - VOYAGE - PROPOSITION GLOBALE A utiliser dans le cadre de propositi…" at bounding box center [453, 218] width 907 height 437
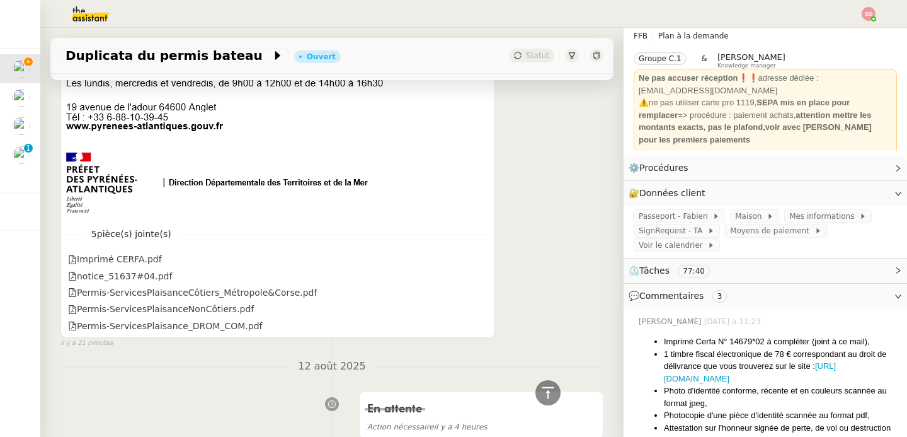
scroll to position [0, 0]
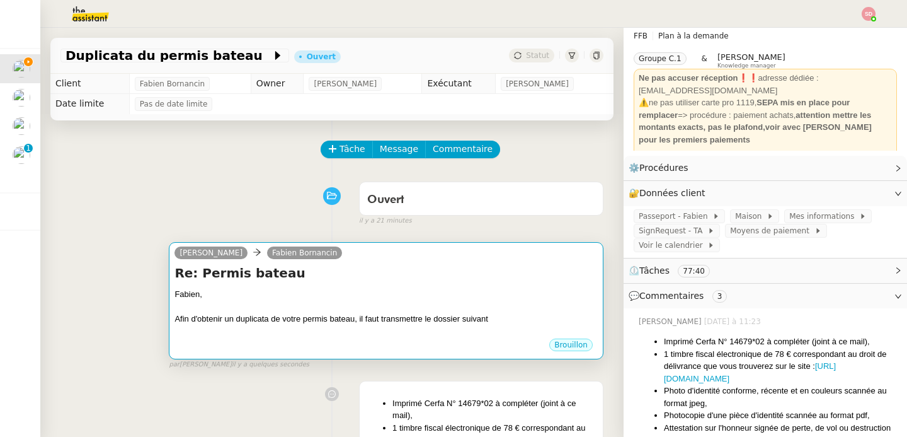
click at [320, 277] on h4 "Re: Permis bateau" at bounding box center [385, 273] width 423 height 18
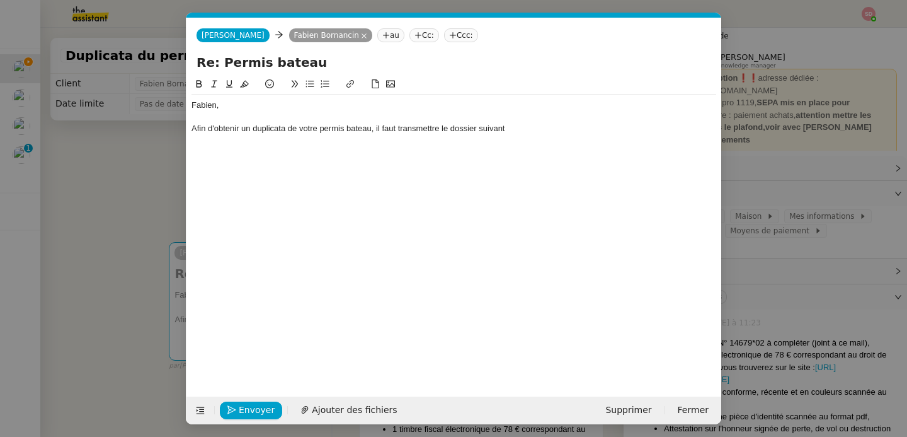
scroll to position [0, 26]
click at [527, 130] on div "Afin d'obtenir un duplicata de votre permis bateau, il faut transmettre le doss…" at bounding box center [453, 128] width 525 height 11
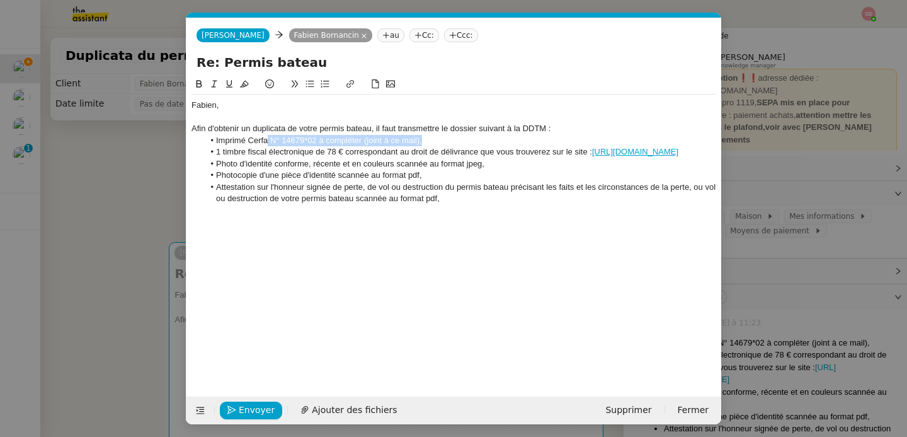
drag, startPoint x: 269, startPoint y: 140, endPoint x: 442, endPoint y: 137, distance: 173.3
click at [442, 137] on li "Imprimé Cerfa N° 14679*02 à compléter (joint à ce mail)," at bounding box center [460, 140] width 513 height 11
drag, startPoint x: 346, startPoint y: 151, endPoint x: 713, endPoint y: 151, distance: 367.2
click at [713, 151] on li "1 timbre fiscal électronique de 78 € correspondant au droit de délivrance que v…" at bounding box center [460, 151] width 513 height 11
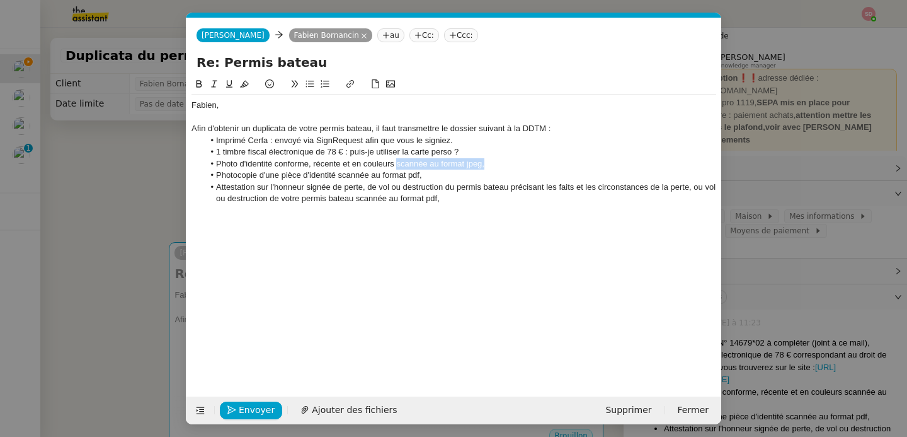
drag, startPoint x: 397, startPoint y: 164, endPoint x: 534, endPoint y: 162, distance: 137.3
click at [534, 162] on li "Photo d'identité conforme, récente et en couleurs scannée au format jpeg," at bounding box center [460, 163] width 513 height 11
click at [397, 176] on li "Photocopie d'une pièce d'identité scannée au format pdf," at bounding box center [460, 174] width 513 height 11
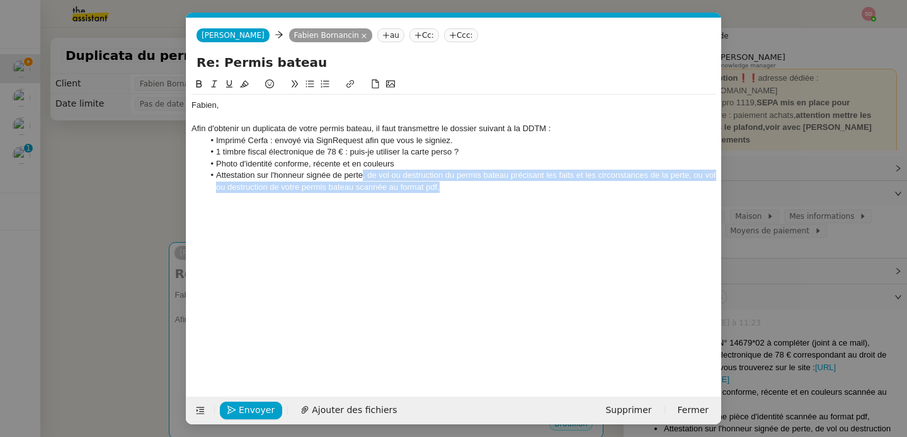
drag, startPoint x: 362, startPoint y: 176, endPoint x: 476, endPoint y: 188, distance: 114.0
click at [476, 188] on li "Attestation sur l'honneur signée de perte, de vol ou destruction du permis bate…" at bounding box center [460, 180] width 513 height 23
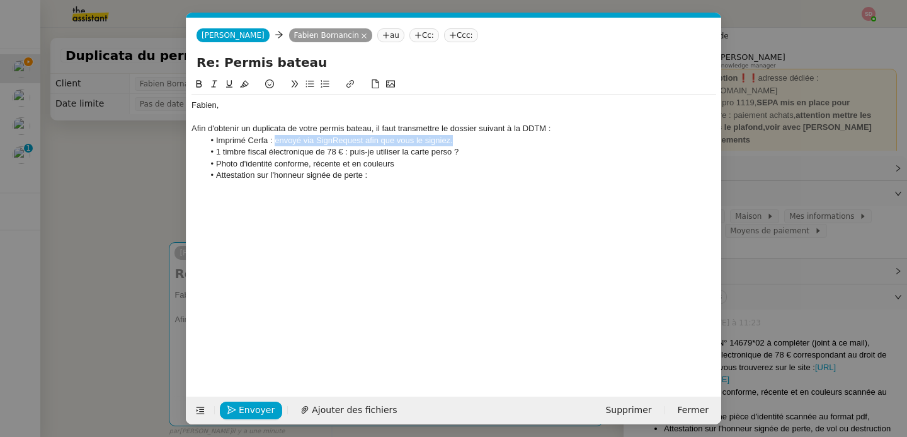
drag, startPoint x: 275, startPoint y: 143, endPoint x: 478, endPoint y: 140, distance: 203.5
click at [478, 140] on li "Imprimé Cerfa : envoyé via SignRequest afin que vous le signiez." at bounding box center [460, 140] width 513 height 11
click at [446, 179] on li "Attestation sur l'honneur signée de perte :" at bounding box center [460, 174] width 513 height 11
click at [394, 174] on li "Attestation sur l'honneur signée de perte : envoyé via SignRequest afin que vou…" at bounding box center [460, 174] width 513 height 11
click at [521, 174] on li "Attestation sur l'honneur signée de perte : envoyée via SignRequest afin que vo…" at bounding box center [460, 174] width 513 height 11
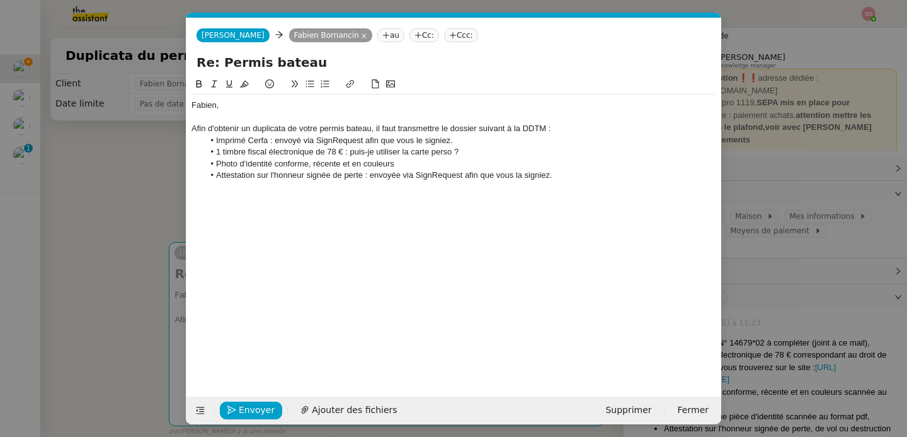
click at [593, 178] on li "Attestation sur l'honneur signée de perte : envoyée via SignRequest afin que vo…" at bounding box center [460, 174] width 513 height 11
drag, startPoint x: 316, startPoint y: 142, endPoint x: 494, endPoint y: 140, distance: 178.3
click at [494, 140] on li "Imprimé Cerfa : envoyé via SignRequest afin que vous le signiez." at bounding box center [460, 140] width 513 height 11
click at [195, 80] on icon at bounding box center [199, 83] width 9 height 9
drag, startPoint x: 411, startPoint y: 151, endPoint x: 486, endPoint y: 149, distance: 74.4
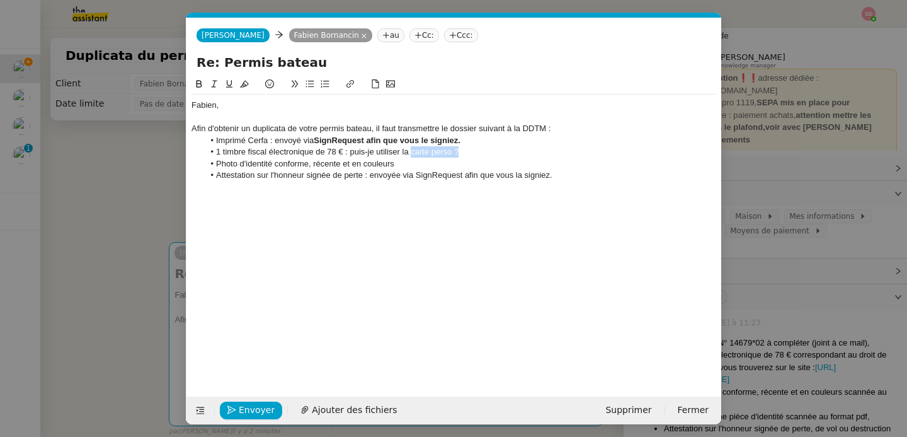
click at [486, 149] on li "1 timbre fiscal électronique de 78 € : puis-je utiliser la carte perso ?" at bounding box center [460, 151] width 513 height 11
click at [200, 83] on icon at bounding box center [200, 84] width 6 height 8
drag, startPoint x: 215, startPoint y: 166, endPoint x: 340, endPoint y: 165, distance: 124.1
click at [340, 165] on li "Photo d'identité conforme, récente et en couleurs" at bounding box center [460, 163] width 513 height 11
click at [191, 83] on button at bounding box center [198, 84] width 15 height 14
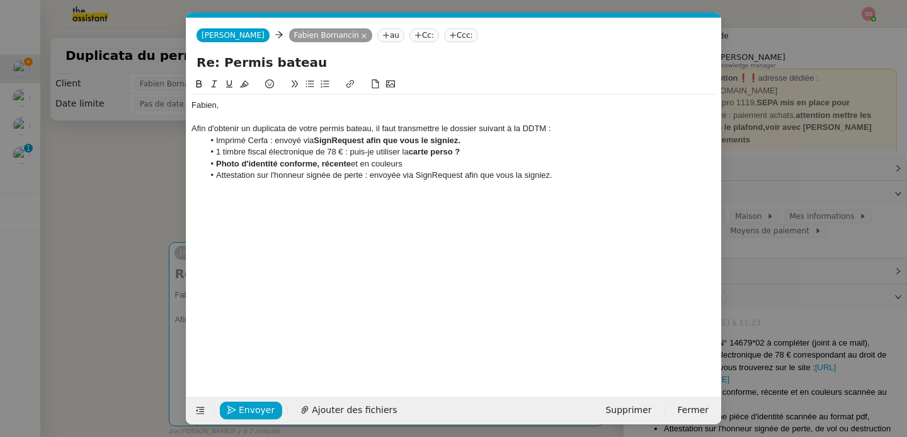
click at [370, 202] on div "[PERSON_NAME], Afin d'obtenir un duplicata de votre permis bateau, il faut tran…" at bounding box center [453, 227] width 525 height 300
drag, startPoint x: 417, startPoint y: 176, endPoint x: 577, endPoint y: 174, distance: 160.0
click at [577, 174] on li "Attestation sur l'honneur signée de perte : envoyée via SignRequest afin que vo…" at bounding box center [460, 174] width 513 height 11
click at [199, 81] on icon at bounding box center [199, 83] width 9 height 9
click at [589, 176] on li "Attestation sur l'honneur signée de perte : envoyée via SignRequest afin que vo…" at bounding box center [460, 174] width 513 height 11
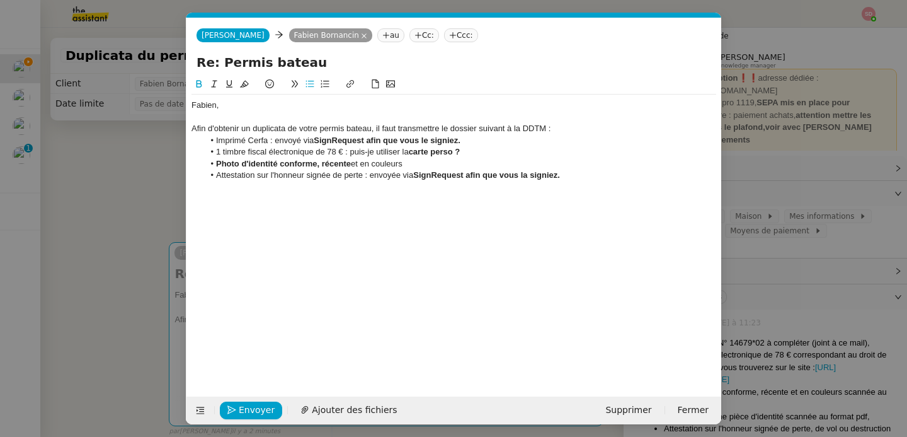
click at [149, 183] on nz-modal-container "Service TA - VOYAGE - PROPOSITION GLOBALE A utiliser dans le cadre de propositi…" at bounding box center [453, 218] width 907 height 437
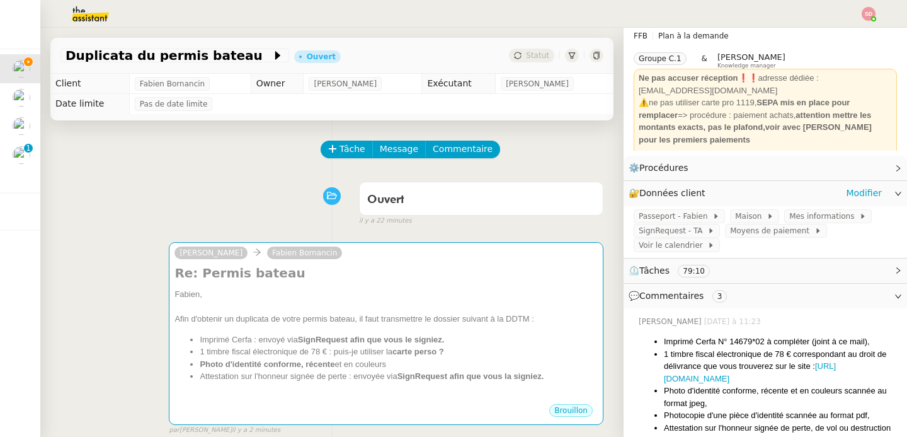
scroll to position [224, 0]
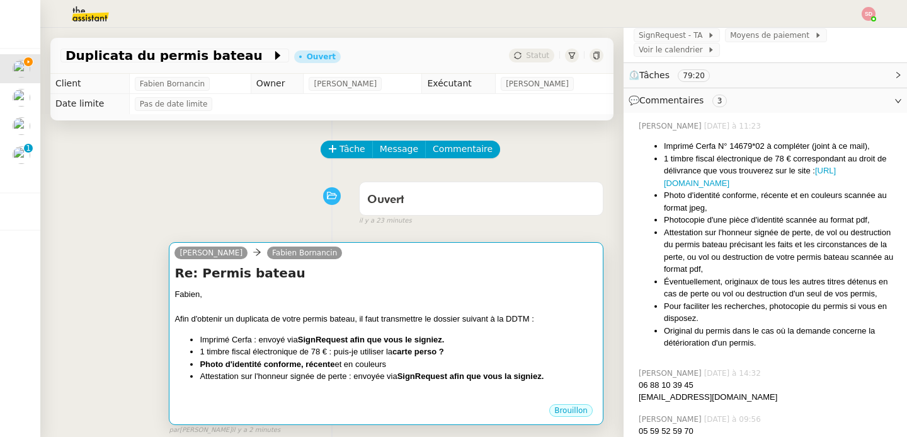
click at [508, 285] on div "Re: Permis bateau [PERSON_NAME], Afin d'obtenir un duplicata de votre permis ba…" at bounding box center [385, 333] width 423 height 139
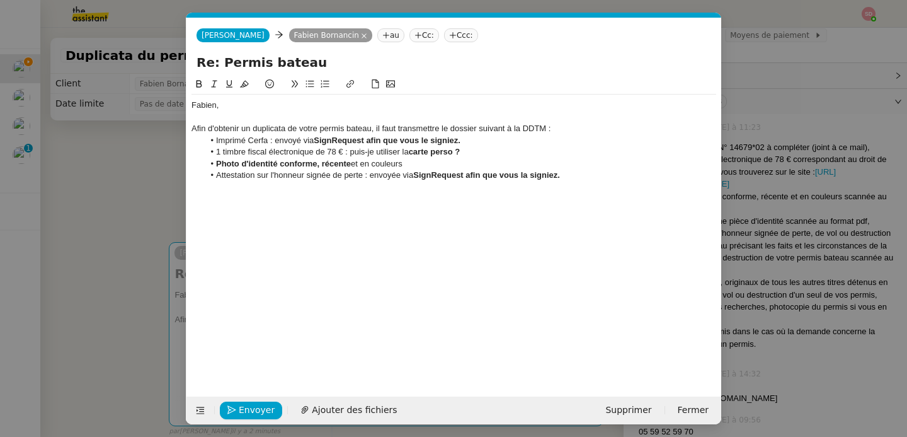
scroll to position [0, 26]
click at [582, 181] on div "[PERSON_NAME], Afin d'obtenir un duplicata de votre permis bateau, il faut tran…" at bounding box center [453, 139] width 525 height 91
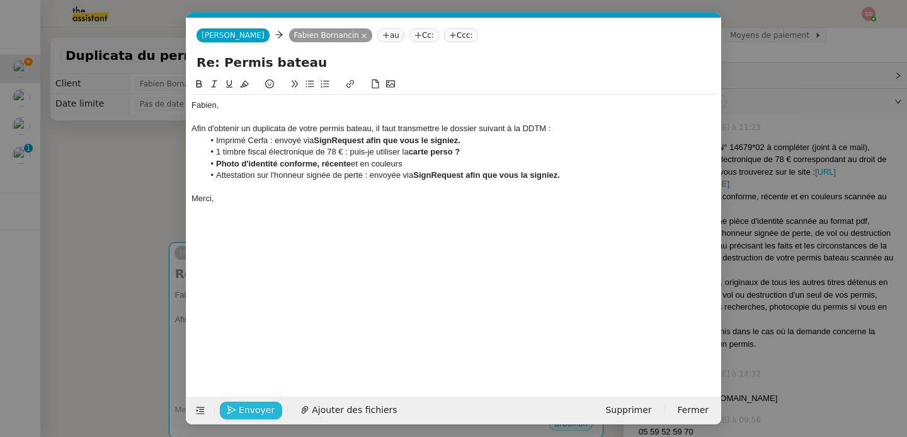
click at [260, 406] on span "Envoyer" at bounding box center [257, 410] width 36 height 14
click at [260, 406] on span "Confirmer l'envoi" at bounding box center [277, 410] width 76 height 14
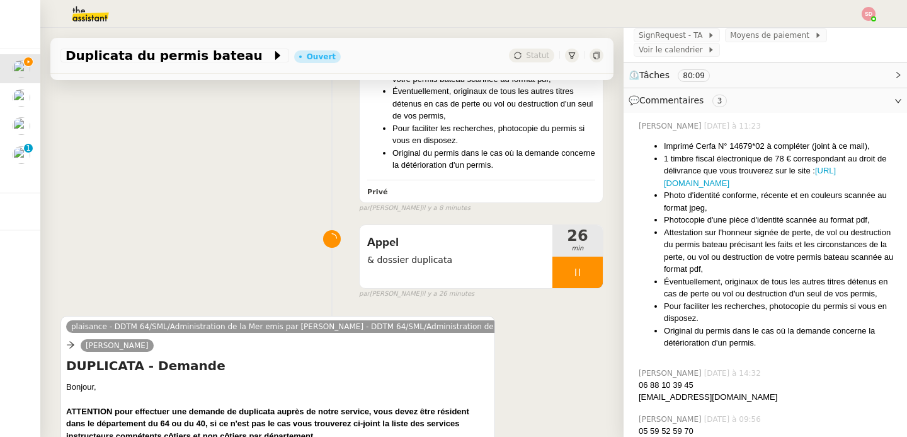
scroll to position [576, 0]
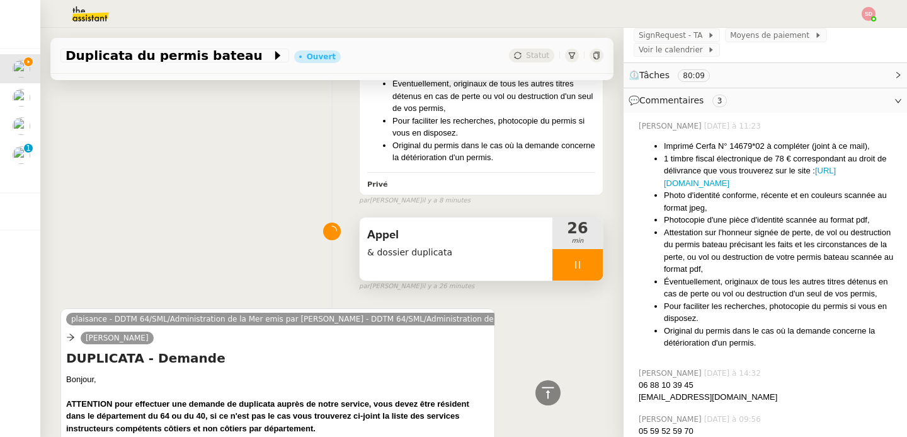
click at [581, 264] on div at bounding box center [577, 264] width 50 height 31
click at [581, 264] on button at bounding box center [590, 264] width 25 height 31
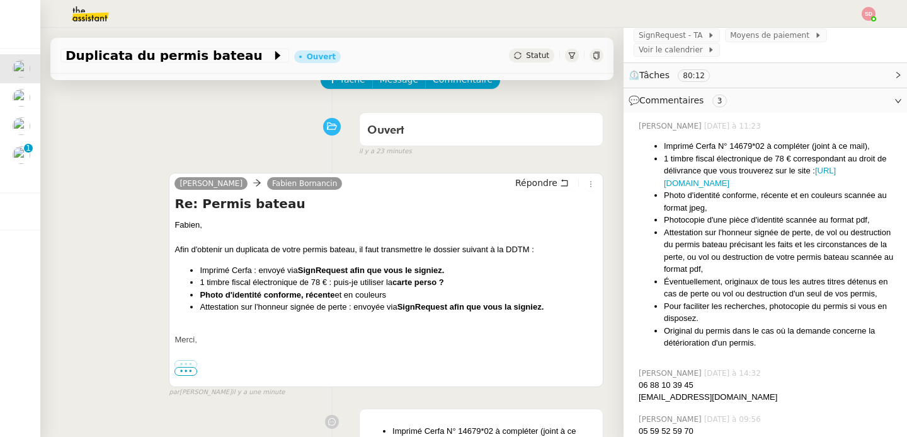
scroll to position [0, 0]
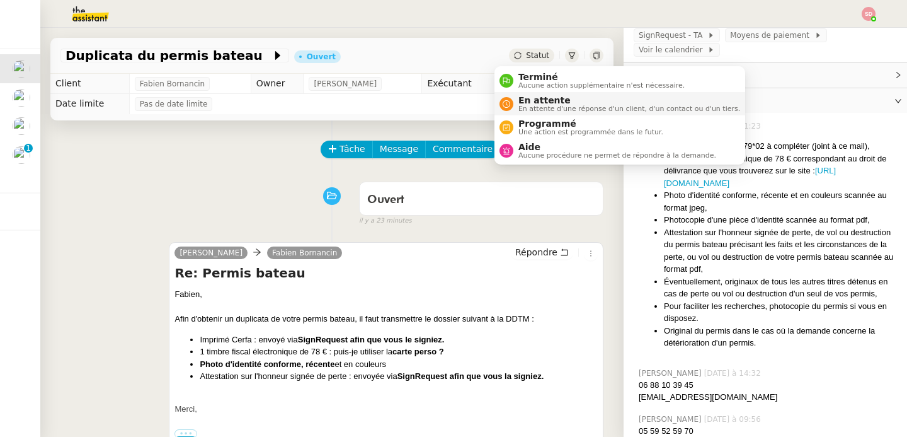
click at [532, 97] on span "En attente" at bounding box center [629, 100] width 222 height 10
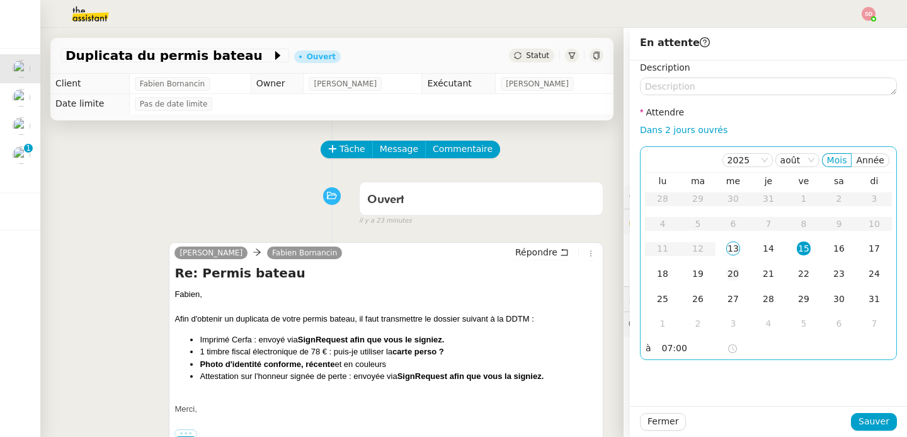
scroll to position [224, 0]
click at [723, 281] on td "20" at bounding box center [733, 273] width 35 height 25
click at [859, 423] on span "Sauver" at bounding box center [874, 421] width 31 height 14
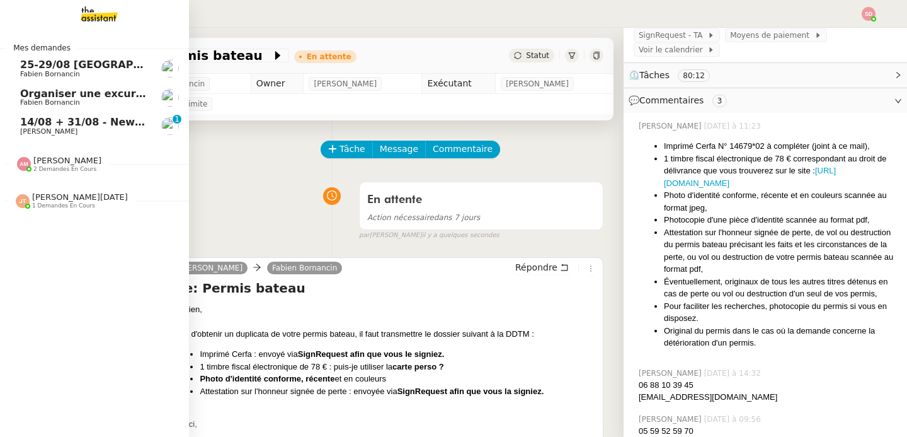
click at [20, 124] on span "14/08 + 31/08 - New flight request - [PERSON_NAME]" at bounding box center [170, 122] width 300 height 12
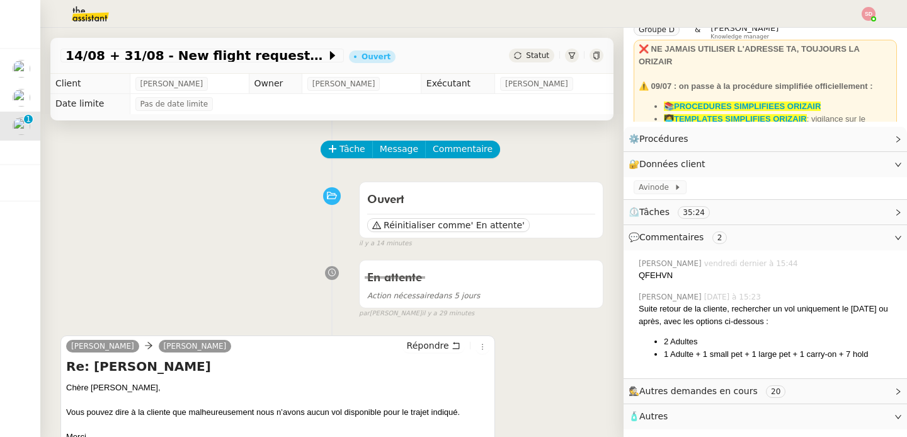
scroll to position [118, 0]
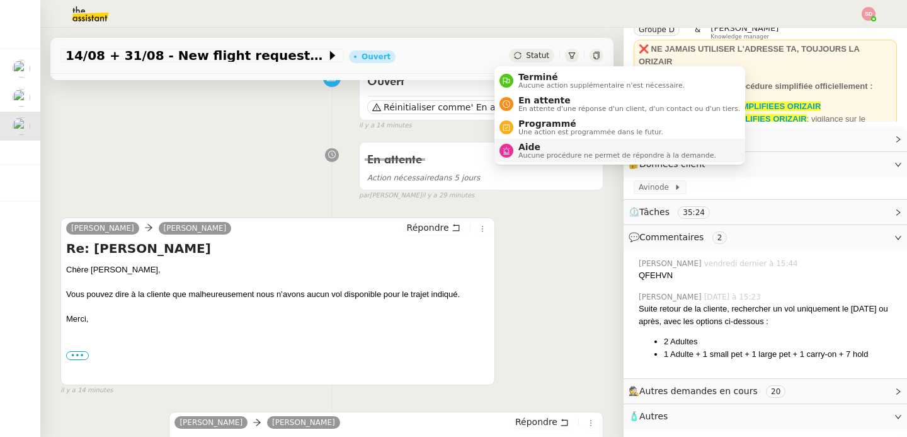
click at [532, 149] on span "Aide" at bounding box center [617, 147] width 198 height 10
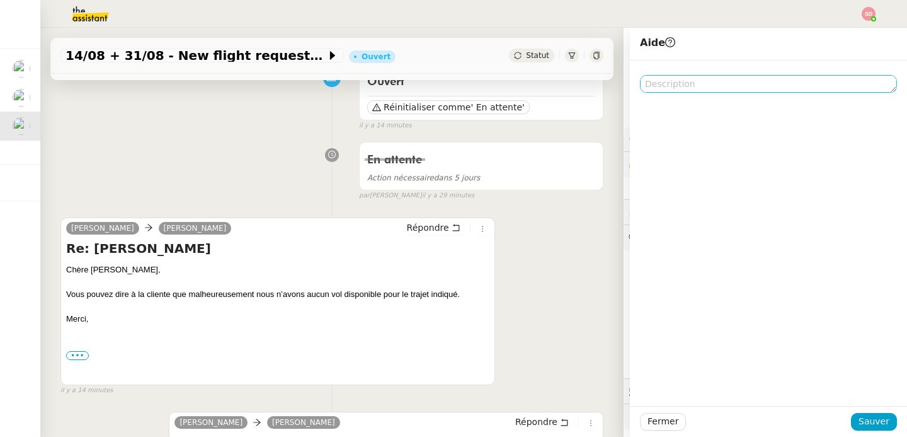
scroll to position [64, 0]
click at [700, 86] on textarea at bounding box center [768, 84] width 257 height 18
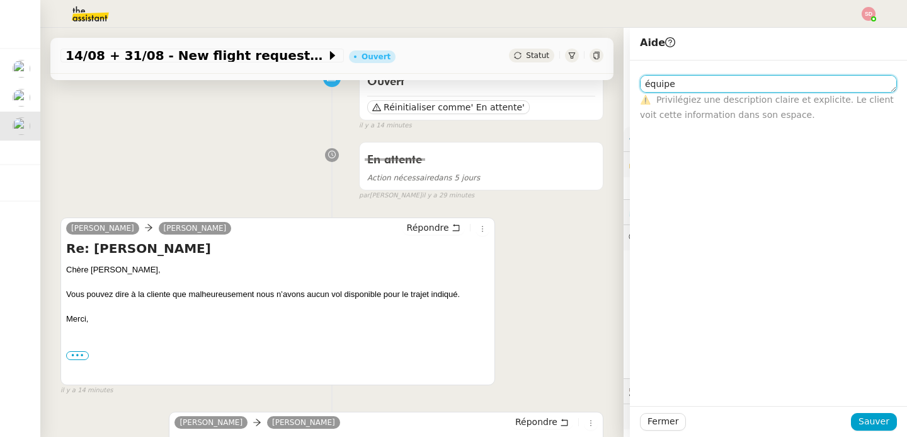
type textarea "équipe"
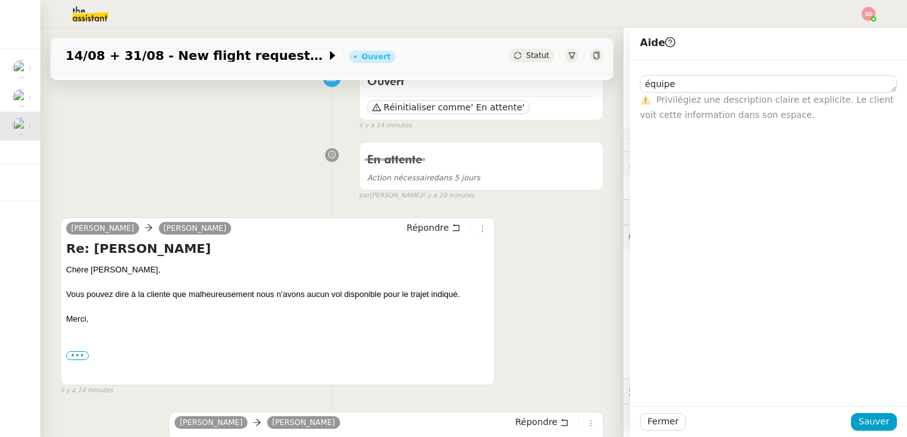
click at [567, 278] on div "Louis Frei Josephine Kelly Répondre Re: Demande Marie Rackham-Mann Chère Joseph…" at bounding box center [331, 301] width 543 height 190
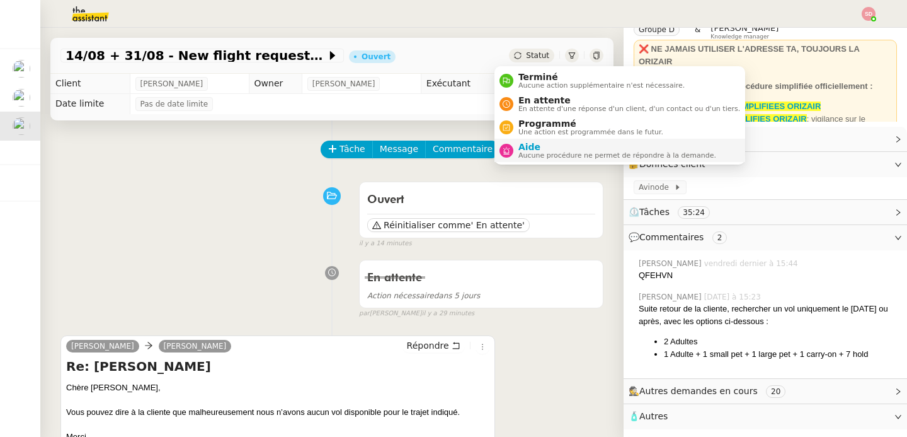
click at [513, 159] on li "Aide Aucune procédure ne permet de répondre à la demande." at bounding box center [619, 150] width 251 height 23
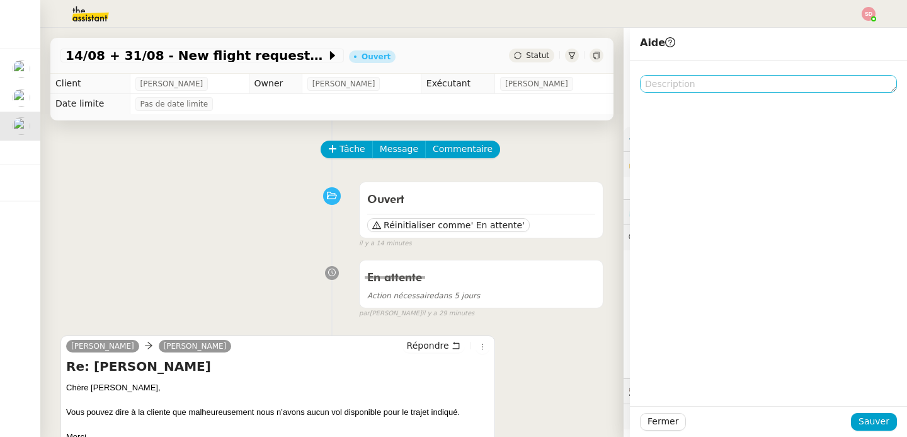
scroll to position [64, 0]
click at [750, 76] on textarea at bounding box center [768, 84] width 257 height 18
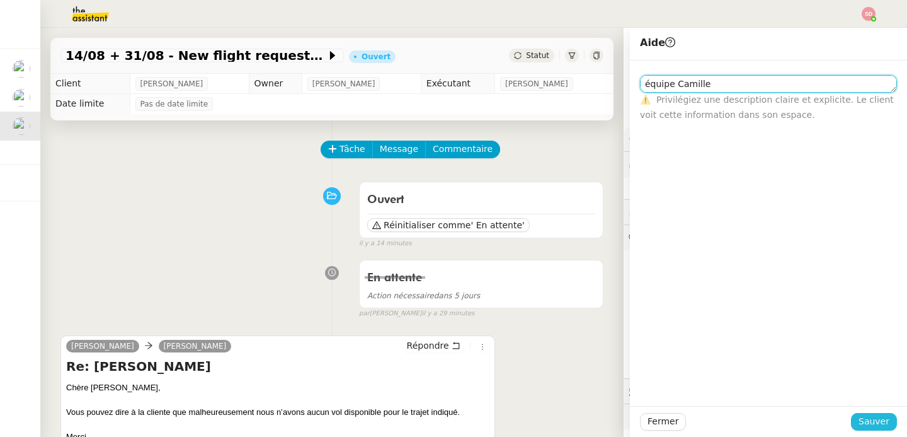
type textarea "équipe Camille"
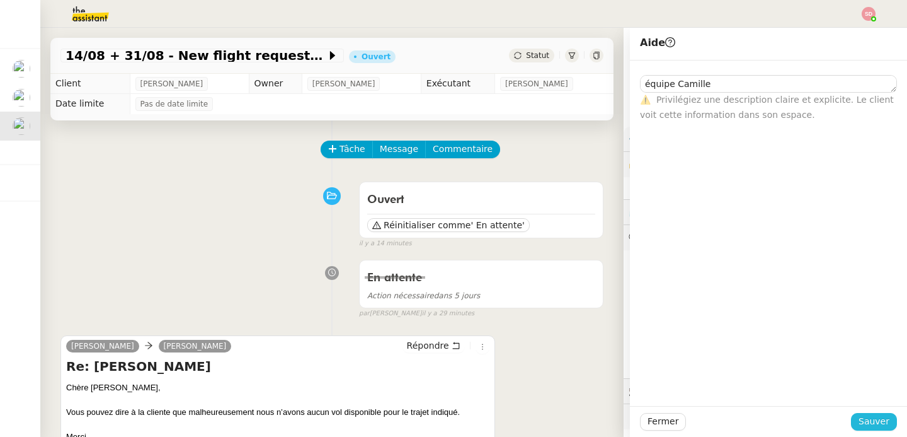
click at [867, 420] on span "Sauver" at bounding box center [874, 421] width 31 height 14
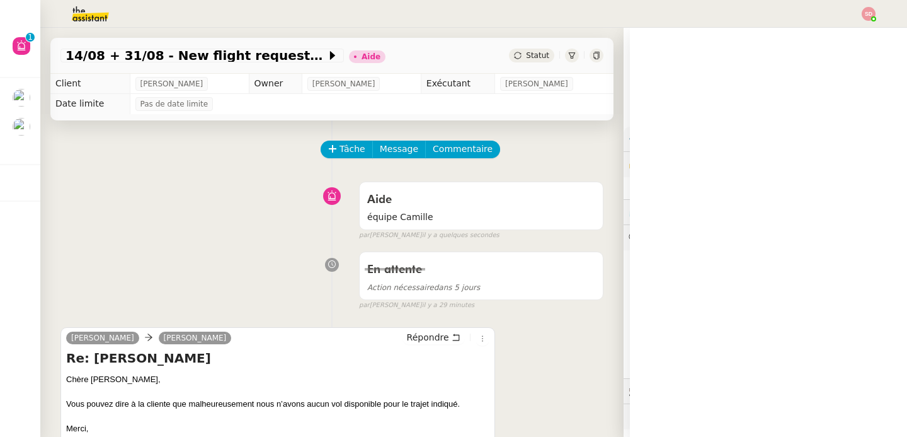
scroll to position [64, 0]
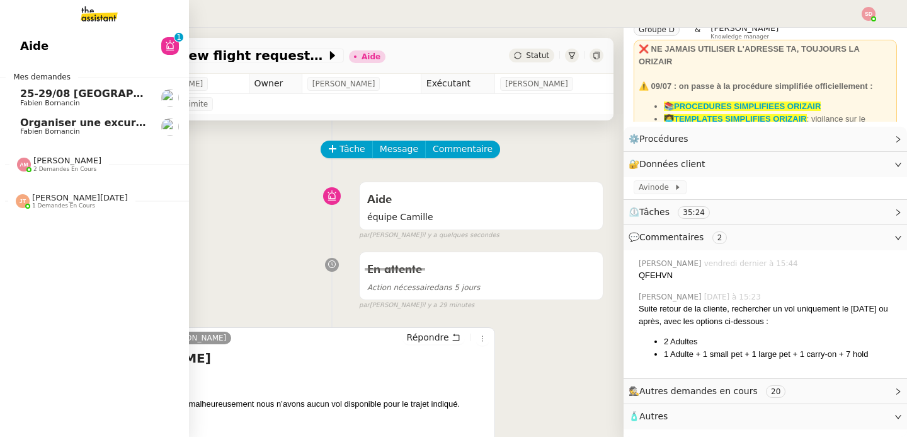
click at [43, 133] on span "Fabien Bornancin" at bounding box center [50, 131] width 60 height 8
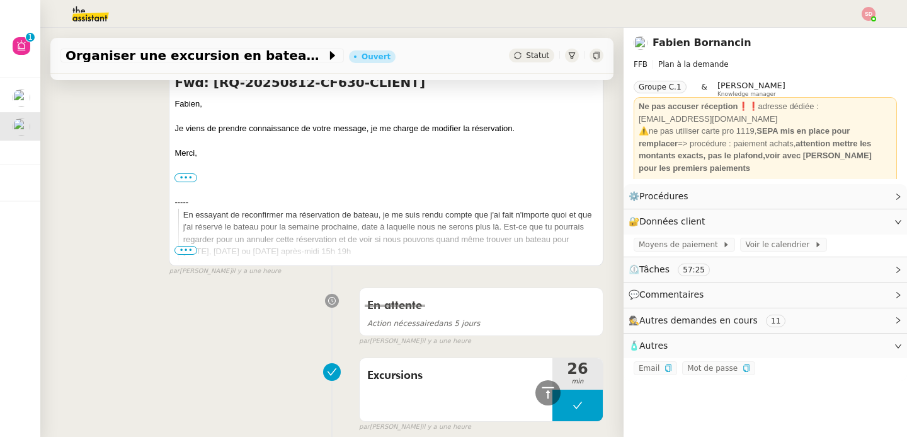
scroll to position [495, 0]
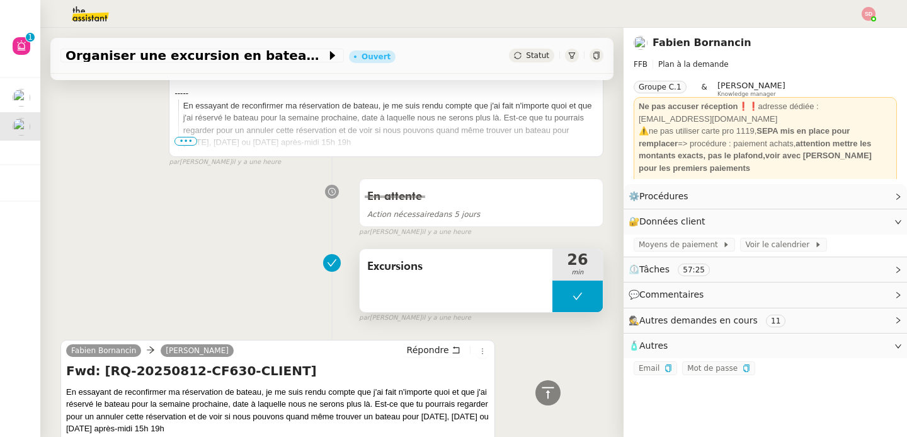
click at [573, 292] on icon at bounding box center [577, 295] width 9 height 7
click at [552, 283] on div at bounding box center [564, 295] width 25 height 31
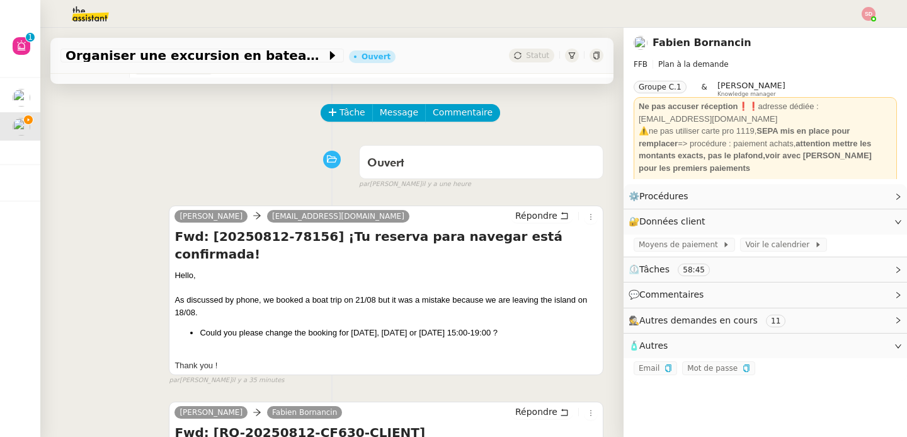
scroll to position [0, 0]
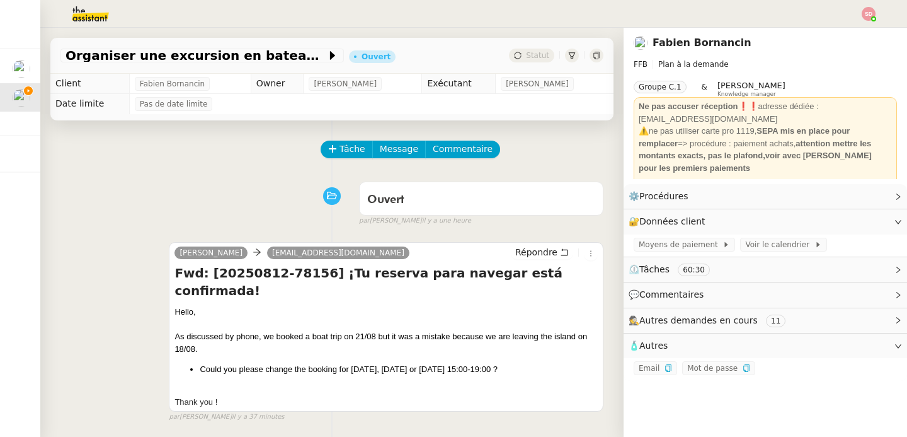
click at [163, 283] on div "camille info@isasmenorca.com Répondre Fwd: [20250812-78156] ¡Tu reserva para na…" at bounding box center [331, 326] width 543 height 191
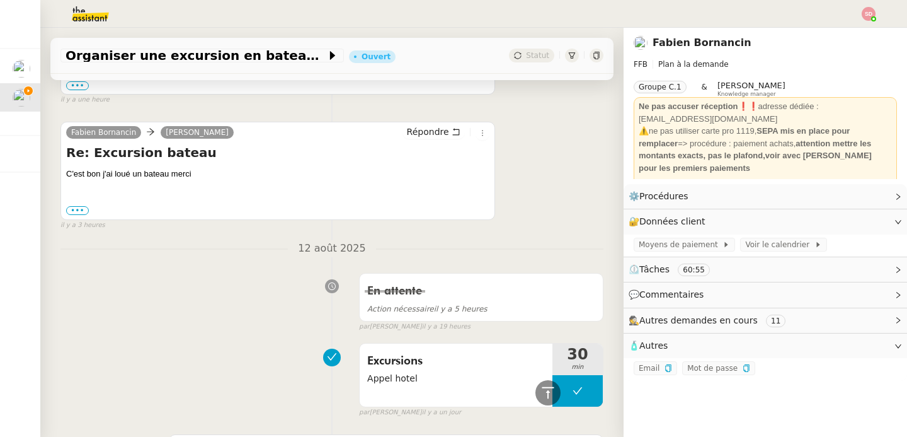
scroll to position [1032, 0]
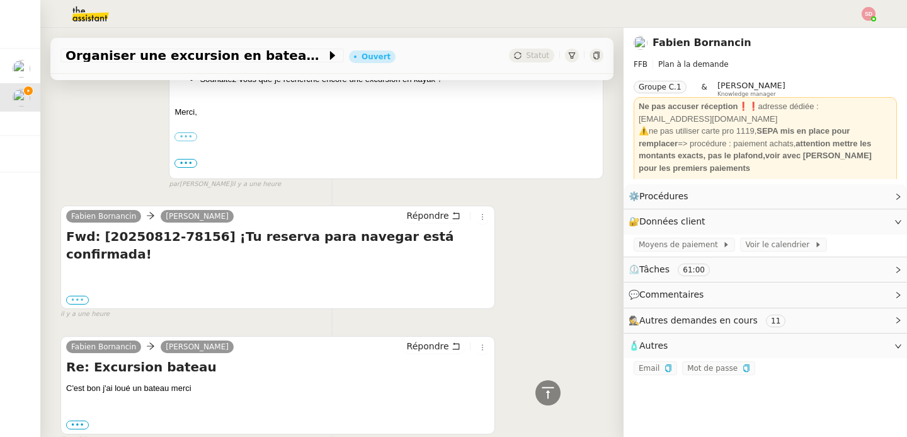
click at [66, 295] on label "•••" at bounding box center [77, 299] width 23 height 9
click at [0, 0] on input "•••" at bounding box center [0, 0] width 0 height 0
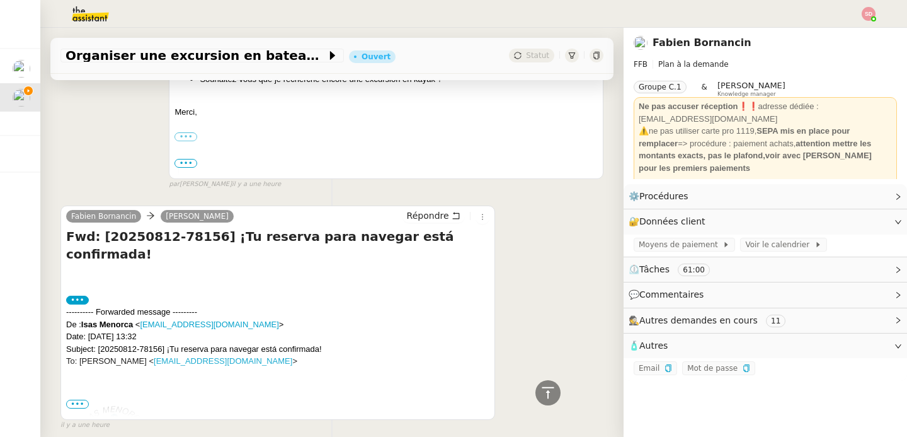
click at [77, 399] on span "•••" at bounding box center [77, 403] width 23 height 9
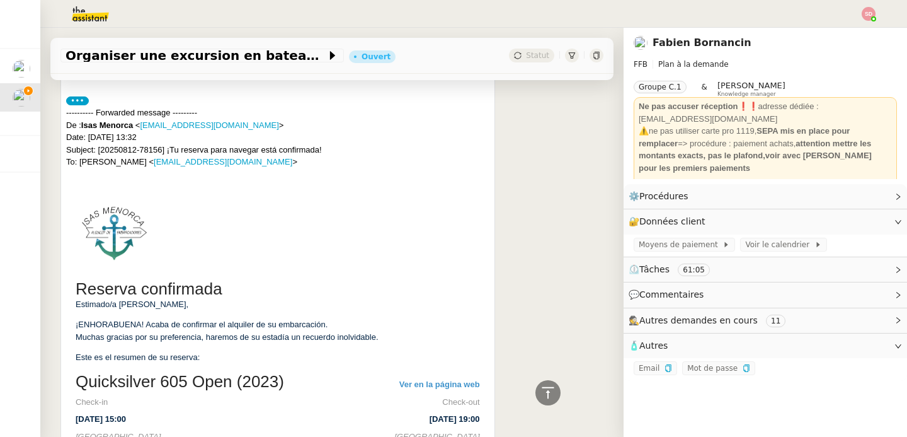
scroll to position [1345, 0]
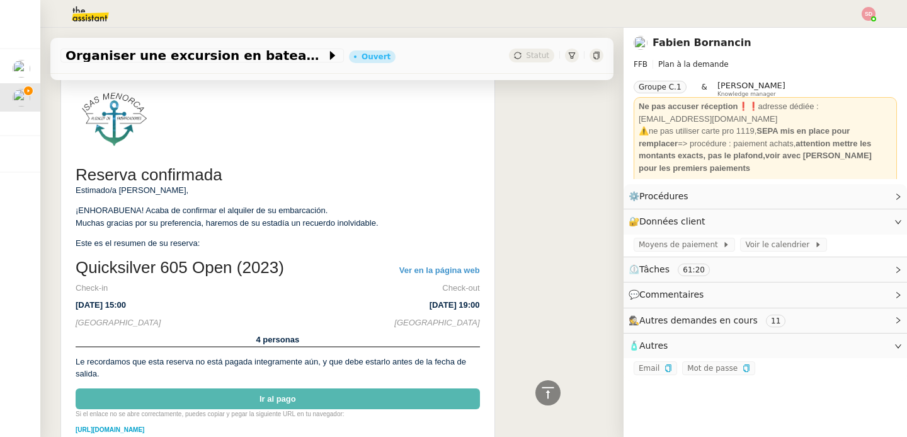
click at [281, 388] on link "Ir al pago" at bounding box center [278, 398] width 404 height 21
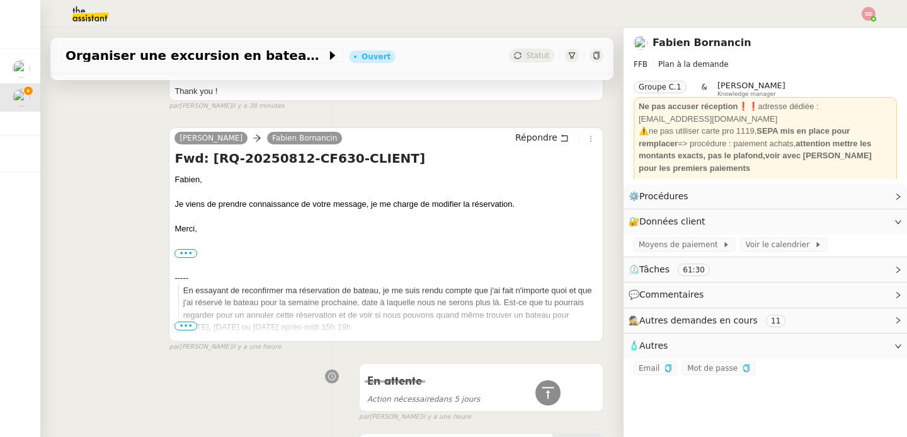
scroll to position [0, 0]
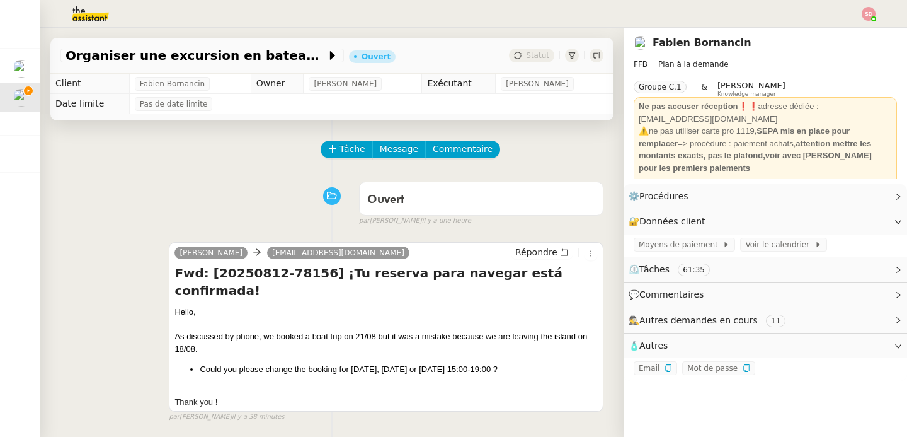
drag, startPoint x: 171, startPoint y: 317, endPoint x: 527, endPoint y: 353, distance: 357.8
click at [527, 353] on div "Hello, As discussed by phone, we booked a boat trip on 21/08 but it was a mista…" at bounding box center [385, 357] width 423 height 103
copy div "As discussed by phone, we booked a boat trip on 21/08 but it was a mistake beca…"
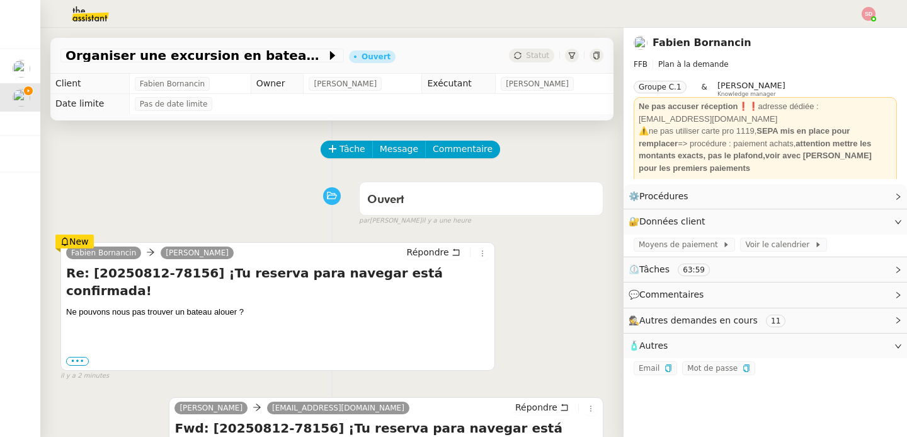
click at [226, 155] on div "Tâche Message Commentaire" at bounding box center [331, 155] width 543 height 30
click at [74, 357] on label "•••" at bounding box center [77, 361] width 23 height 9
click at [0, 0] on input "•••" at bounding box center [0, 0] width 0 height 0
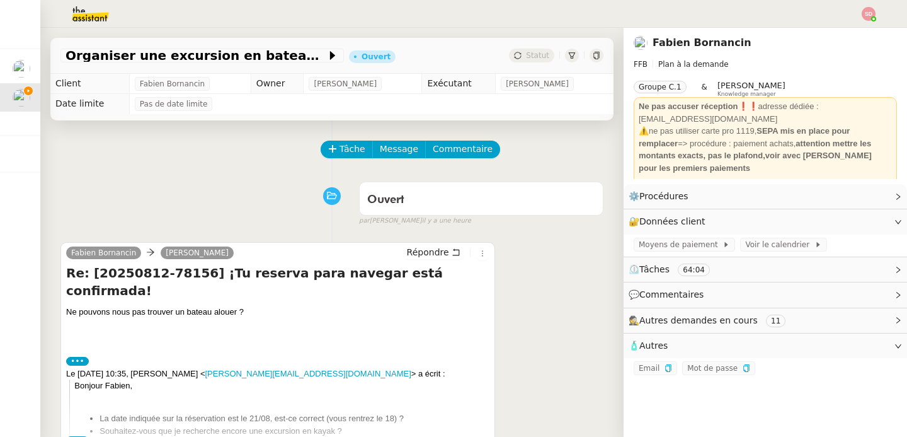
click at [74, 357] on label "•••" at bounding box center [77, 361] width 23 height 9
click at [0, 0] on input "•••" at bounding box center [0, 0] width 0 height 0
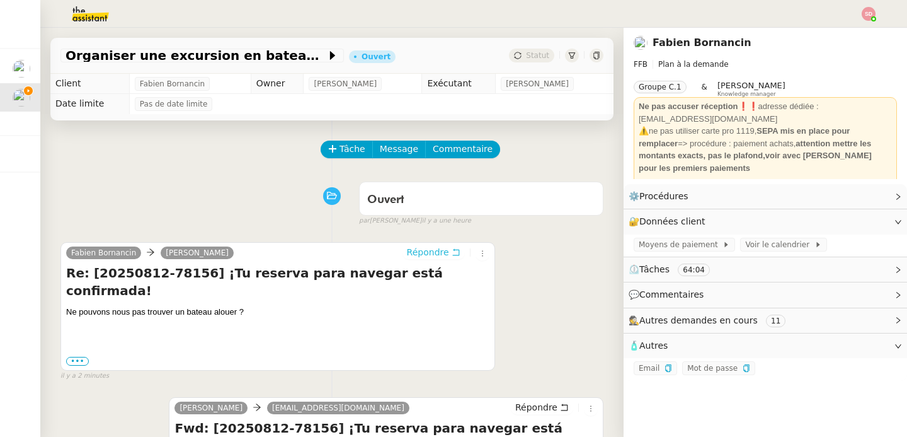
click at [407, 256] on span "Répondre" at bounding box center [428, 252] width 42 height 13
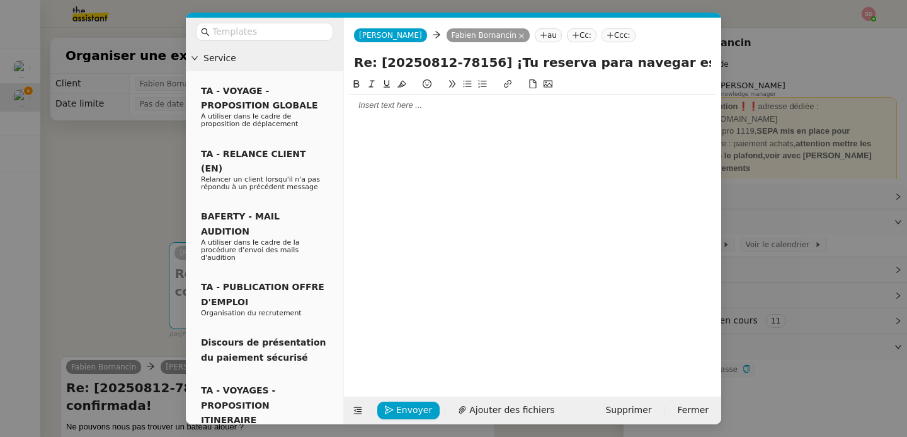
click at [397, 114] on div at bounding box center [532, 104] width 367 height 21
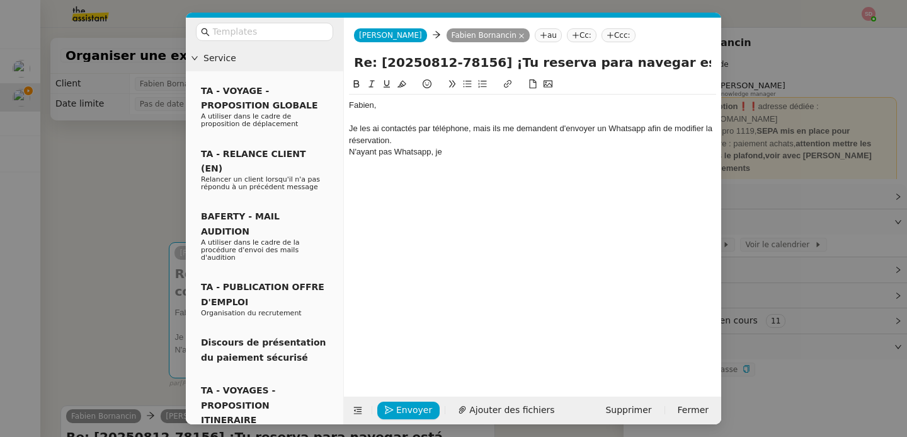
click at [421, 145] on div "Je les ai contactés par téléphone, mais ils me demandent d'envoyer un Whatsapp …" at bounding box center [532, 134] width 367 height 23
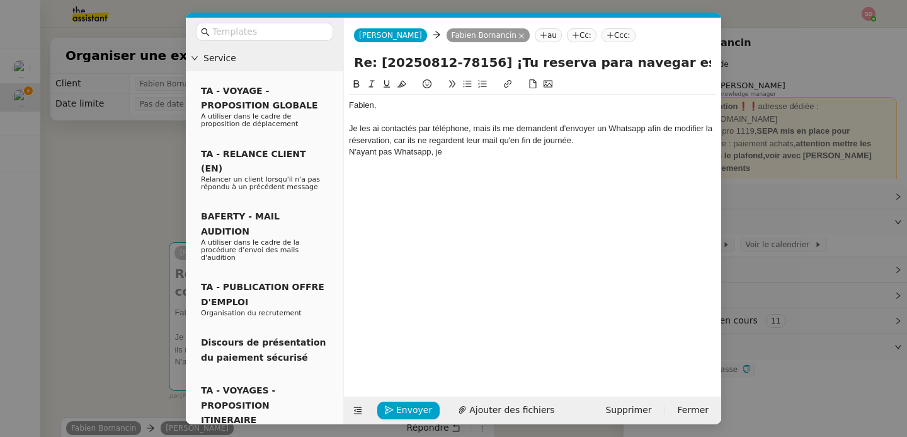
click at [476, 154] on div "N'ayant pas Whatsapp, je" at bounding box center [532, 151] width 367 height 11
paste div
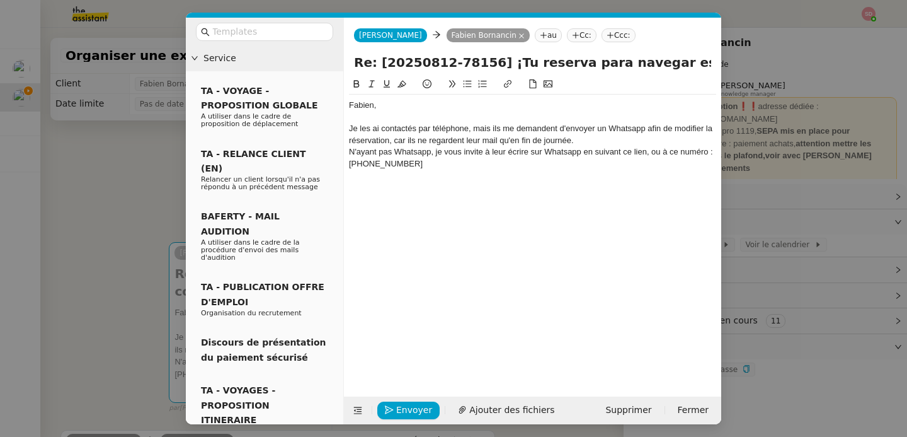
click at [638, 147] on div "N'ayant pas Whatsapp, je vous invite à leur écrire sur Whatsapp en suivant ce l…" at bounding box center [532, 157] width 367 height 23
click at [509, 89] on button at bounding box center [507, 84] width 15 height 14
paste input "https://api.whatsapp.com/send/?phone=%2B34622309662&text=As+discussed+by+phone%…"
type input "https://api.whatsapp.com/send/?phone=%2B34622309662&text=As+discussed+by+phone%…"
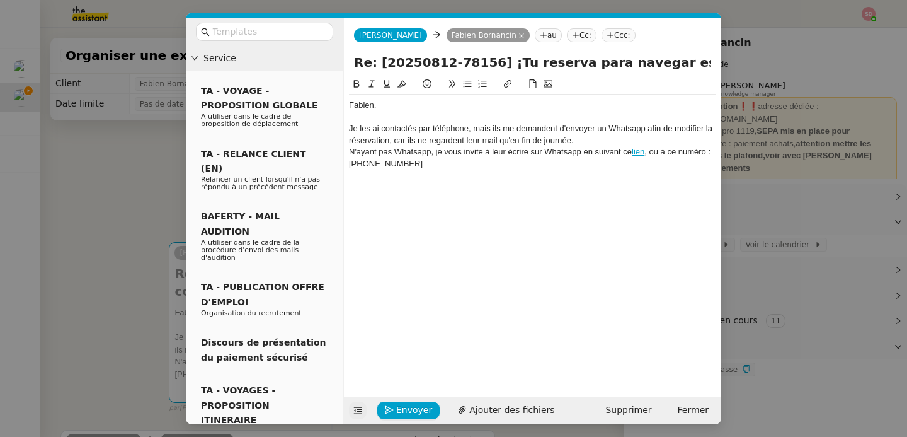
click at [355, 408] on icon at bounding box center [357, 410] width 9 height 9
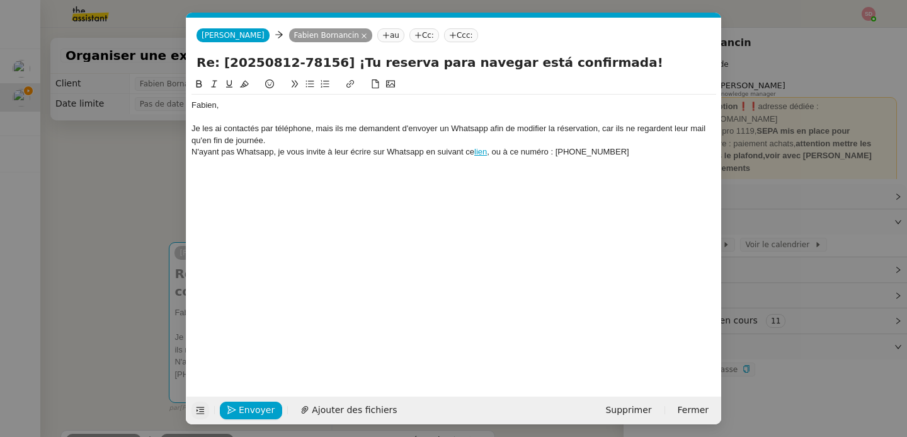
click at [250, 236] on div "Fabien, Je les ai contactés par téléphone, mais ils me demandent d'envoyer un W…" at bounding box center [453, 227] width 525 height 300
click at [629, 151] on div "N'ayant pas Whatsapp, je vous invite à leur écrire sur Whatsapp en suivant ce l…" at bounding box center [453, 151] width 525 height 11
click at [401, 147] on div "N'ayant pas Whatsapp, je vous invite à leur écrire sur Whatsapp en suivant ce l…" at bounding box center [453, 151] width 525 height 11
click at [607, 160] on div "Fabien, Je les ai contactés par téléphone, mais ils me demandent d'envoyer un W…" at bounding box center [453, 128] width 525 height 68
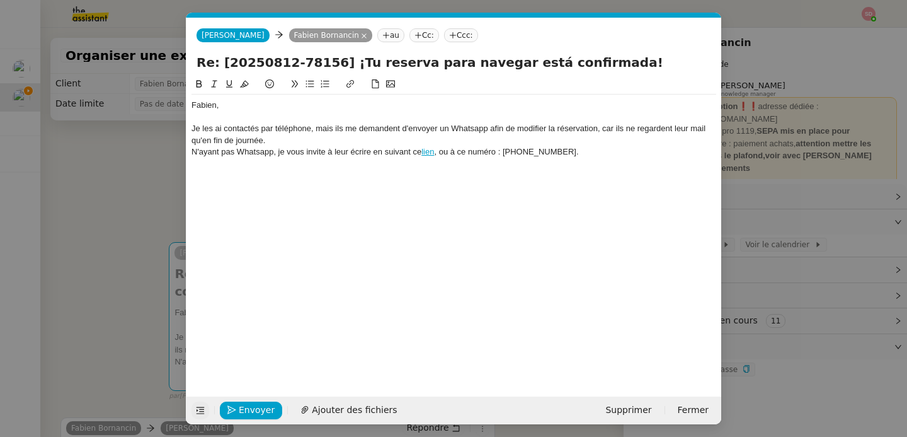
click at [134, 181] on nz-modal-container "Service TA - VOYAGE - PROPOSITION GLOBALE A utiliser dans le cadre de propositi…" at bounding box center [453, 218] width 907 height 437
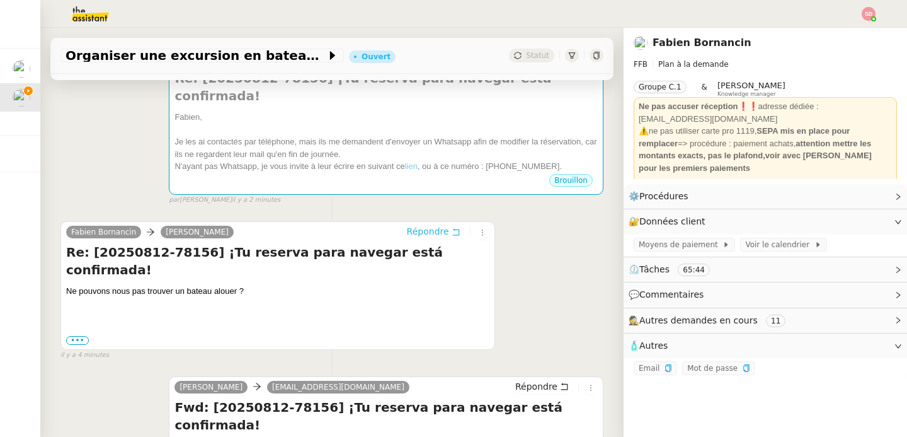
scroll to position [169, 0]
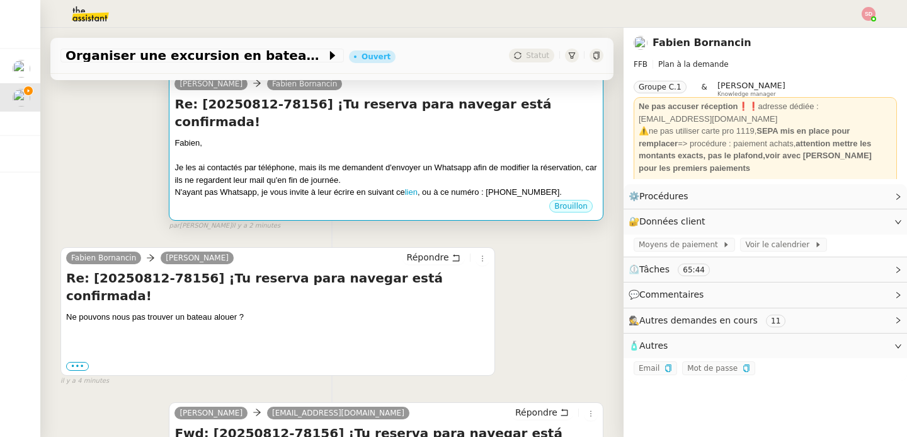
click at [466, 161] on div "Je les ai contactés par téléphone, mais ils me demandent d'envoyer un Whatsapp …" at bounding box center [385, 173] width 423 height 25
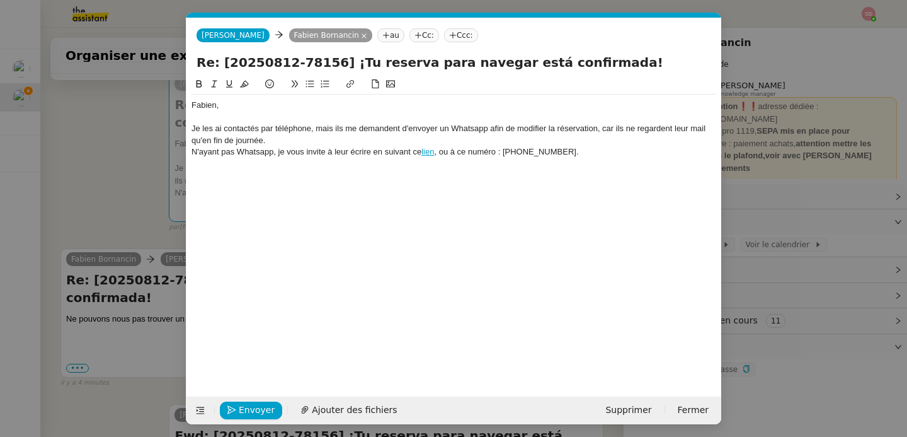
scroll to position [0, 26]
click at [640, 151] on div "N'ayant pas Whatsapp, je vous invite à leur écrire en suivant ce lien , ou à ce…" at bounding box center [453, 151] width 525 height 11
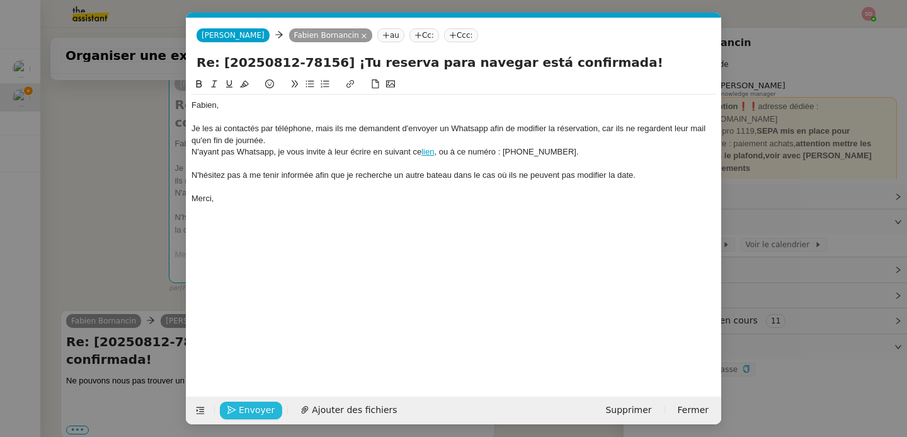
click at [260, 403] on span "Envoyer" at bounding box center [257, 410] width 36 height 14
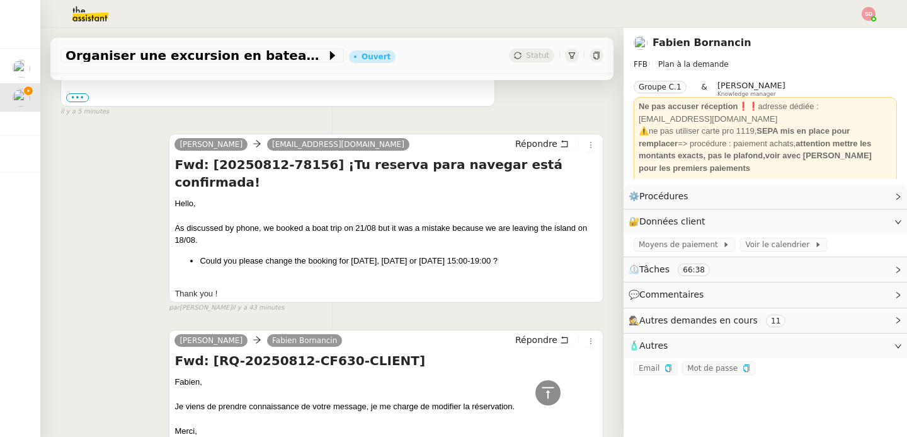
scroll to position [793, 0]
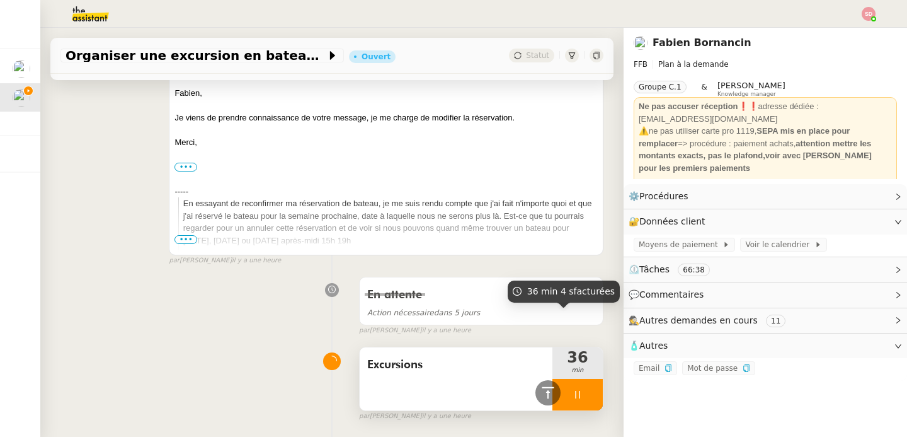
click at [585, 379] on div at bounding box center [577, 394] width 50 height 31
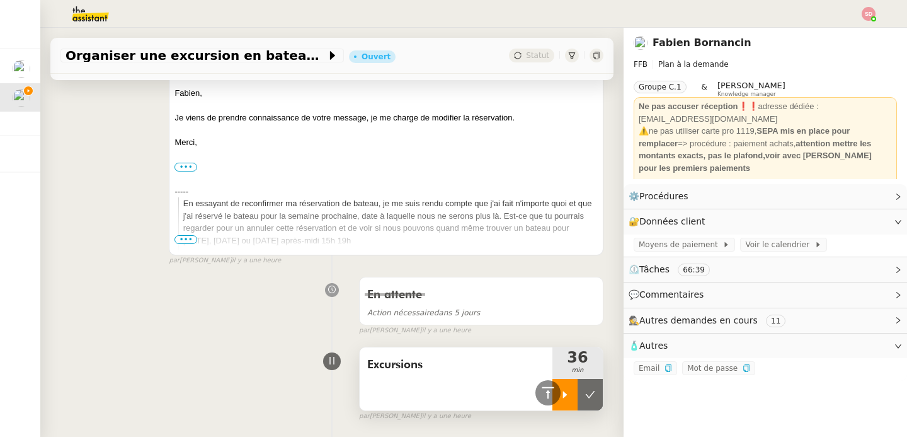
click at [585, 379] on button at bounding box center [590, 394] width 25 height 31
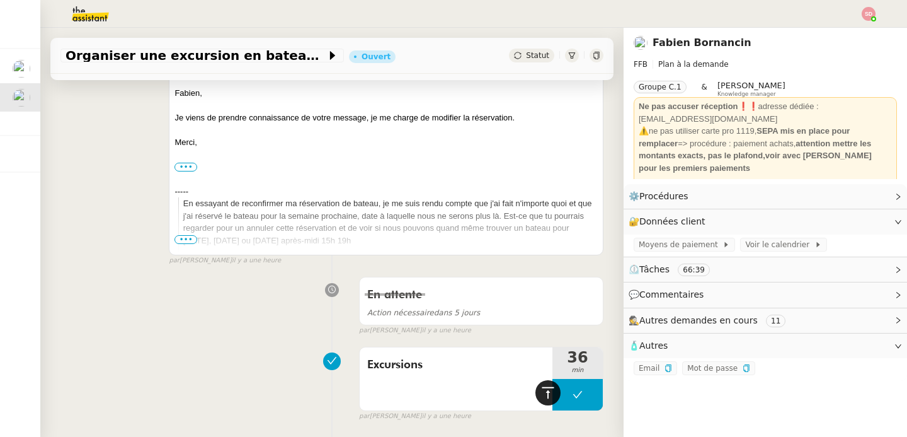
click at [540, 393] on icon at bounding box center [547, 392] width 15 height 15
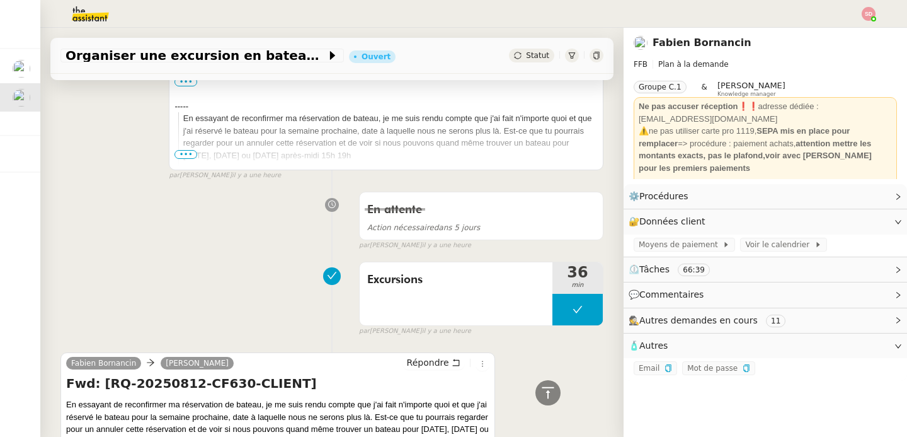
scroll to position [952, 0]
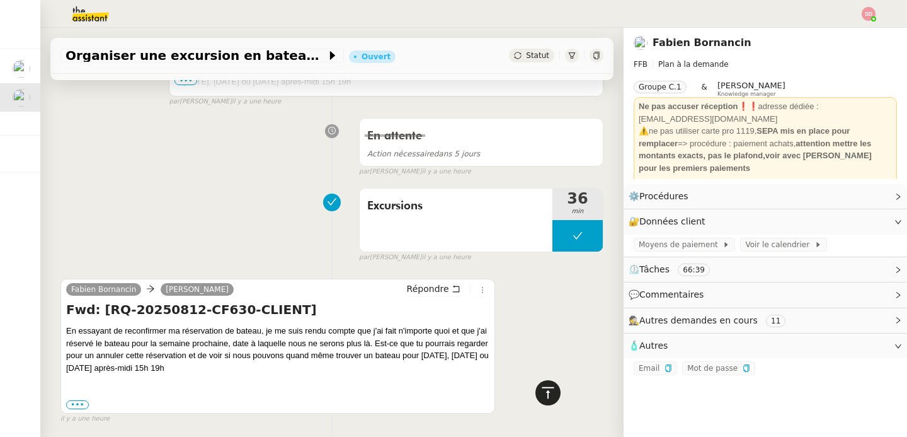
click at [540, 392] on icon at bounding box center [547, 392] width 15 height 15
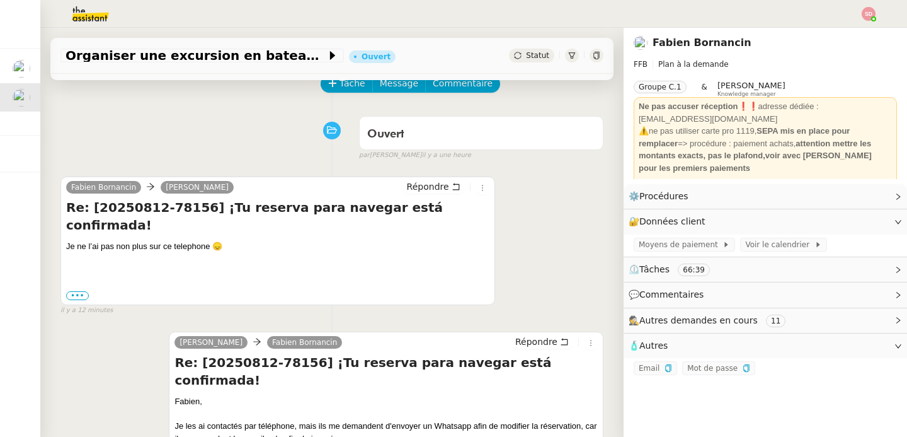
scroll to position [0, 0]
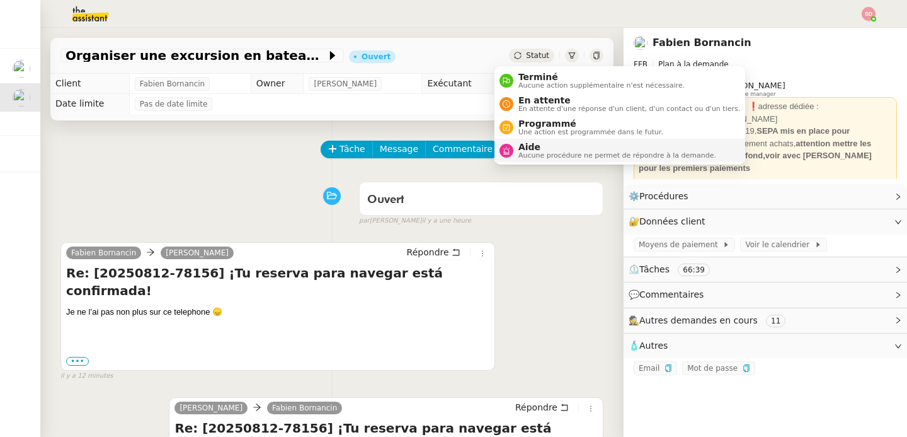
click at [530, 150] on span "Aide" at bounding box center [617, 147] width 198 height 10
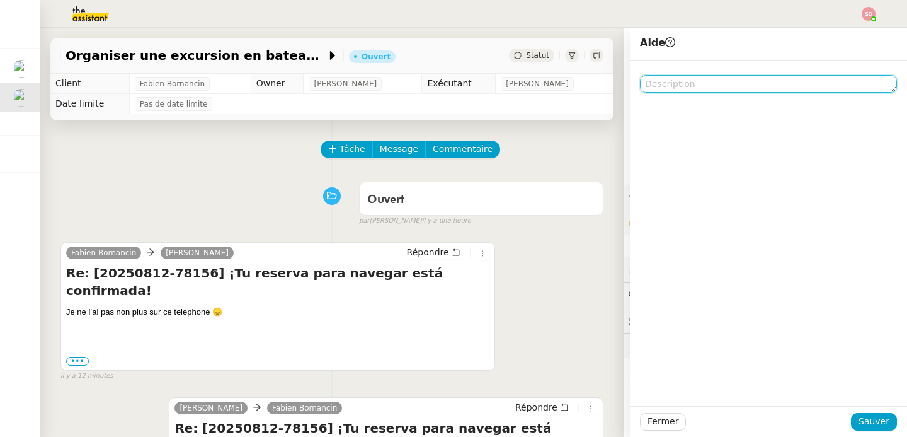
click at [711, 81] on textarea at bounding box center [768, 84] width 257 height 18
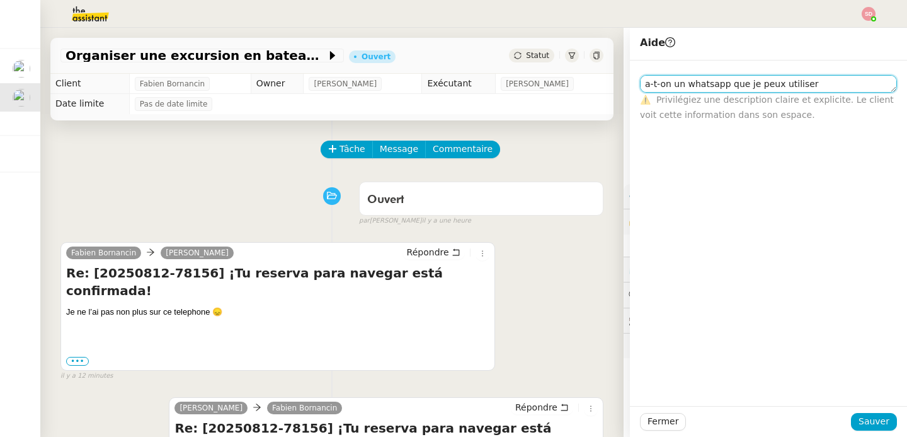
scroll to position [1, 0]
type textarea "a-t-on un whatsapp que je peux utiliser exceptionnellement?"
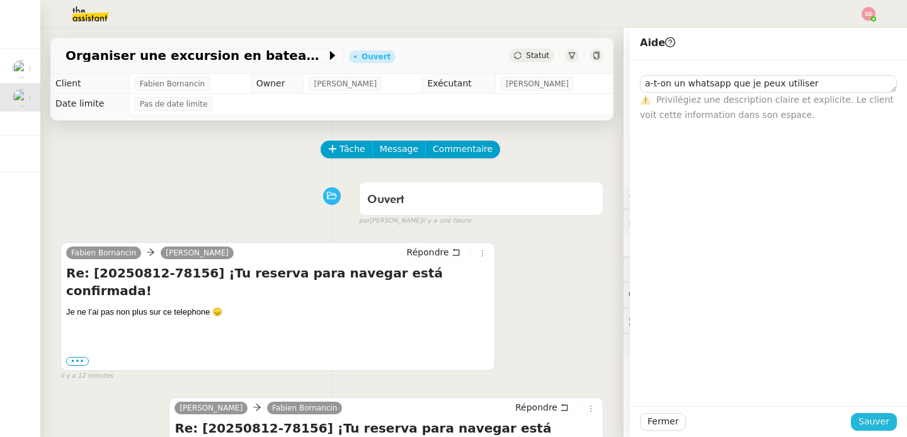
click at [864, 423] on span "Sauver" at bounding box center [874, 421] width 31 height 14
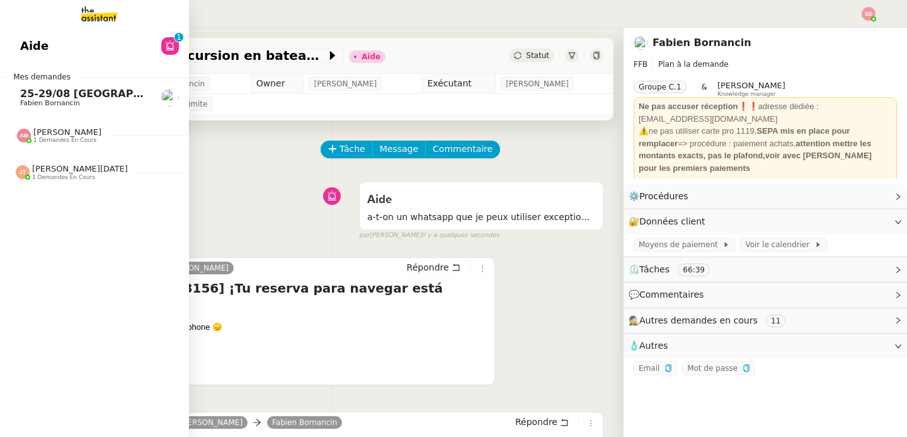
click at [44, 137] on span "1 demandes en cours" at bounding box center [64, 140] width 63 height 7
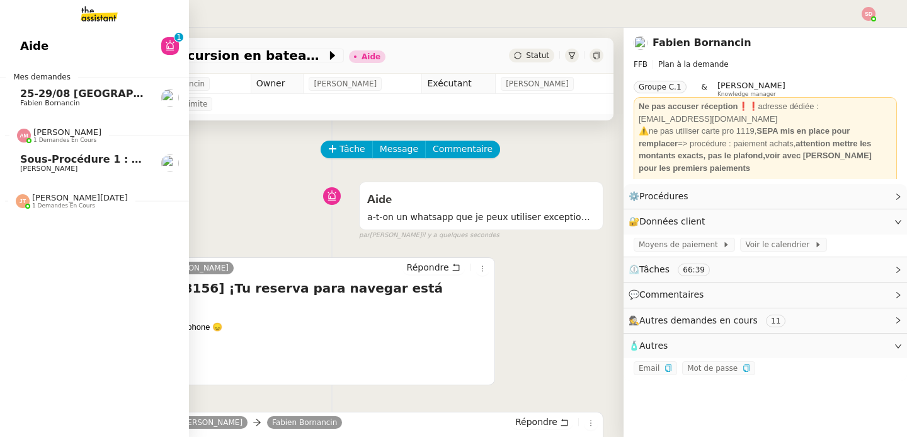
click at [44, 137] on span "1 demandes en cours" at bounding box center [64, 140] width 63 height 7
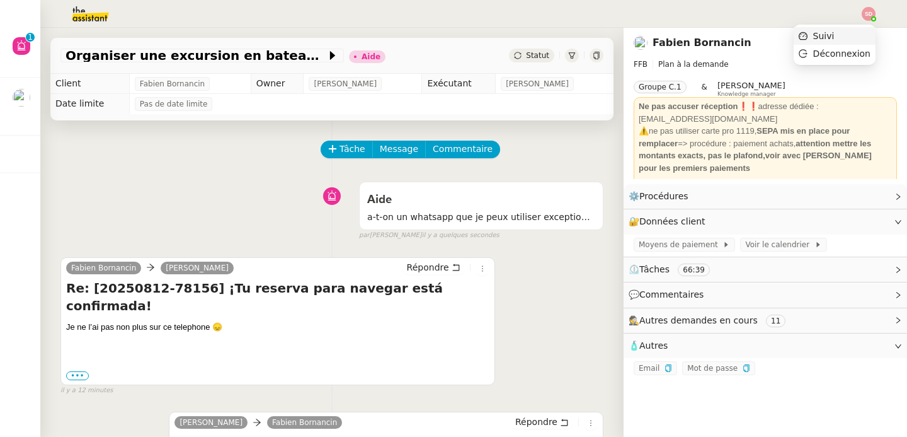
click at [866, 28] on li "Suivi" at bounding box center [835, 36] width 82 height 18
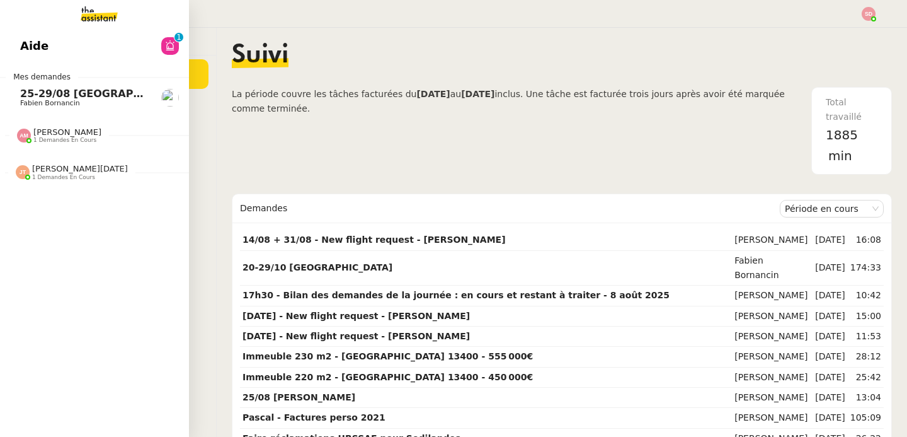
click at [43, 93] on span "25-29/08 [GEOGRAPHIC_DATA] - [GEOGRAPHIC_DATA]" at bounding box center [170, 94] width 300 height 12
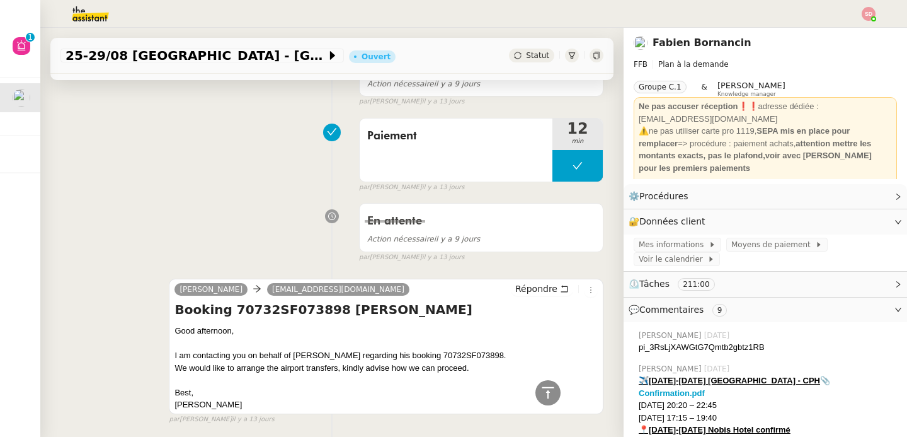
scroll to position [1594, 0]
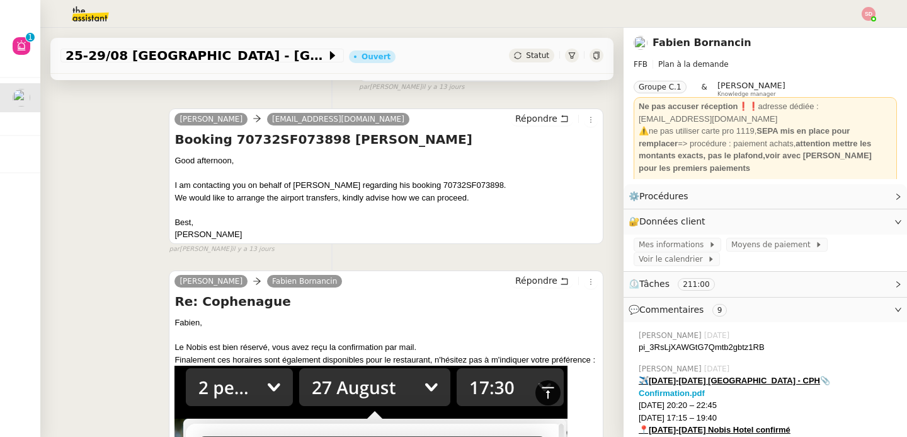
click at [540, 394] on icon at bounding box center [547, 392] width 15 height 15
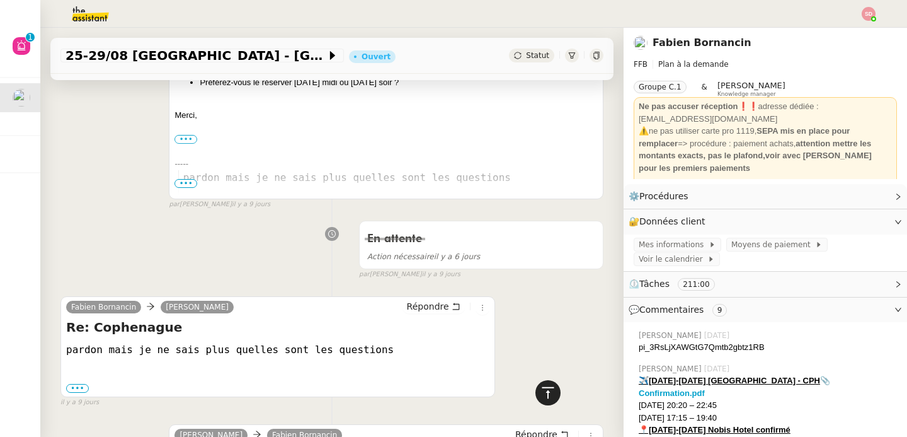
scroll to position [0, 0]
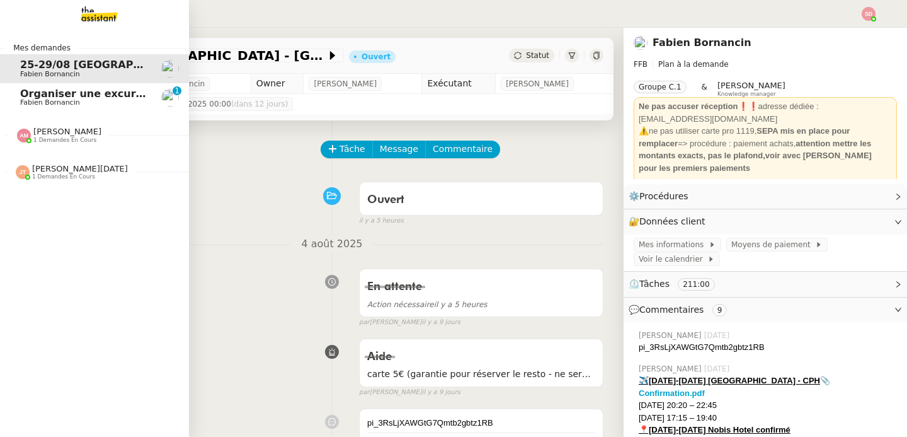
click at [24, 100] on span "Fabien Bornancin" at bounding box center [50, 102] width 60 height 8
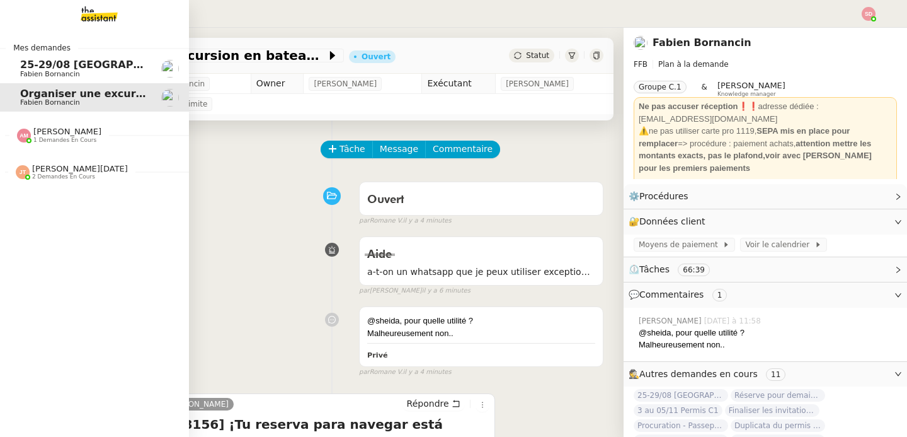
click at [62, 74] on span "Fabien Bornancin" at bounding box center [50, 74] width 60 height 8
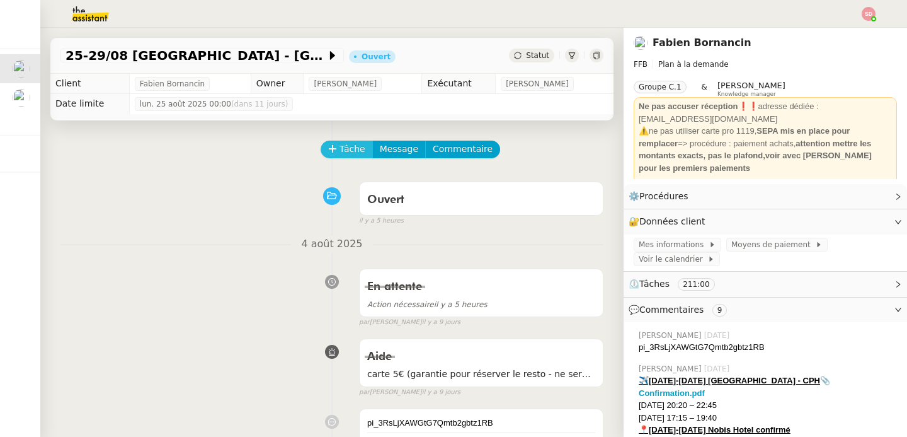
click at [321, 149] on button "Tâche" at bounding box center [347, 149] width 52 height 18
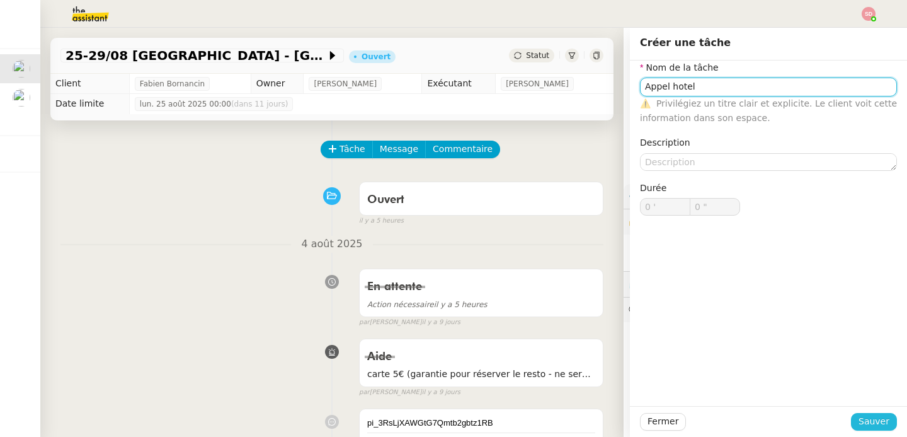
type input "Appel hotel"
drag, startPoint x: 867, startPoint y: 417, endPoint x: 855, endPoint y: 426, distance: 15.2
click at [867, 417] on span "Sauver" at bounding box center [874, 421] width 31 height 14
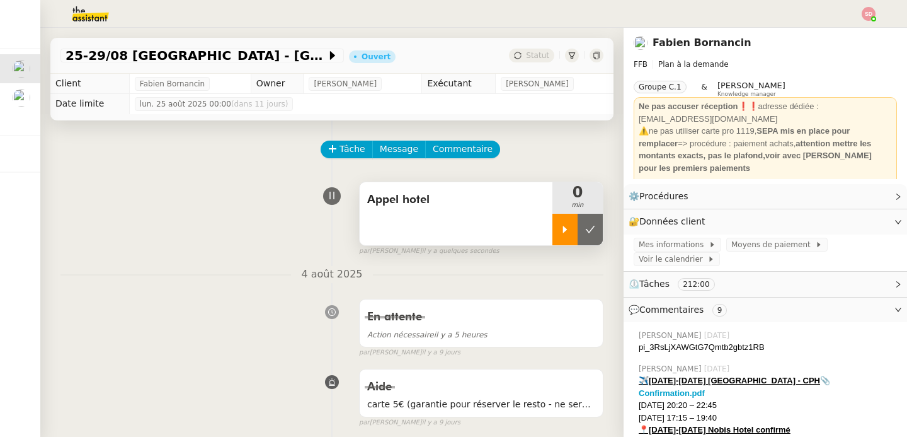
click at [552, 232] on div at bounding box center [564, 229] width 25 height 31
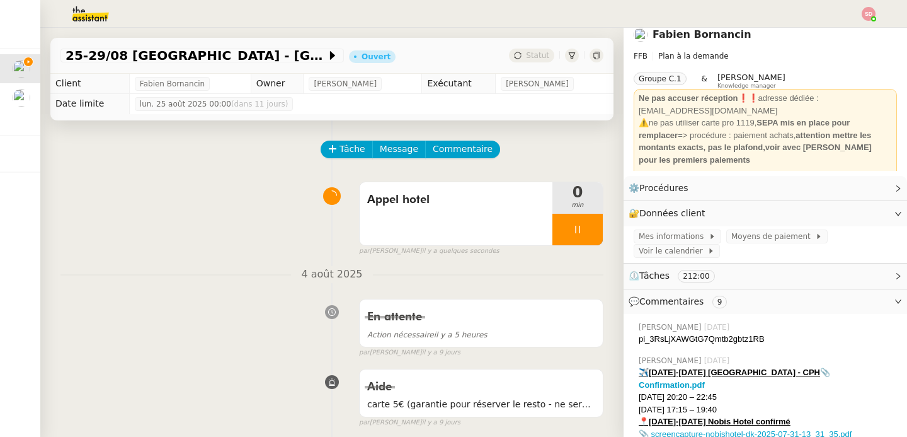
scroll to position [53, 0]
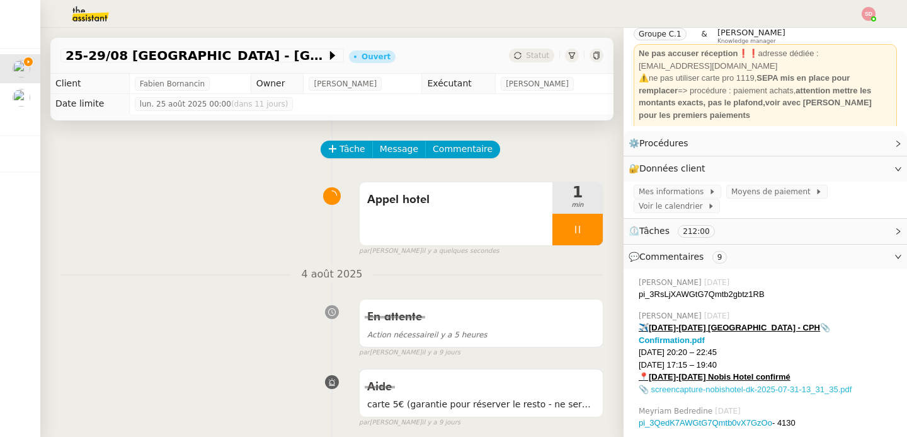
click at [712, 384] on link "📎 screencapture-nobishotel-dk-2025-07-31-13_31_35.pdf" at bounding box center [745, 388] width 213 height 9
click at [694, 256] on span "💬 Commentaires 9" at bounding box center [680, 256] width 103 height 10
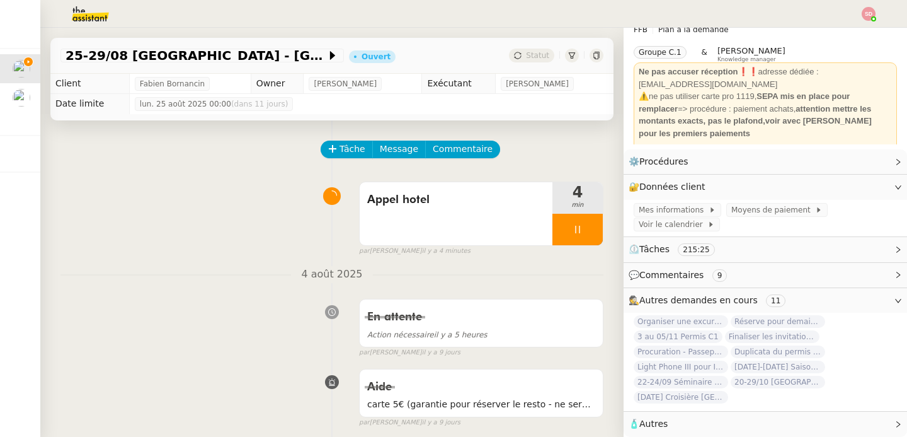
click at [690, 293] on span "🕵️ Autres demandes en cours 11" at bounding box center [755, 300] width 253 height 14
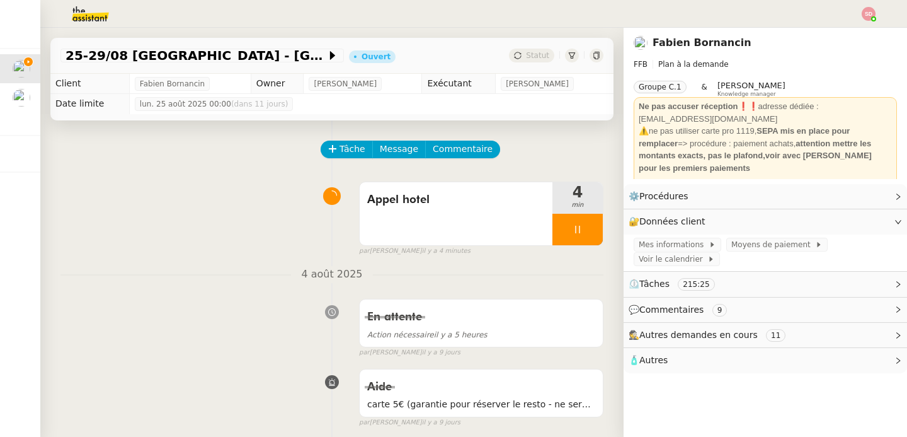
scroll to position [0, 0]
click at [683, 362] on span "🧴 Autres" at bounding box center [755, 360] width 253 height 14
click at [194, 168] on div "Tâche Message Commentaire" at bounding box center [331, 155] width 543 height 30
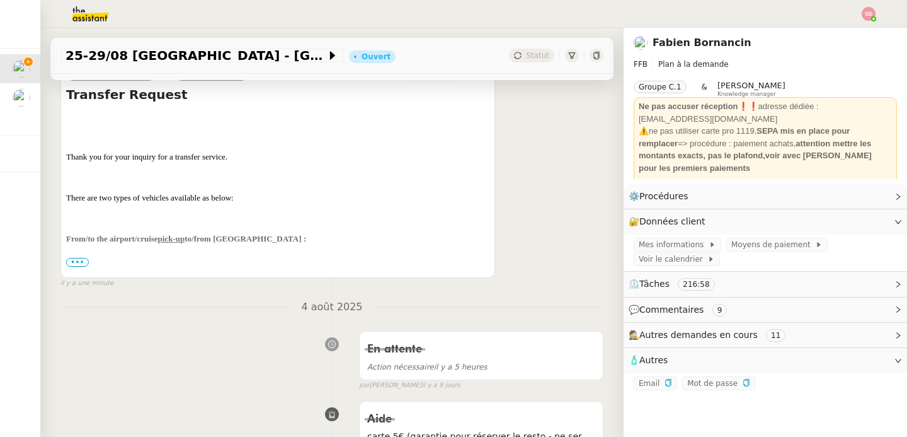
scroll to position [266, 0]
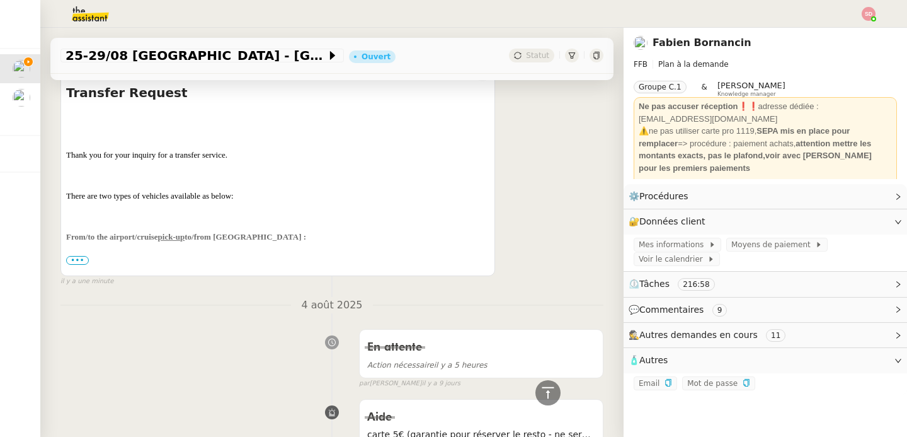
click at [76, 259] on span "•••" at bounding box center [77, 260] width 23 height 9
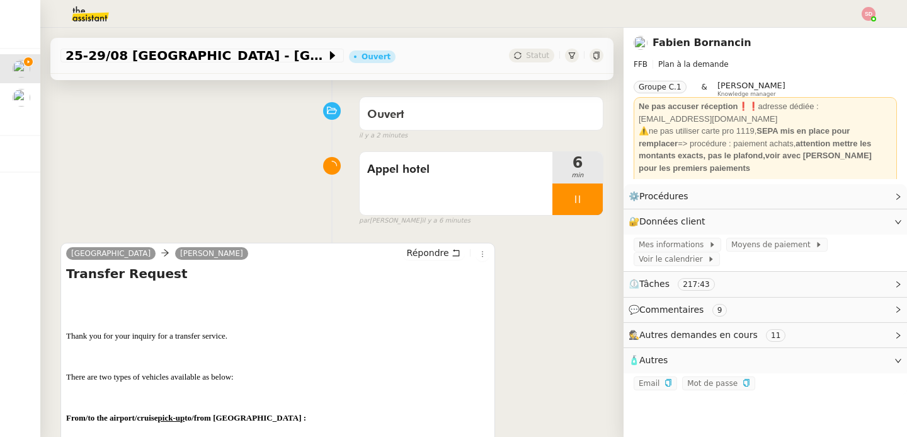
scroll to position [0, 0]
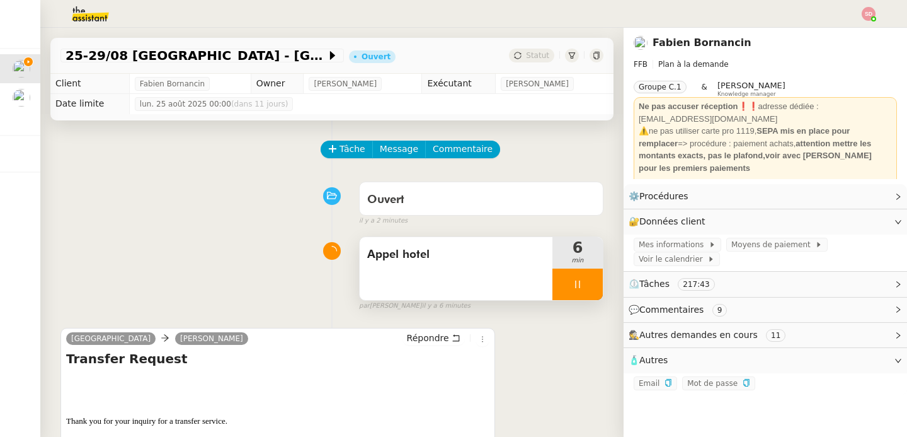
click at [574, 284] on div at bounding box center [577, 283] width 50 height 31
click at [585, 284] on icon at bounding box center [590, 284] width 10 height 10
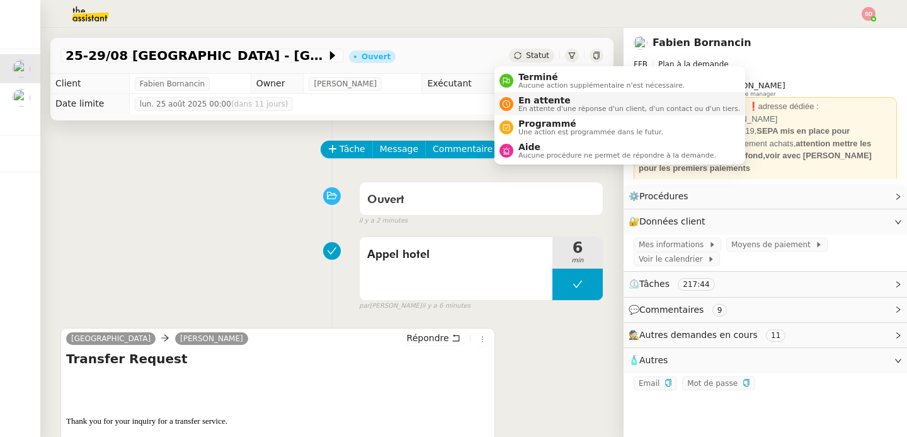
click at [517, 106] on div "En attente En attente d'une réponse d'un client, d'un contact ou d'un tiers." at bounding box center [626, 103] width 227 height 17
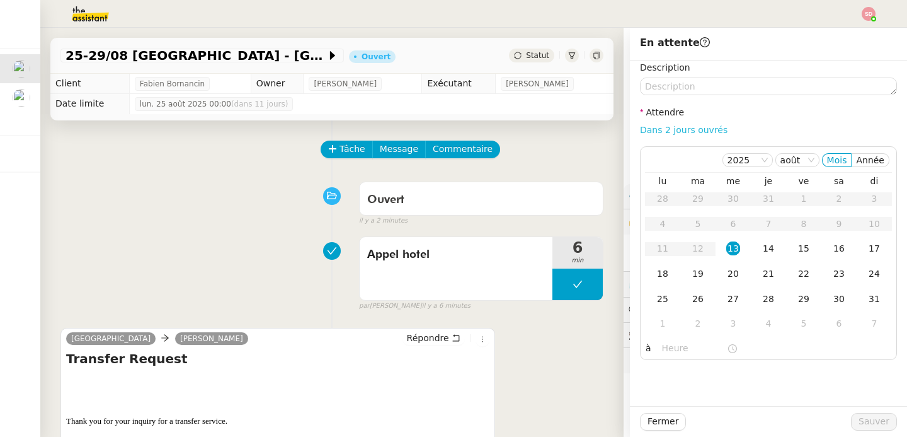
click at [688, 127] on link "Dans 2 jours ouvrés" at bounding box center [684, 130] width 88 height 10
type input "07:00"
click at [691, 276] on div "19" at bounding box center [698, 273] width 14 height 14
click at [867, 425] on span "Sauver" at bounding box center [874, 421] width 31 height 14
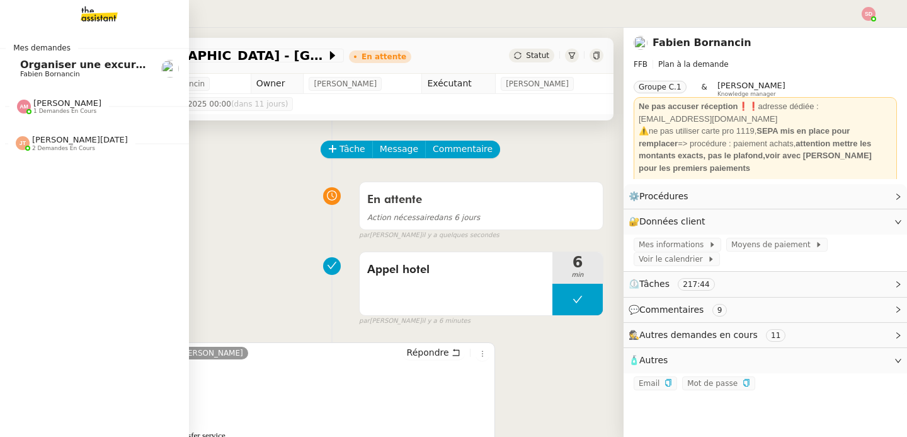
click at [33, 103] on span "[PERSON_NAME]" at bounding box center [67, 102] width 68 height 9
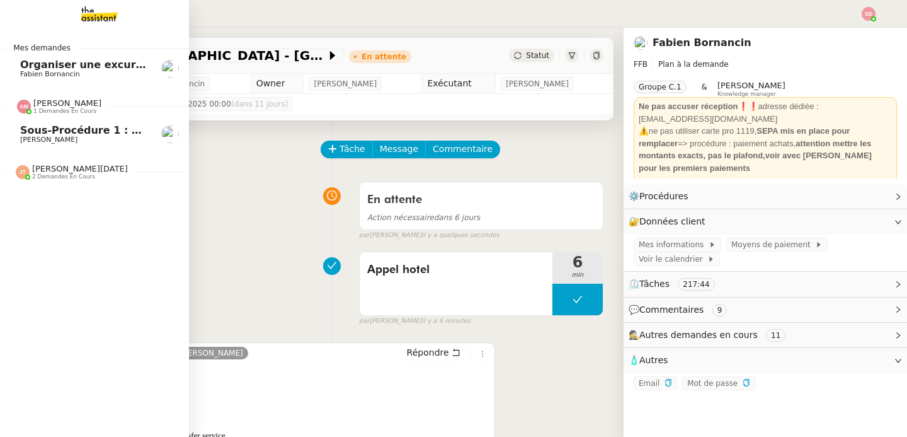
click at [33, 103] on span "[PERSON_NAME]" at bounding box center [67, 102] width 68 height 9
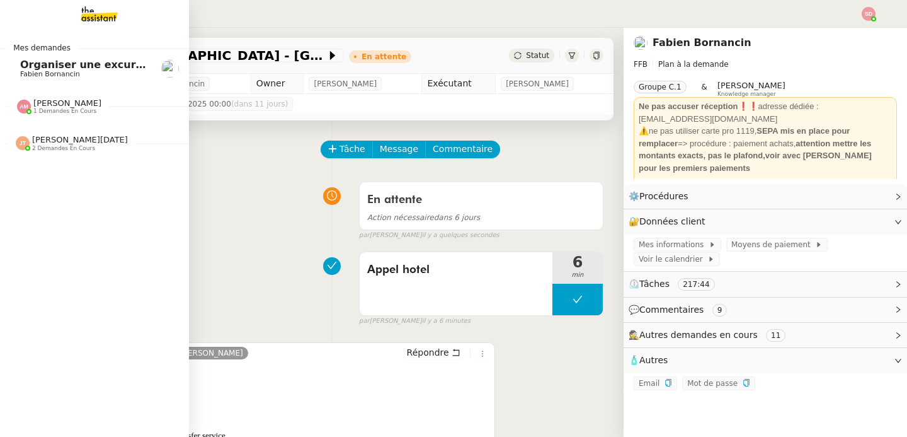
click at [41, 154] on div "Jean-Noël De Tinguy 2 demandes en cours" at bounding box center [94, 138] width 189 height 37
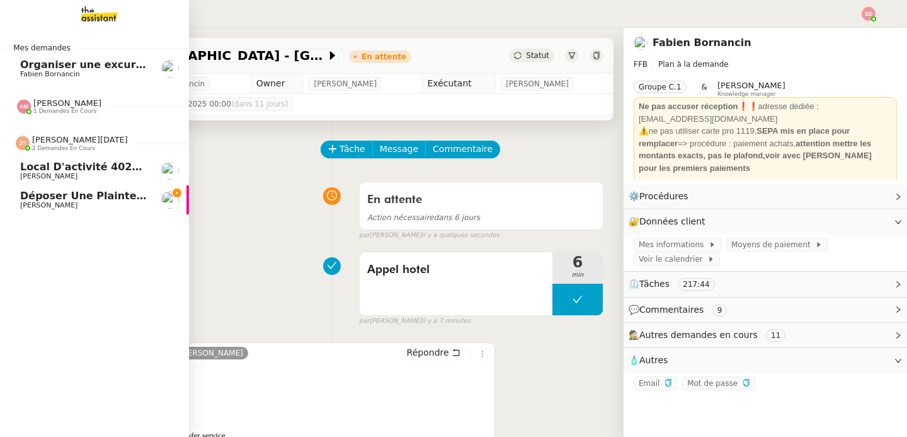
click at [41, 194] on span "Déposer une plainte pour piratage" at bounding box center [119, 196] width 198 height 12
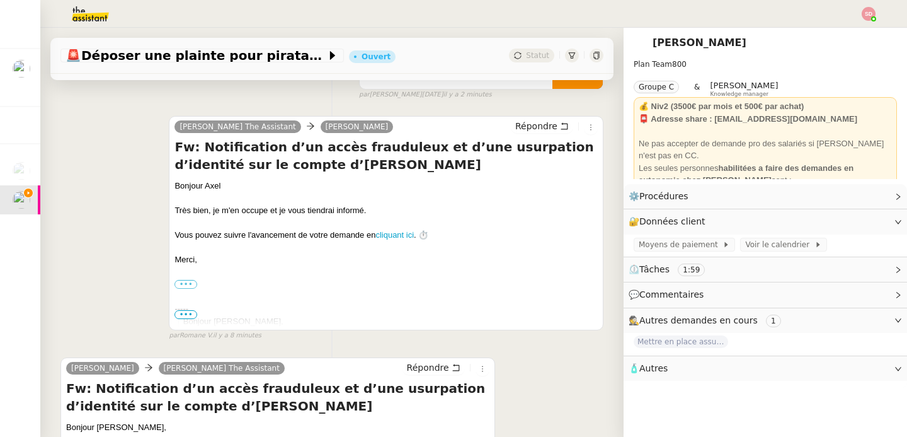
scroll to position [391, 0]
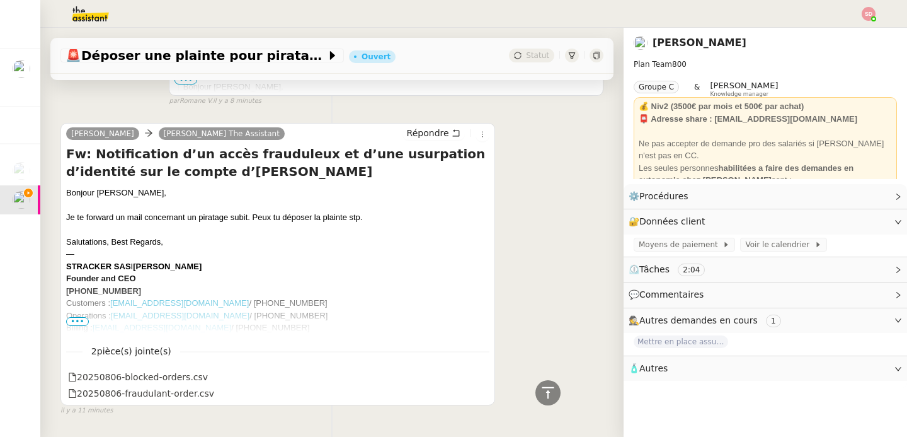
click at [79, 319] on span "•••" at bounding box center [77, 321] width 23 height 9
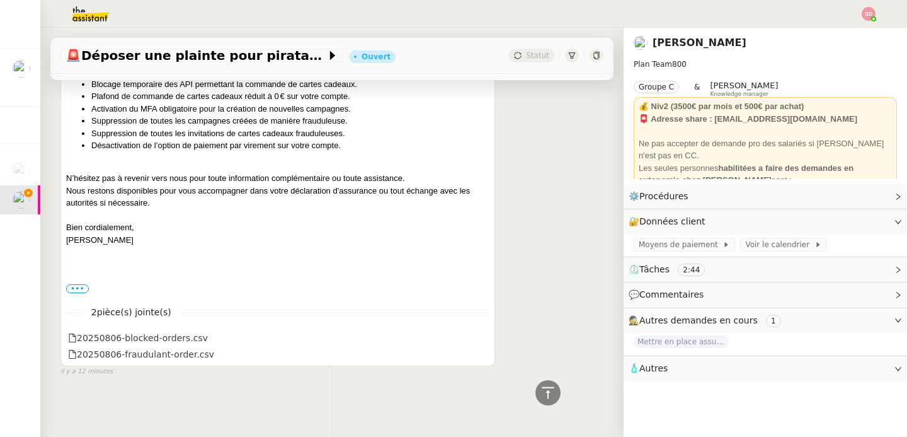
scroll to position [1347, 0]
click at [74, 293] on label "•••" at bounding box center [77, 288] width 23 height 9
click at [0, 0] on input "•••" at bounding box center [0, 0] width 0 height 0
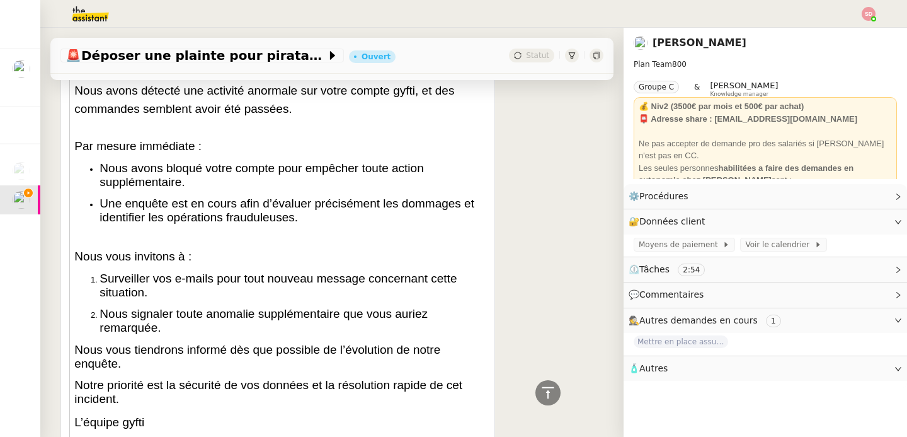
scroll to position [1601, 0]
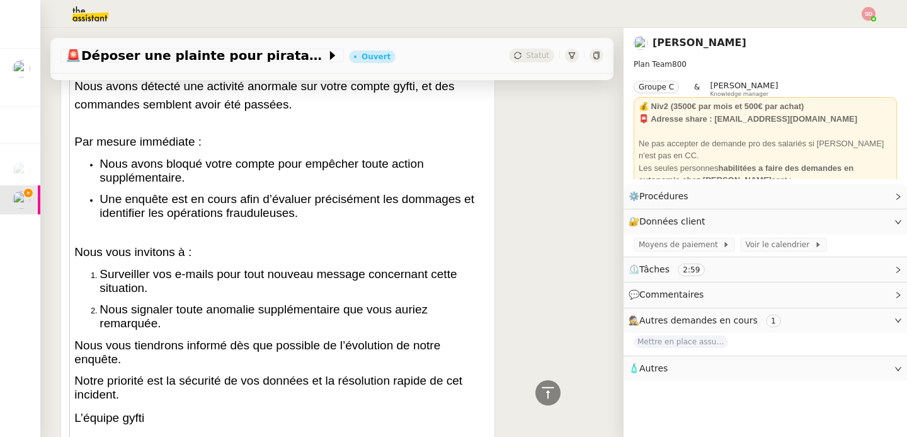
click at [399, 111] on span "Nous avons détecté une activité anormale sur votre compte gyfti, et des command…" at bounding box center [264, 94] width 380 height 31
copy span "gyfti"
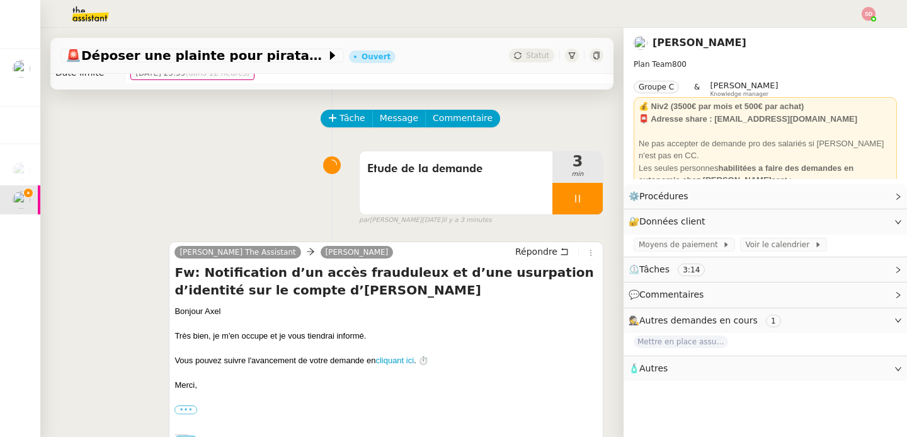
scroll to position [0, 0]
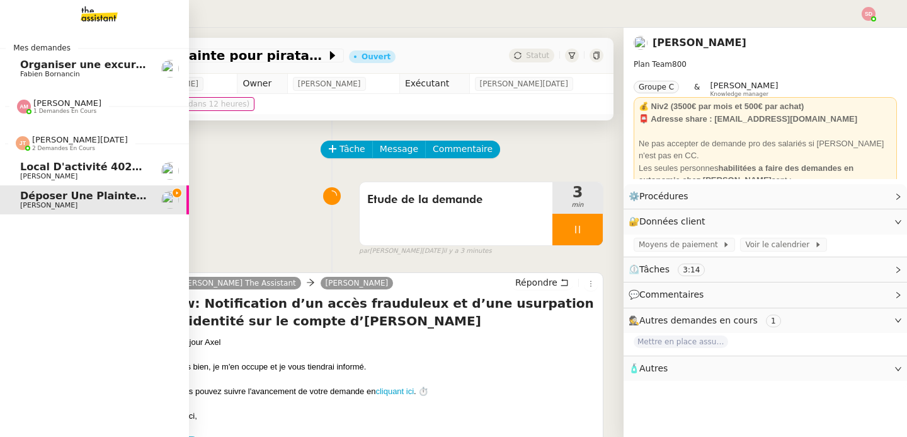
click at [10, 160] on link "Local d'activité 402m2 - Les Pennes-Mirabeau 13170 - 1 400 000€ Kevin AUBERT" at bounding box center [94, 170] width 189 height 29
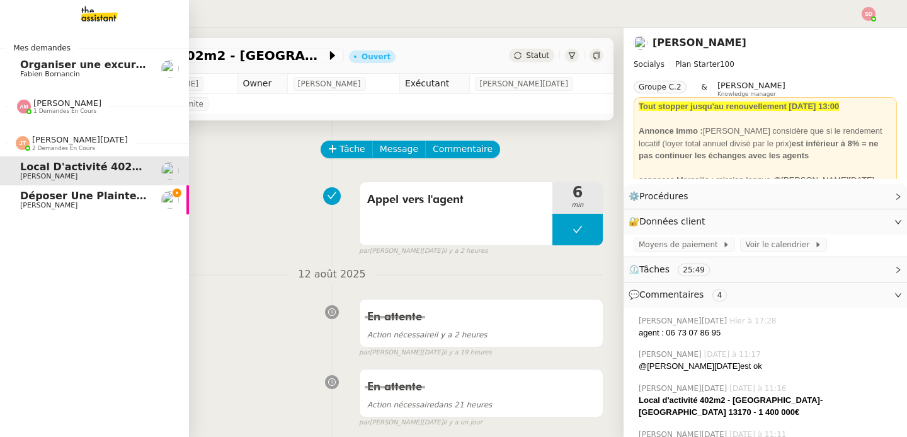
click at [16, 146] on img at bounding box center [23, 143] width 14 height 14
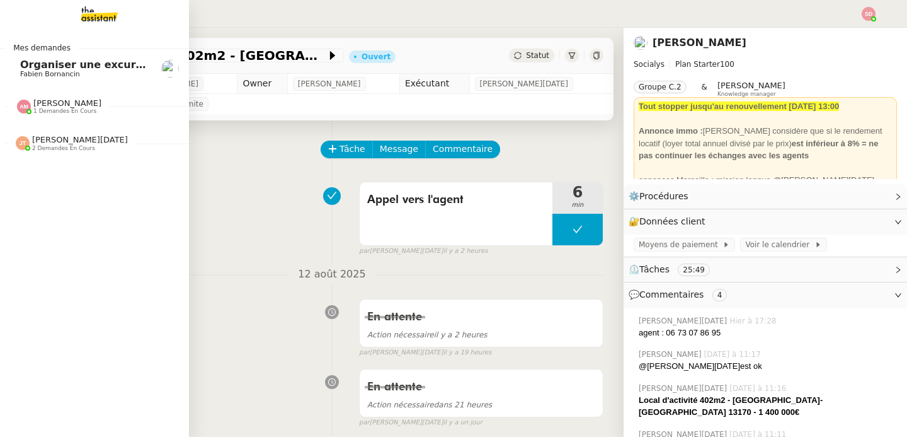
click at [43, 105] on span "[PERSON_NAME]" at bounding box center [67, 102] width 68 height 9
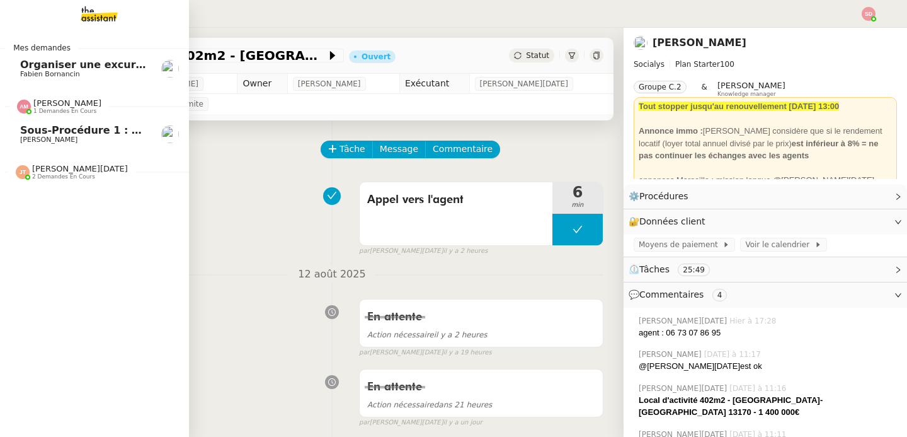
click at [57, 132] on span "Sous-procédure 1 : Actualisation du fichier de suivi - [DATE]" at bounding box center [193, 130] width 347 height 12
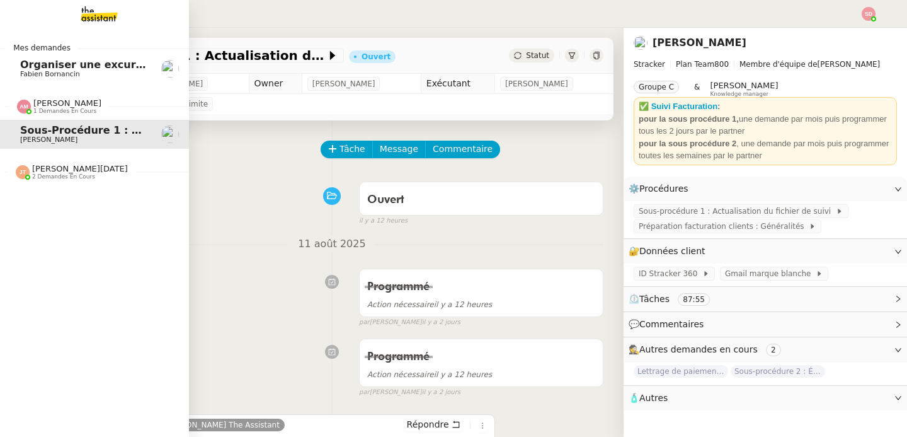
click at [25, 96] on span "Amyna Mehrez 1 demandes en cours" at bounding box center [99, 101] width 189 height 26
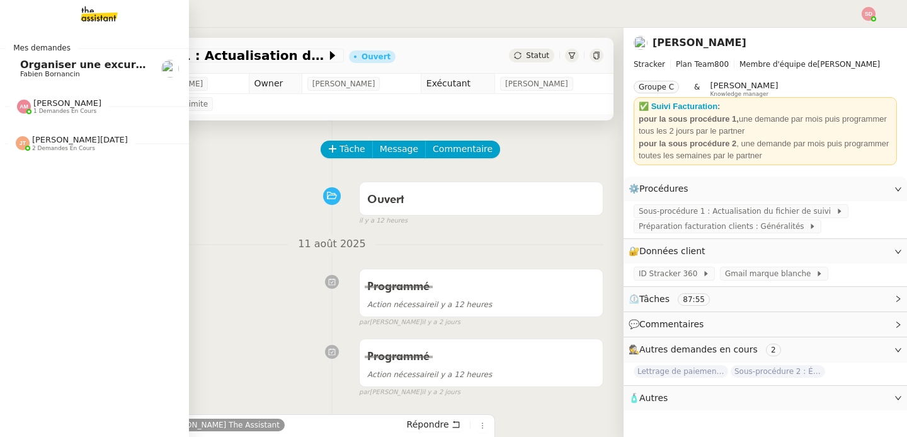
click at [77, 61] on span "Organiser une excursion en bateau et kayak" at bounding box center [146, 65] width 252 height 12
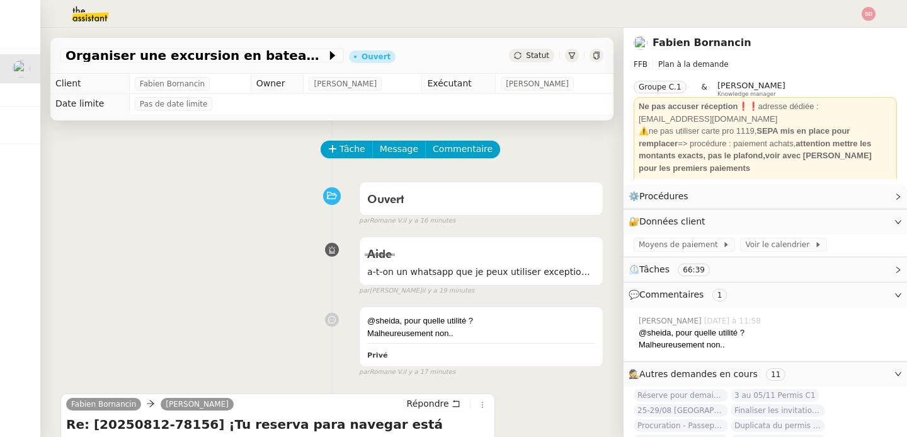
click at [224, 195] on div "Ouvert false par Romane V. il y a 16 minutes" at bounding box center [331, 201] width 543 height 50
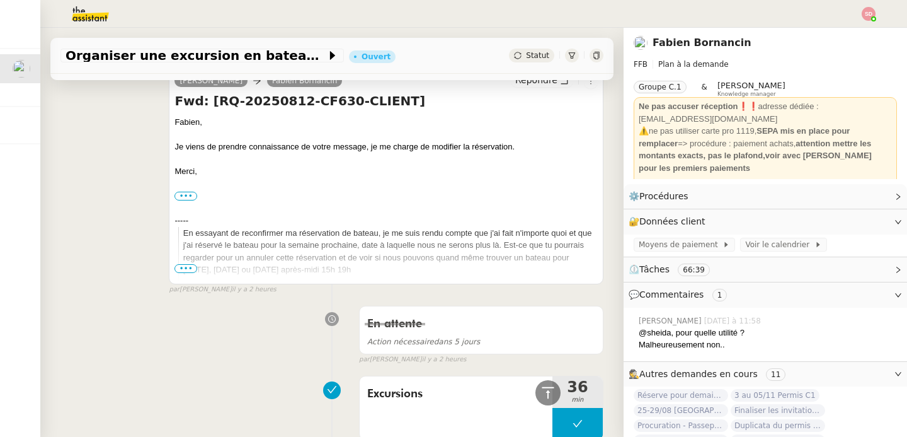
scroll to position [1313, 0]
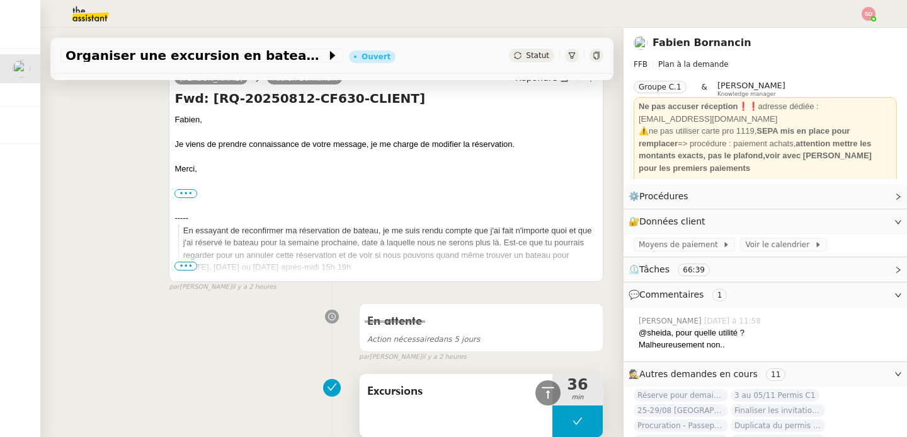
click at [554, 405] on button at bounding box center [577, 420] width 50 height 31
click at [554, 405] on div at bounding box center [564, 420] width 25 height 31
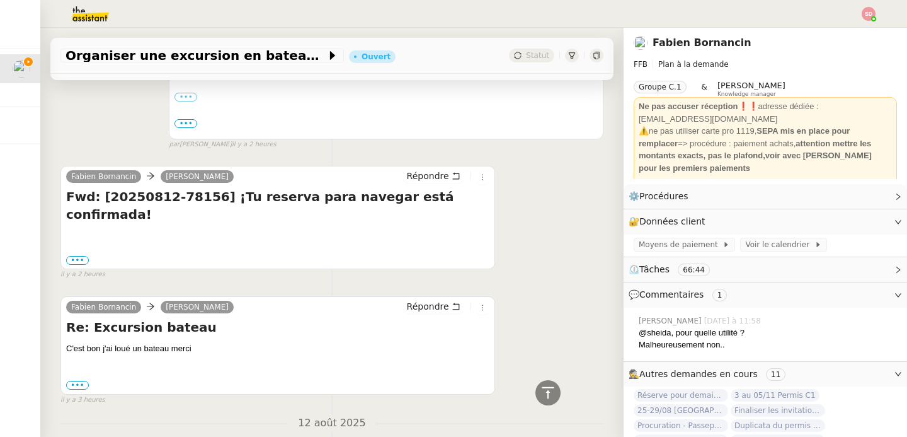
scroll to position [2015, 0]
click at [83, 256] on label "•••" at bounding box center [77, 260] width 23 height 9
click at [0, 0] on input "•••" at bounding box center [0, 0] width 0 height 0
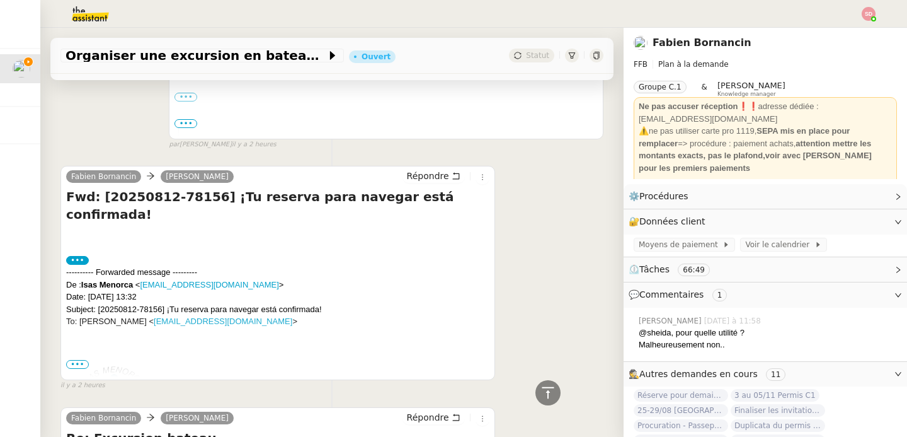
click at [82, 360] on span "•••" at bounding box center [77, 364] width 23 height 9
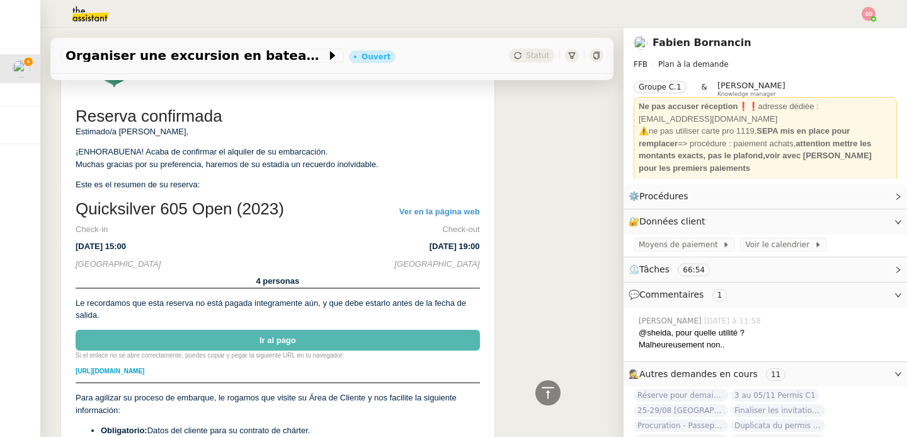
scroll to position [2341, 0]
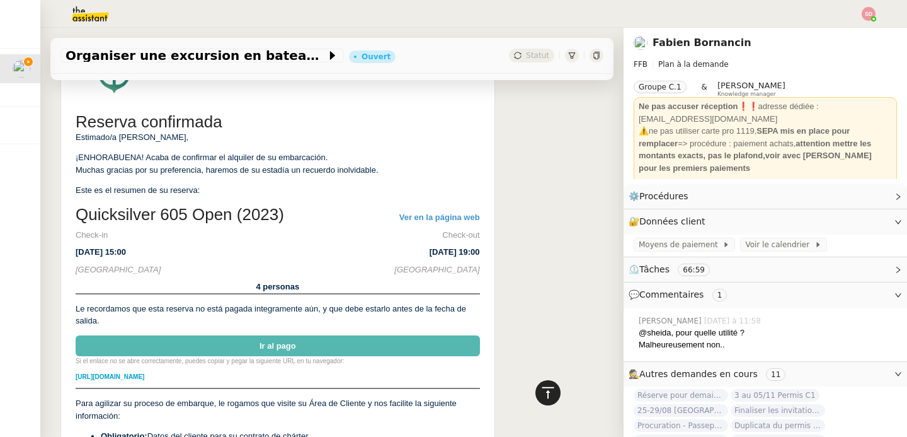
click at [545, 387] on icon at bounding box center [547, 392] width 15 height 15
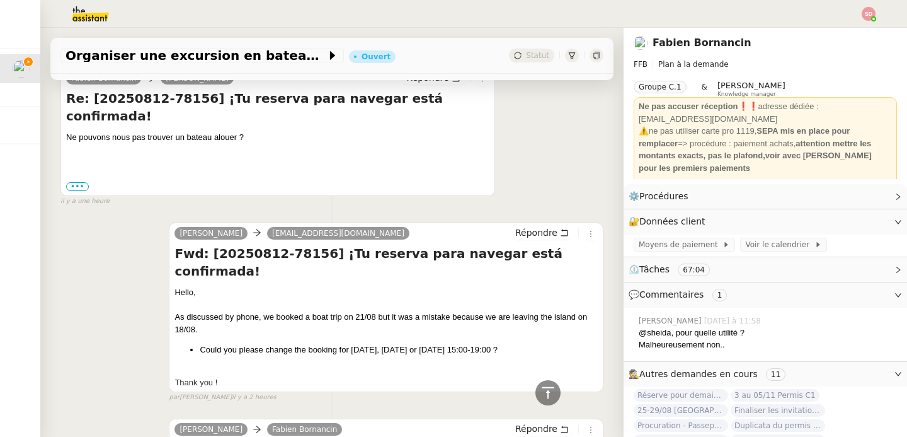
scroll to position [1001, 0]
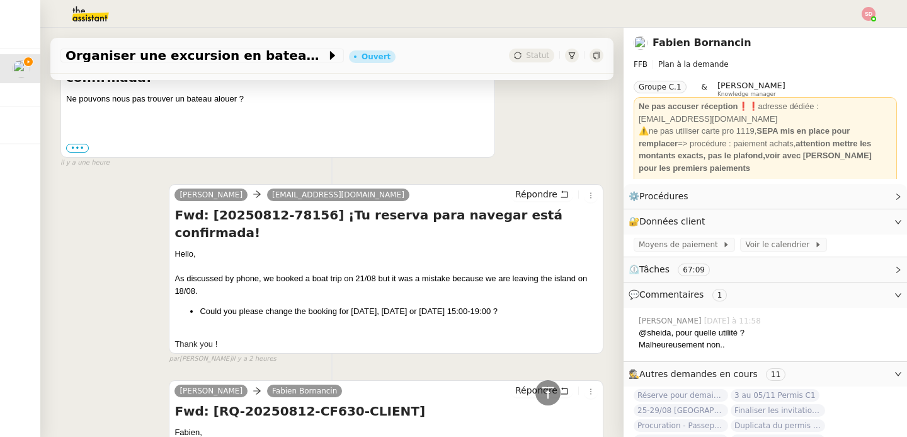
drag, startPoint x: 386, startPoint y: 249, endPoint x: 499, endPoint y: 244, distance: 113.5
click at [499, 305] on li "Could you please change the booking for [DATE], [DATE] or [DATE] 15:00-19:00 ?" at bounding box center [399, 311] width 398 height 13
copy li "Friday or Saturday 15:00-19:00"
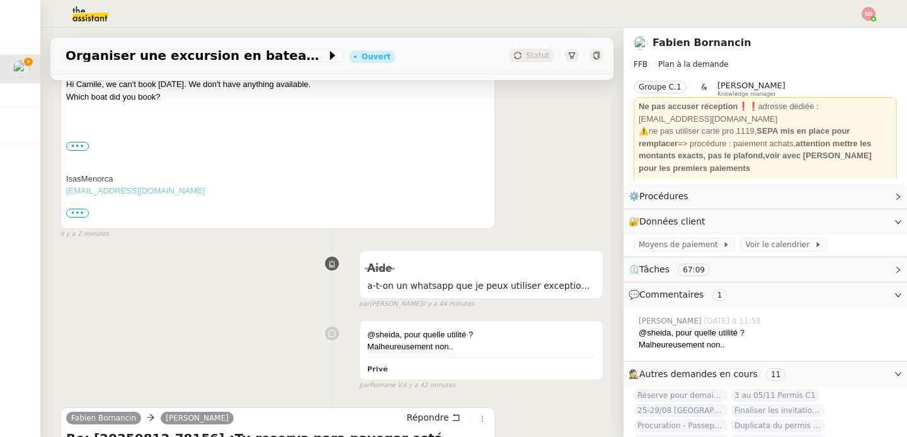
scroll to position [0, 0]
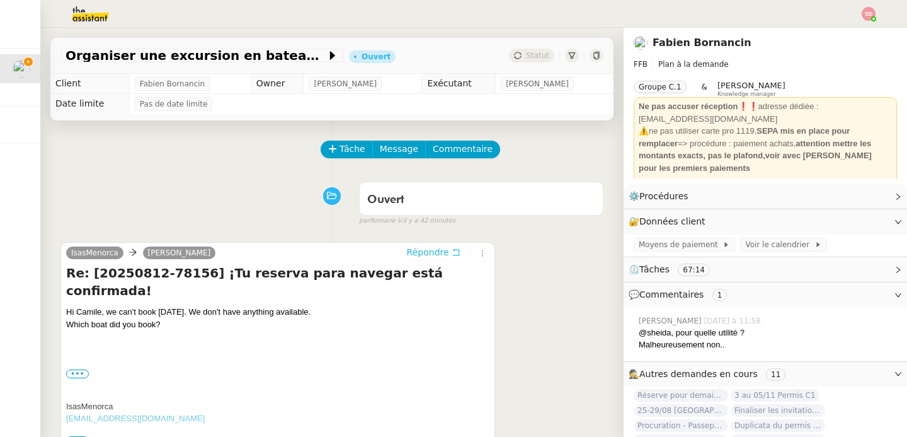
click at [423, 250] on span "Répondre" at bounding box center [428, 252] width 42 height 13
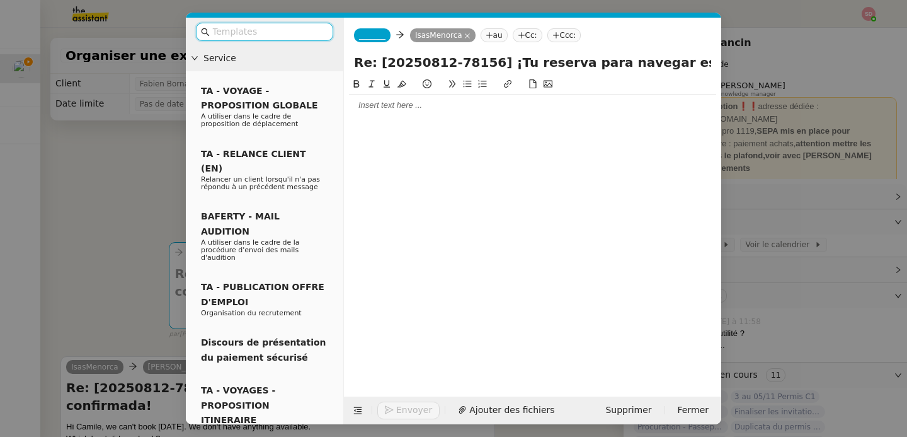
click at [383, 35] on span "_______" at bounding box center [372, 35] width 26 height 9
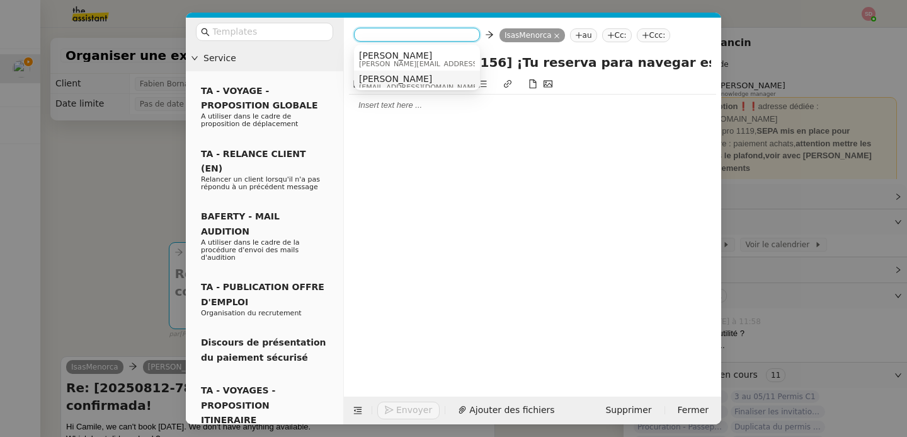
click at [380, 79] on span "[PERSON_NAME]" at bounding box center [419, 79] width 121 height 10
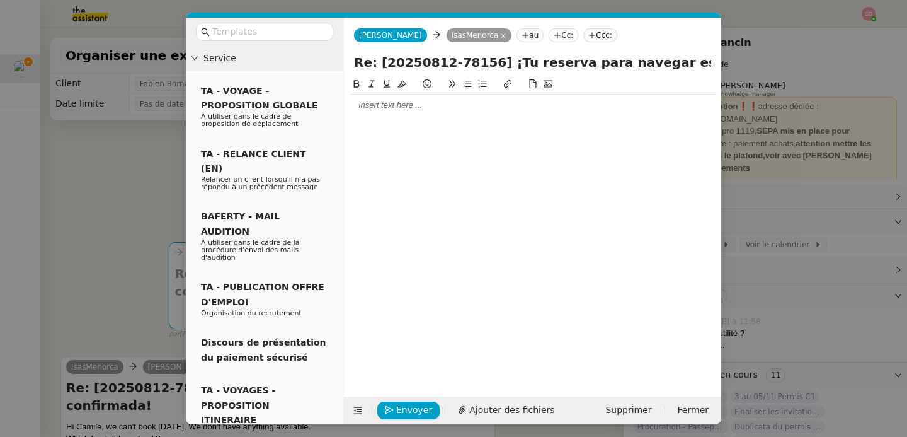
click at [385, 100] on div at bounding box center [532, 105] width 367 height 11
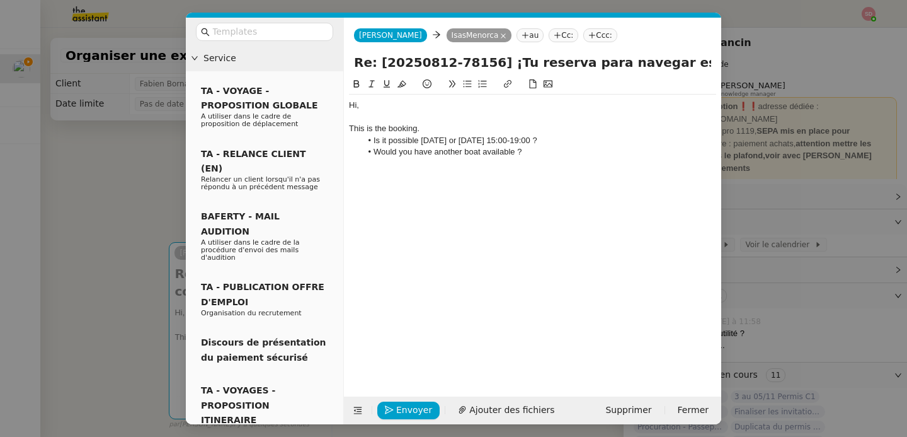
click at [547, 87] on icon at bounding box center [548, 84] width 9 height 7
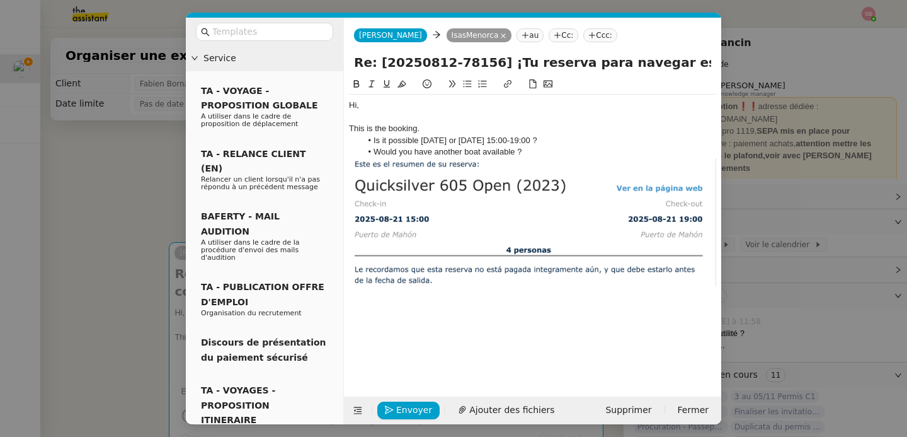
click at [421, 137] on li "Is it possible Friday or Saturday 15:00-19:00 ?" at bounding box center [539, 140] width 355 height 11
click at [414, 415] on span "Envoyer" at bounding box center [414, 410] width 36 height 14
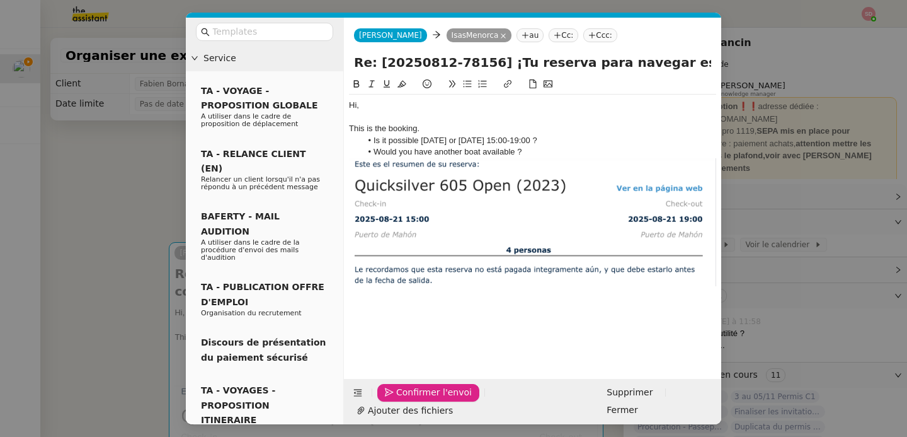
click at [414, 399] on span "Confirmer l'envoi" at bounding box center [434, 392] width 76 height 14
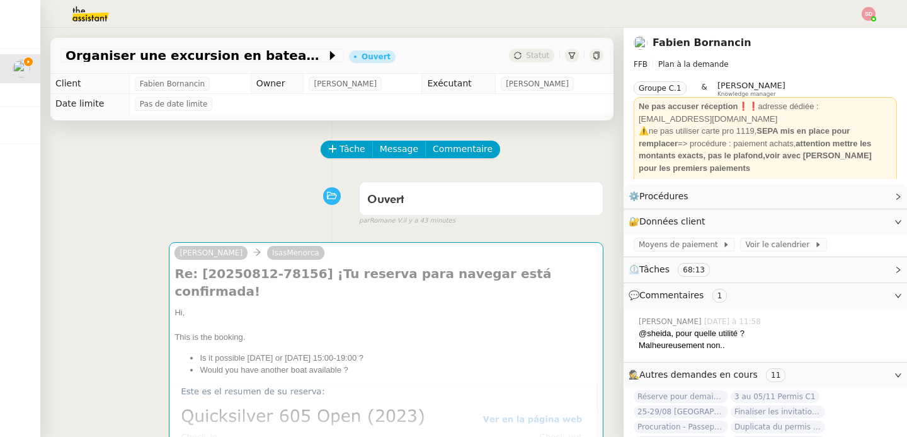
scroll to position [284, 0]
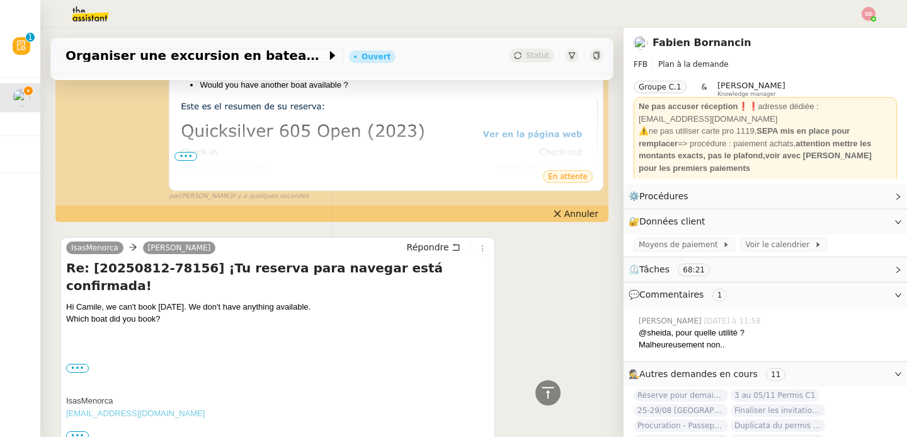
click at [82, 325] on div at bounding box center [277, 331] width 423 height 13
click at [78, 362] on div "••• El 13 ago 2025, a las 10:58, Camille < camille.t5ok@theassistant.com > escr…" at bounding box center [277, 368] width 423 height 13
click at [78, 363] on label "•••" at bounding box center [77, 367] width 23 height 9
click at [0, 0] on input "•••" at bounding box center [0, 0] width 0 height 0
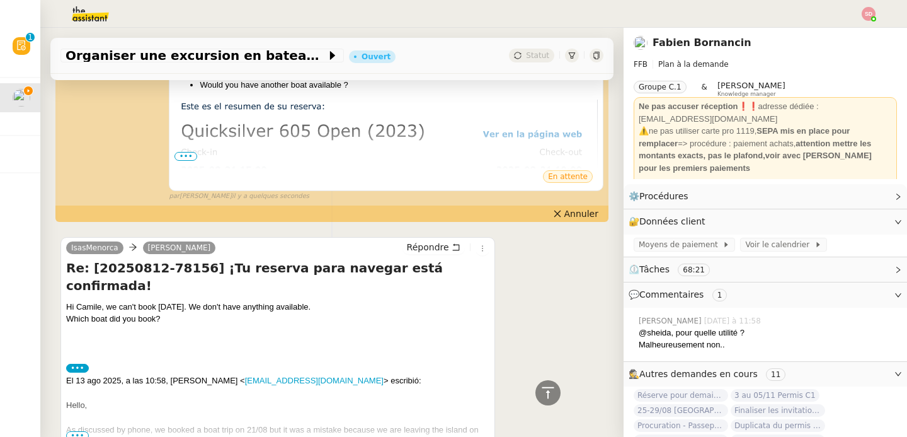
click at [78, 363] on label "•••" at bounding box center [77, 367] width 23 height 9
click at [0, 0] on input "•••" at bounding box center [0, 0] width 0 height 0
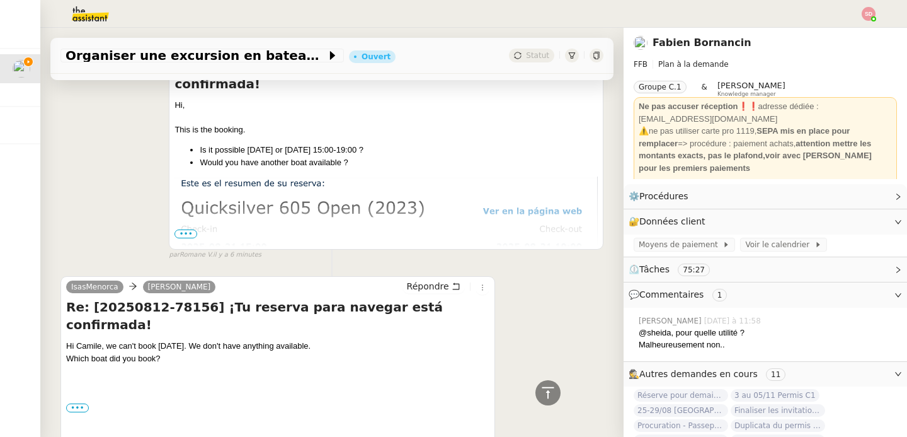
scroll to position [432, 0]
click at [430, 279] on span "Répondre" at bounding box center [428, 285] width 42 height 13
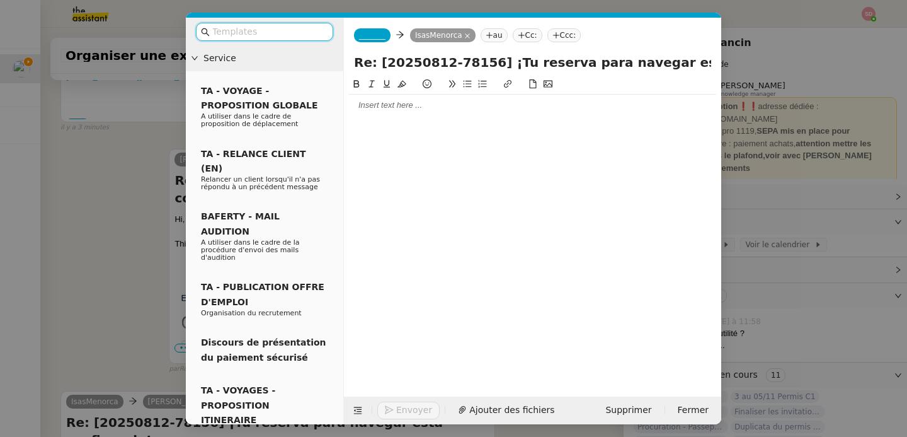
scroll to position [529, 0]
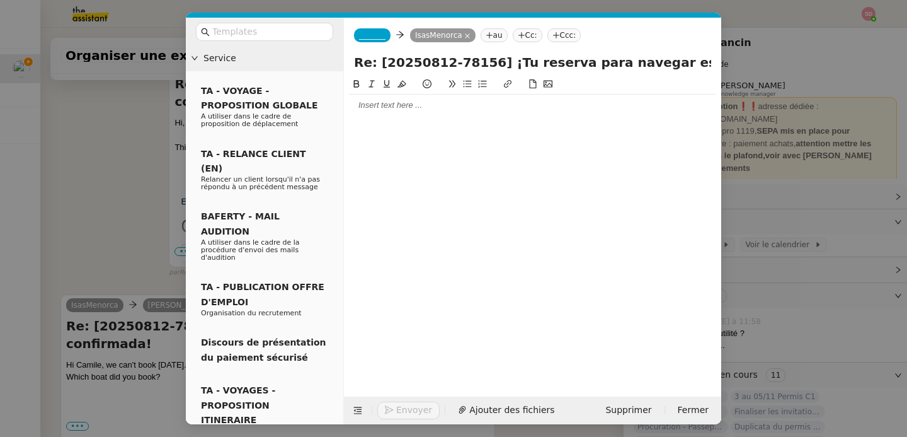
click at [411, 103] on div at bounding box center [532, 105] width 367 height 11
click at [364, 33] on span "_______" at bounding box center [372, 35] width 26 height 9
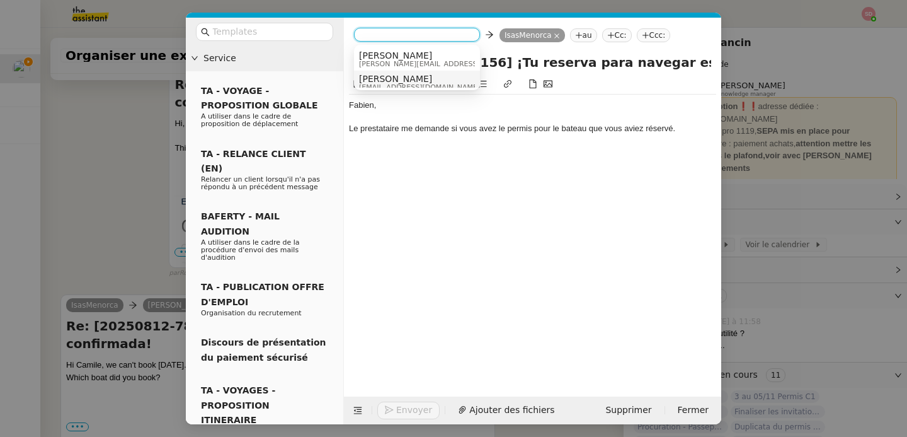
click at [403, 75] on span "[PERSON_NAME]" at bounding box center [419, 79] width 121 height 10
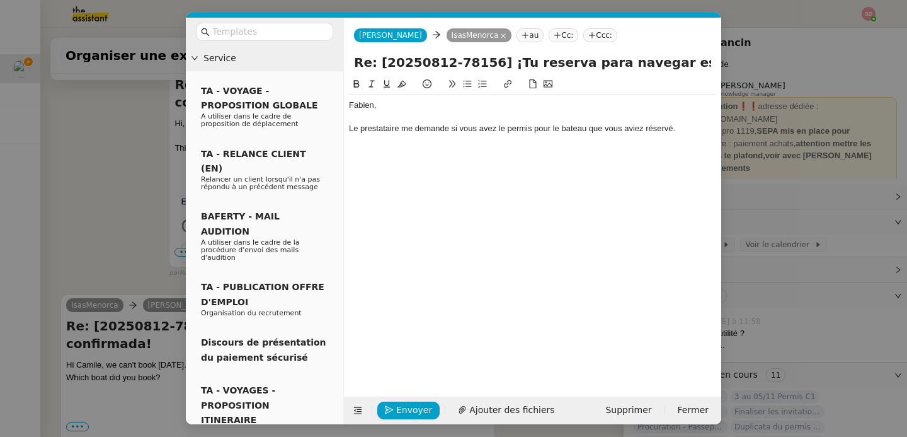
click at [689, 131] on div "Le prestataire me demande si vous avez le permis pour le bateau que vous aviez …" at bounding box center [532, 128] width 367 height 11
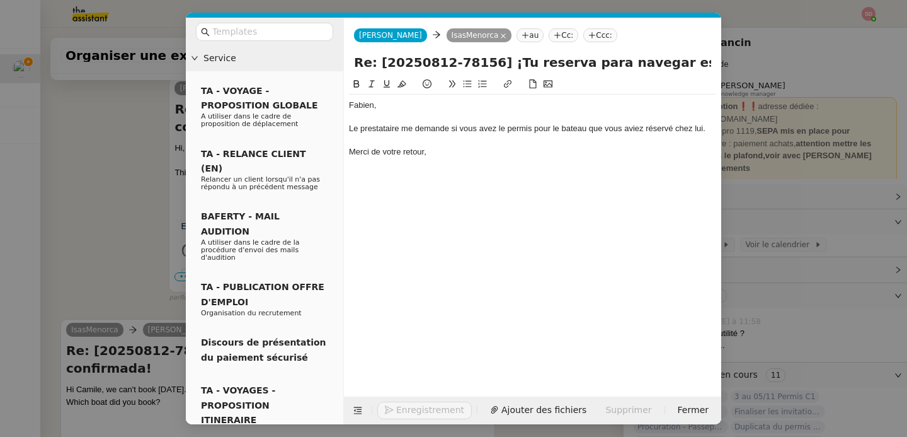
scroll to position [590, 0]
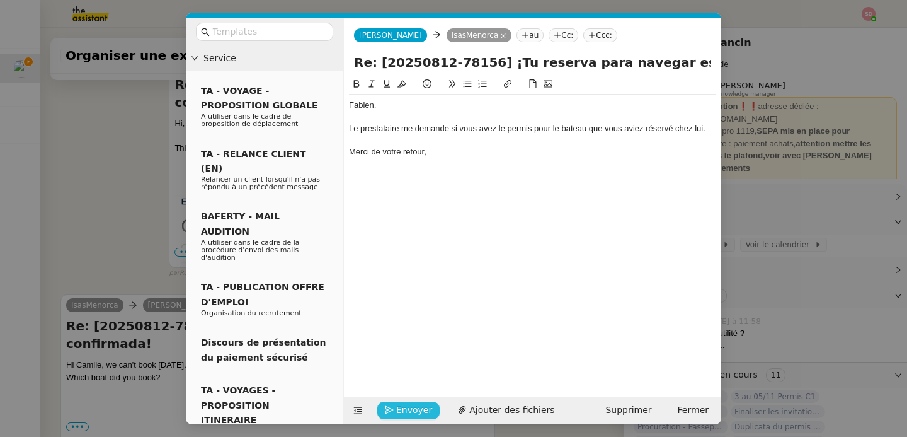
click at [414, 409] on span "Envoyer" at bounding box center [414, 410] width 36 height 14
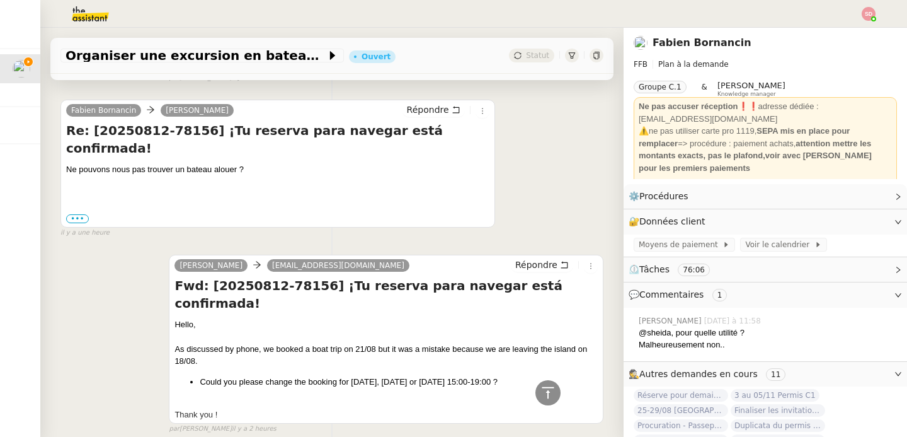
scroll to position [2069, 0]
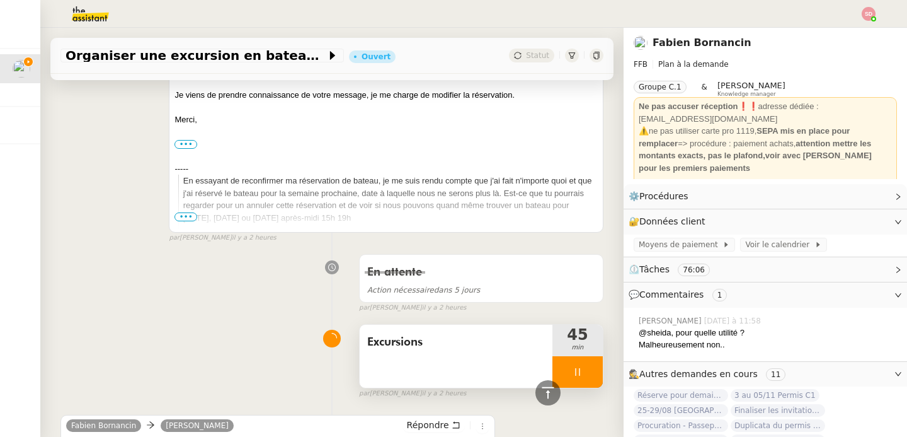
click at [574, 356] on div at bounding box center [577, 371] width 50 height 31
click at [585, 367] on icon at bounding box center [590, 372] width 10 height 10
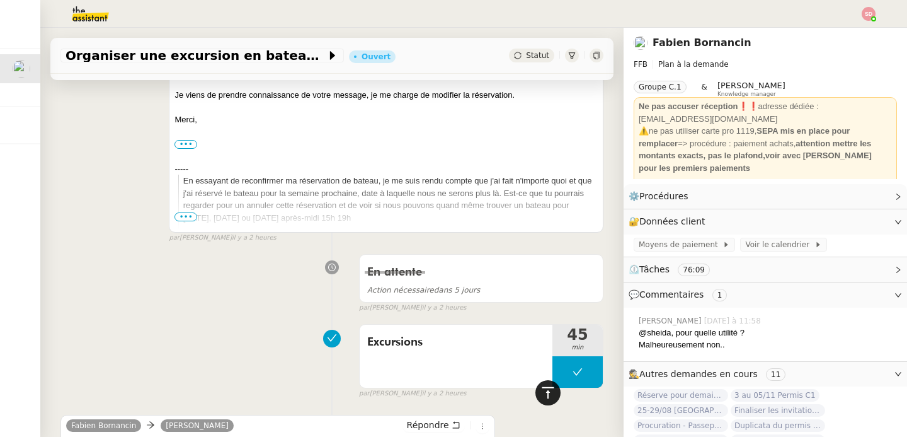
click at [540, 396] on icon at bounding box center [547, 392] width 15 height 15
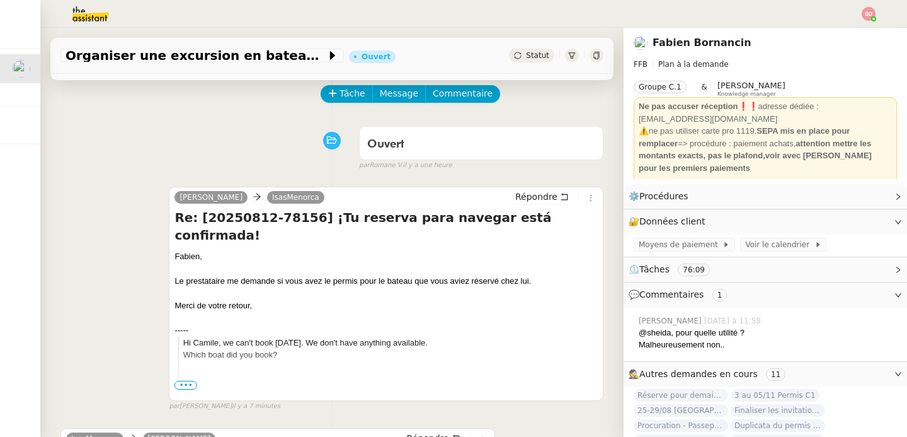
scroll to position [55, 0]
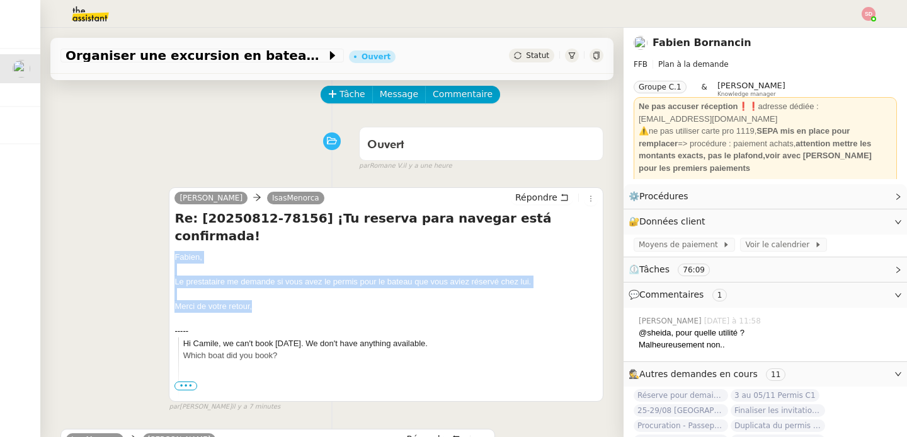
drag, startPoint x: 171, startPoint y: 240, endPoint x: 274, endPoint y: 283, distance: 111.3
click at [274, 283] on div "Fabien, Le prestataire me demande si vous avez le permis pour le bateau que vou…" at bounding box center [385, 371] width 423 height 241
copy div "Fabien, Le prestataire me demande si vous avez le permis pour le bateau que vou…"
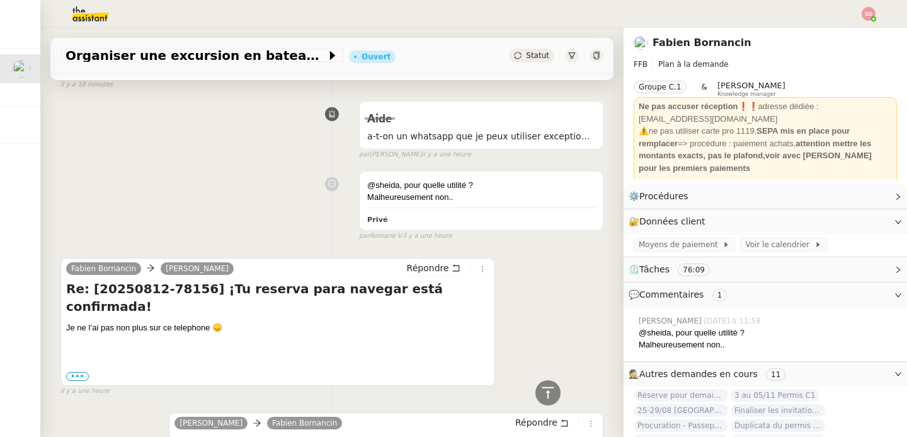
scroll to position [1148, 0]
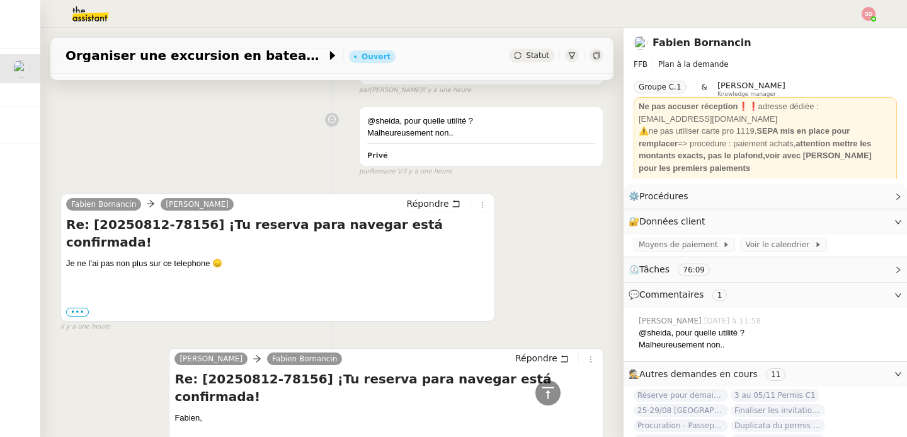
click at [414, 197] on div "Répondre" at bounding box center [446, 204] width 87 height 15
click at [420, 197] on span "Répondre" at bounding box center [428, 203] width 42 height 13
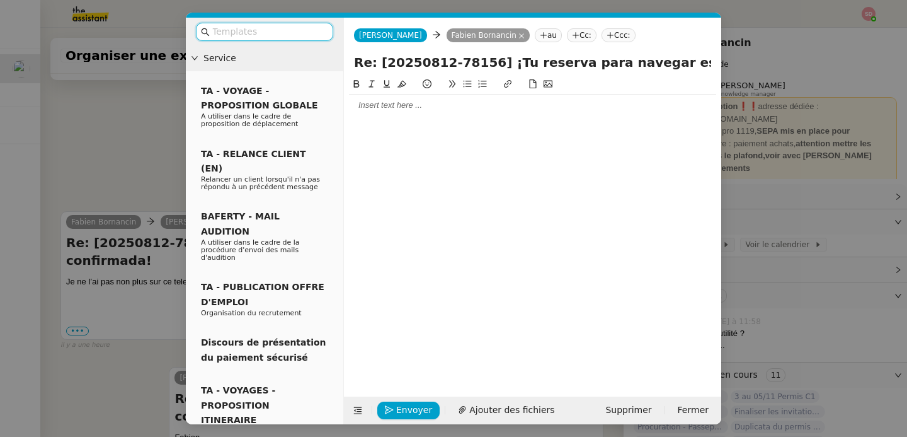
scroll to position [1246, 0]
click at [421, 107] on div at bounding box center [532, 105] width 367 height 11
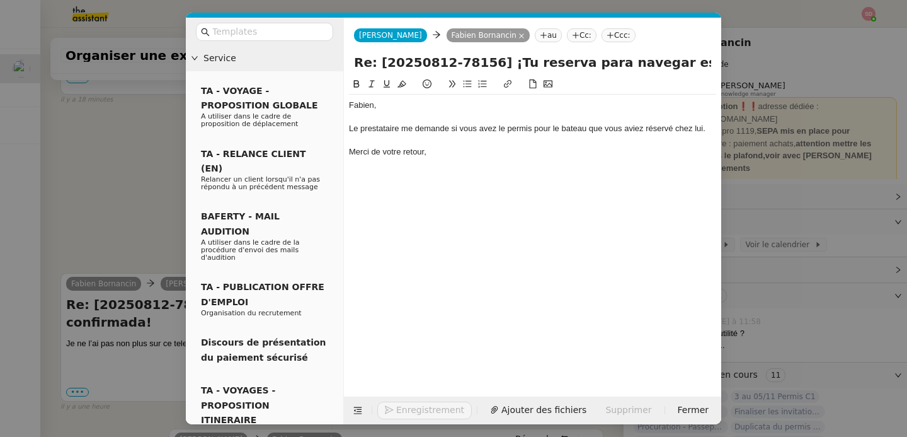
scroll to position [1308, 0]
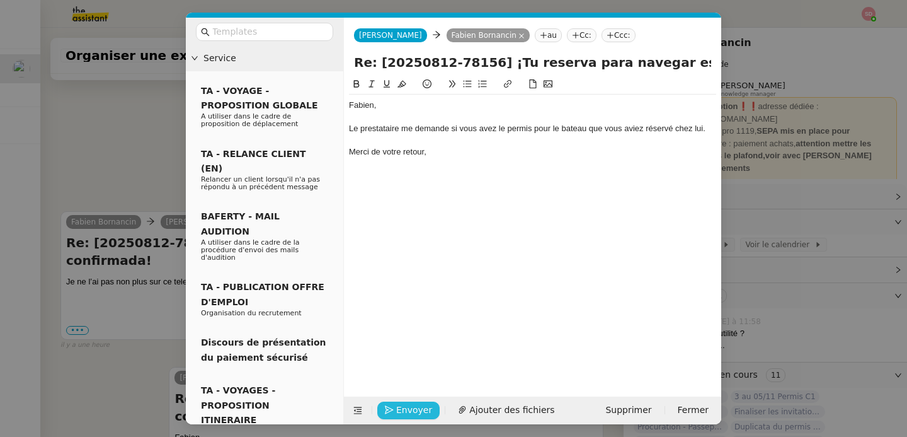
click at [401, 408] on span "Envoyer" at bounding box center [414, 410] width 36 height 14
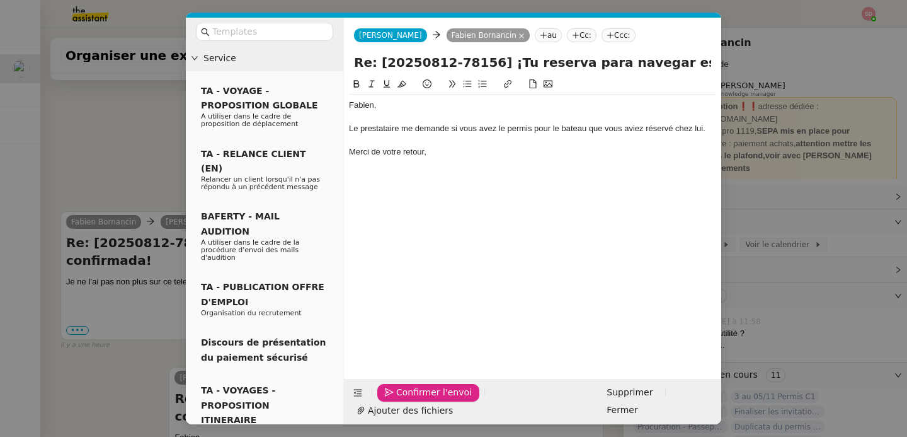
click at [401, 399] on span "Confirmer l'envoi" at bounding box center [434, 392] width 76 height 14
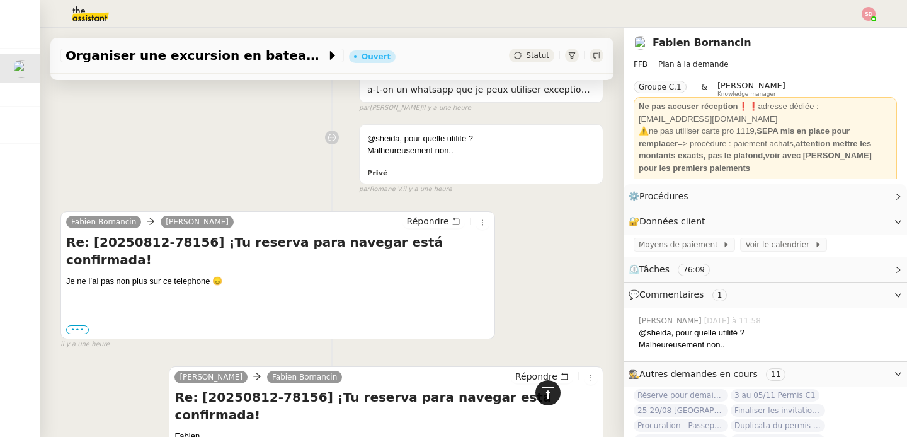
click at [546, 396] on icon at bounding box center [547, 392] width 15 height 15
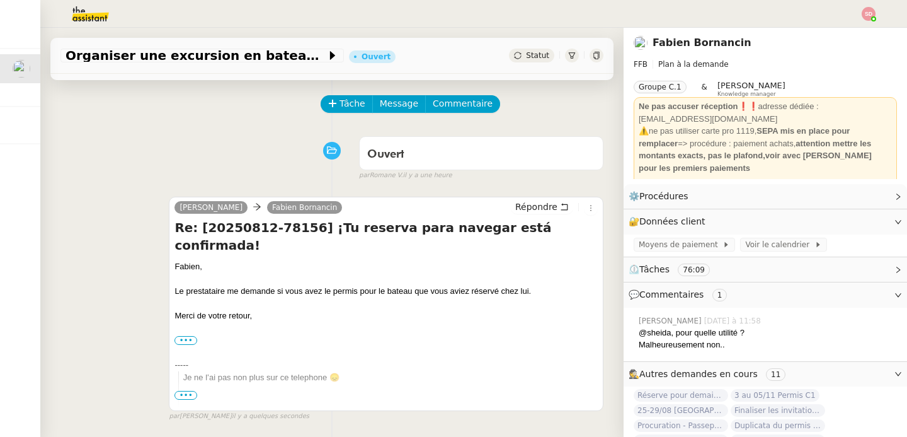
scroll to position [0, 0]
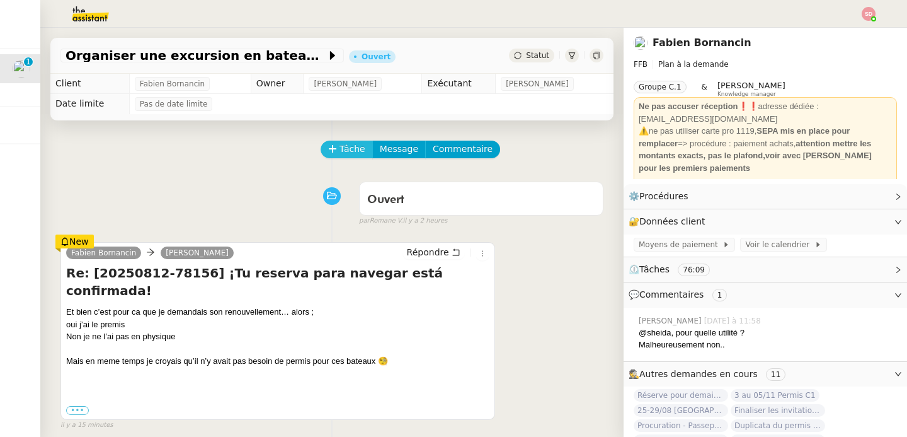
click at [351, 148] on span "Tâche" at bounding box center [353, 149] width 26 height 14
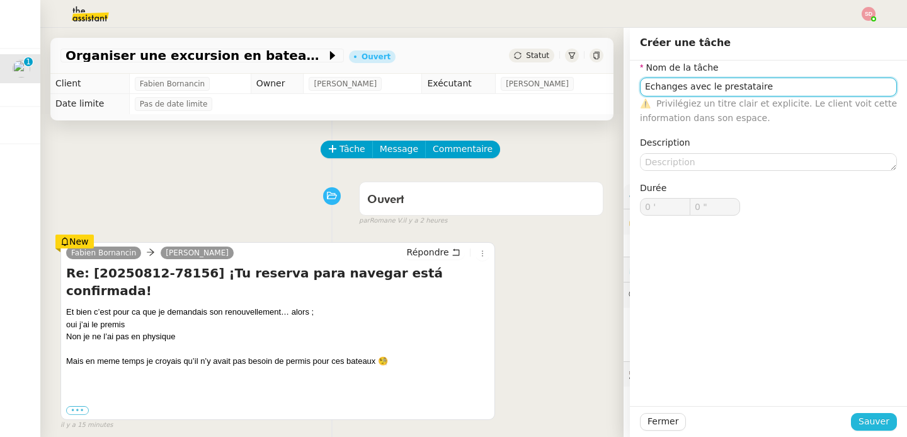
type input "Echanges avec le prestataire"
click at [869, 423] on span "Sauver" at bounding box center [874, 421] width 31 height 14
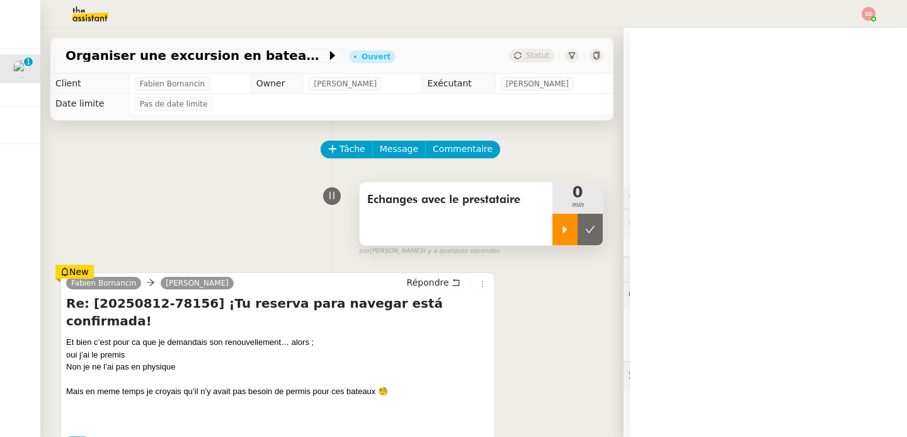
click at [552, 237] on div at bounding box center [564, 229] width 25 height 31
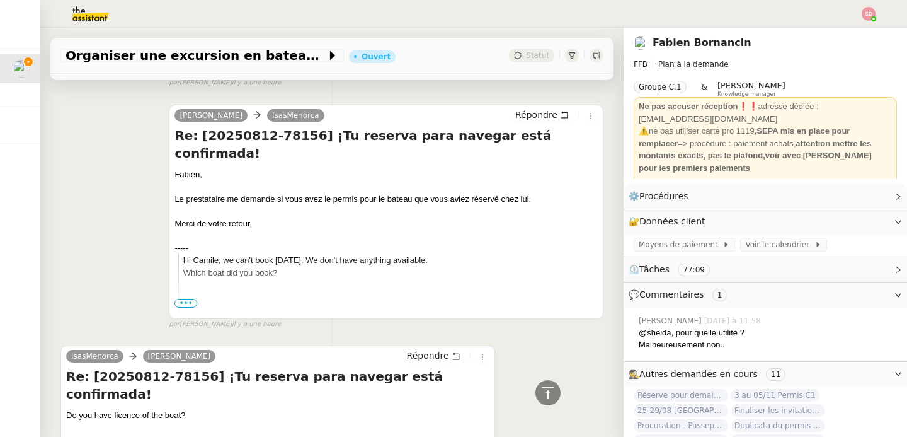
scroll to position [752, 0]
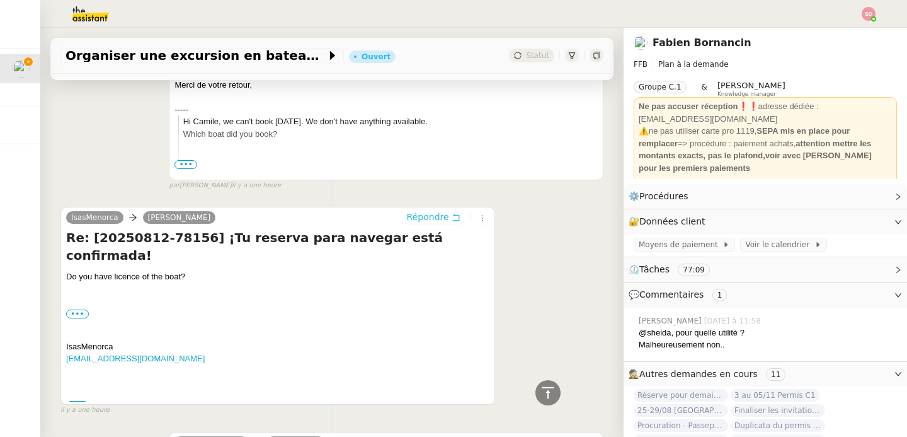
click at [452, 213] on icon at bounding box center [456, 217] width 9 height 9
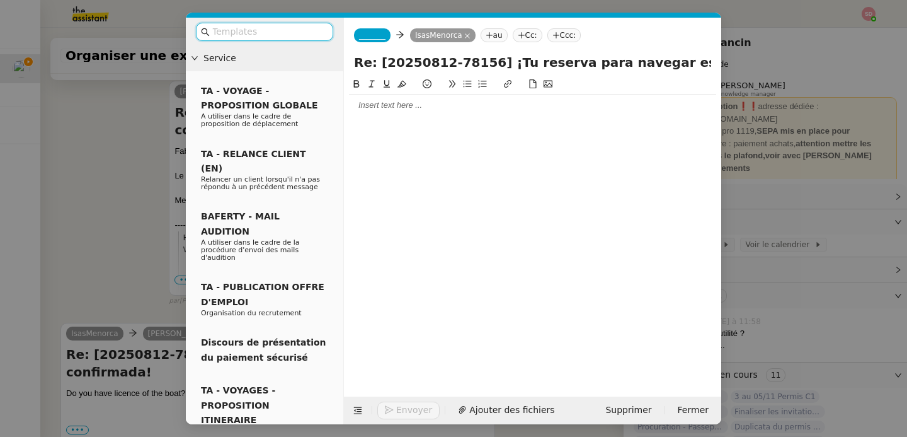
scroll to position [849, 0]
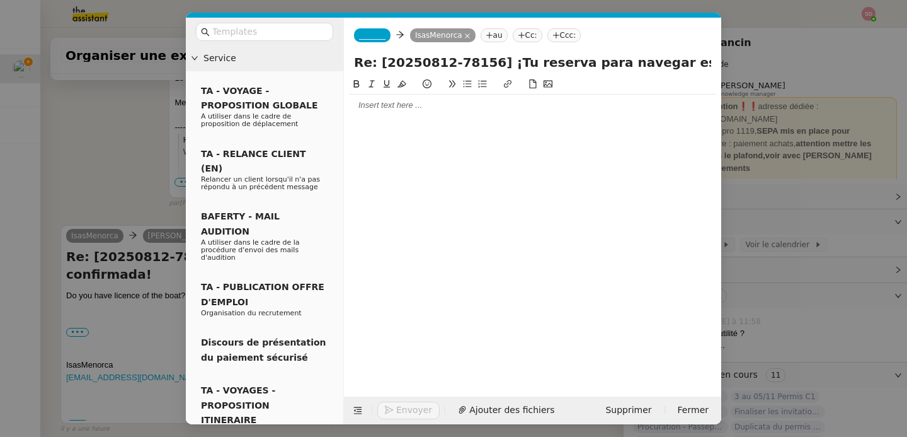
click at [436, 113] on div at bounding box center [532, 104] width 367 height 21
click at [377, 35] on span "_______" at bounding box center [372, 35] width 26 height 9
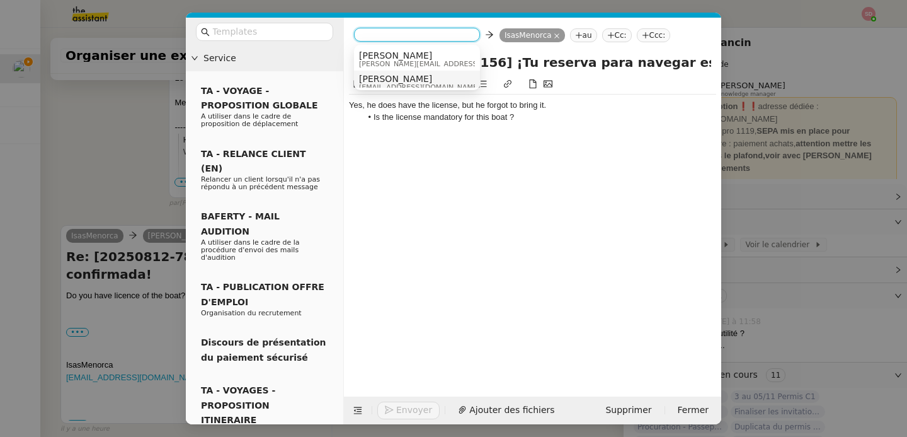
click at [384, 79] on span "[PERSON_NAME]" at bounding box center [419, 79] width 121 height 10
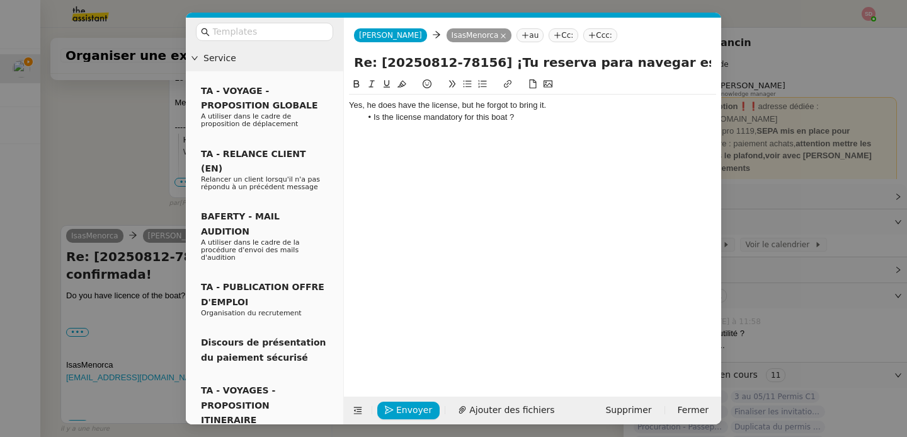
click at [549, 117] on li "Is the license mandatory for this boat ?" at bounding box center [539, 116] width 355 height 11
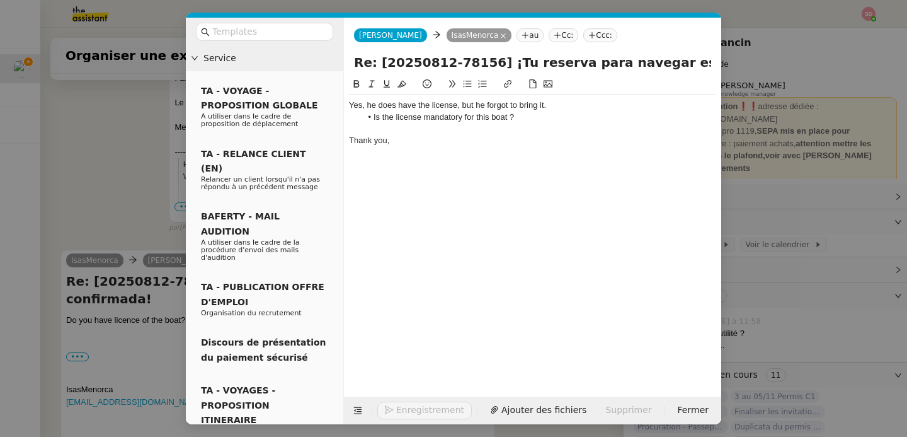
scroll to position [915, 0]
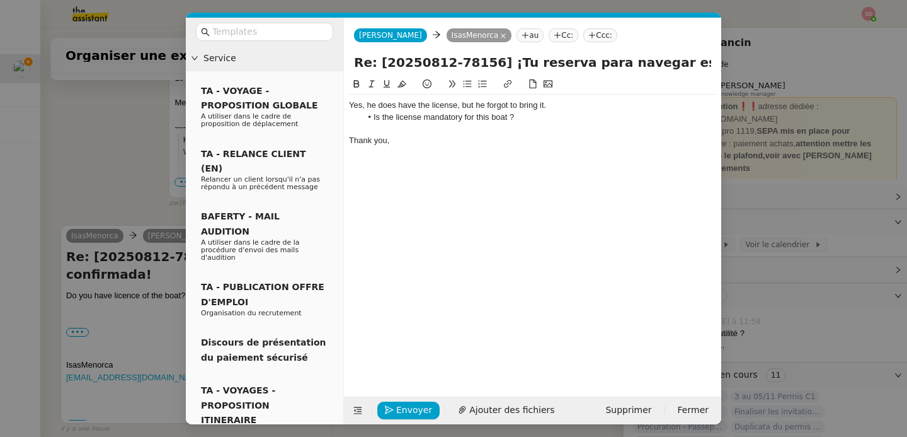
click at [137, 171] on nz-modal-container "Service TA - VOYAGE - PROPOSITION GLOBALE A utiliser dans le cadre de propositi…" at bounding box center [453, 218] width 907 height 437
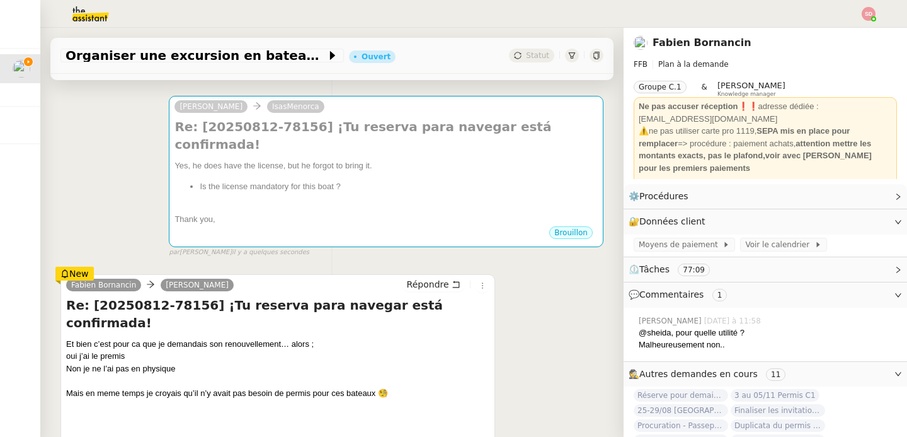
scroll to position [266, 0]
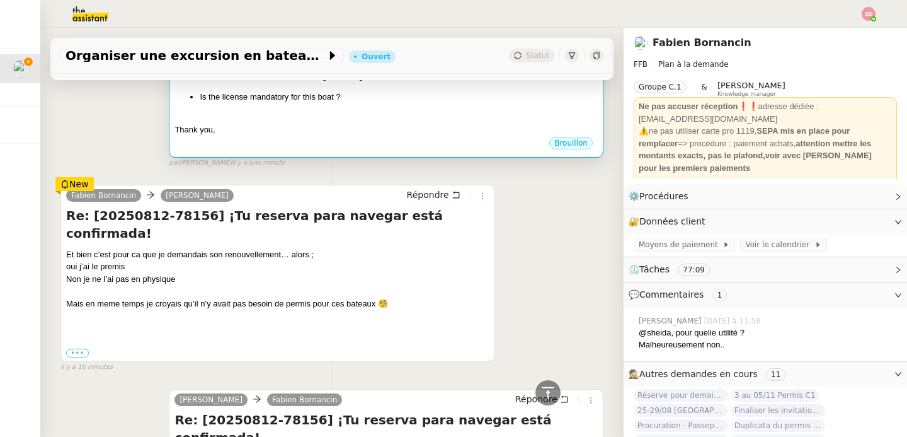
click at [333, 135] on div "Brouillon" at bounding box center [385, 144] width 423 height 19
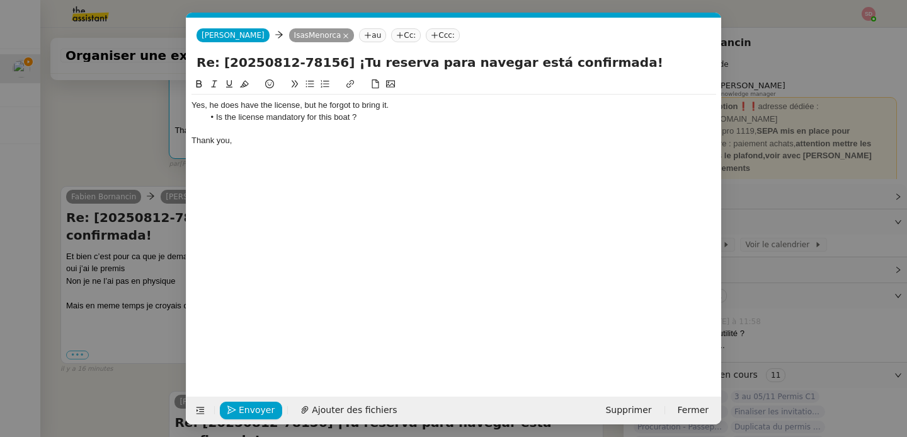
scroll to position [0, 26]
click at [246, 410] on span "Envoyer" at bounding box center [257, 410] width 36 height 14
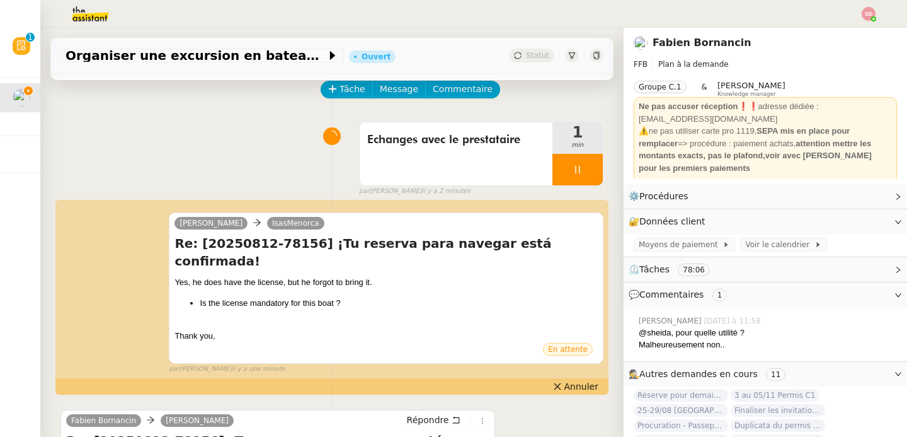
scroll to position [0, 0]
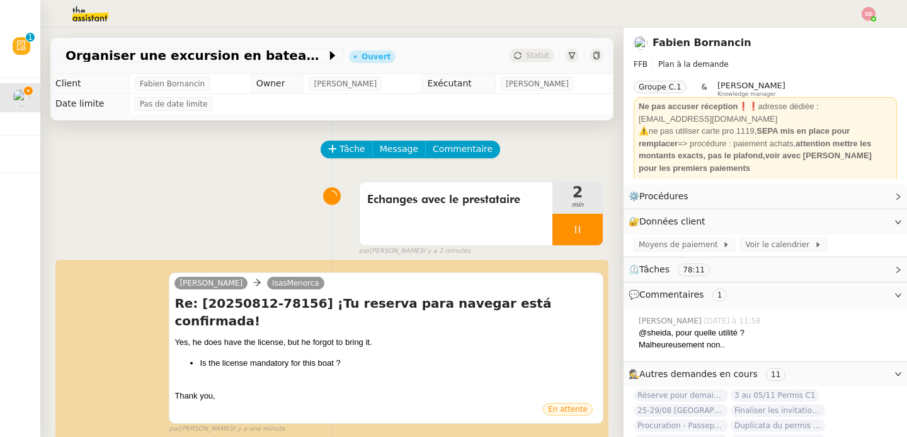
click at [770, 146] on div "⚠️ne pas utiliser carte pro 1119, SEPA mis en place pour remplacer => procédure…" at bounding box center [765, 149] width 253 height 49
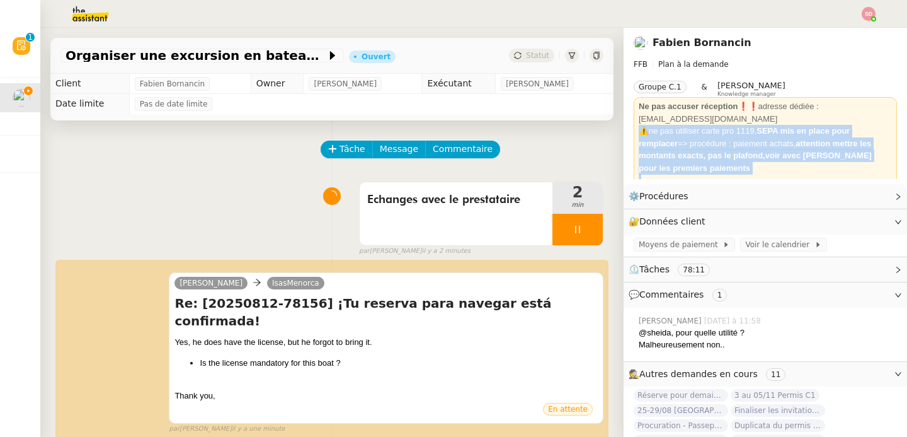
click at [770, 146] on div "⚠️ne pas utiliser carte pro 1119, SEPA mis en place pour remplacer => procédure…" at bounding box center [765, 149] width 253 height 49
click at [765, 175] on div at bounding box center [765, 180] width 253 height 13
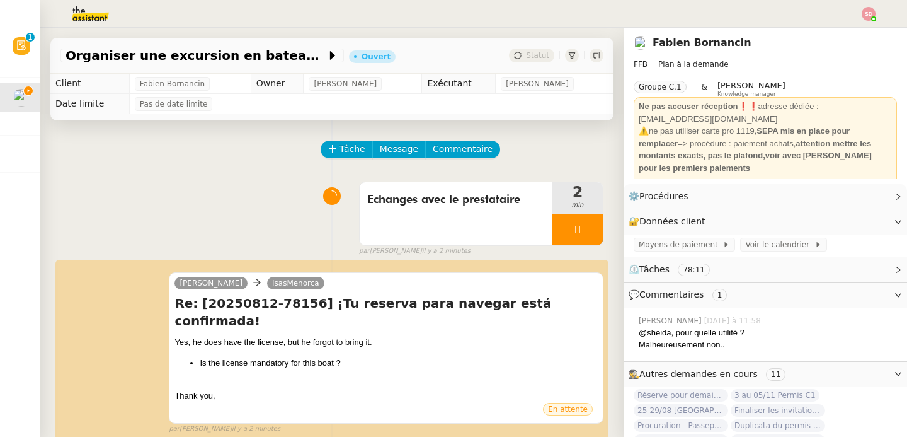
click at [726, 167] on div "⚠️ne pas utiliser carte pro 1119, SEPA mis en place pour remplacer => procédure…" at bounding box center [765, 149] width 253 height 49
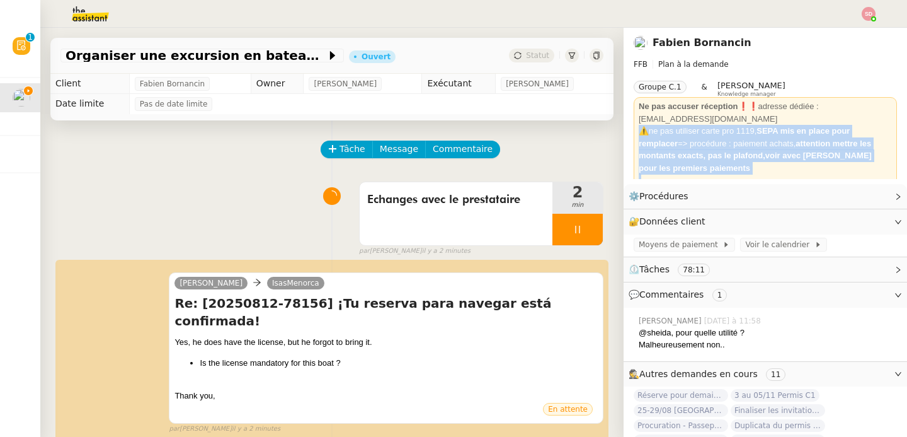
click at [726, 167] on div "⚠️ne pas utiliser carte pro 1119, SEPA mis en place pour remplacer => procédure…" at bounding box center [765, 149] width 253 height 49
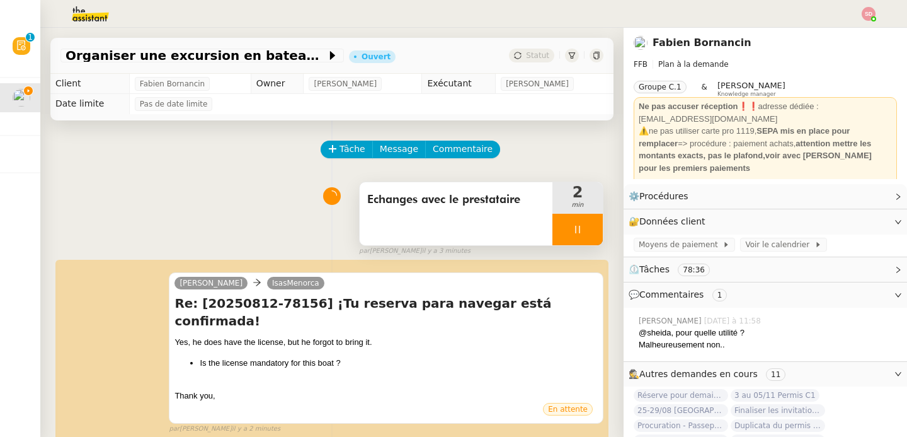
click at [580, 232] on div at bounding box center [577, 229] width 50 height 31
click at [580, 232] on button at bounding box center [590, 229] width 25 height 31
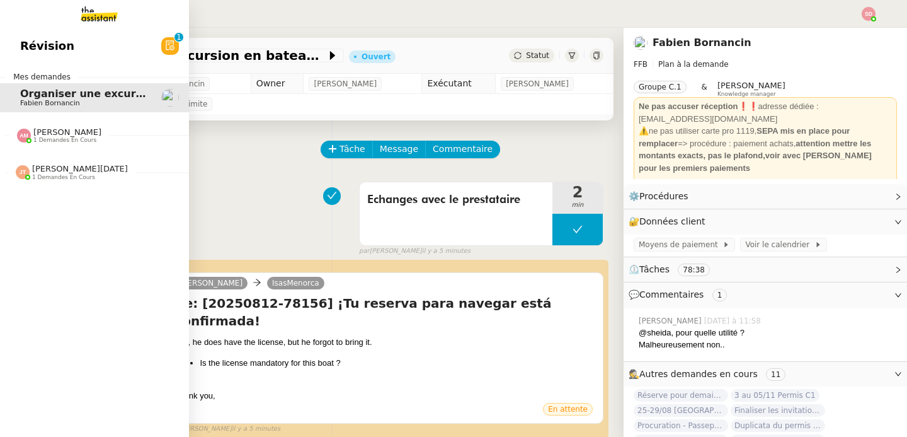
click at [17, 135] on img at bounding box center [24, 136] width 14 height 14
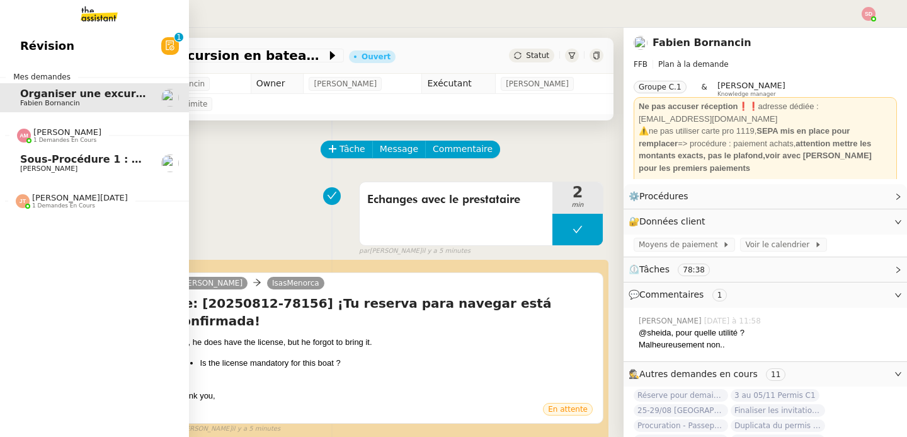
click at [17, 136] on img at bounding box center [24, 136] width 14 height 14
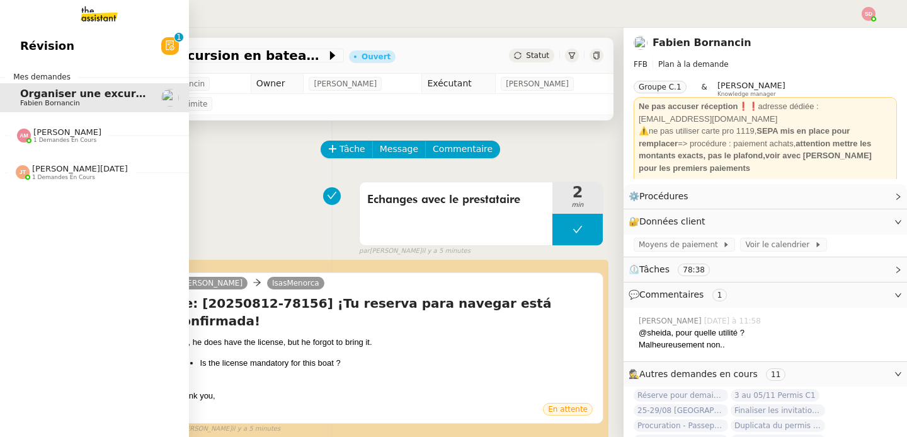
click at [32, 174] on span "1 demandes en cours" at bounding box center [63, 177] width 63 height 7
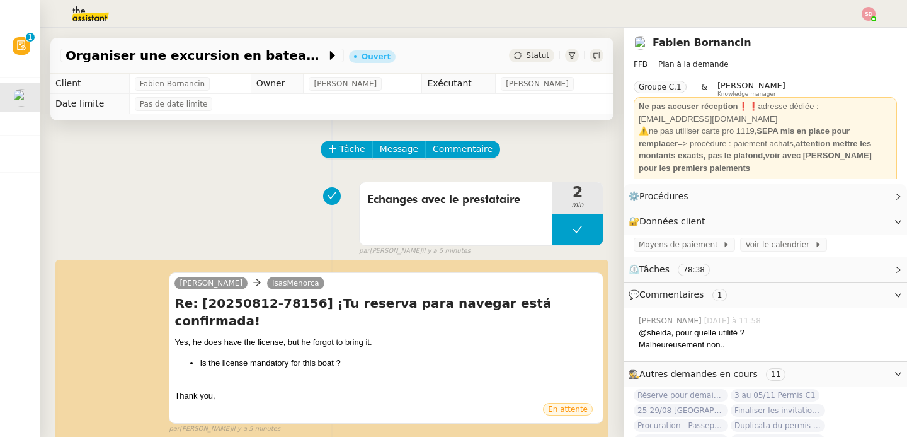
click at [593, 55] on icon at bounding box center [596, 56] width 6 height 8
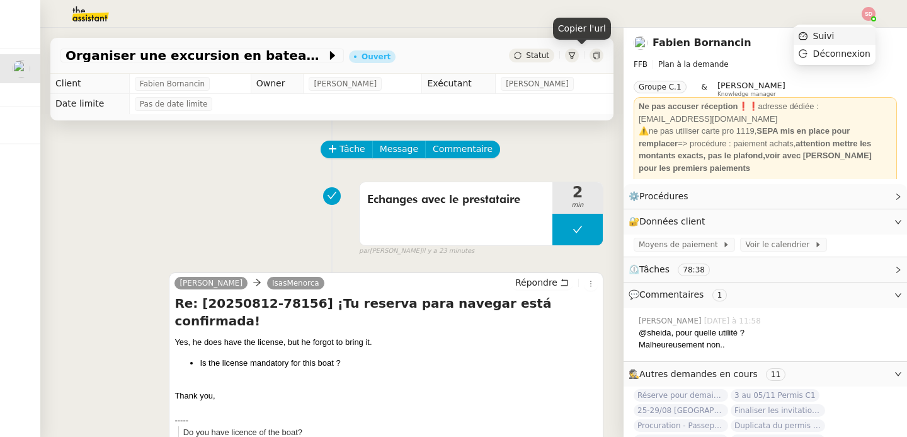
click at [861, 30] on li "Suivi" at bounding box center [835, 36] width 82 height 18
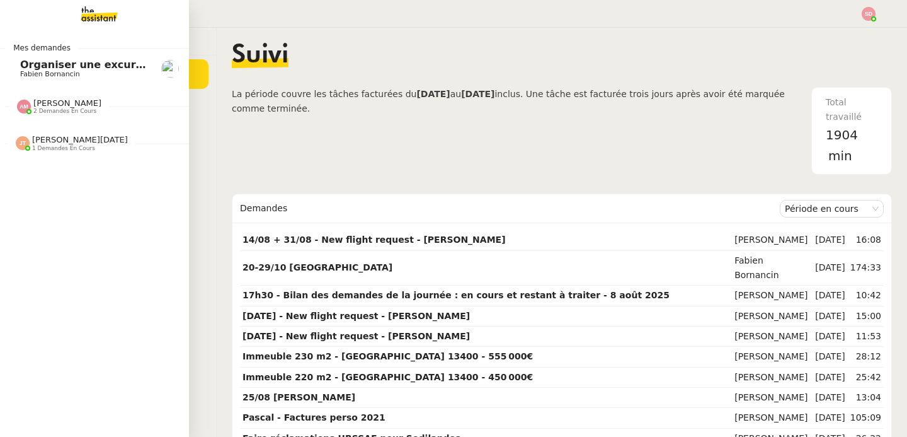
click at [38, 109] on span "2 demandes en cours" at bounding box center [64, 111] width 63 height 7
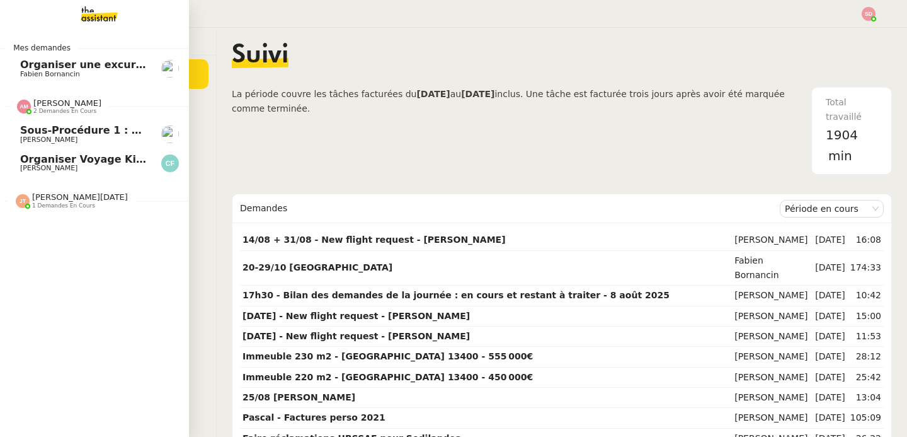
click at [36, 156] on span "Organiser voyage Kirghizistan" at bounding box center [106, 159] width 173 height 12
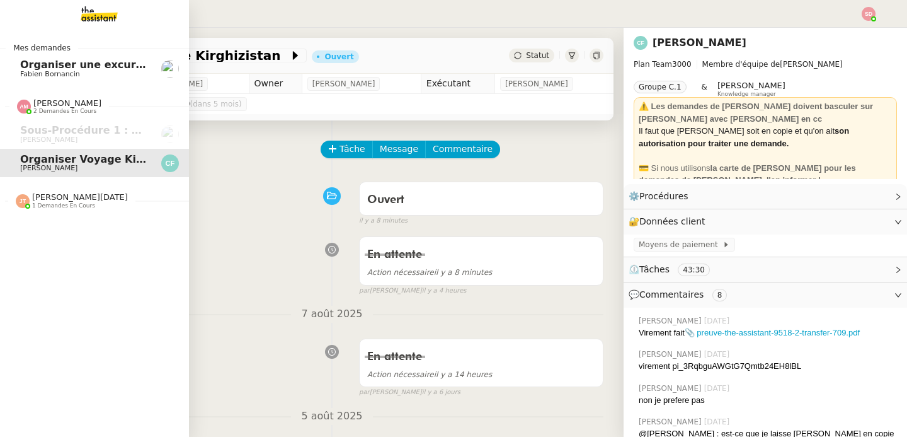
click at [27, 187] on span "Jean-Noël De Tinguy 1 demandes en cours" at bounding box center [99, 195] width 189 height 26
click at [57, 114] on span "2 demandes en cours" at bounding box center [64, 111] width 63 height 7
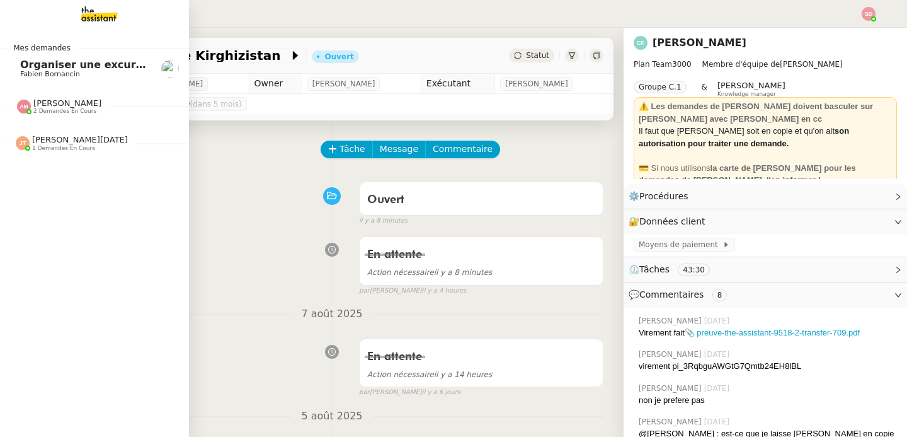
click at [90, 74] on span "Fabien Bornancin" at bounding box center [83, 75] width 127 height 8
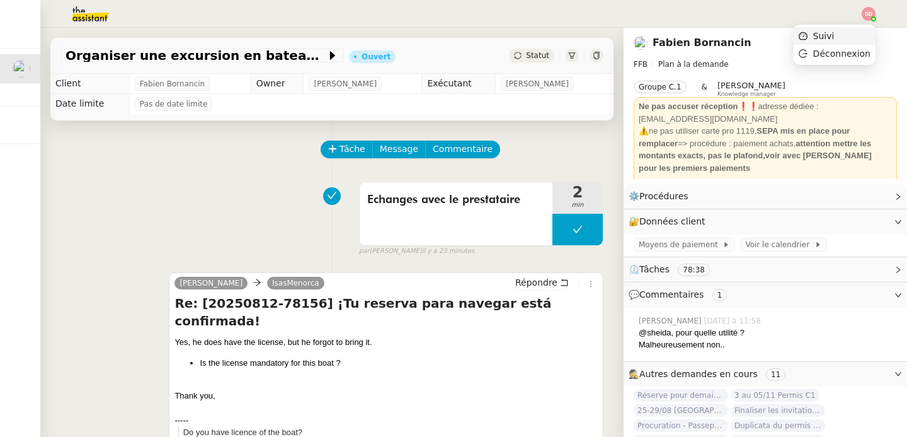
click at [845, 38] on li "Suivi" at bounding box center [835, 36] width 82 height 18
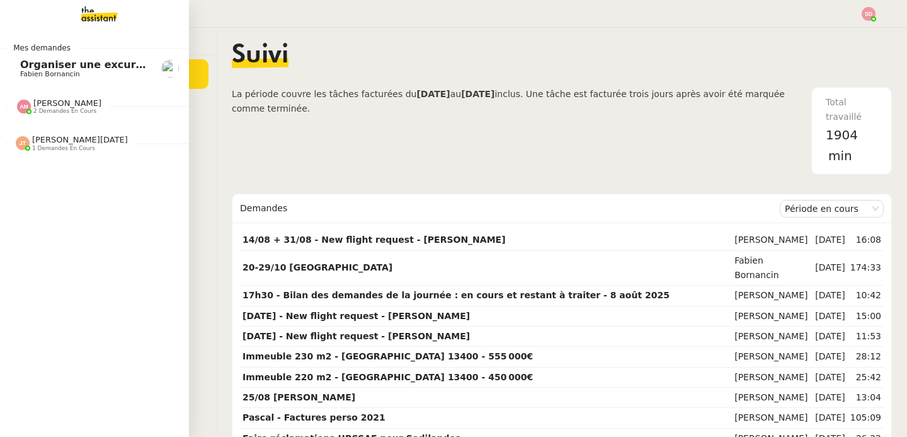
click at [12, 62] on link "Organiser une excursion en bateau et kayak [PERSON_NAME]" at bounding box center [94, 68] width 189 height 29
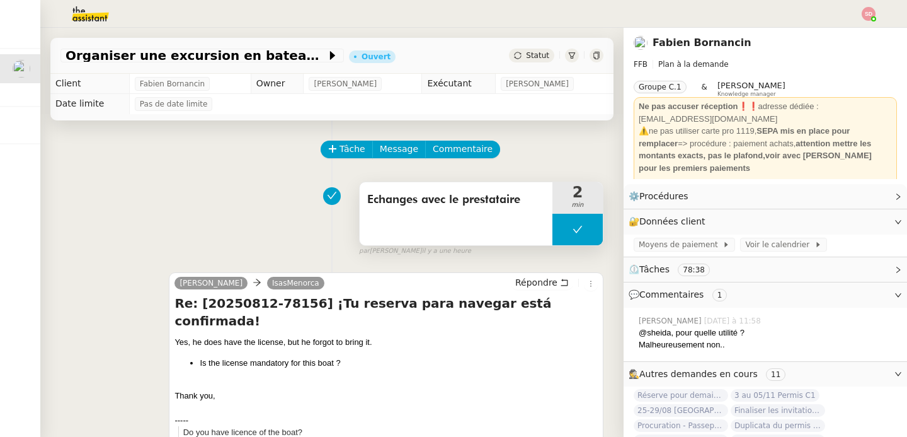
click at [552, 236] on button at bounding box center [577, 229] width 50 height 31
click at [552, 236] on div at bounding box center [564, 229] width 25 height 31
click at [552, 236] on div at bounding box center [577, 229] width 50 height 31
click at [560, 227] on icon at bounding box center [565, 229] width 10 height 10
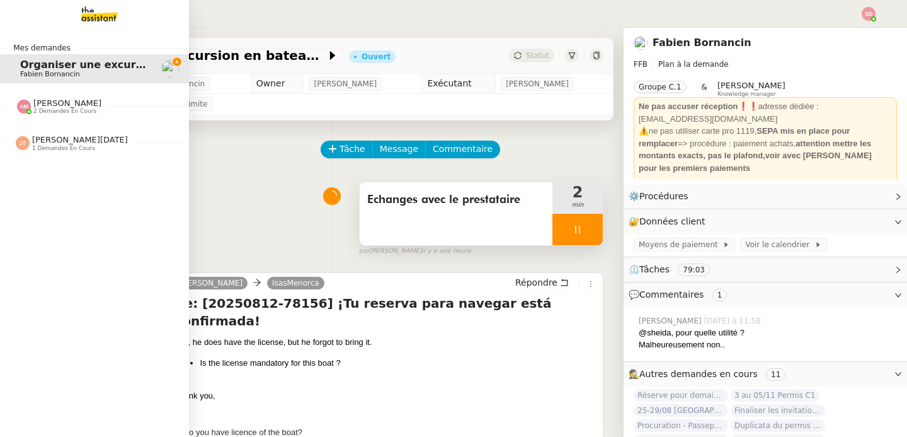
click at [18, 110] on img at bounding box center [24, 107] width 14 height 14
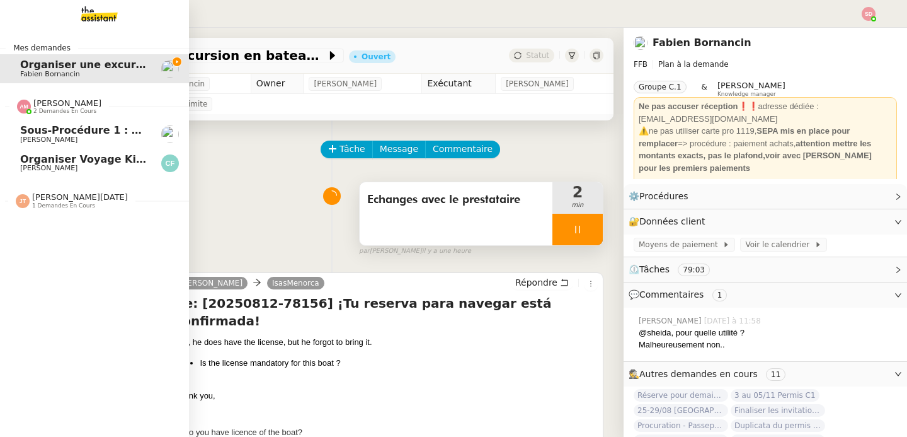
click at [18, 110] on img at bounding box center [24, 107] width 14 height 14
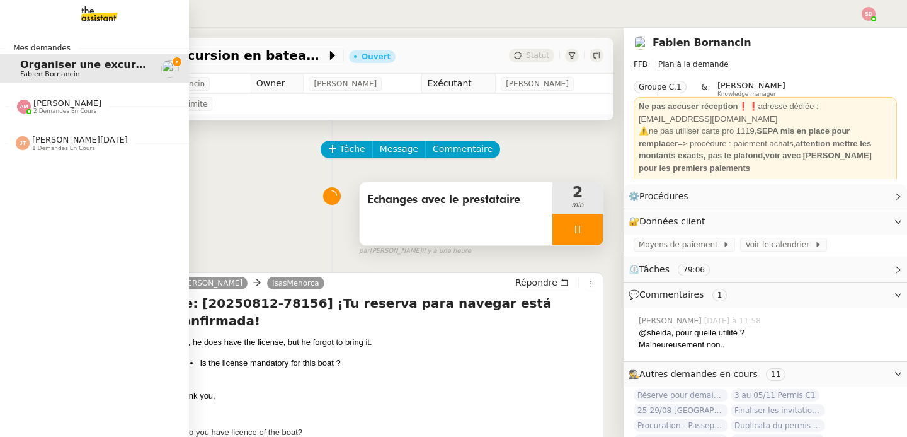
click at [50, 145] on span "1 demandes en cours" at bounding box center [63, 148] width 63 height 7
click at [66, 104] on span "[PERSON_NAME]" at bounding box center [67, 102] width 68 height 9
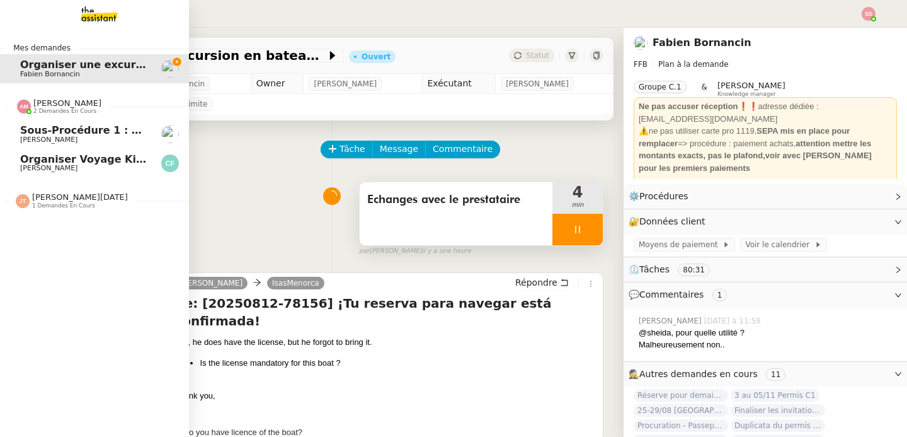
click at [66, 104] on span "[PERSON_NAME]" at bounding box center [67, 102] width 68 height 9
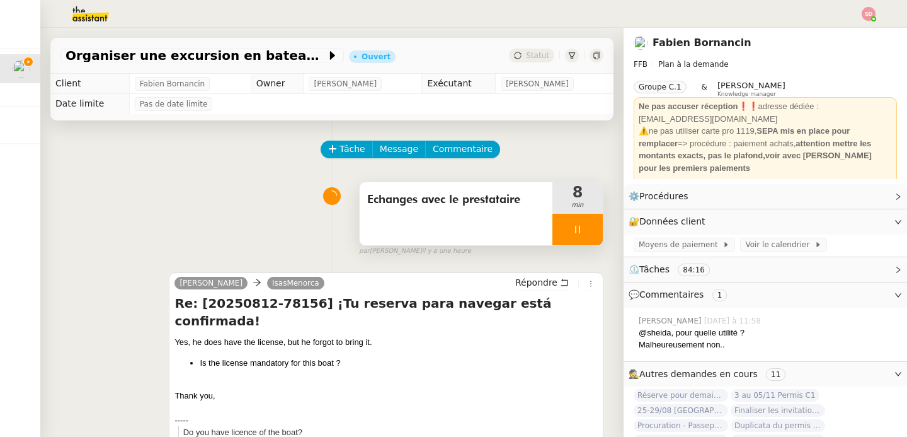
click at [571, 243] on div at bounding box center [577, 229] width 50 height 31
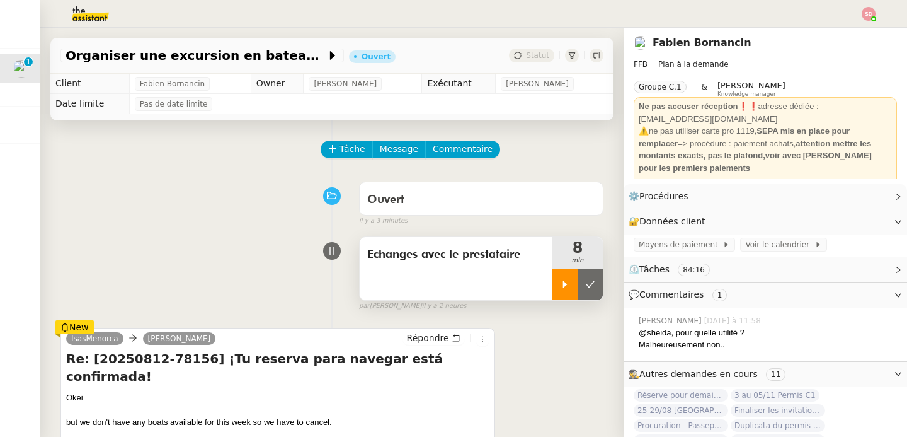
click at [554, 286] on div at bounding box center [564, 283] width 25 height 31
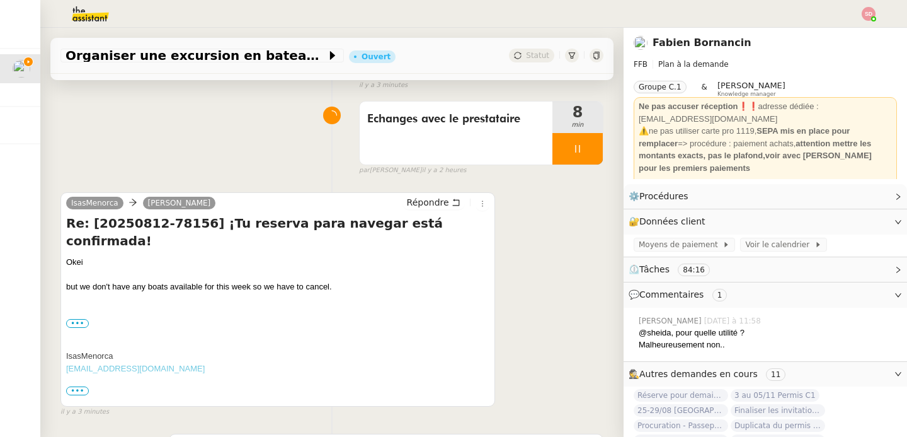
scroll to position [179, 0]
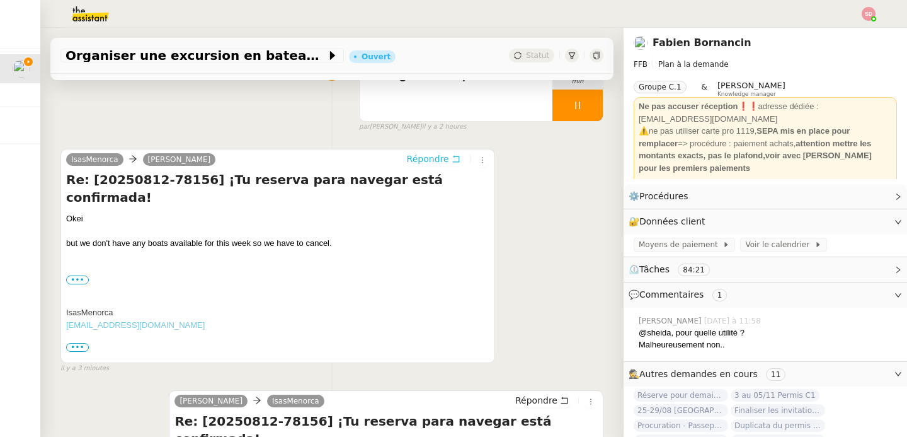
click at [420, 158] on span "Répondre" at bounding box center [428, 158] width 42 height 13
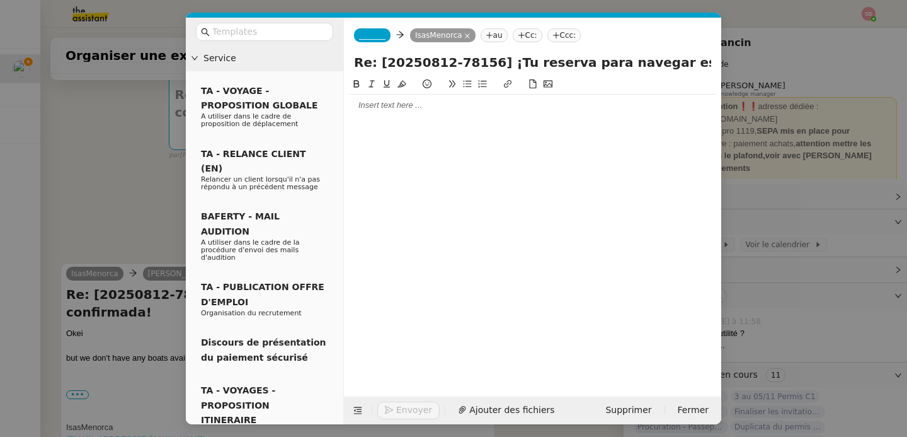
click at [375, 43] on div "_______ IsasMenorca au Cc: Ccc:" at bounding box center [532, 35] width 377 height 35
click at [374, 32] on span "_______" at bounding box center [372, 35] width 26 height 9
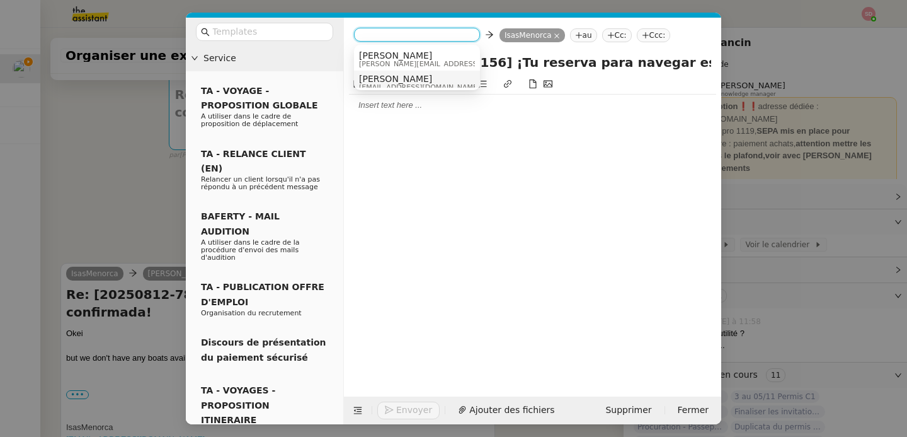
click at [404, 76] on span "[PERSON_NAME]" at bounding box center [419, 79] width 121 height 10
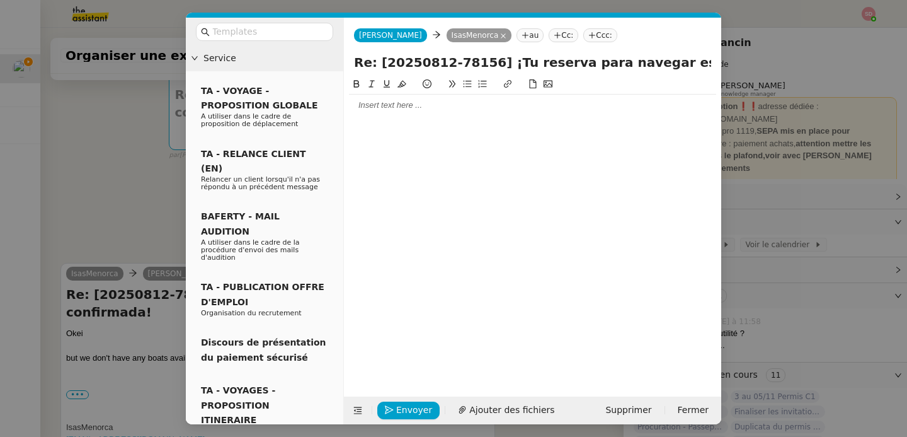
click at [402, 106] on div at bounding box center [532, 105] width 367 height 11
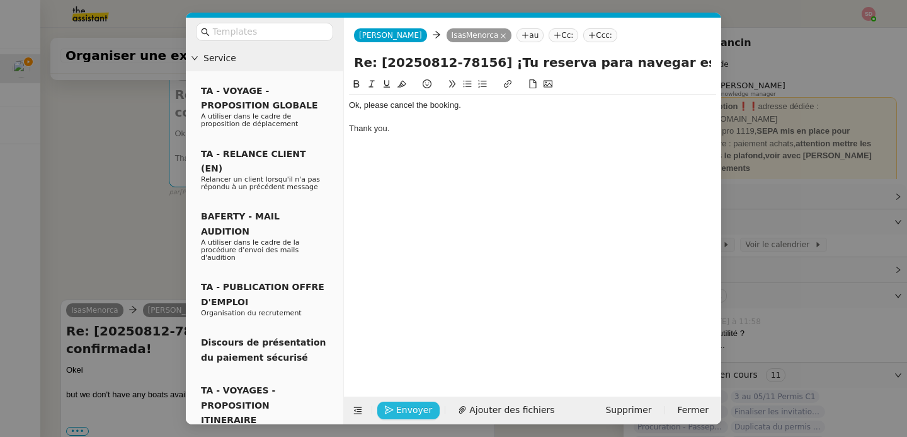
click at [395, 411] on button "Envoyer" at bounding box center [408, 410] width 62 height 18
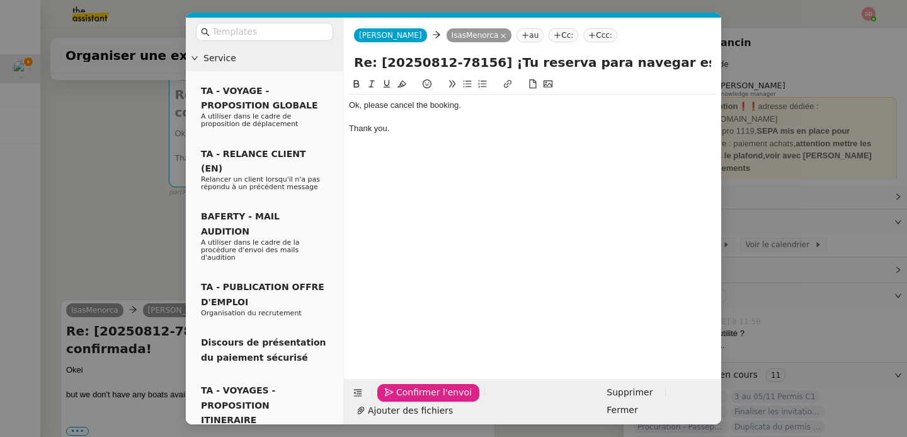
click at [395, 401] on button "Confirmer l'envoi" at bounding box center [428, 393] width 102 height 18
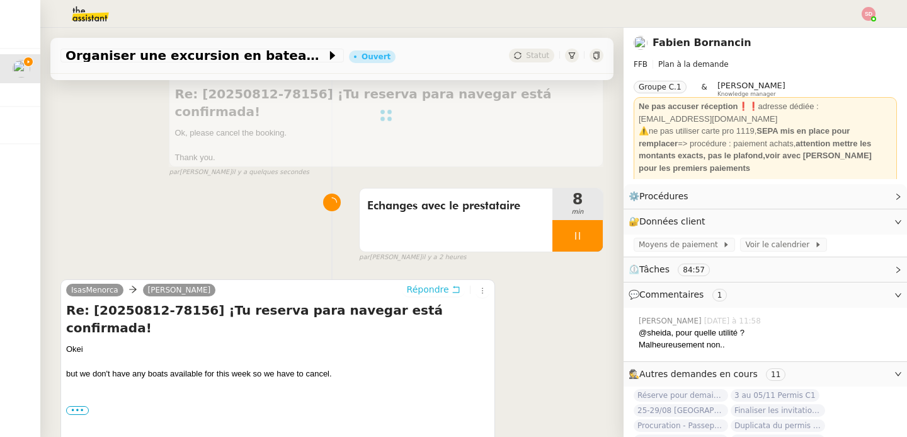
scroll to position [0, 0]
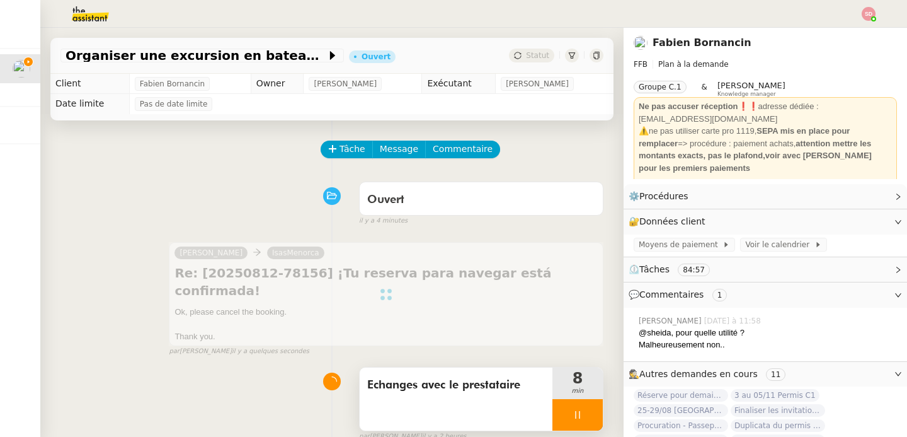
click at [594, 399] on div at bounding box center [577, 414] width 50 height 31
click at [594, 409] on icon at bounding box center [590, 414] width 10 height 10
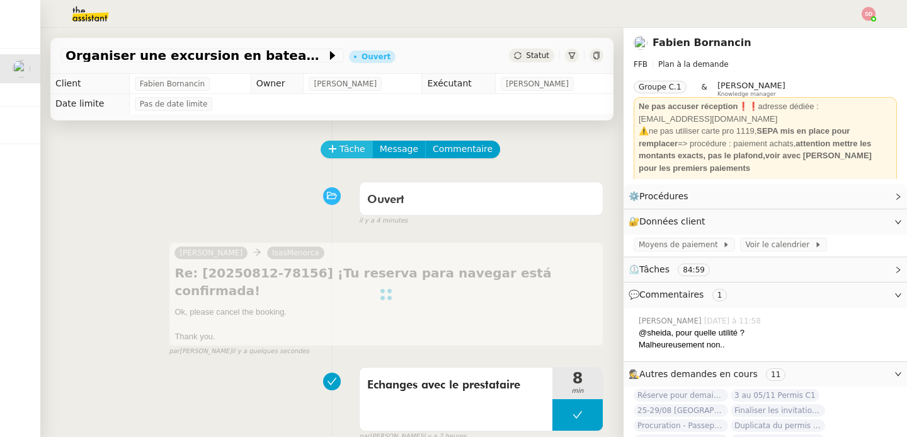
click at [338, 150] on button "Tâche" at bounding box center [347, 149] width 52 height 18
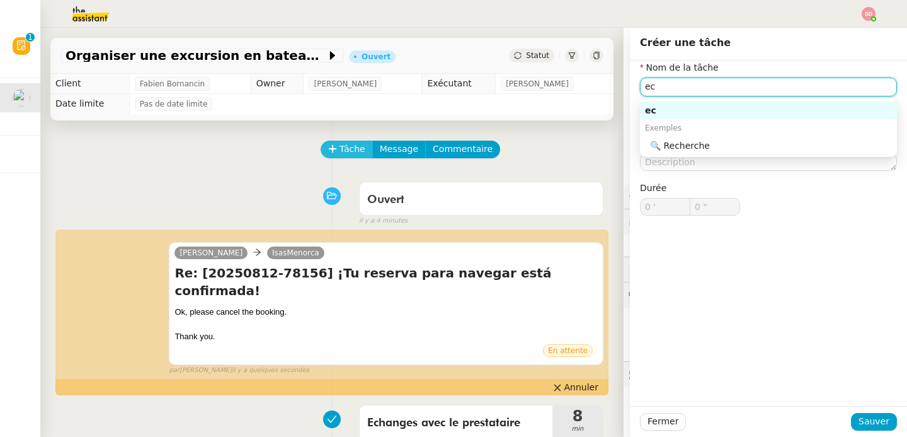
type input "e"
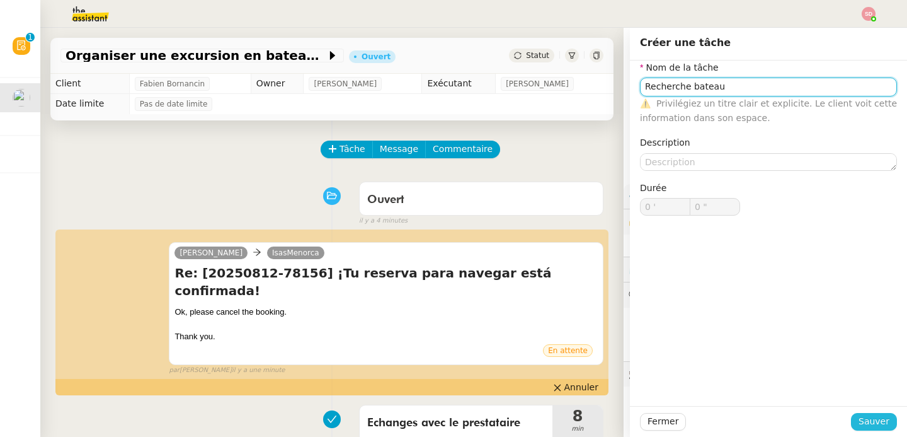
type input "Recherche bateau"
click at [871, 419] on span "Sauver" at bounding box center [874, 421] width 31 height 14
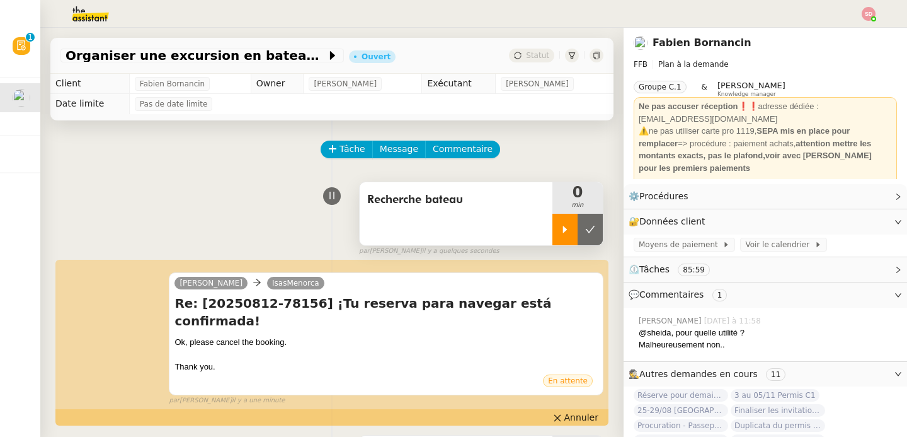
click at [555, 233] on div at bounding box center [564, 229] width 25 height 31
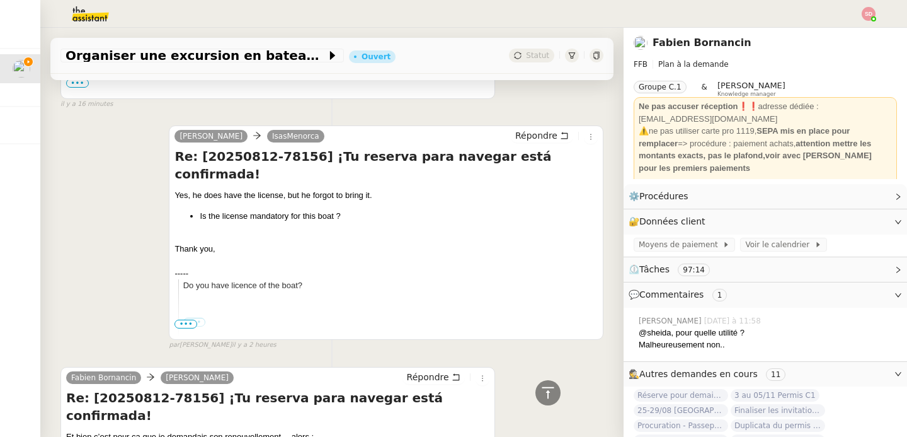
scroll to position [954, 0]
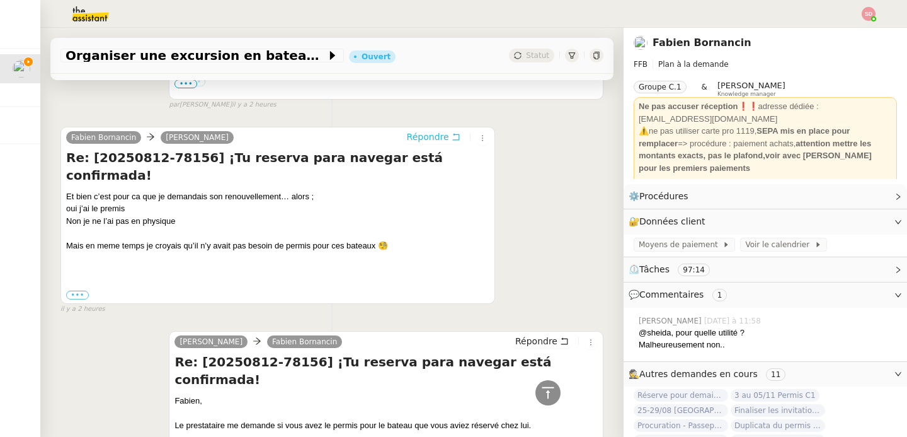
click at [434, 130] on span "Répondre" at bounding box center [428, 136] width 42 height 13
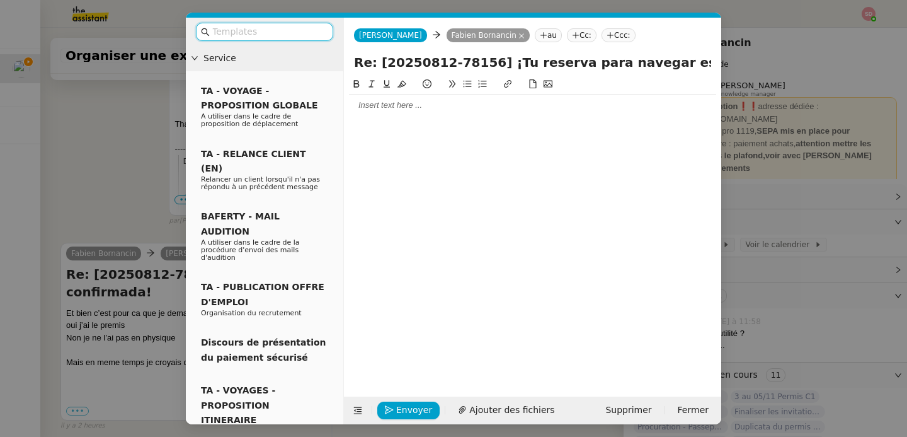
scroll to position [1053, 0]
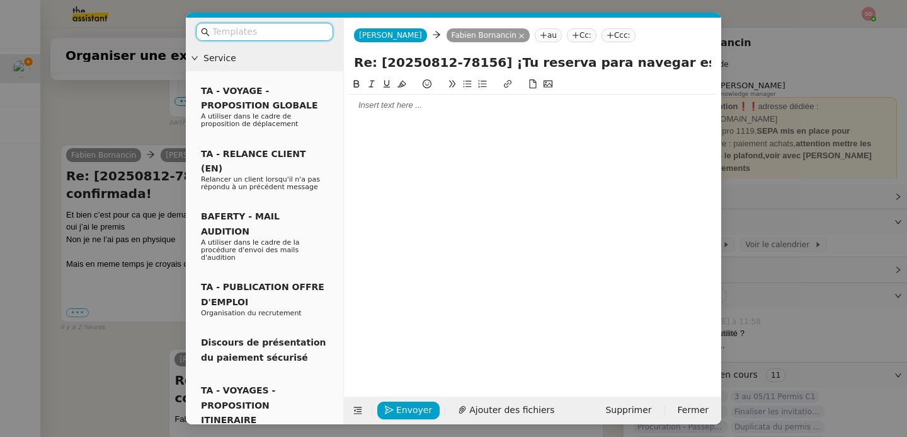
click at [401, 103] on div at bounding box center [532, 105] width 367 height 11
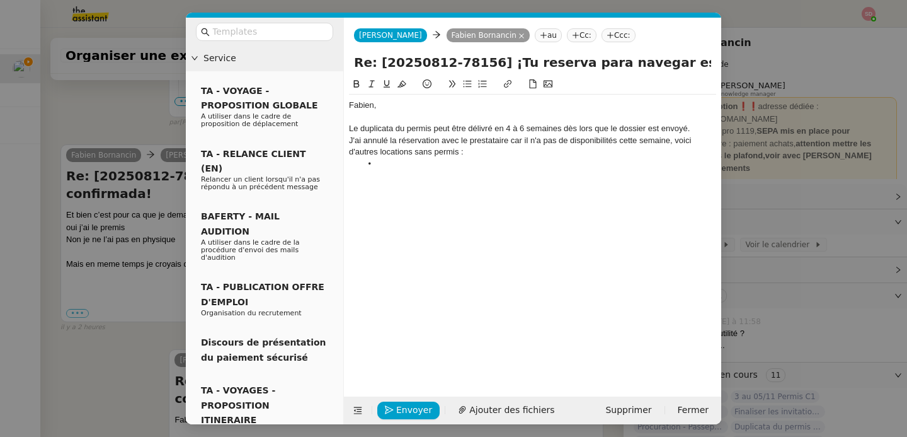
scroll to position [1143, 0]
click at [382, 162] on li "Irisur" at bounding box center [539, 163] width 355 height 11
click at [508, 86] on icon at bounding box center [507, 83] width 9 height 9
paste input "https://irinsur.com/"
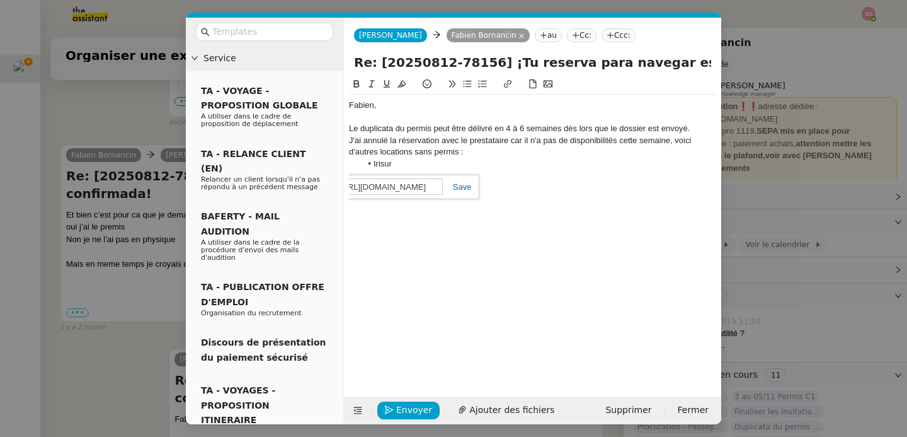
click at [462, 188] on link at bounding box center [457, 186] width 29 height 9
click at [448, 171] on div "Fabien, Le duplicata du permis peut être délivré en 4 à 6 semaines dès lors que…" at bounding box center [532, 134] width 367 height 80
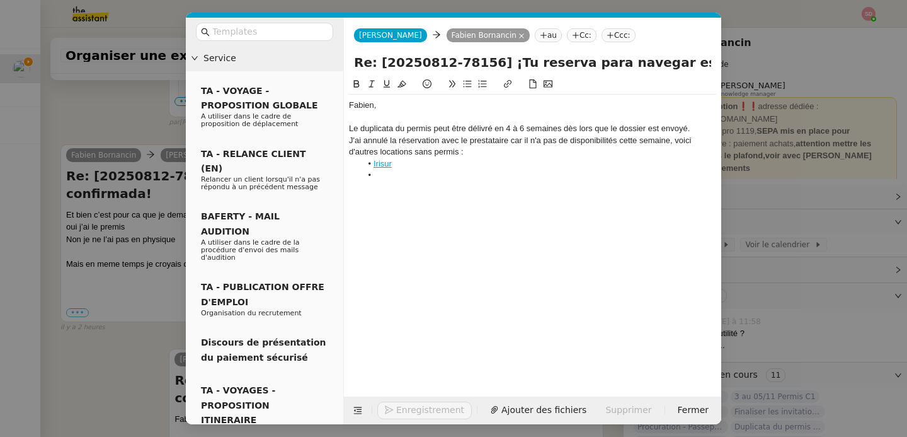
scroll to position [1155, 0]
click at [353, 414] on icon at bounding box center [358, 410] width 16 height 9
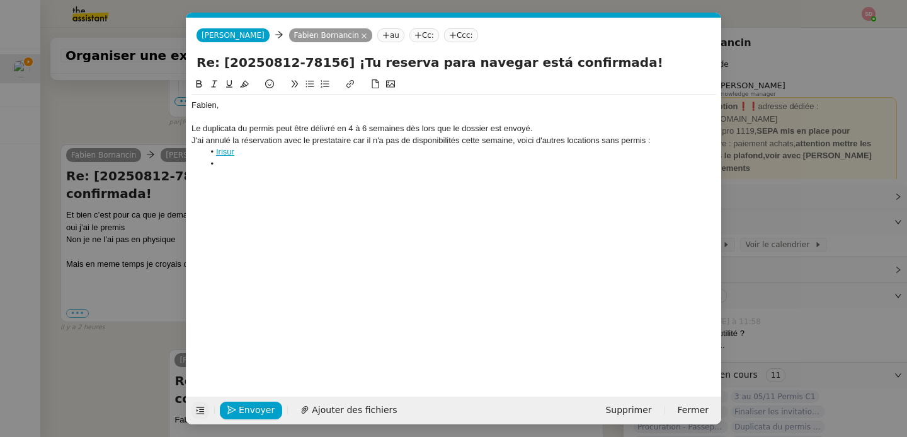
click at [646, 144] on div "J'ai annulé la réservation avec le prestataire car il n'a pas de disponibilités…" at bounding box center [453, 140] width 525 height 11
click at [311, 154] on div "J'ai annulé la réservation avec le prestataire car il n'a pas de disponibilités…" at bounding box center [453, 146] width 525 height 23
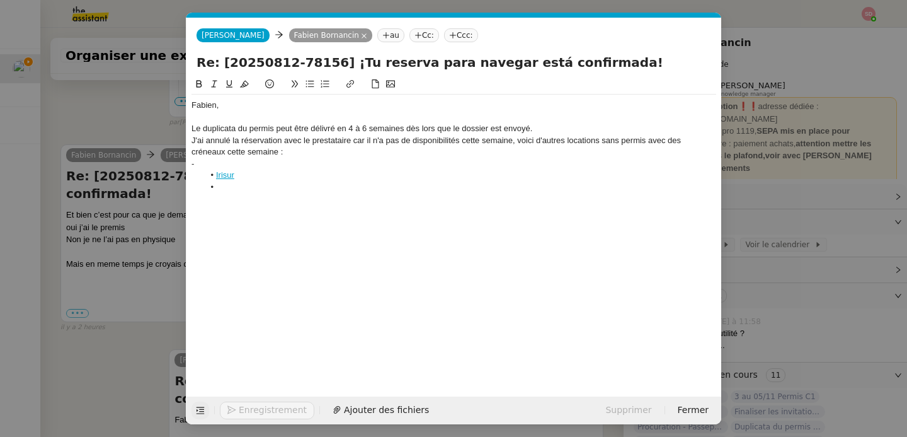
scroll to position [1167, 0]
click at [222, 168] on li "Iguana" at bounding box center [460, 163] width 513 height 11
click at [353, 81] on icon at bounding box center [350, 84] width 8 height 8
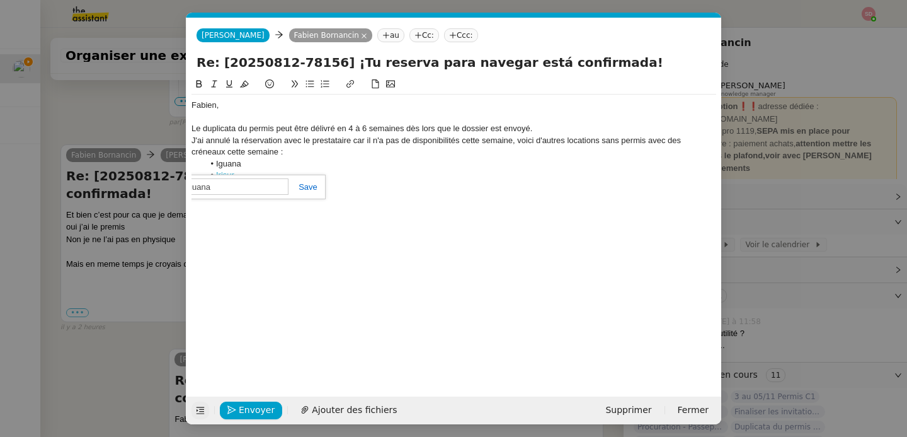
paste input "https://www.iguanaboats.com/en/embarcaciones"
click at [305, 186] on link at bounding box center [303, 186] width 29 height 9
click at [305, 186] on li at bounding box center [460, 186] width 513 height 11
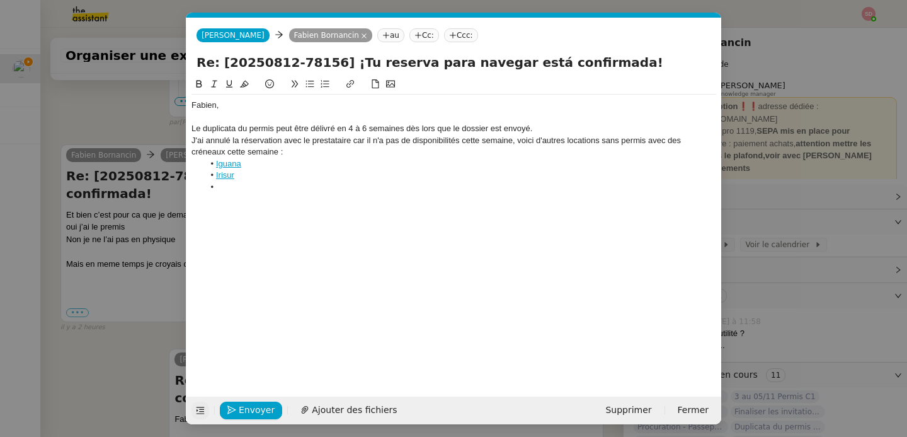
click at [283, 186] on li at bounding box center [460, 186] width 513 height 11
click at [230, 192] on li "Nautic (avec skipper)" at bounding box center [460, 186] width 513 height 11
click at [351, 84] on icon at bounding box center [350, 83] width 9 height 9
paste input "https://www.nauticcoast.com/fr/precios.php"
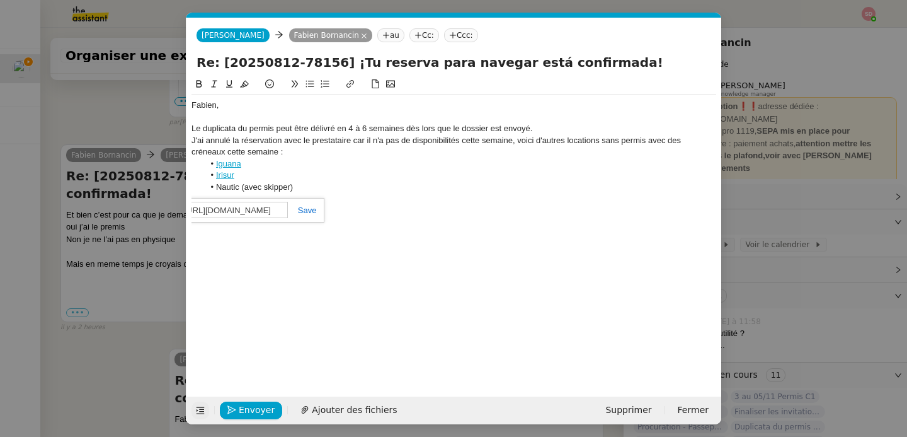
scroll to position [0, 55]
type input "https://www.nauticcoast.com/fr/precios.php"
click at [309, 207] on link at bounding box center [302, 209] width 29 height 9
click at [309, 192] on li "Nautic (avec skipper)" at bounding box center [460, 186] width 513 height 11
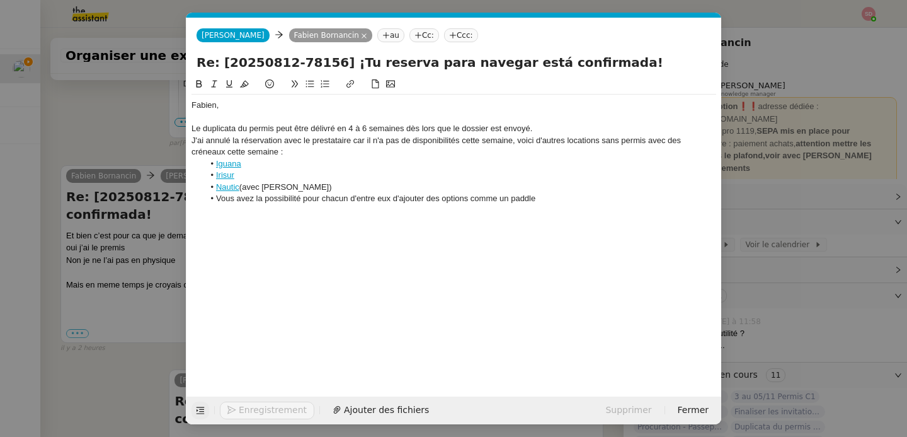
scroll to position [1204, 0]
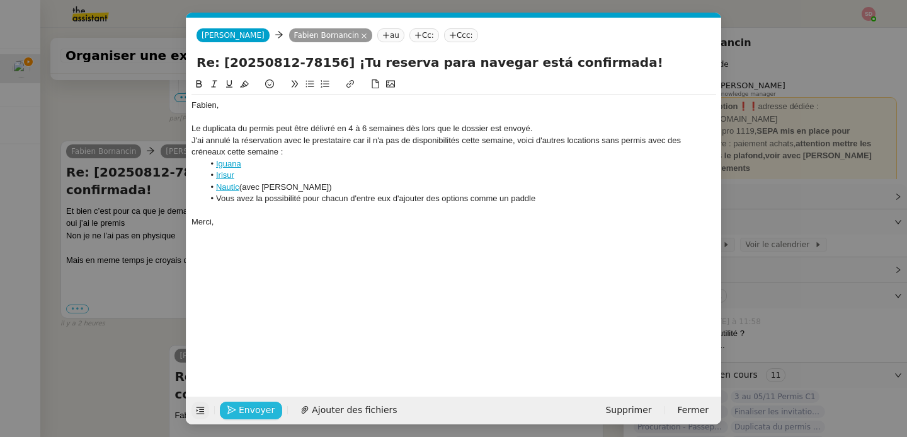
click at [244, 408] on span "Envoyer" at bounding box center [257, 410] width 36 height 14
click at [244, 408] on span "Confirmer l'envoi" at bounding box center [277, 410] width 76 height 14
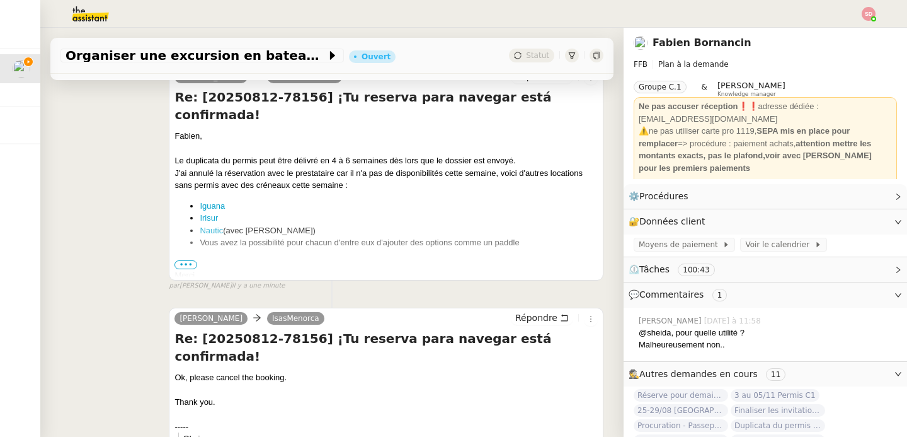
scroll to position [215, 0]
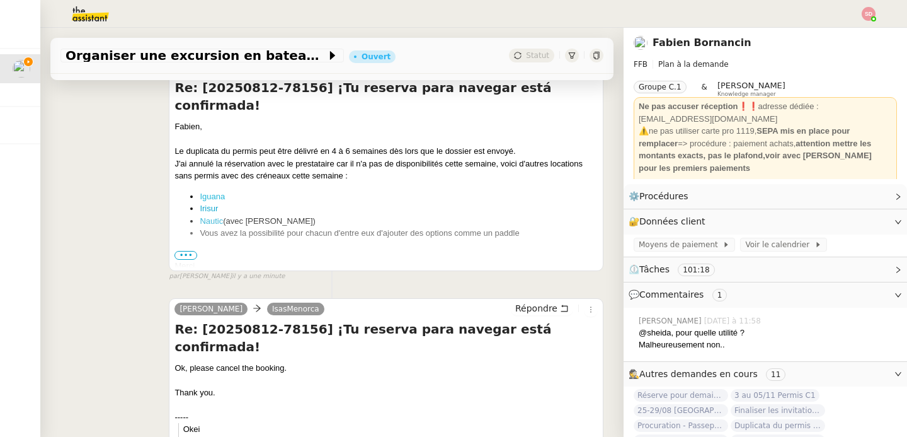
click at [213, 191] on link "Iguana" at bounding box center [212, 195] width 25 height 9
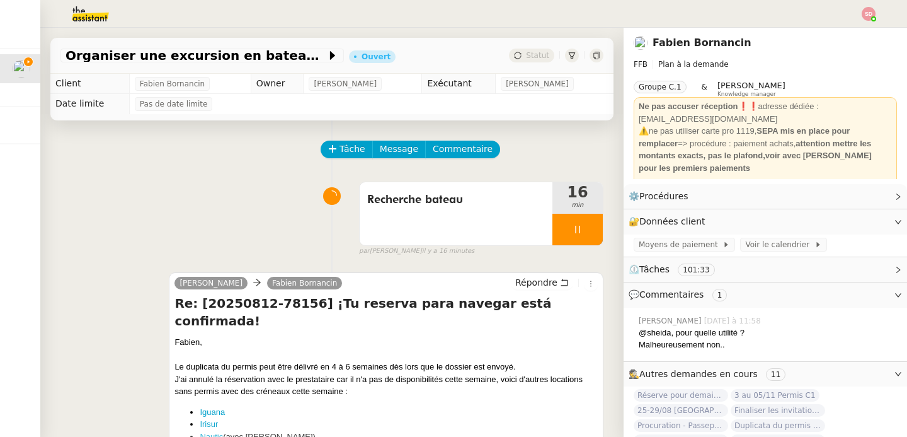
scroll to position [171, 0]
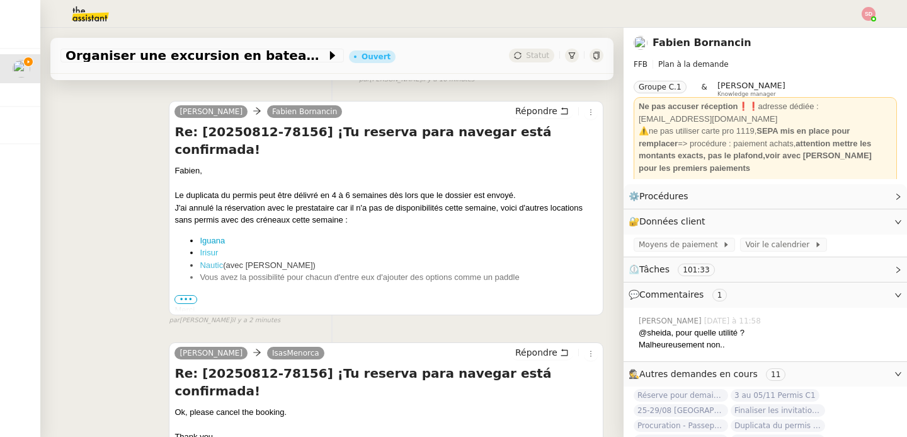
click at [209, 248] on link "Irisur" at bounding box center [209, 252] width 18 height 9
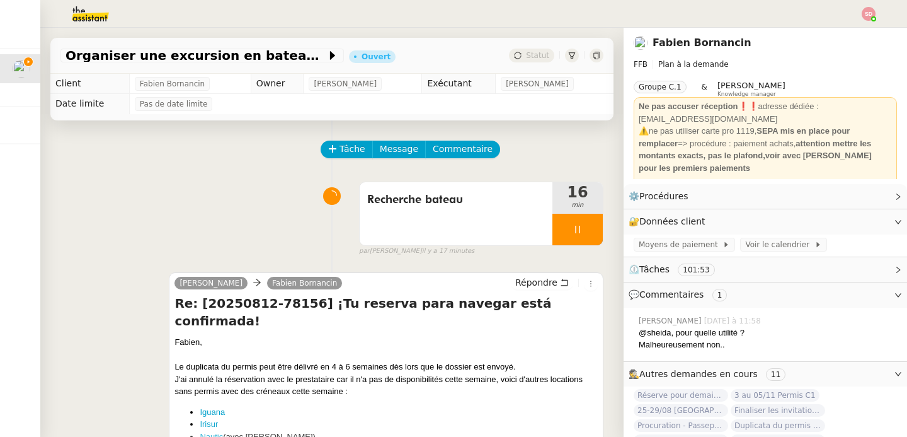
scroll to position [96, 0]
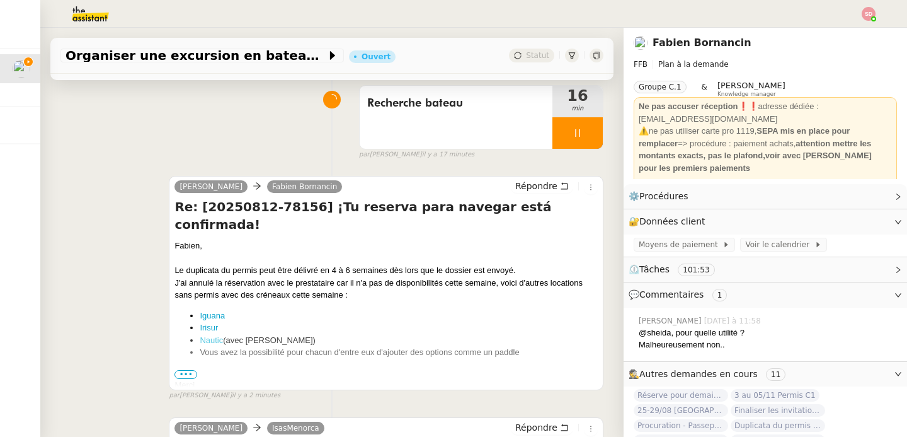
click at [208, 335] on link "Nautic" at bounding box center [211, 339] width 23 height 9
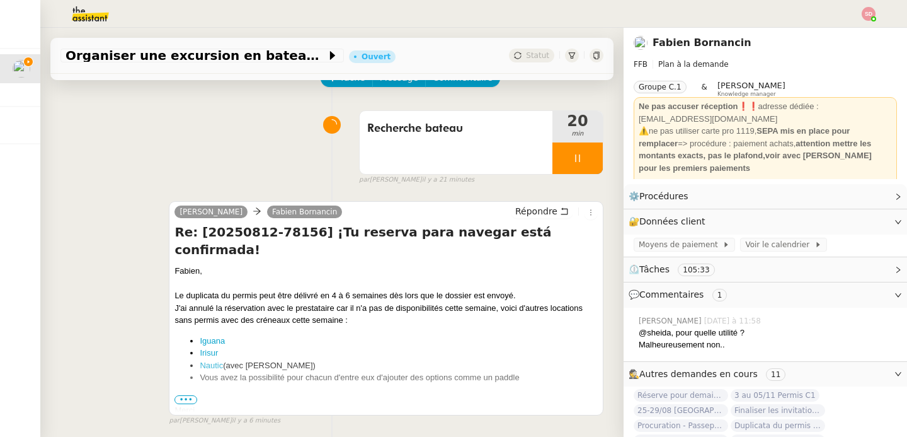
scroll to position [40, 0]
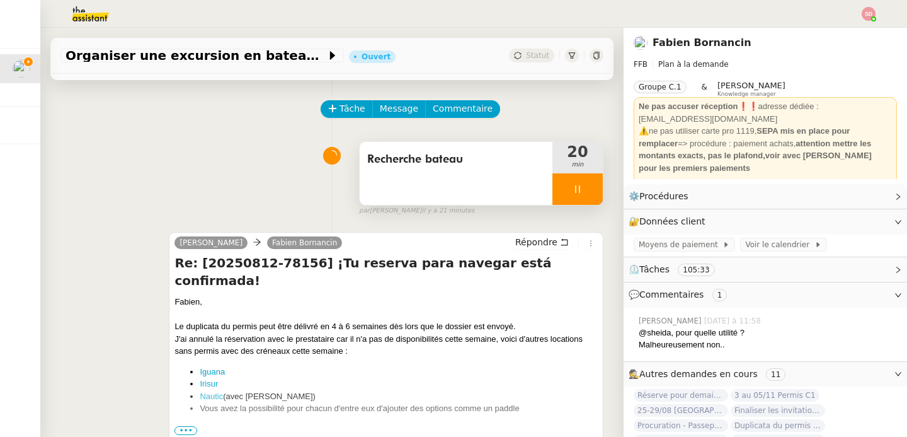
click at [588, 192] on div at bounding box center [577, 188] width 50 height 31
click at [588, 192] on icon at bounding box center [590, 189] width 10 height 10
click at [569, 186] on button at bounding box center [577, 188] width 50 height 31
click at [569, 186] on icon at bounding box center [565, 189] width 10 height 10
click at [586, 190] on div at bounding box center [577, 188] width 50 height 31
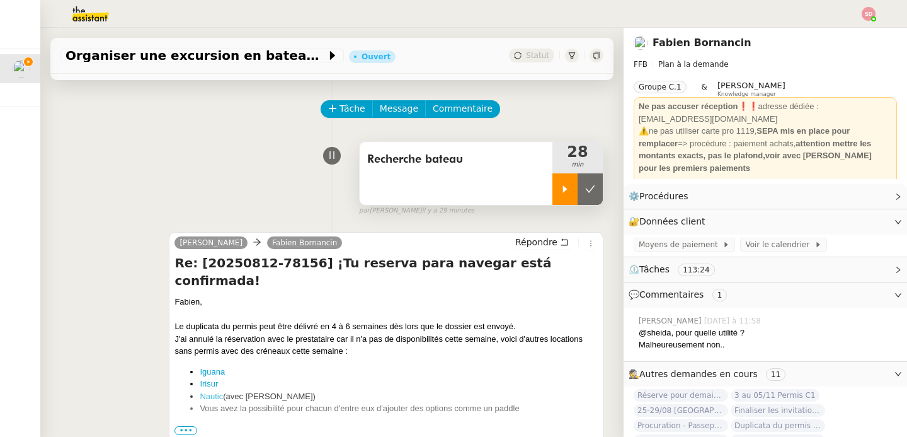
click at [586, 190] on icon at bounding box center [590, 189] width 10 height 10
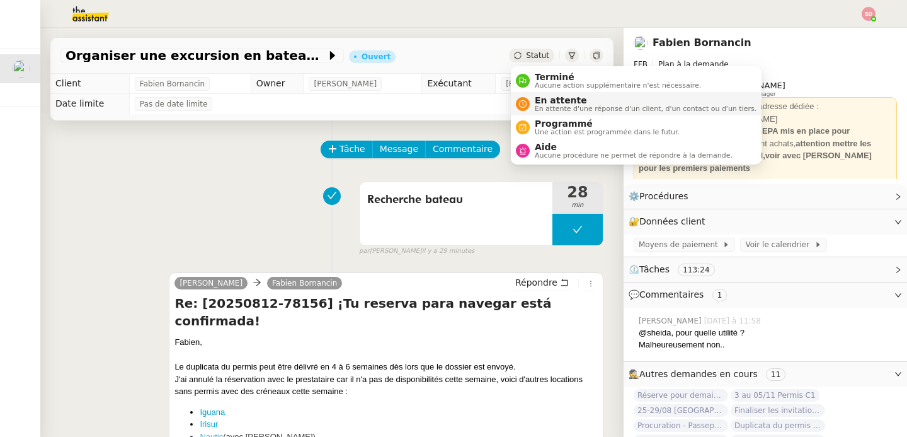
click at [527, 100] on nz-avatar at bounding box center [523, 104] width 14 height 14
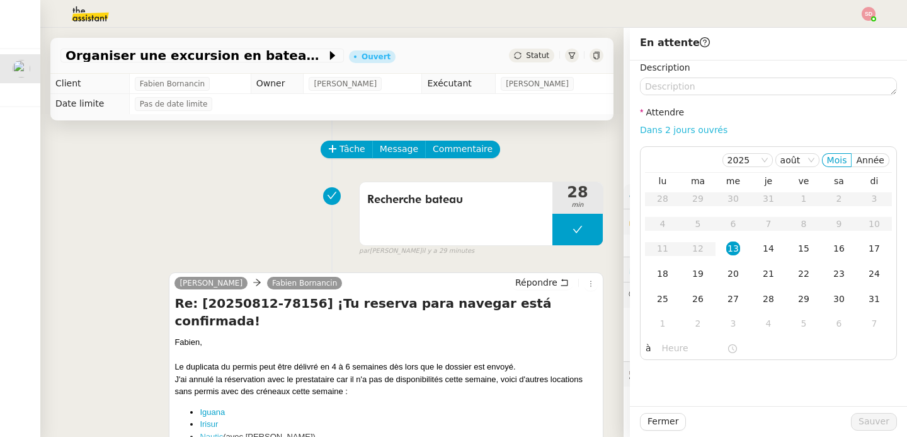
click at [666, 125] on link "Dans 2 jours ouvrés" at bounding box center [684, 130] width 88 height 10
type input "07:00"
click at [765, 251] on div "14" at bounding box center [769, 248] width 14 height 14
click at [865, 423] on span "Sauver" at bounding box center [874, 421] width 31 height 14
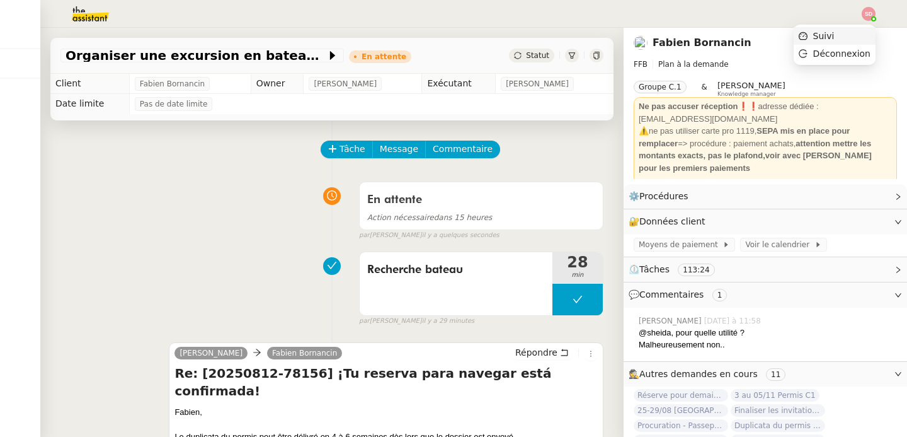
click at [868, 29] on li "Suivi" at bounding box center [835, 36] width 82 height 18
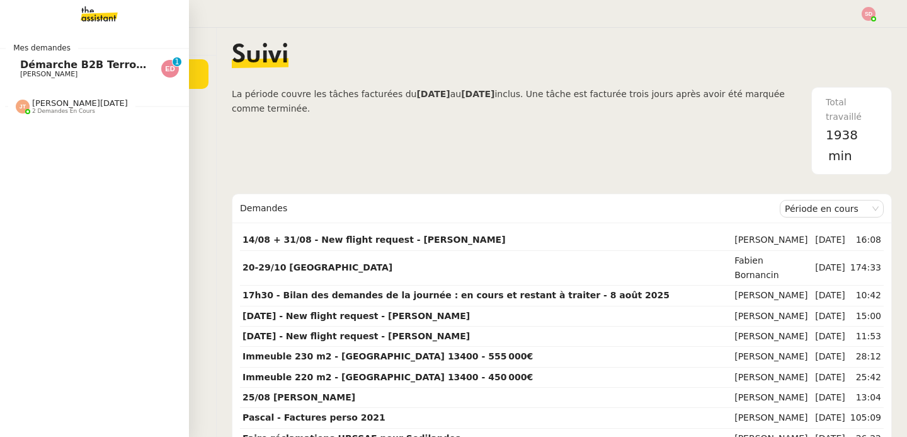
click at [36, 69] on span "Démarche B2B Terroir d'[PERSON_NAME]" at bounding box center [136, 65] width 232 height 12
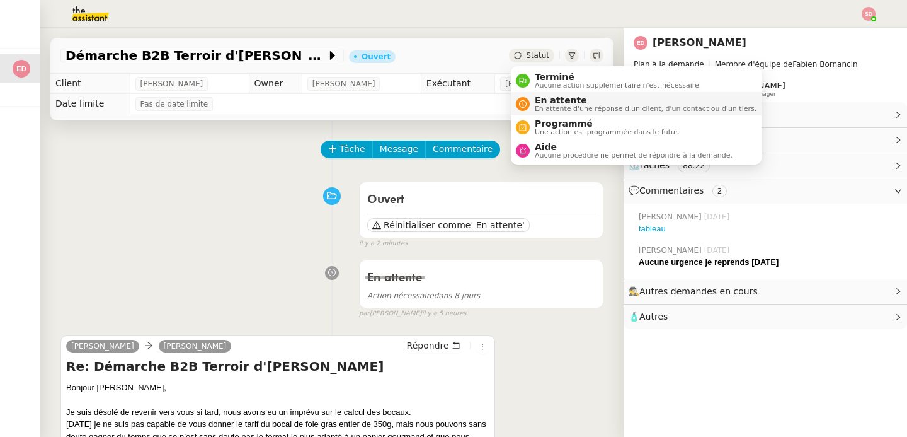
click at [537, 100] on span "En attente" at bounding box center [646, 100] width 222 height 10
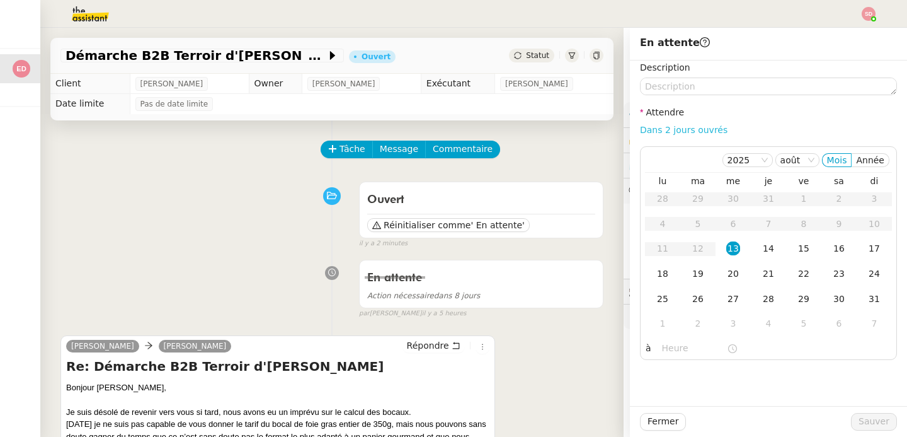
click at [697, 127] on link "Dans 2 jours ouvrés" at bounding box center [684, 130] width 88 height 10
type input "07:00"
click at [764, 246] on div "14" at bounding box center [769, 248] width 14 height 14
click at [861, 418] on span "Sauver" at bounding box center [874, 421] width 31 height 14
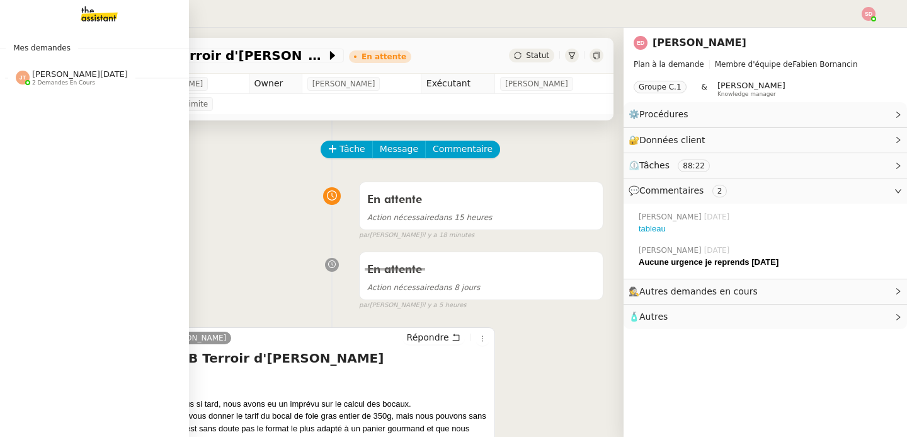
click at [34, 79] on span "2 demandes en cours" at bounding box center [63, 82] width 63 height 7
click at [60, 135] on span "Convertir les numéros de sécurité sociale" at bounding box center [142, 130] width 244 height 12
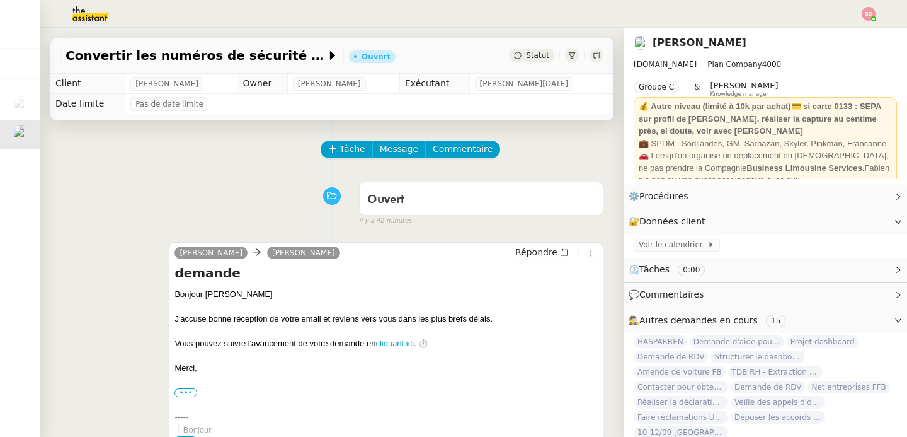
scroll to position [316, 0]
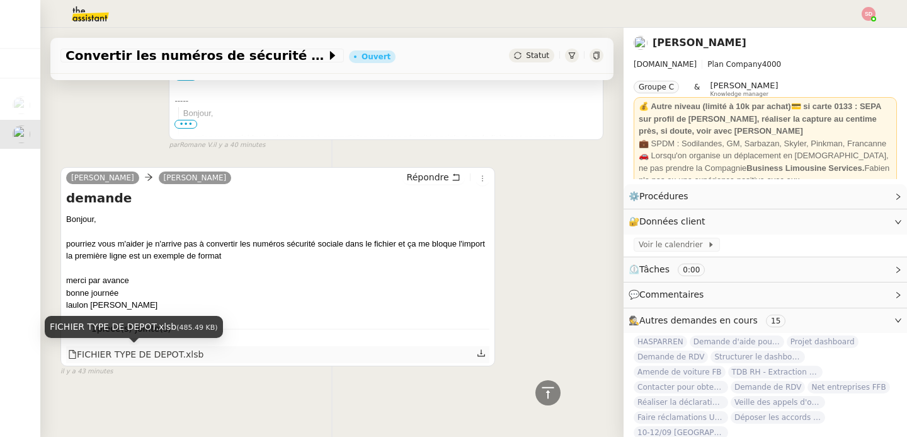
click at [157, 360] on div "FICHIER TYPE DE DEPOT.xlsb" at bounding box center [135, 354] width 135 height 14
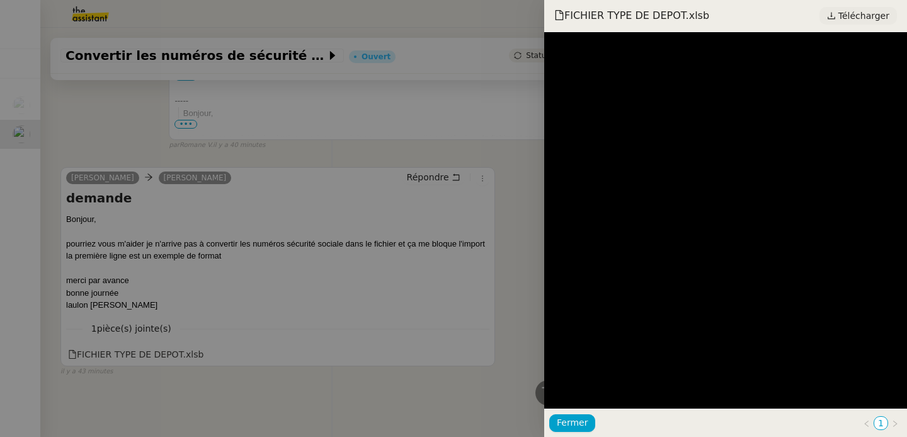
click at [843, 17] on span "Télécharger" at bounding box center [863, 16] width 51 height 16
click at [310, 299] on div at bounding box center [453, 218] width 907 height 437
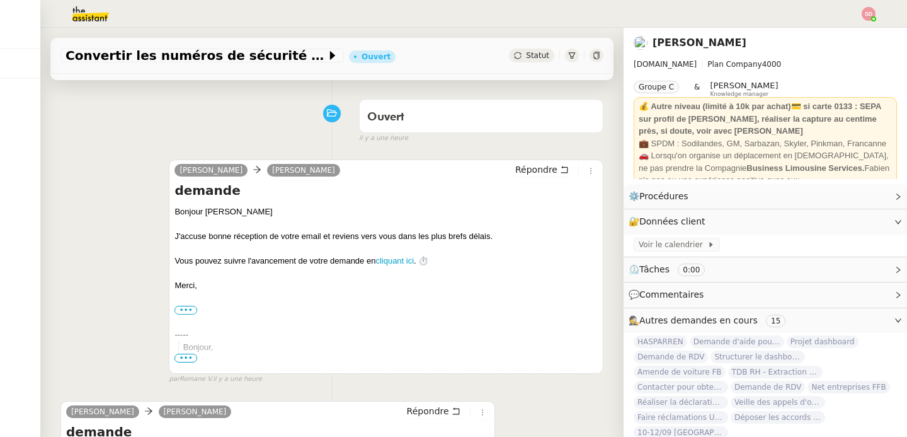
scroll to position [0, 0]
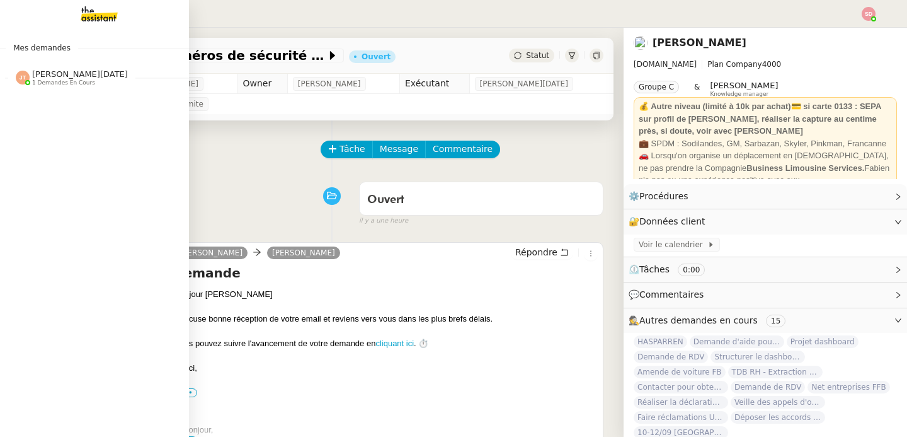
click at [48, 72] on span "[PERSON_NAME][DATE]" at bounding box center [80, 73] width 96 height 9
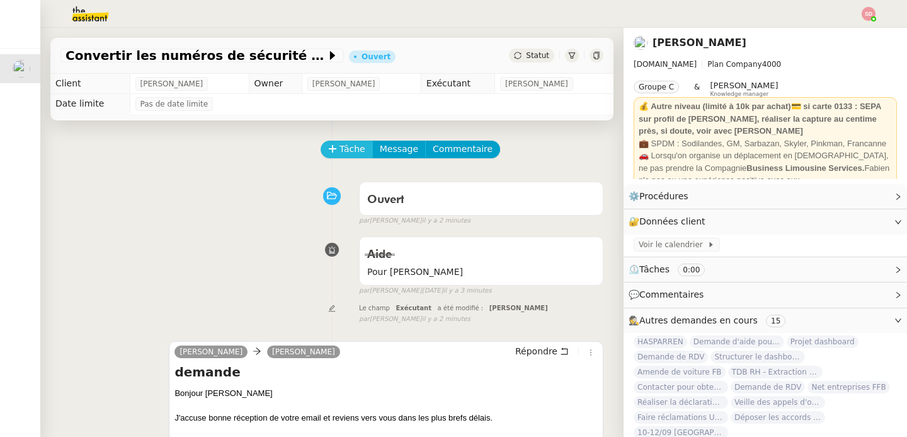
click at [333, 148] on icon at bounding box center [332, 148] width 9 height 9
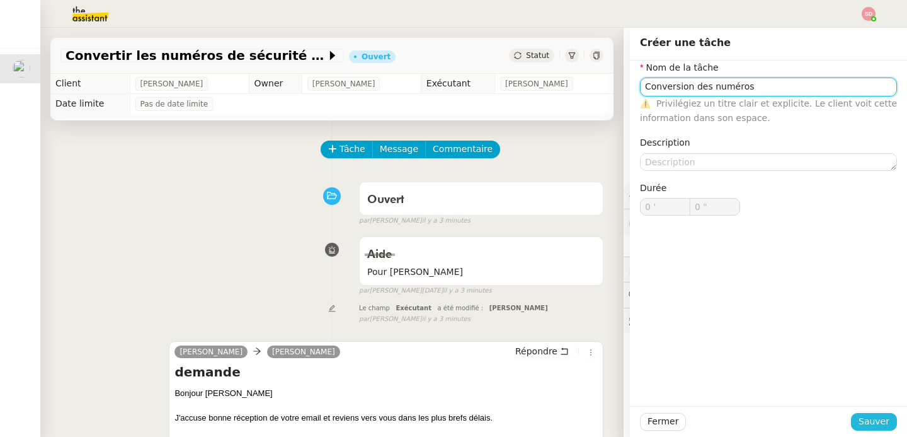
type input "Conversion des numéros"
click at [883, 421] on span "Sauver" at bounding box center [874, 421] width 31 height 14
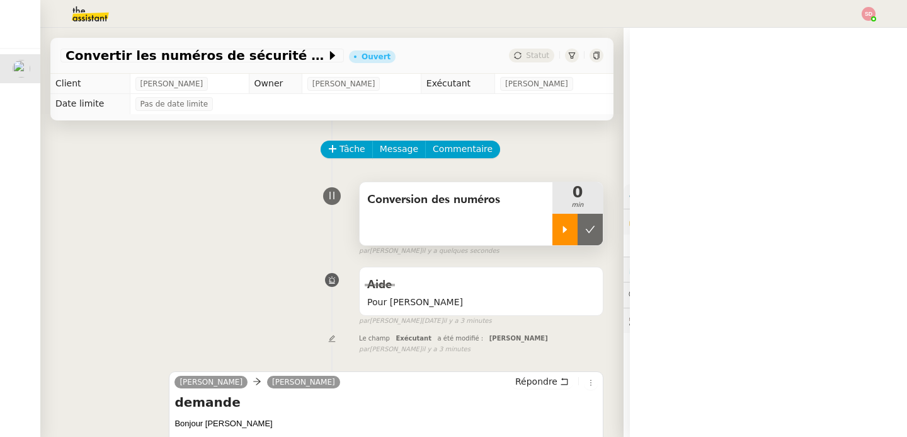
click at [561, 229] on icon at bounding box center [565, 229] width 10 height 10
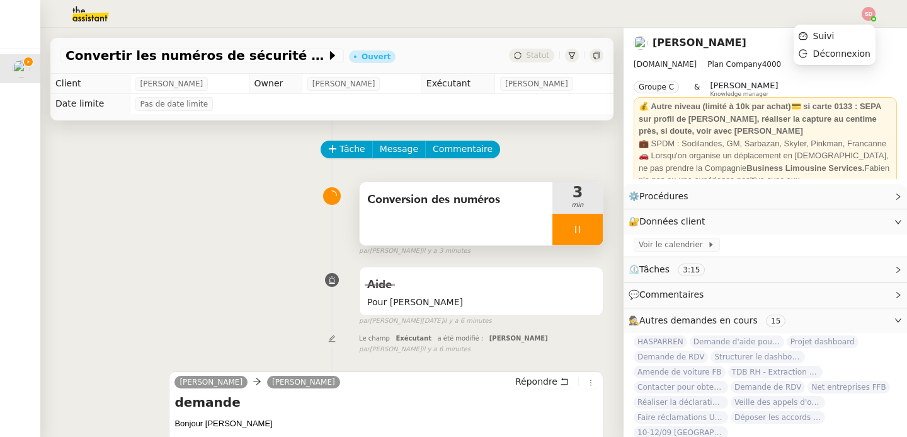
click at [862, 14] on img at bounding box center [869, 14] width 14 height 14
click at [813, 35] on span "Suivi" at bounding box center [817, 35] width 36 height 11
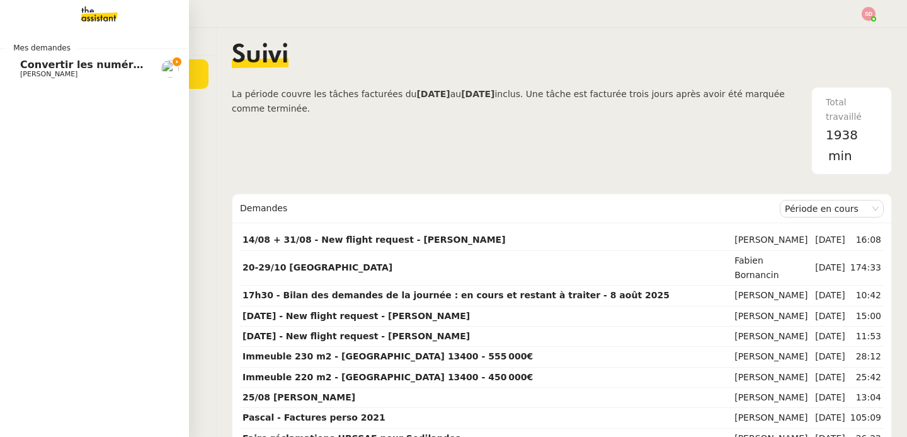
click at [66, 67] on span "Convertir les numéros de sécurité sociale" at bounding box center [138, 65] width 236 height 12
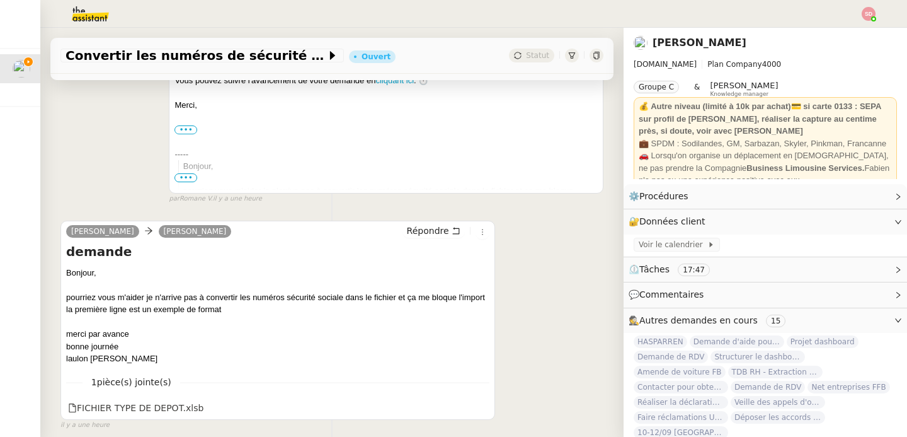
scroll to position [416, 0]
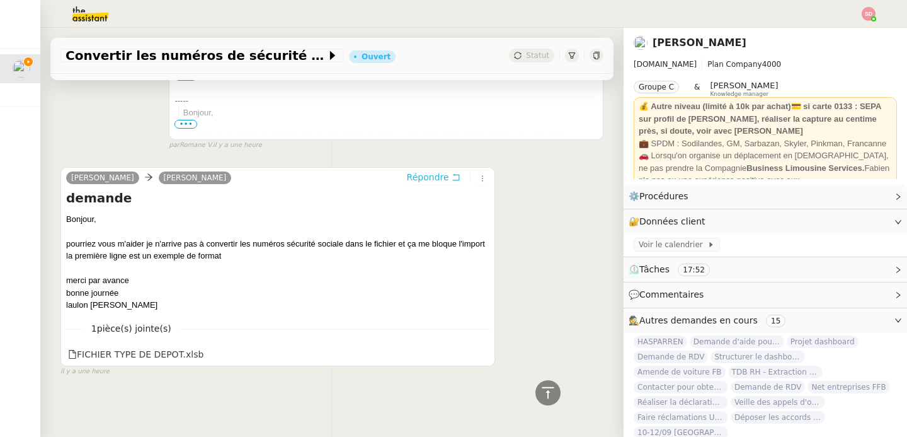
click at [430, 178] on span "Répondre" at bounding box center [428, 177] width 42 height 13
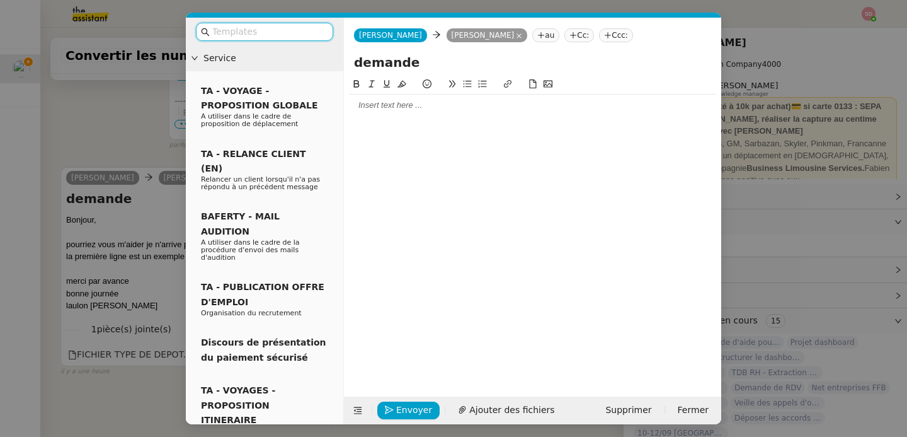
scroll to position [513, 0]
click at [406, 103] on div at bounding box center [532, 105] width 367 height 11
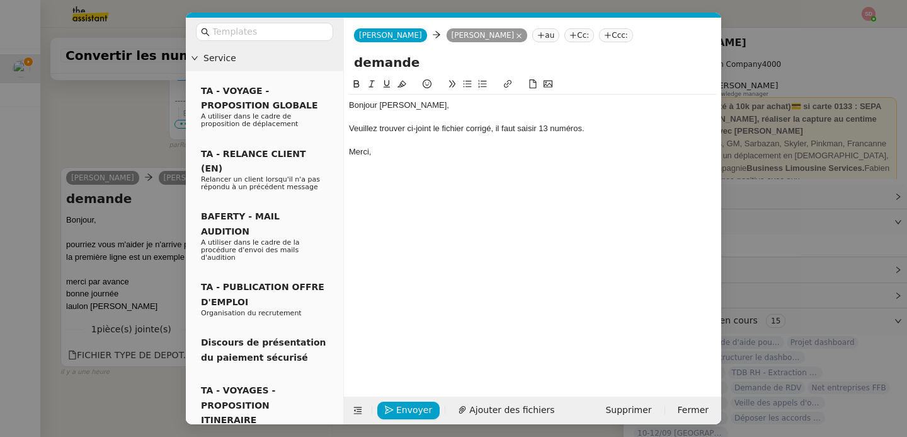
scroll to position [574, 0]
click at [493, 409] on span "Ajouter des fichiers" at bounding box center [511, 410] width 85 height 14
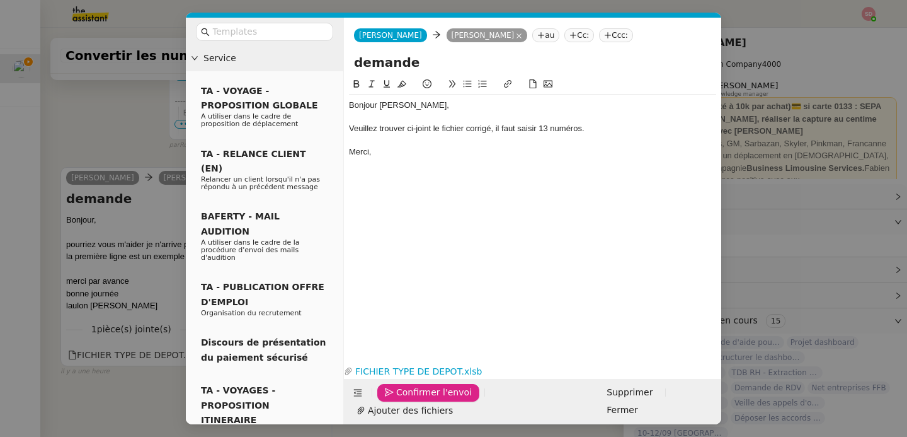
click at [416, 399] on span "Confirmer l'envoi" at bounding box center [434, 392] width 76 height 14
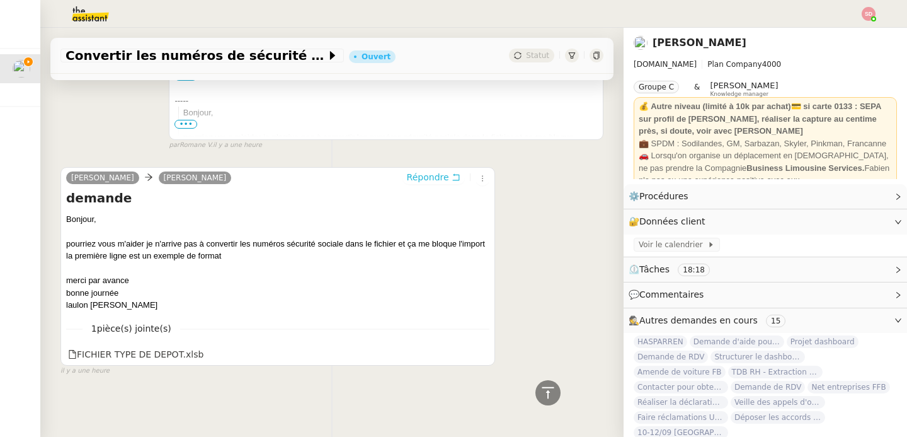
scroll to position [0, 0]
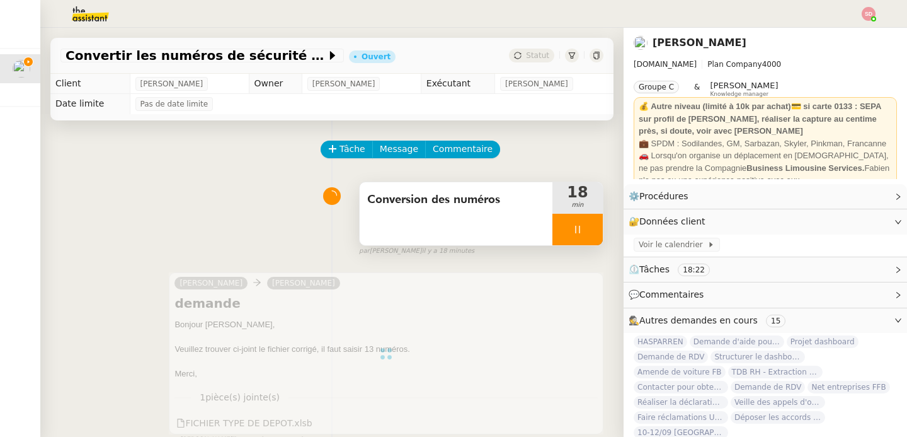
click at [590, 236] on div at bounding box center [577, 229] width 50 height 31
click at [603, 236] on button at bounding box center [603, 229] width 0 height 31
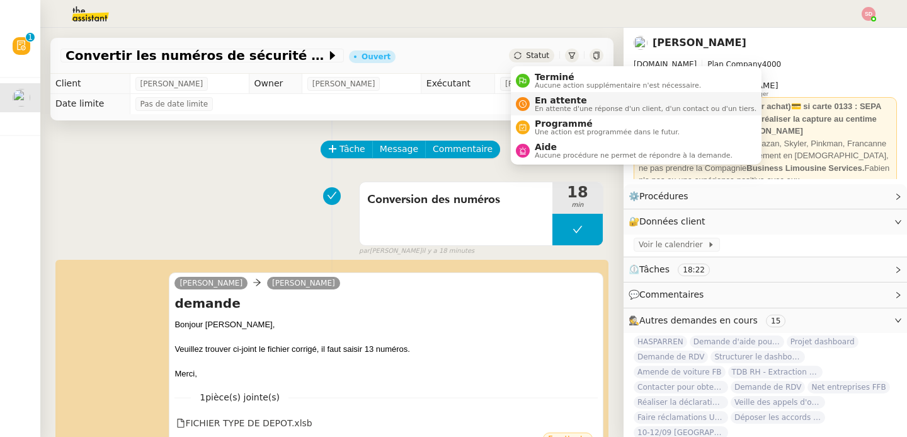
click at [533, 101] on div "En attente En attente d'une réponse d'un client, d'un contact ou d'un tiers." at bounding box center [643, 103] width 227 height 17
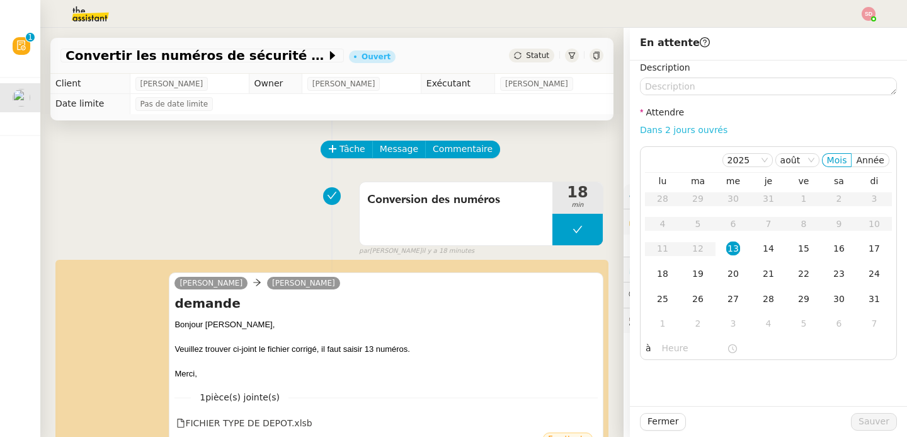
click at [699, 132] on link "Dans 2 jours ouvrés" at bounding box center [684, 130] width 88 height 10
type input "07:00"
click at [668, 276] on div "18" at bounding box center [663, 273] width 14 height 14
click at [884, 423] on span "Sauver" at bounding box center [874, 421] width 31 height 14
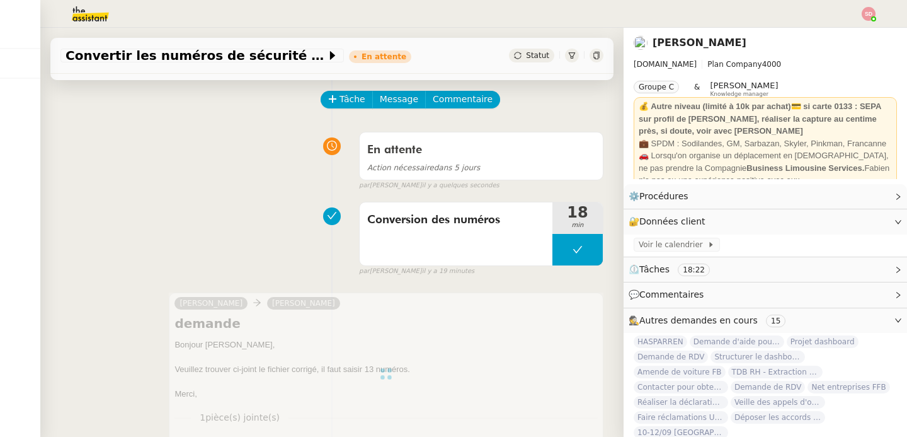
scroll to position [71, 0]
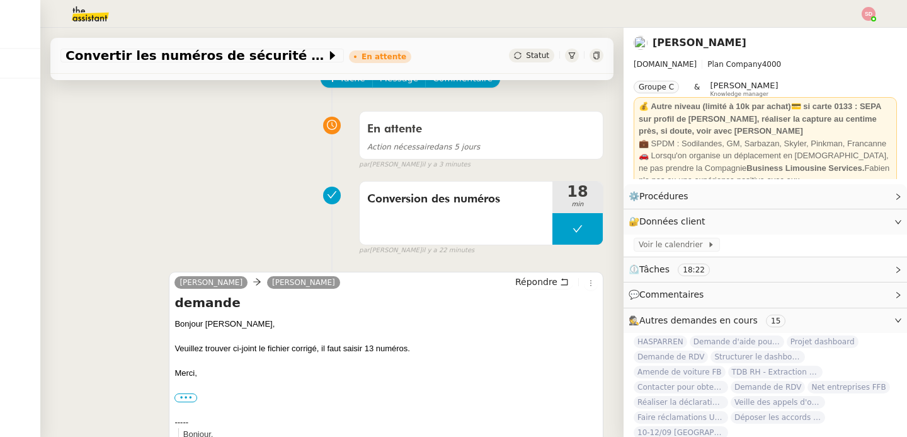
click at [711, 152] on div "🚗 Lorsqu'on organise un déplacement en Belgique, ne pas prendre la Compagnie Bu…" at bounding box center [765, 167] width 253 height 37
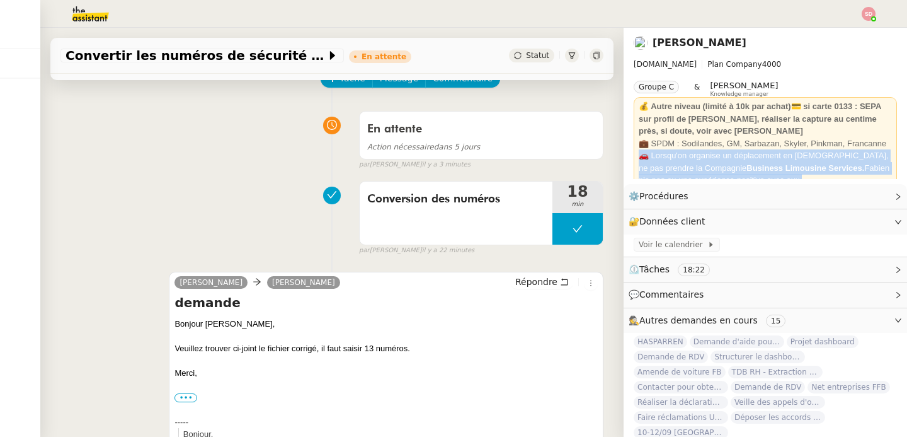
click at [711, 152] on div "🚗 Lorsqu'on organise un déplacement en Belgique, ne pas prendre la Compagnie Bu…" at bounding box center [765, 167] width 253 height 37
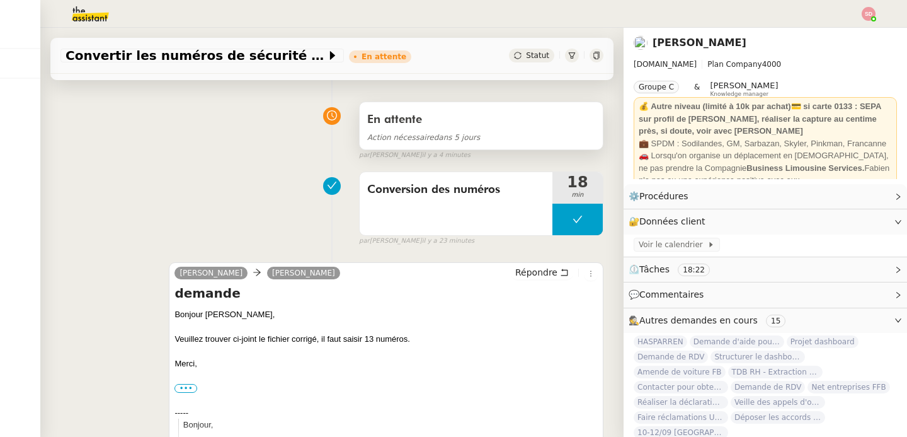
scroll to position [82, 0]
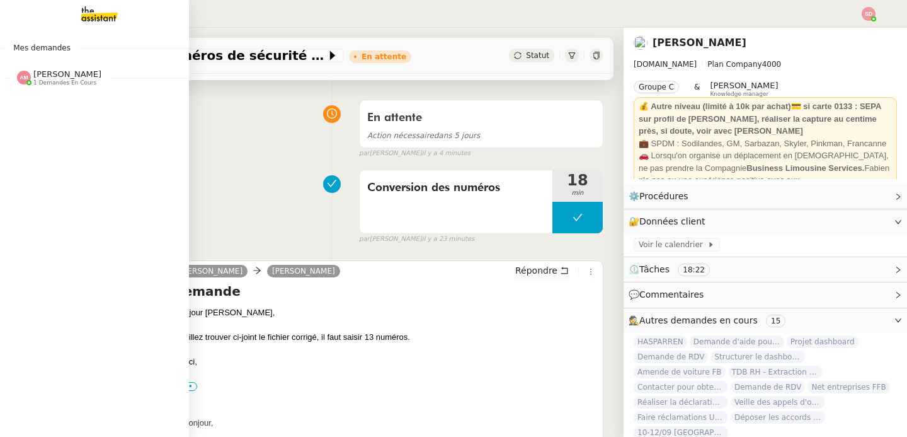
click at [35, 75] on span "[PERSON_NAME]" at bounding box center [67, 73] width 68 height 9
